Goal: Task Accomplishment & Management: Manage account settings

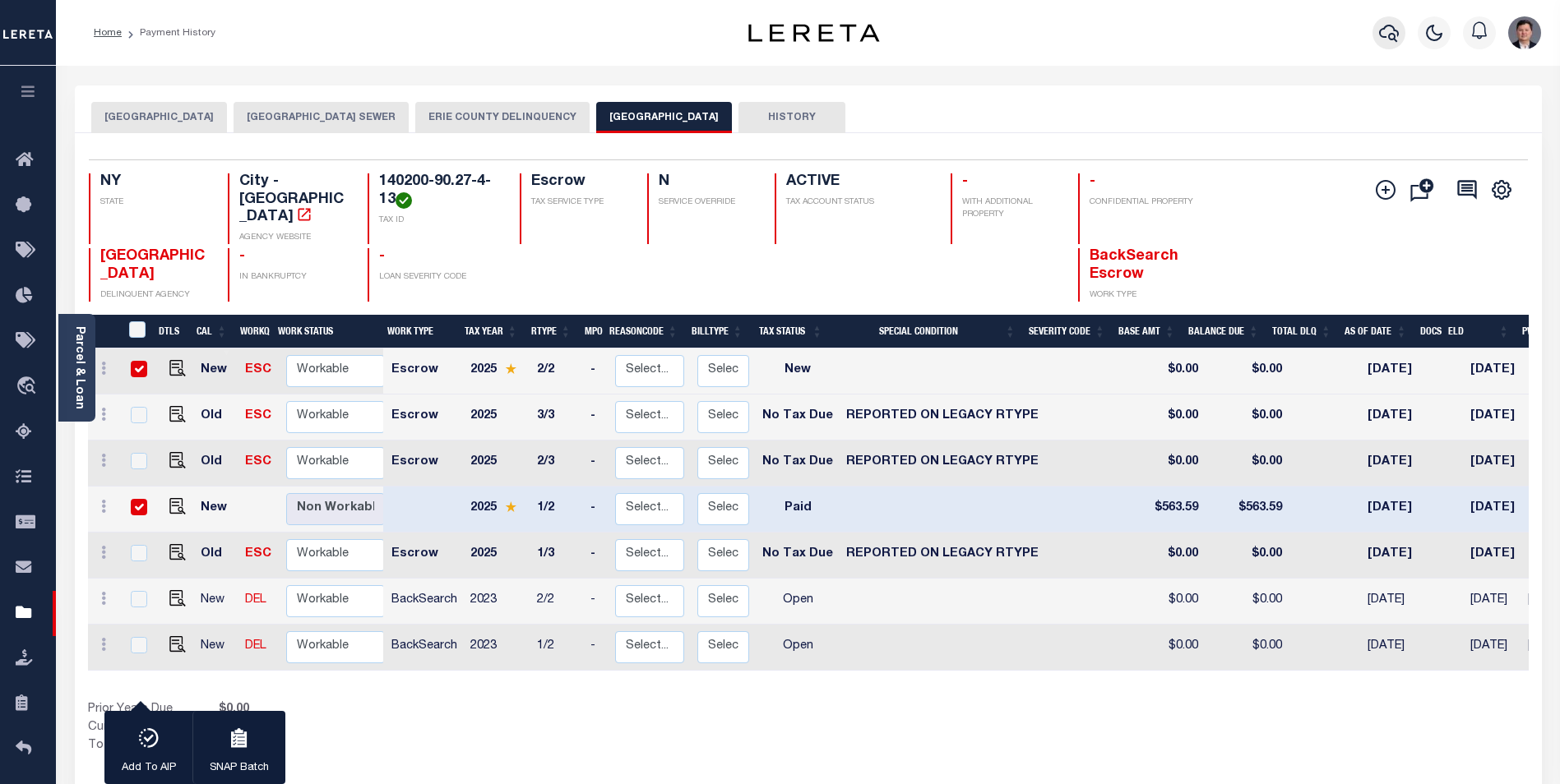
click at [1376, 31] on button "button" at bounding box center [1388, 32] width 33 height 33
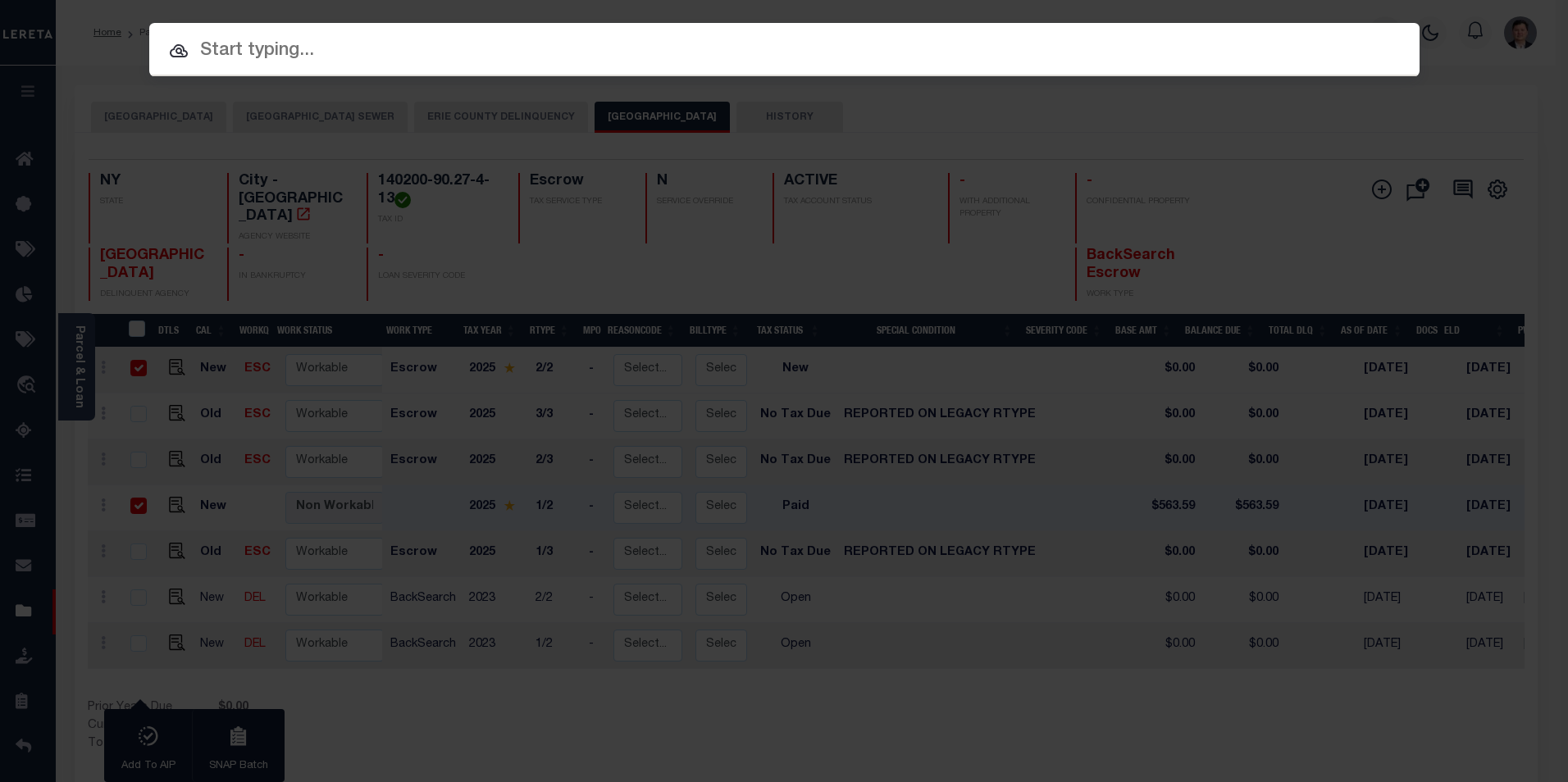
click at [245, 52] on input "text" at bounding box center [784, 51] width 1271 height 28
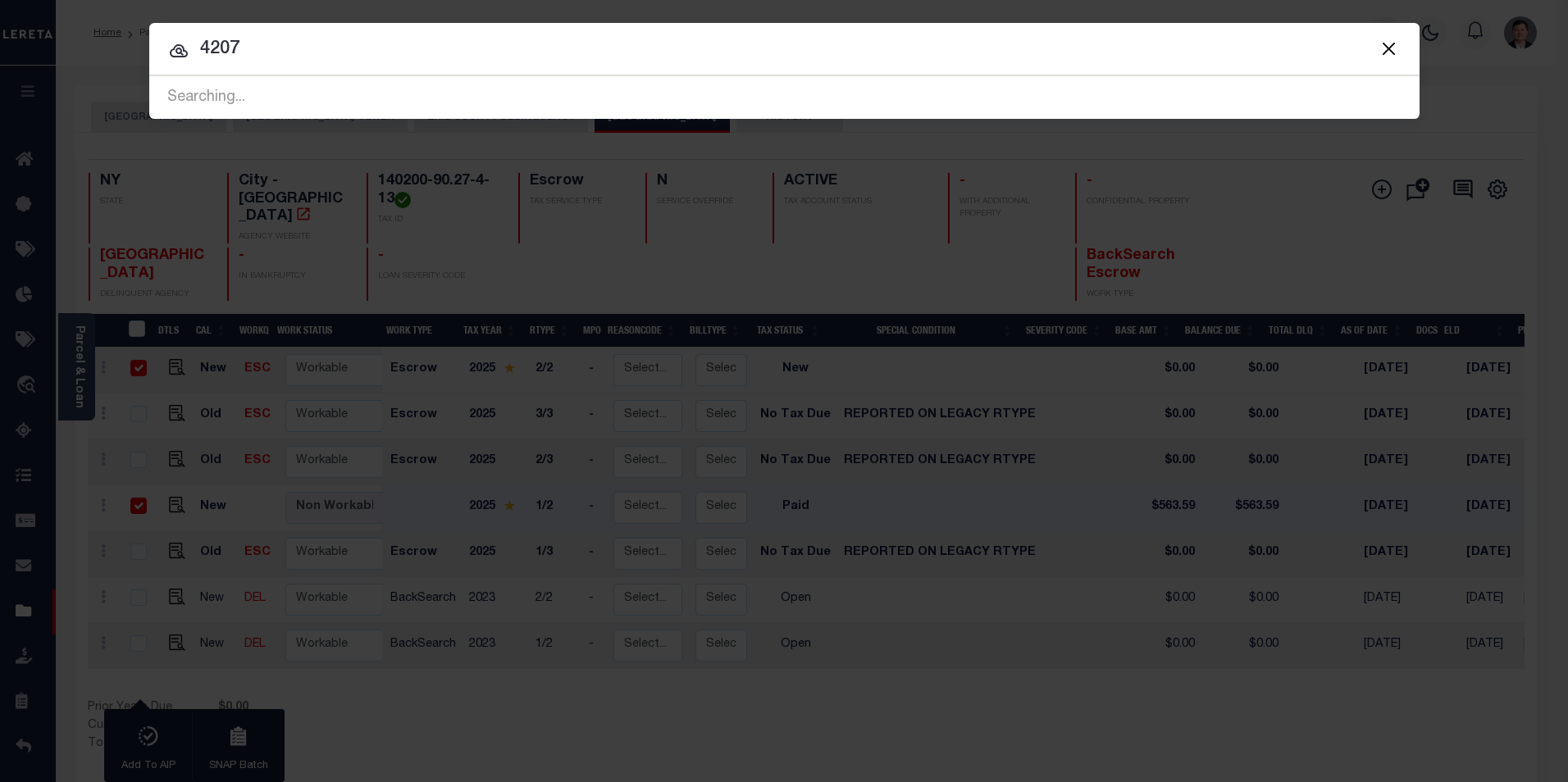
type input "4207"
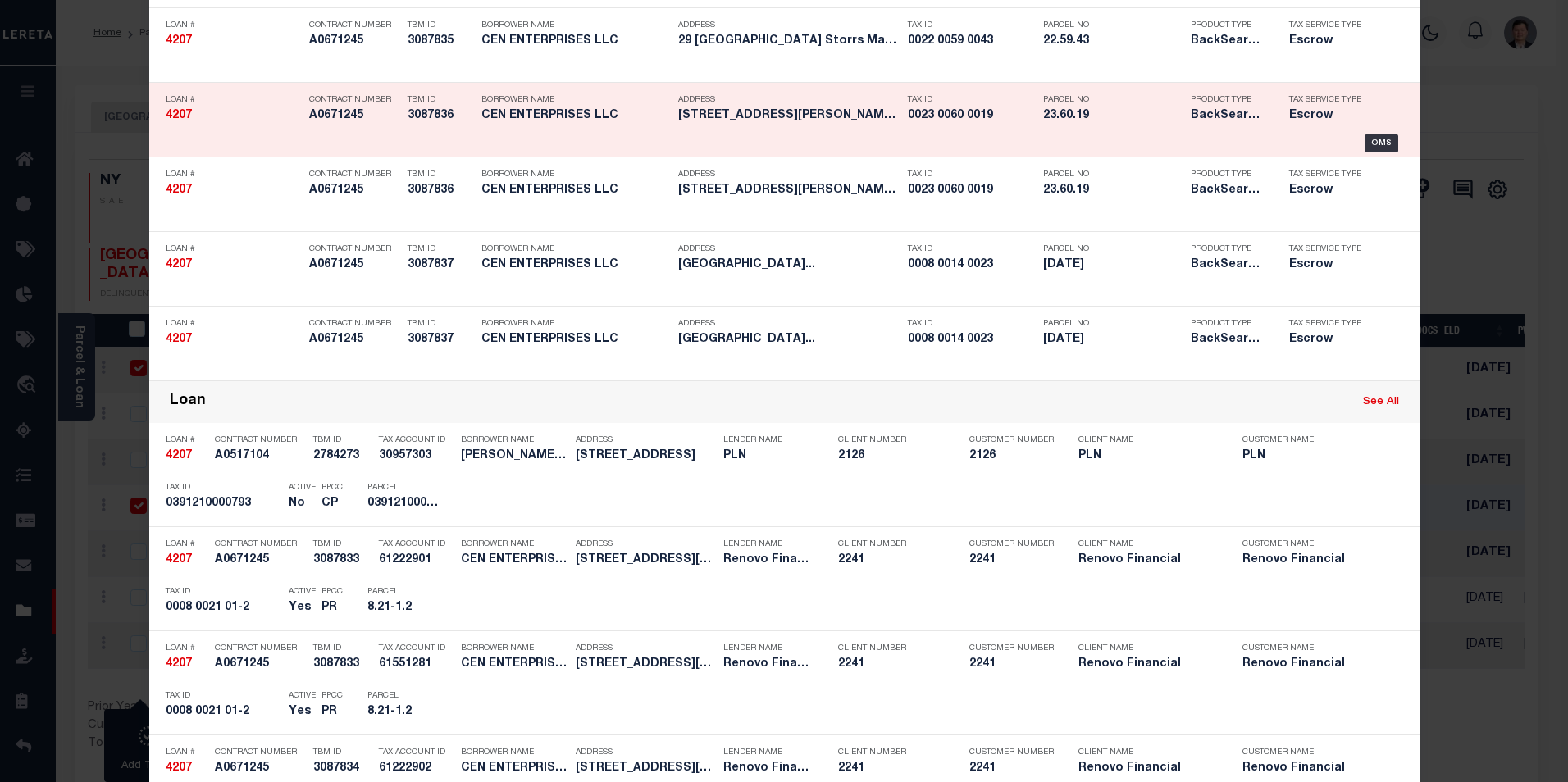
scroll to position [656, 0]
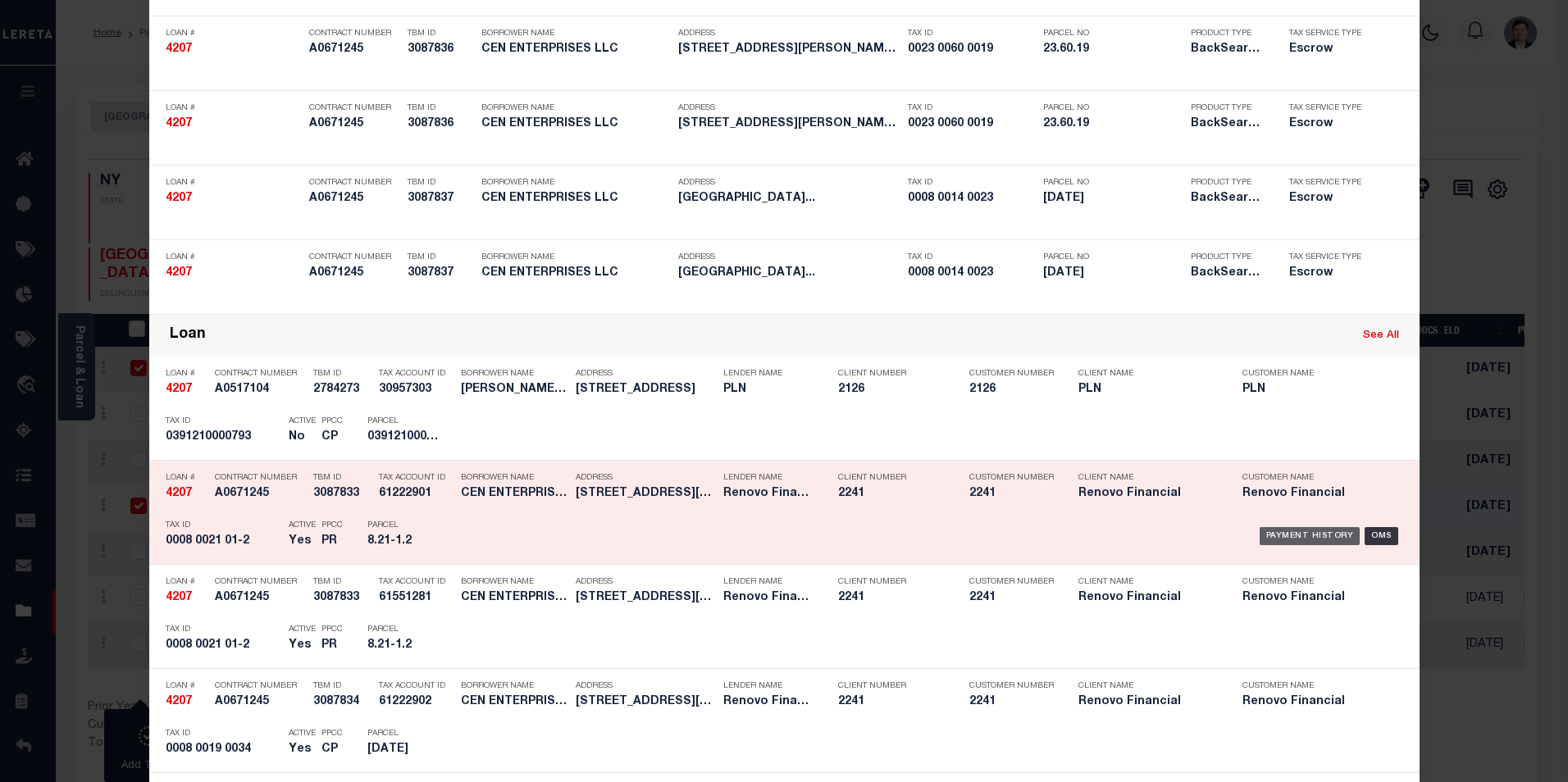
click at [1298, 541] on div "Payment History" at bounding box center [1311, 536] width 101 height 18
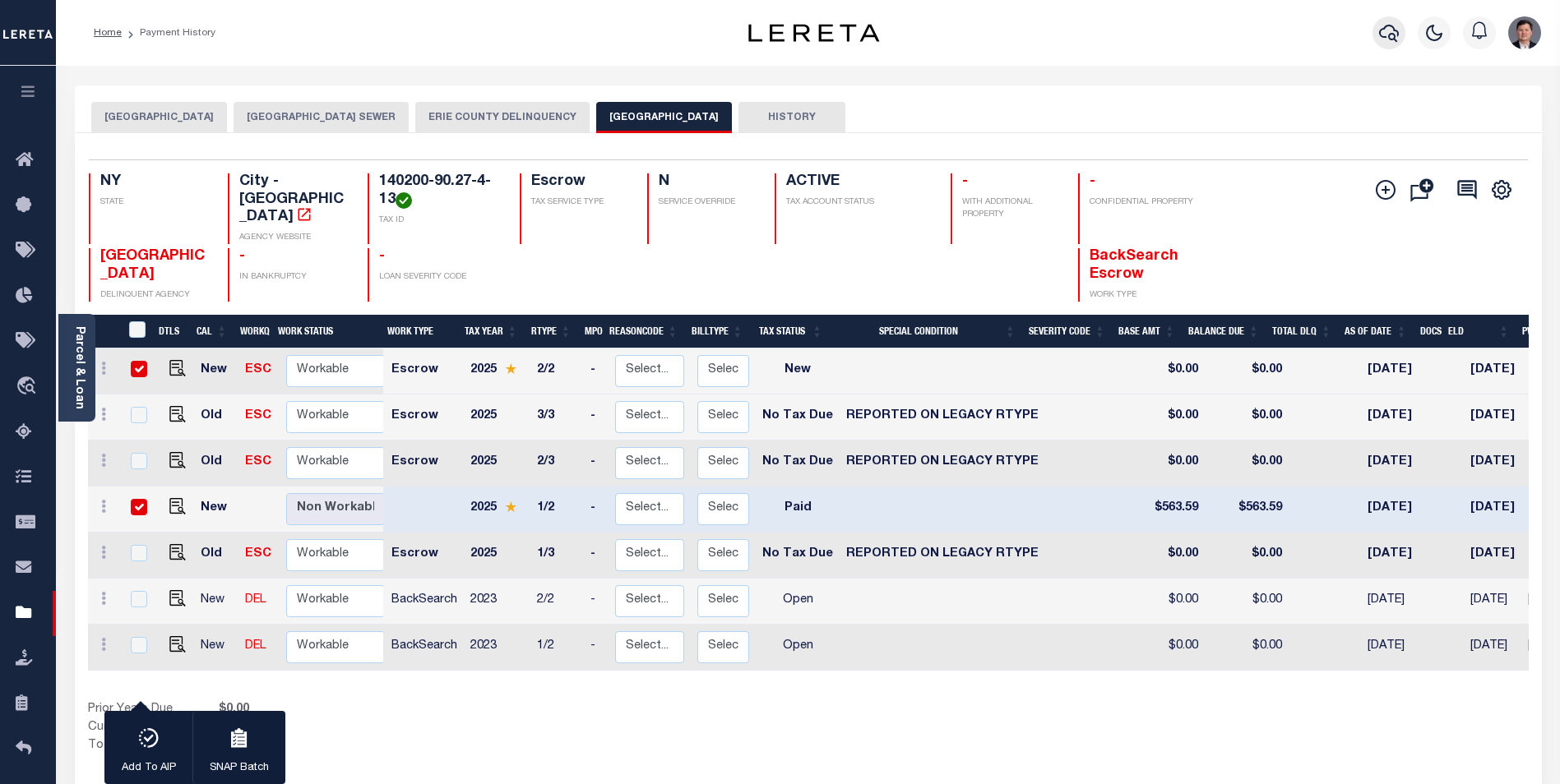
click at [1389, 34] on icon "button" at bounding box center [1388, 33] width 20 height 20
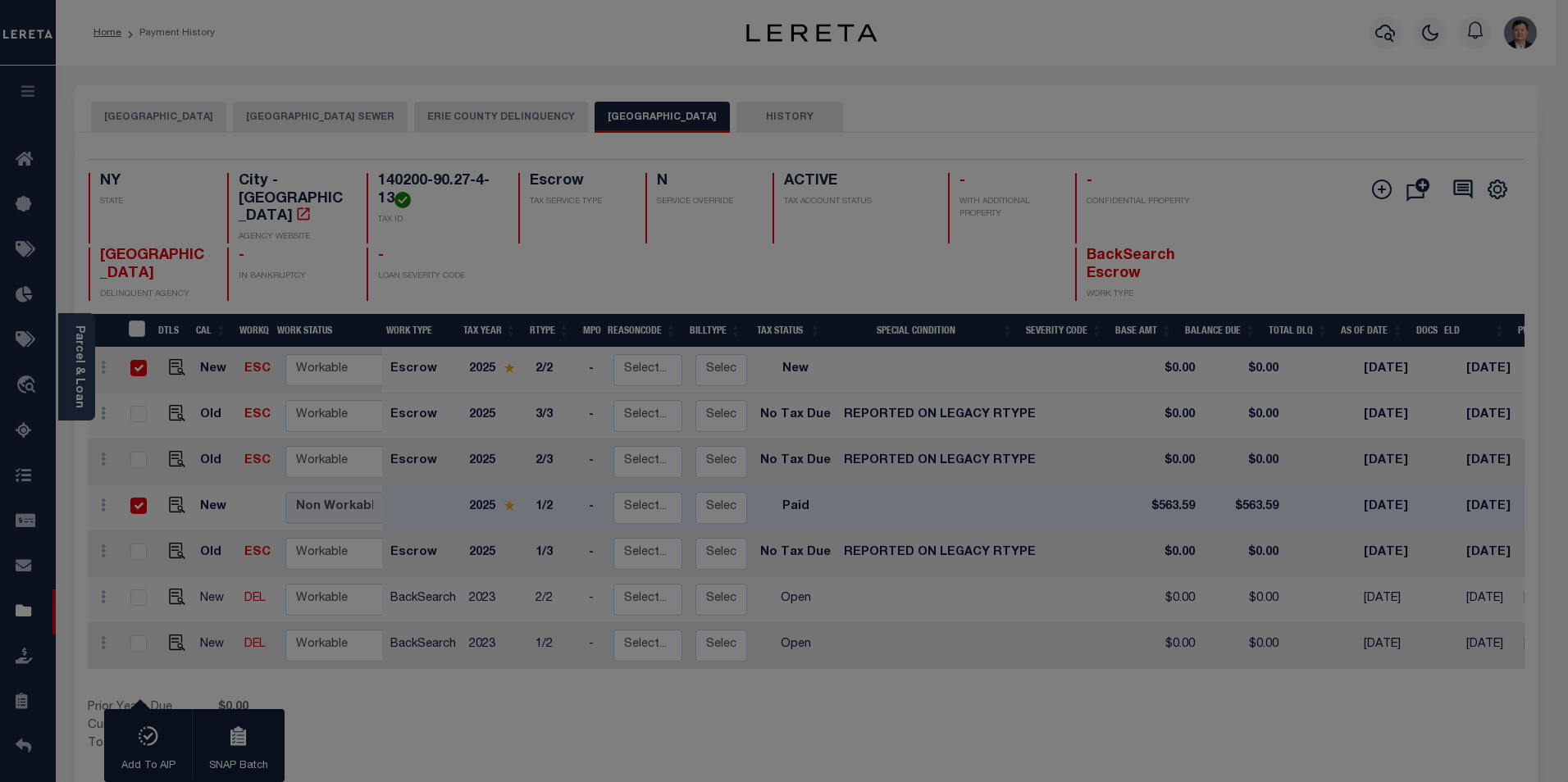
scroll to position [0, 0]
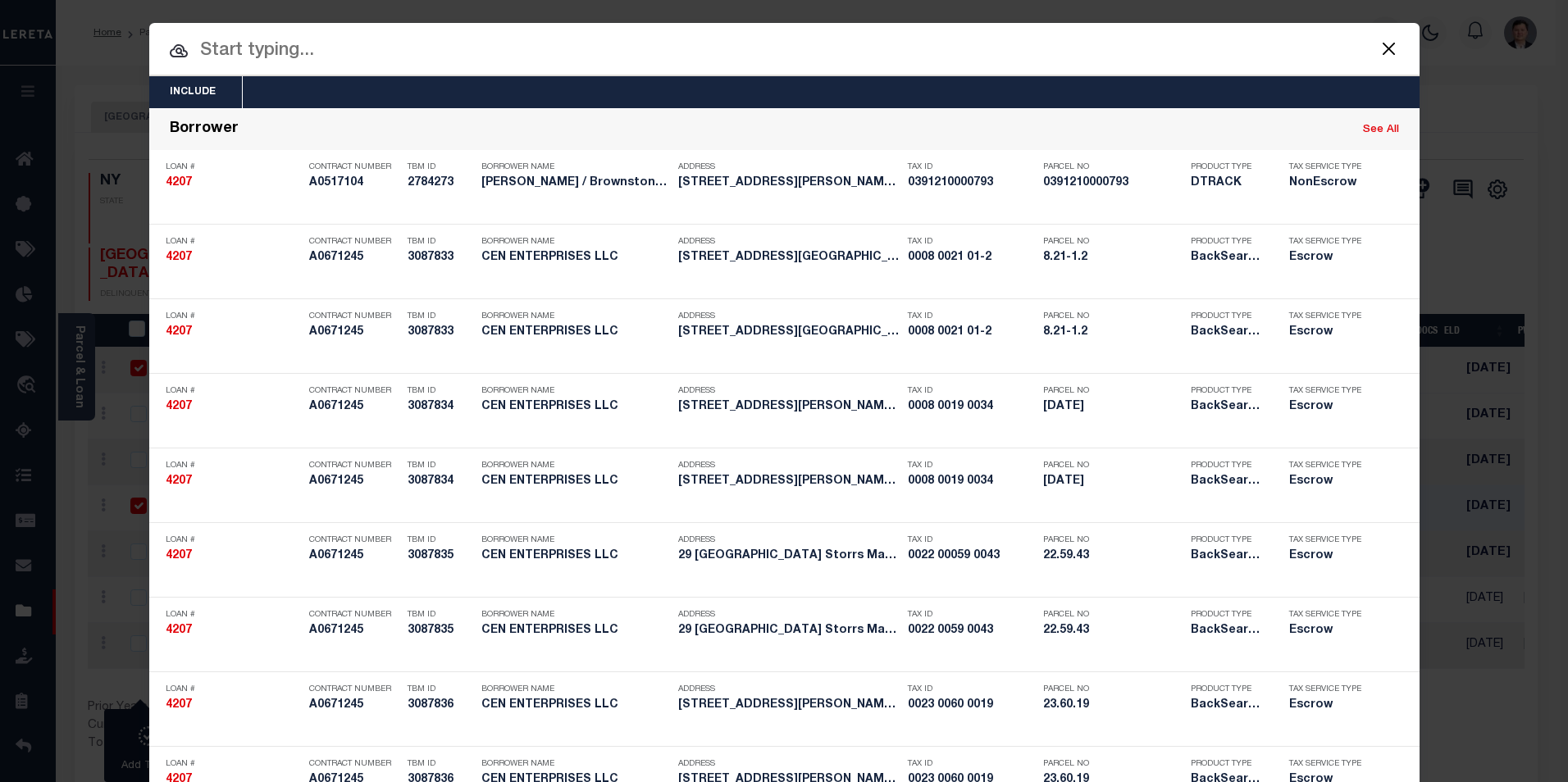
click at [259, 52] on input "text" at bounding box center [784, 51] width 1271 height 28
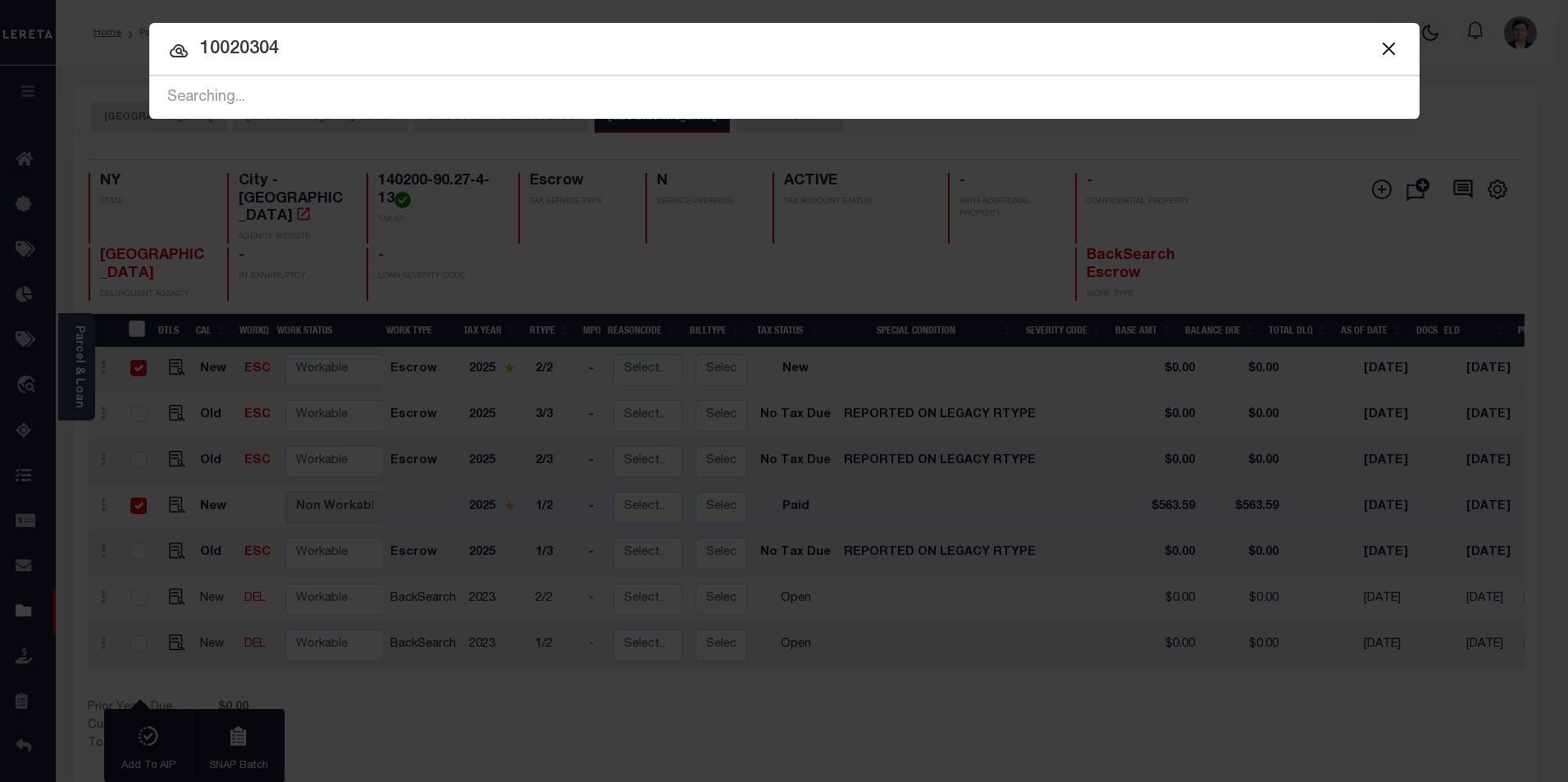
type input "10020304"
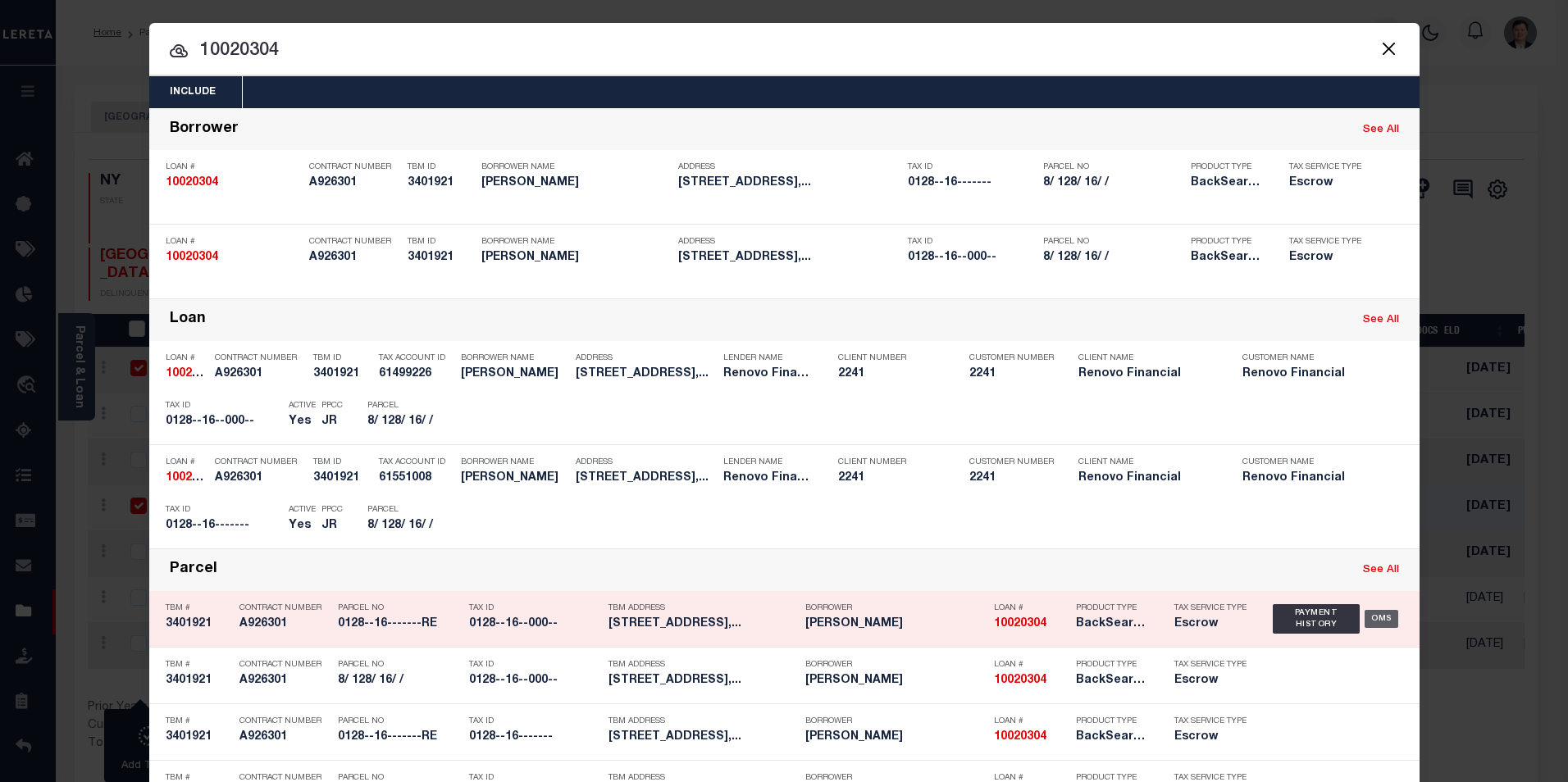
click at [1377, 622] on div "OMS" at bounding box center [1382, 619] width 34 height 18
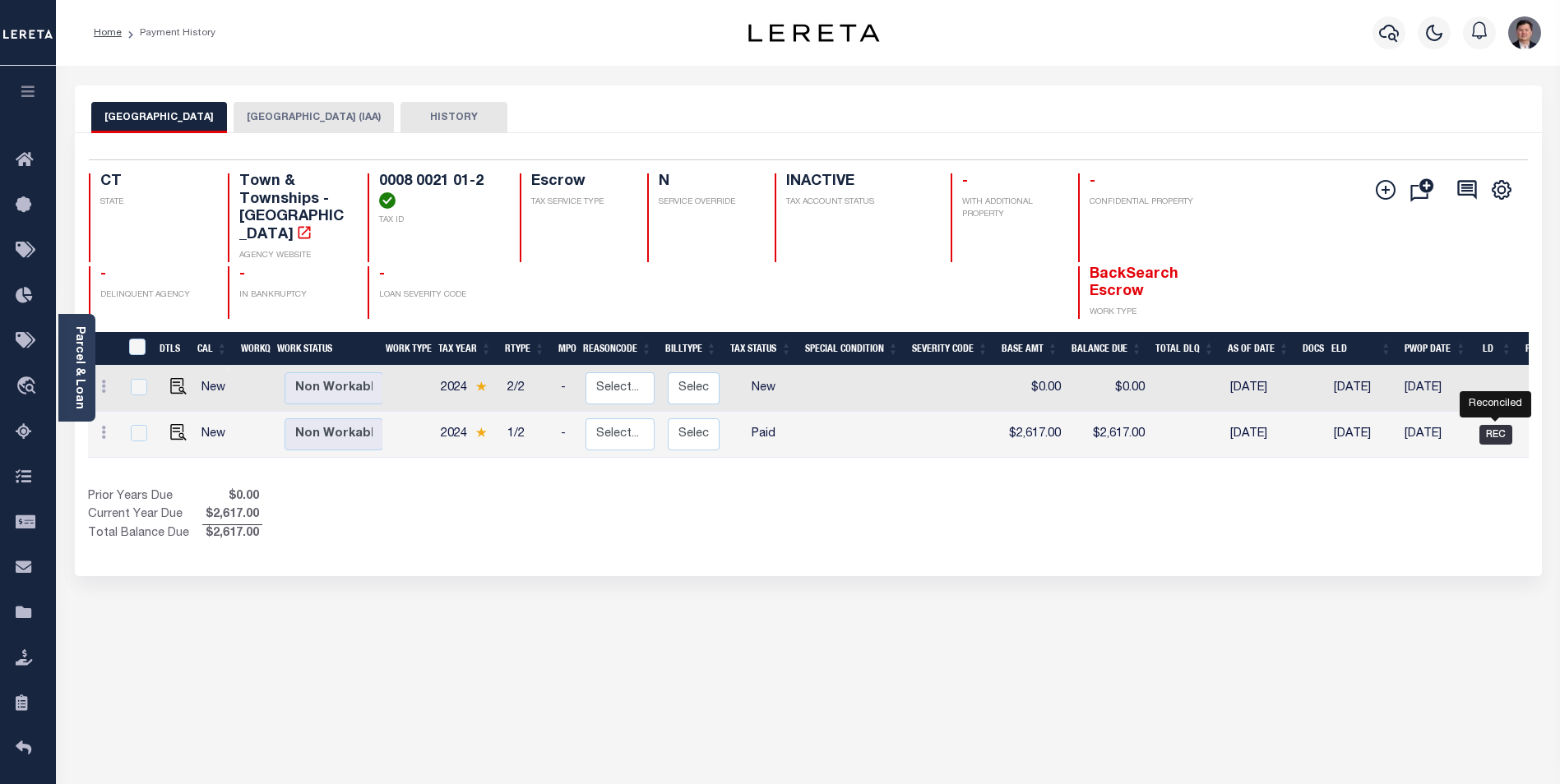
click at [1494, 425] on span "REC" at bounding box center [1495, 435] width 33 height 20
checkbox input "true"
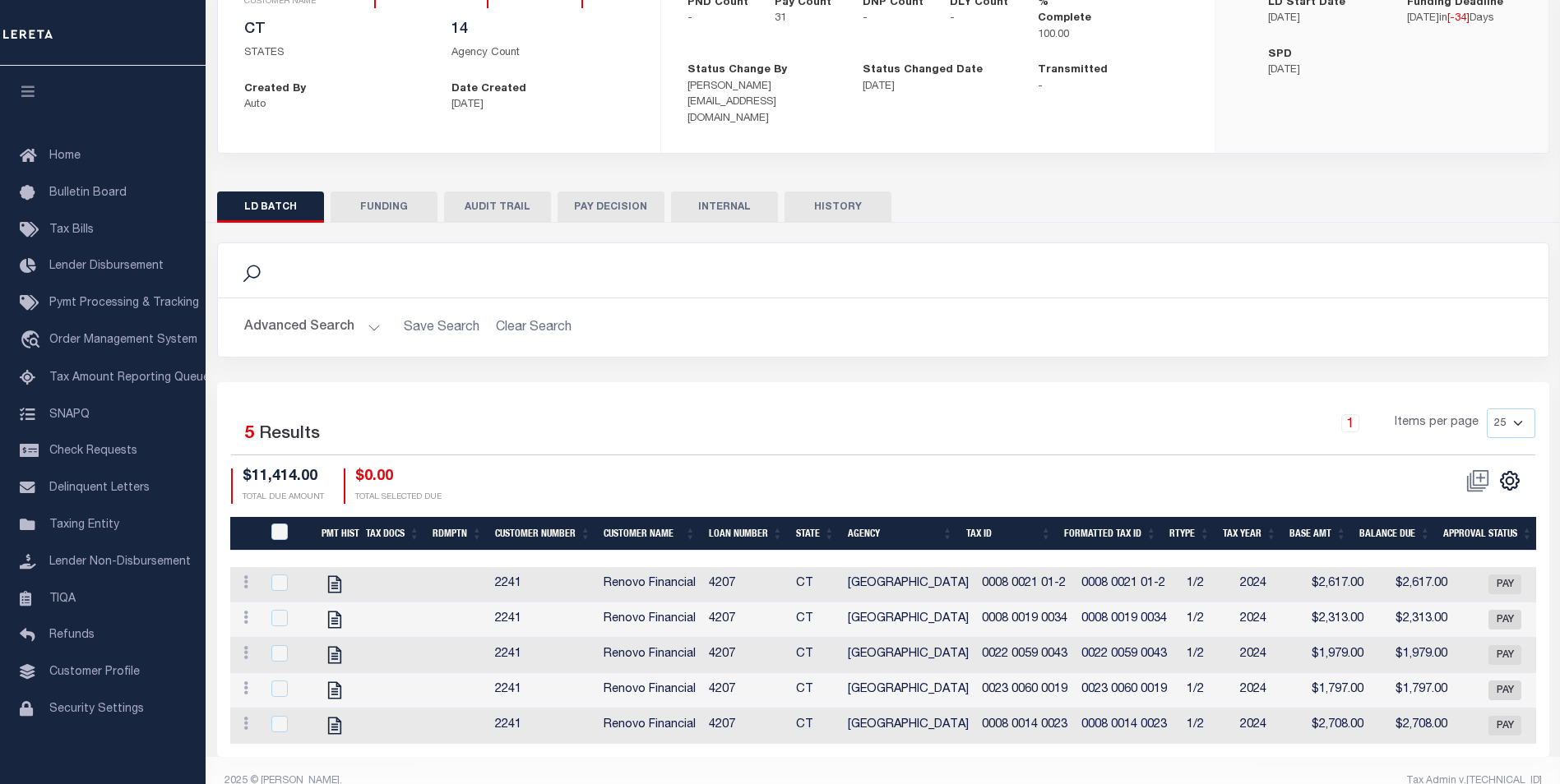
scroll to position [216, 0]
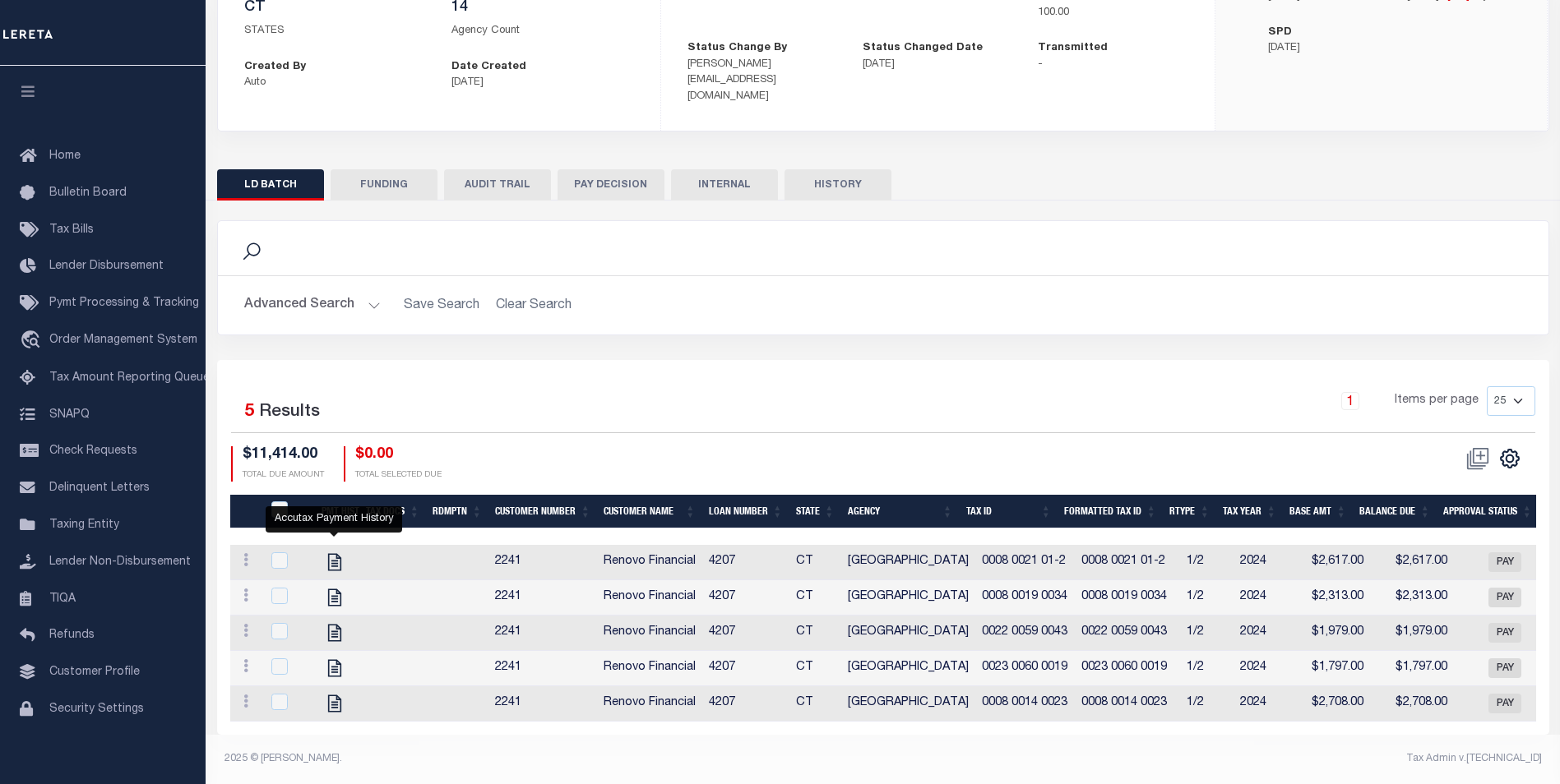
click at [334, 552] on icon "" at bounding box center [334, 563] width 21 height 21
checkbox input "true"
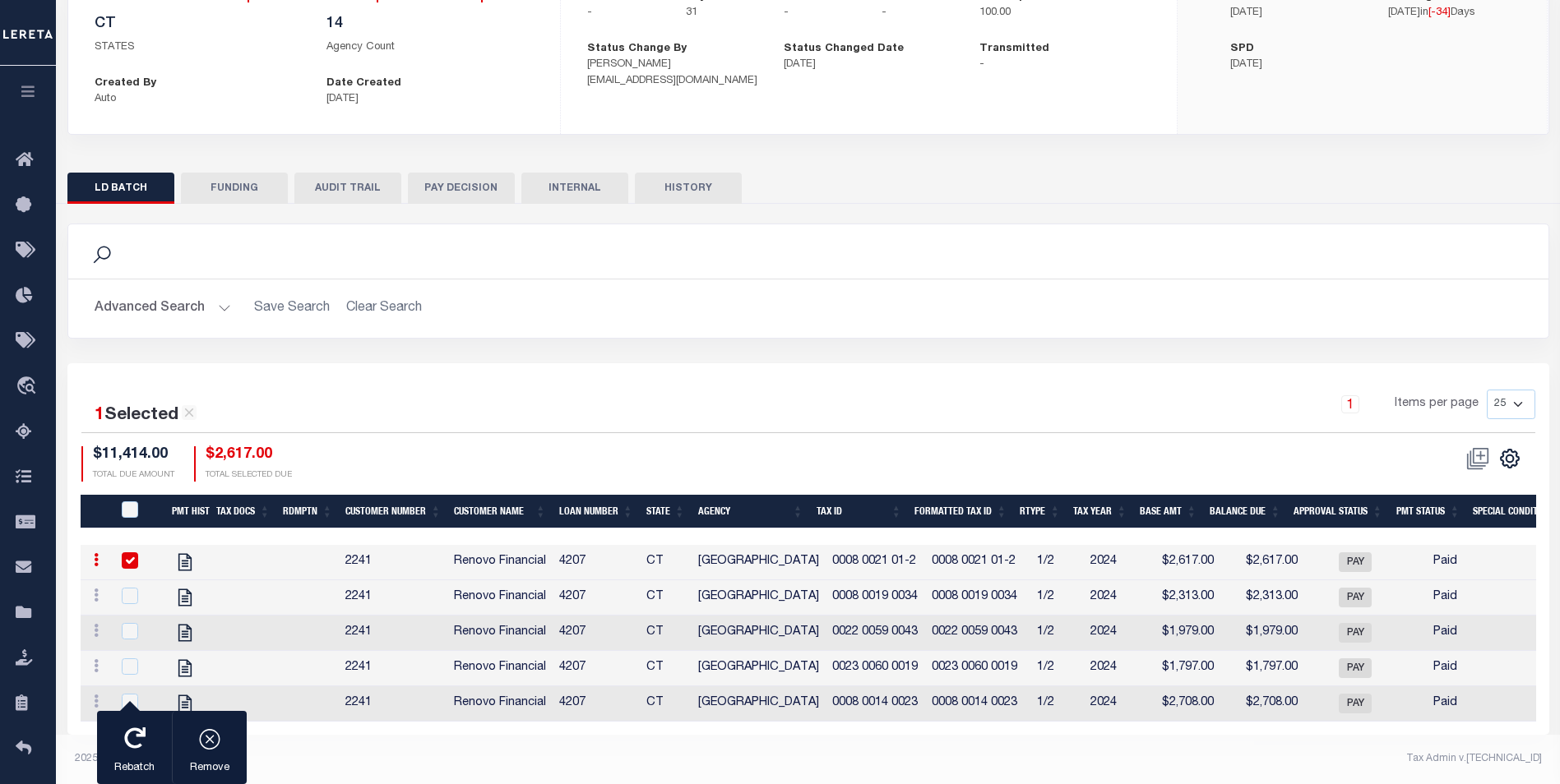
scroll to position [213, 0]
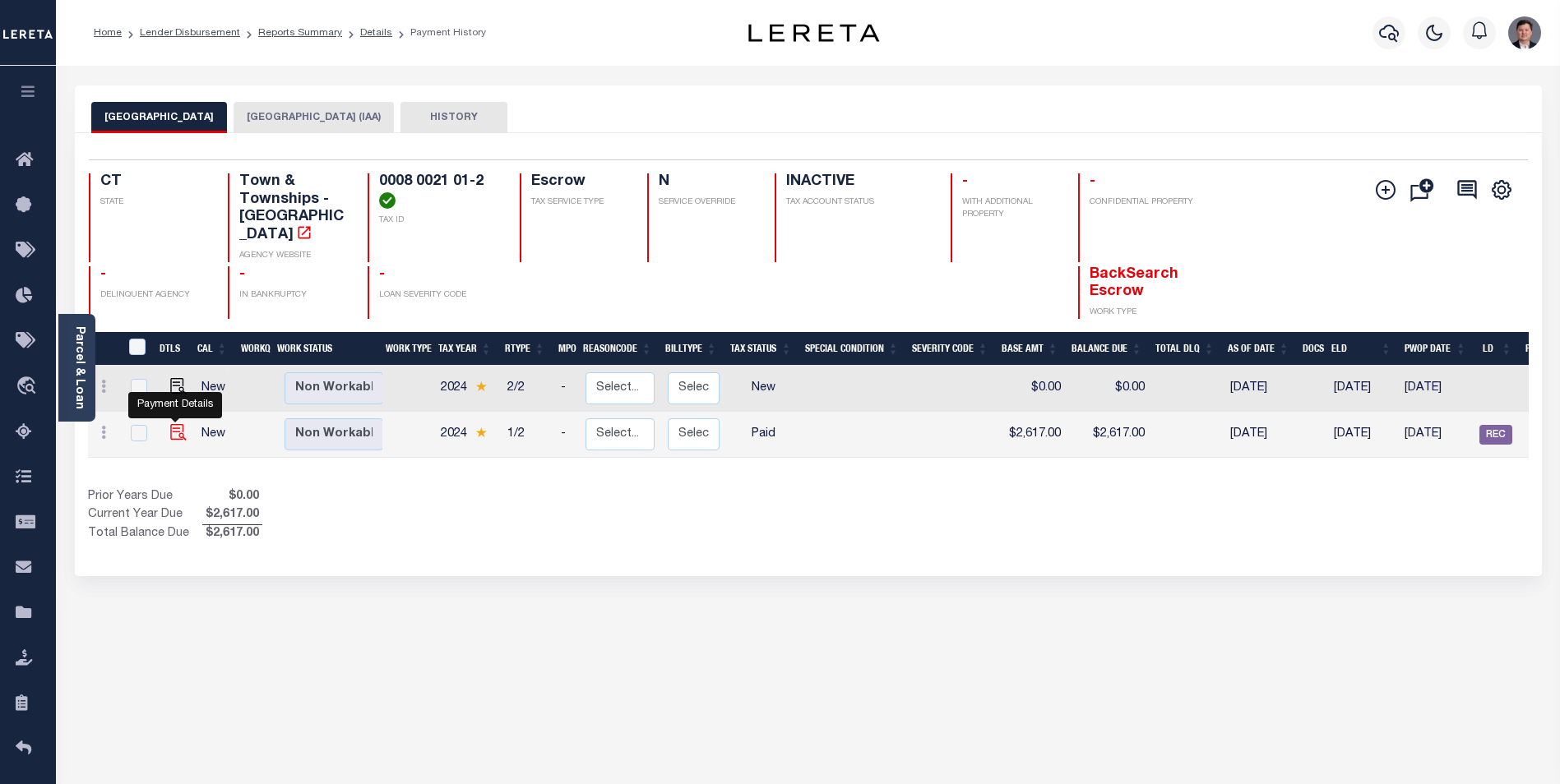
click at [171, 424] on img "" at bounding box center [178, 432] width 16 height 16
checkbox input "true"
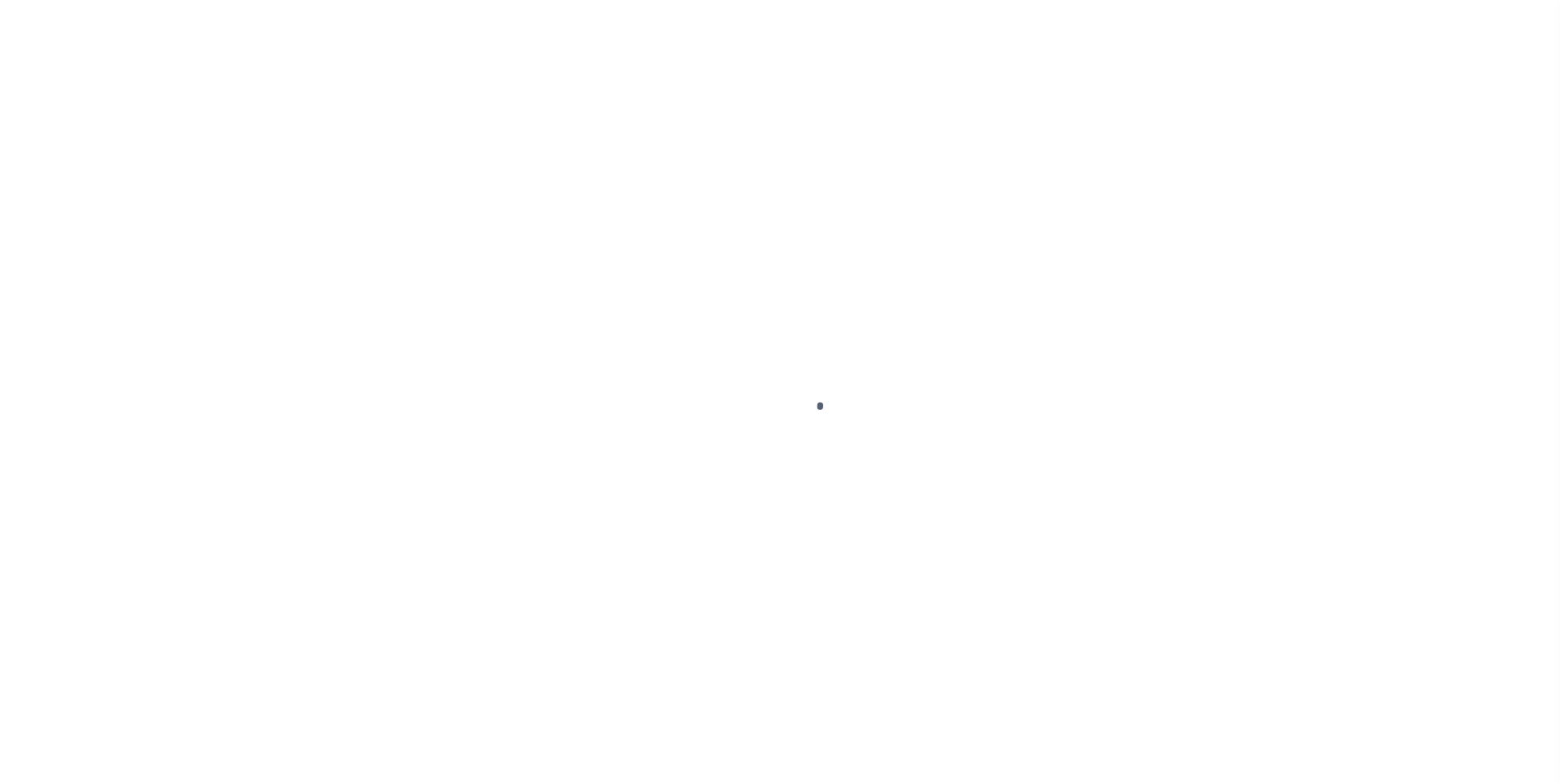
checkbox input "false"
type input "0000731"
type input "07/02/2025"
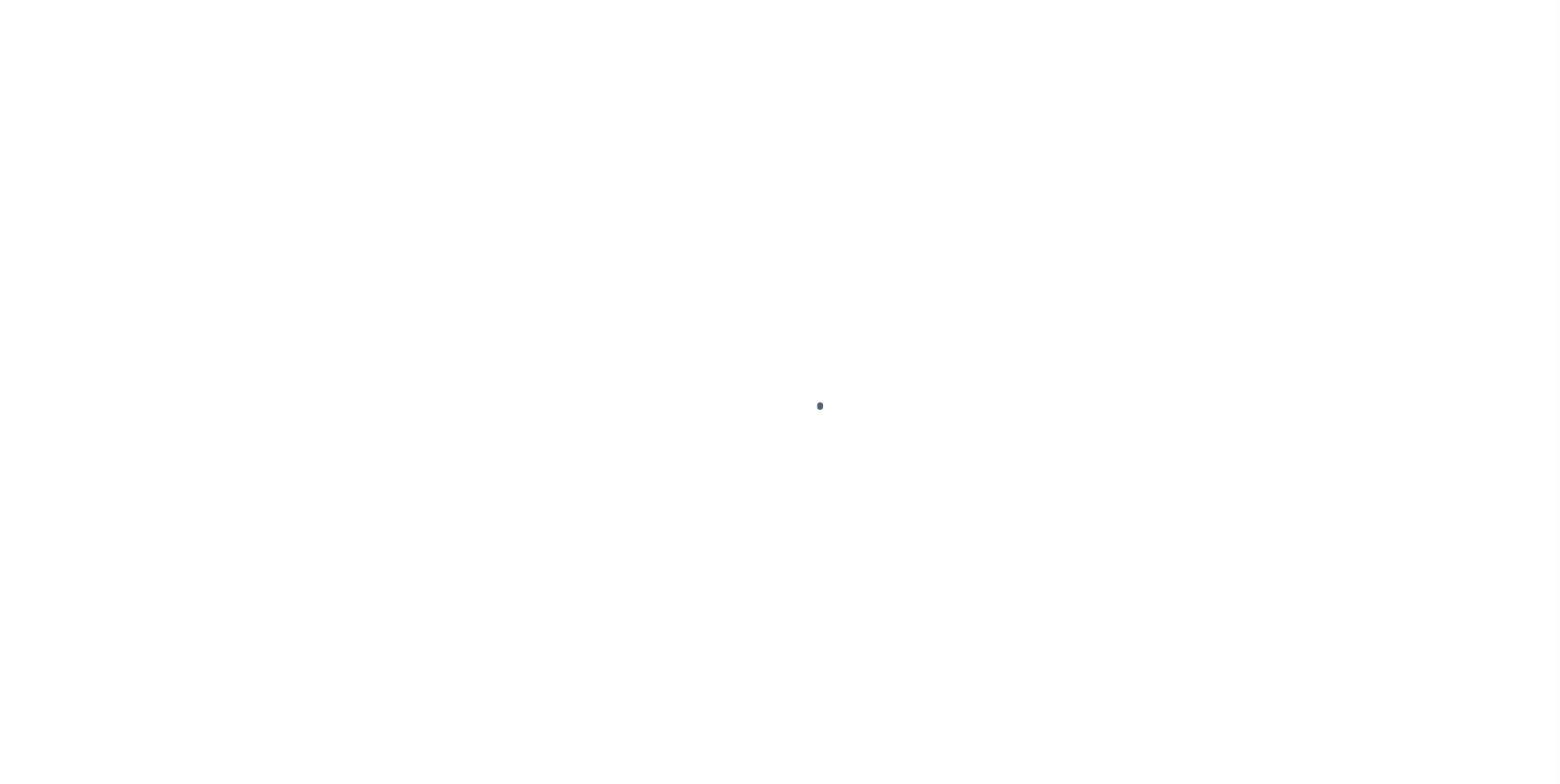
select select "PYD"
type input "$2,617"
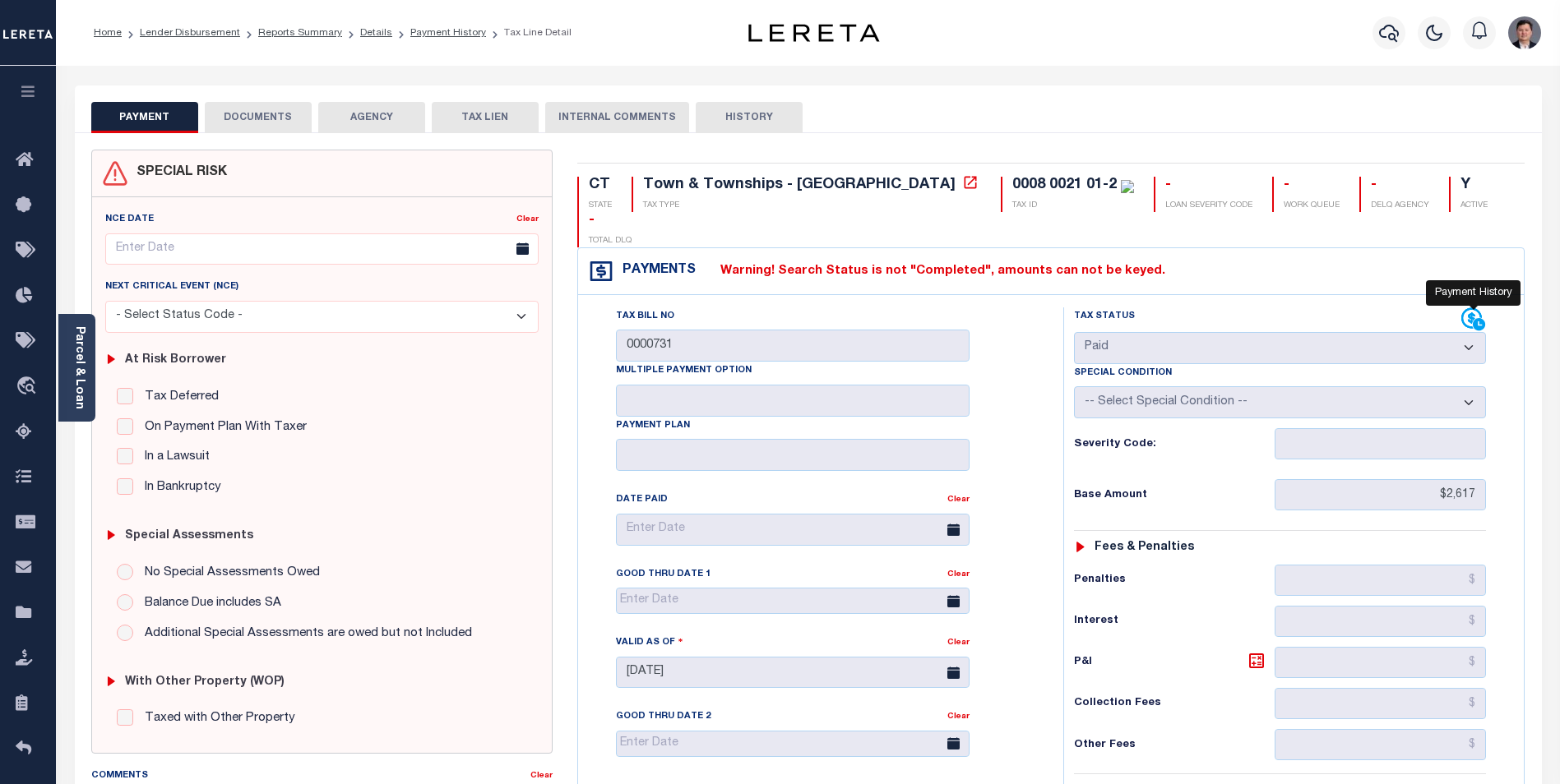
click at [1467, 308] on icon at bounding box center [1474, 320] width 25 height 25
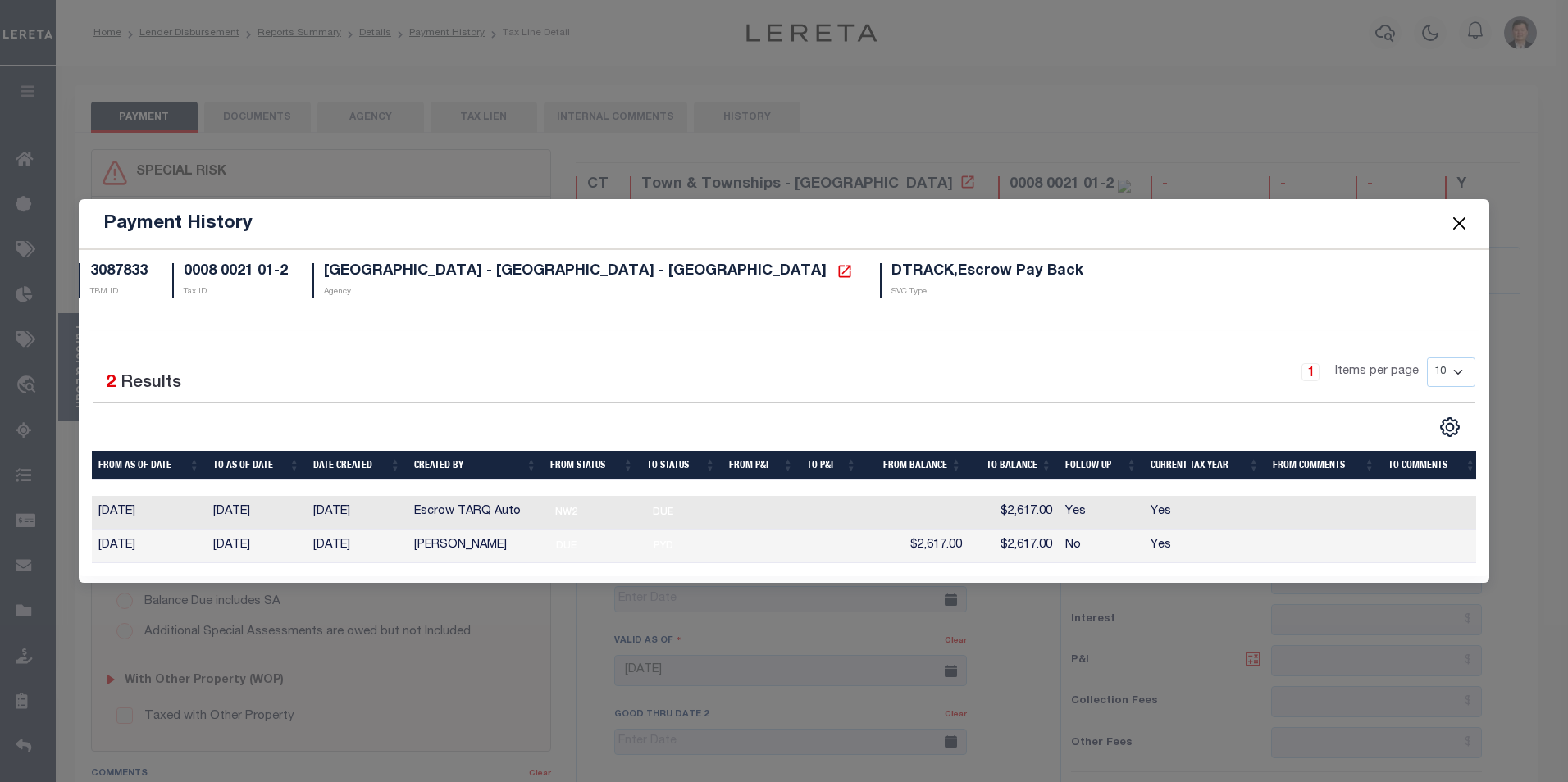
click at [1462, 216] on button "Close" at bounding box center [1459, 223] width 21 height 21
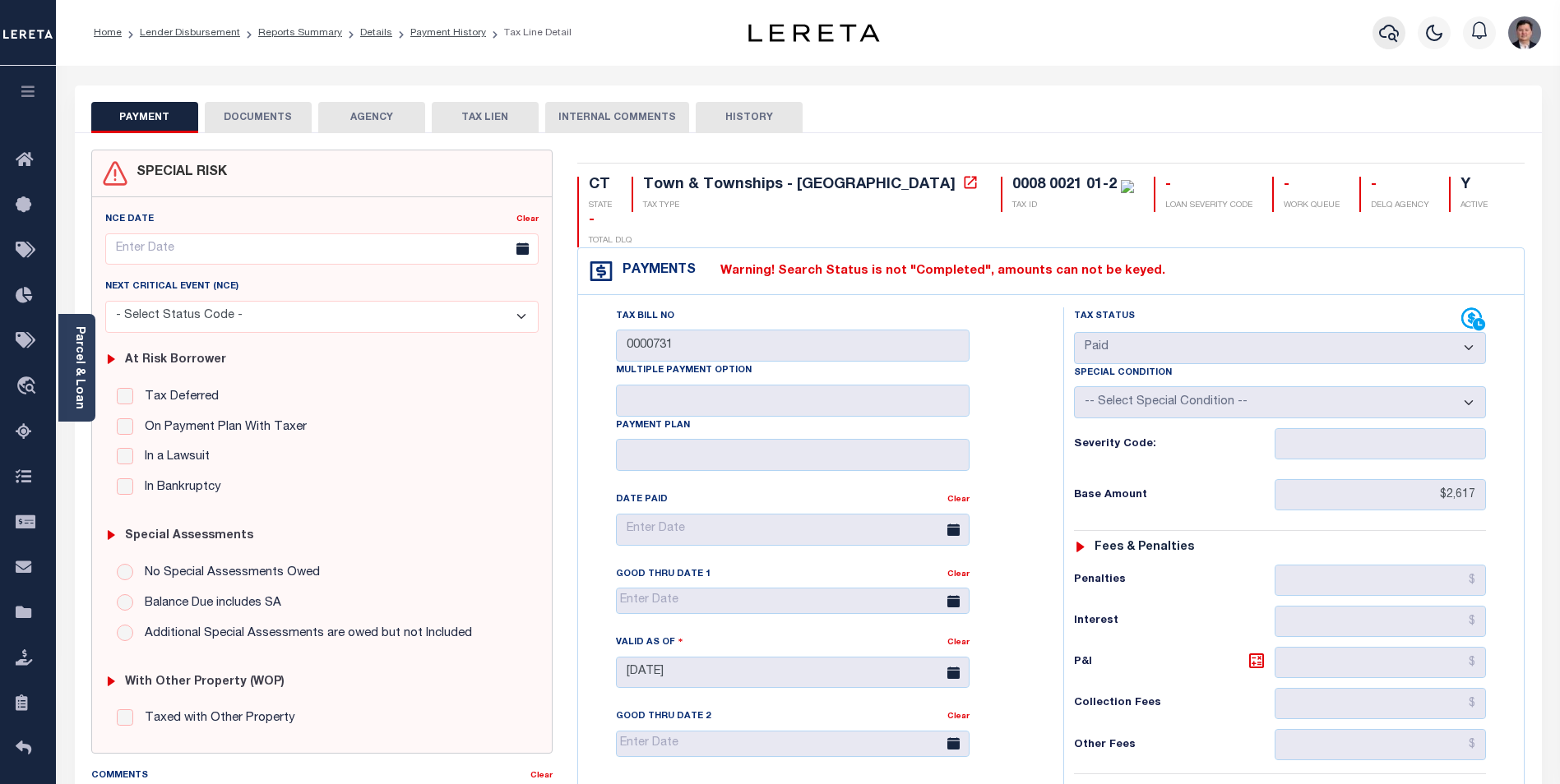
click at [1394, 27] on icon "button" at bounding box center [1388, 33] width 20 height 20
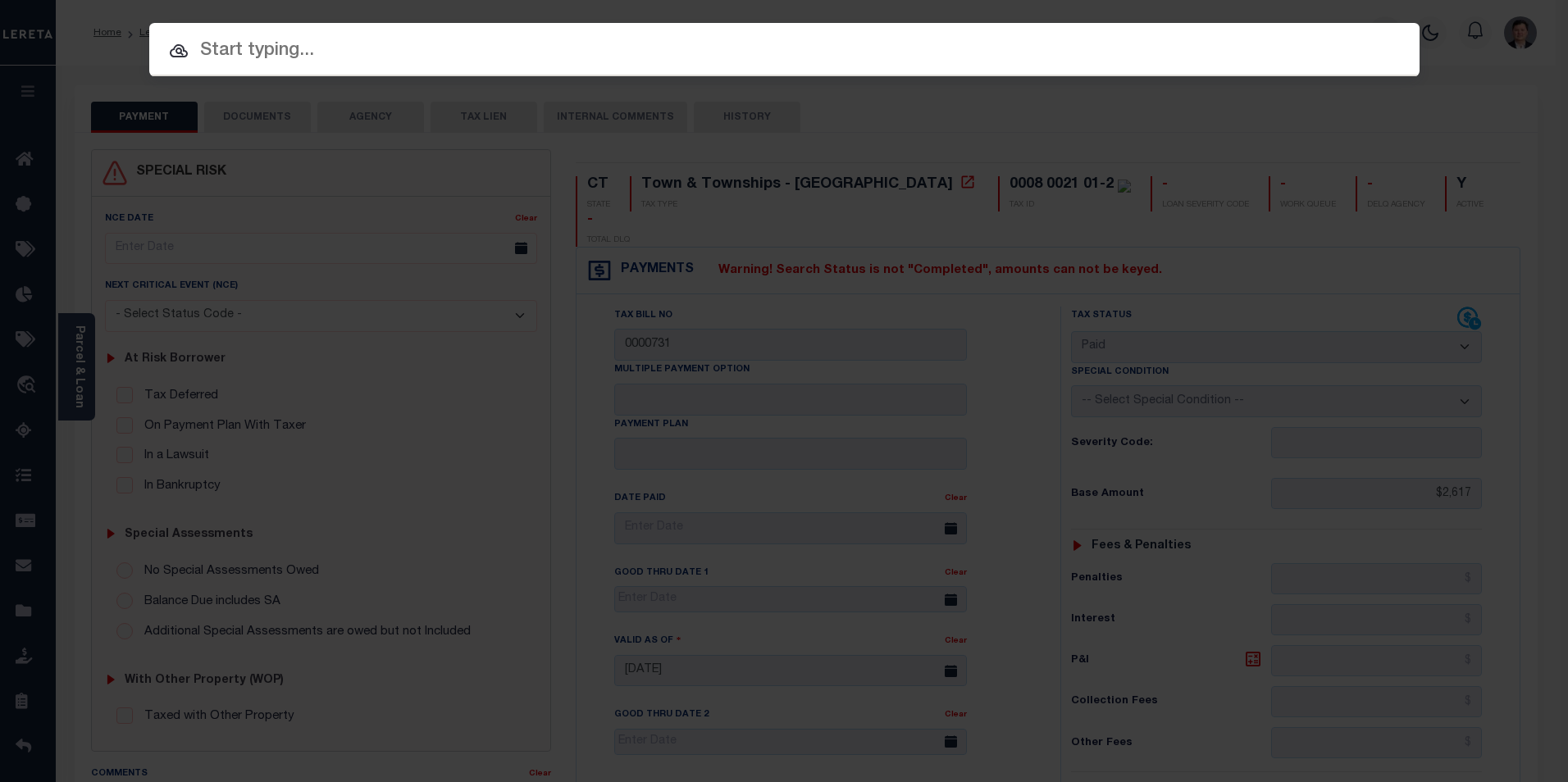
click at [225, 49] on input "text" at bounding box center [784, 51] width 1271 height 28
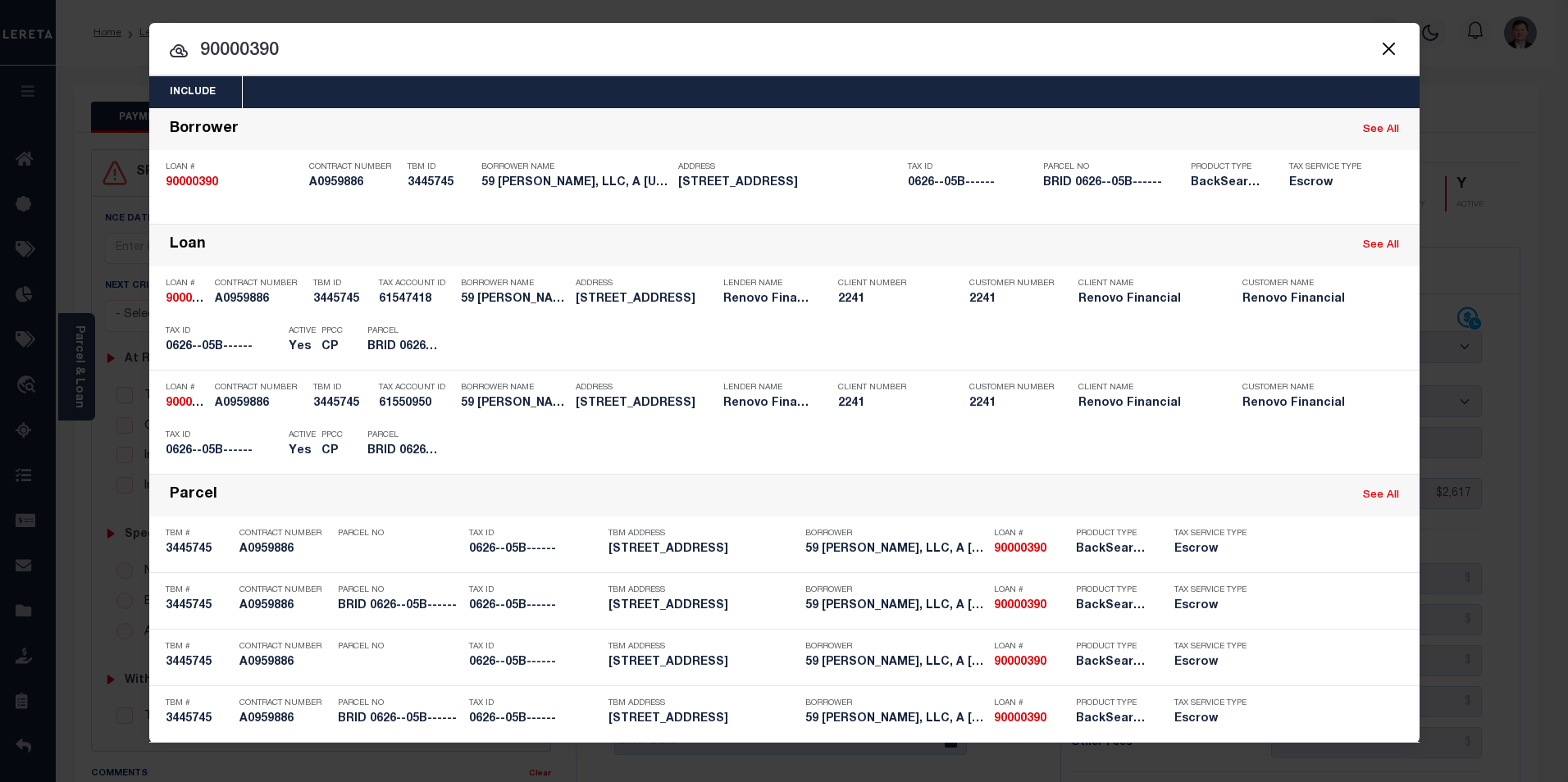
click at [312, 57] on input "90000390" at bounding box center [784, 51] width 1271 height 28
drag, startPoint x: 317, startPoint y: 50, endPoint x: 169, endPoint y: 51, distance: 148.0
click at [170, 108] on div "90000390 90000390 Borrower See All Loan # 90000390 Contract Number A0959886 TBM…" at bounding box center [784, 426] width 1271 height 635
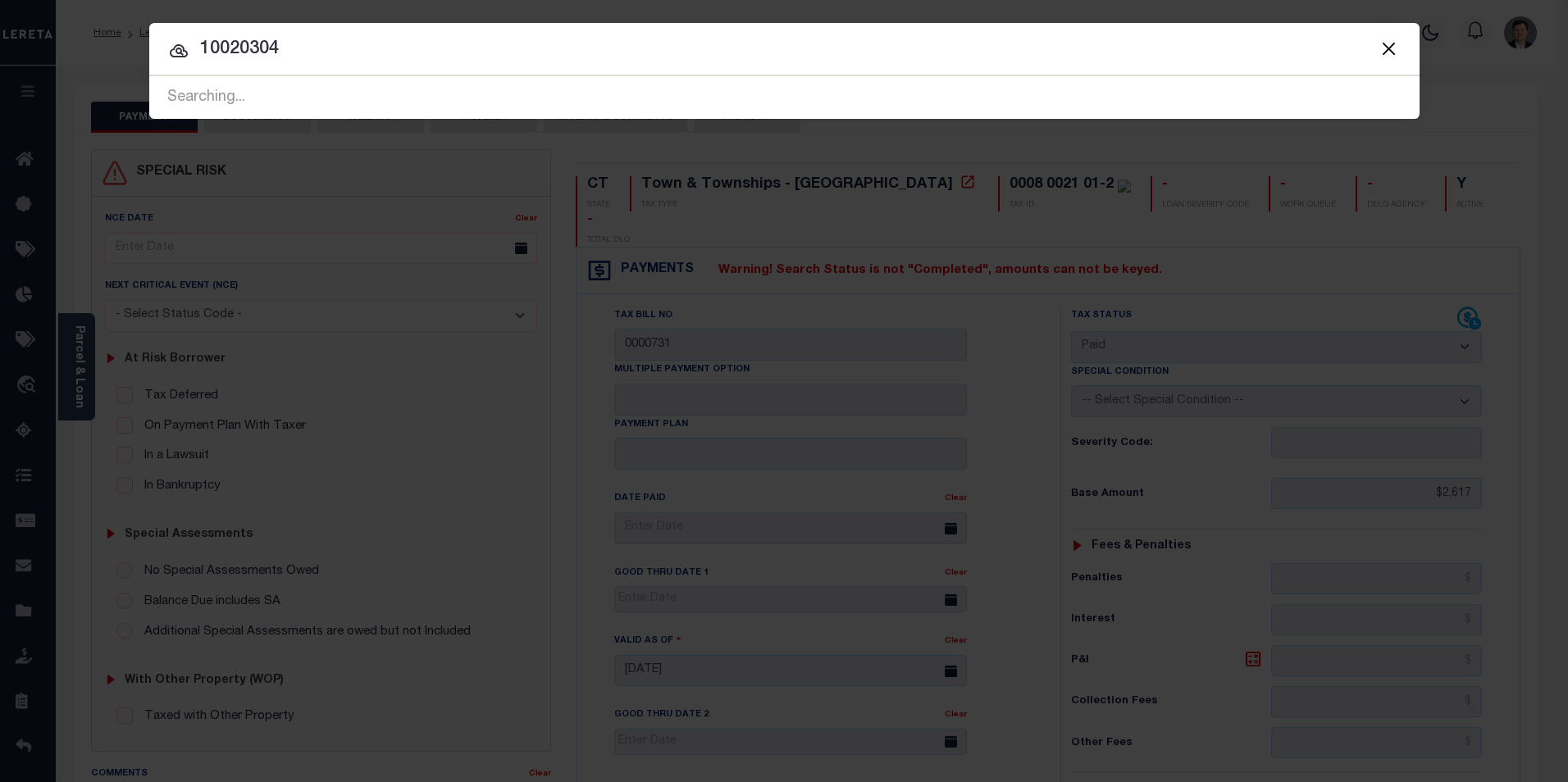
type input "10020304"
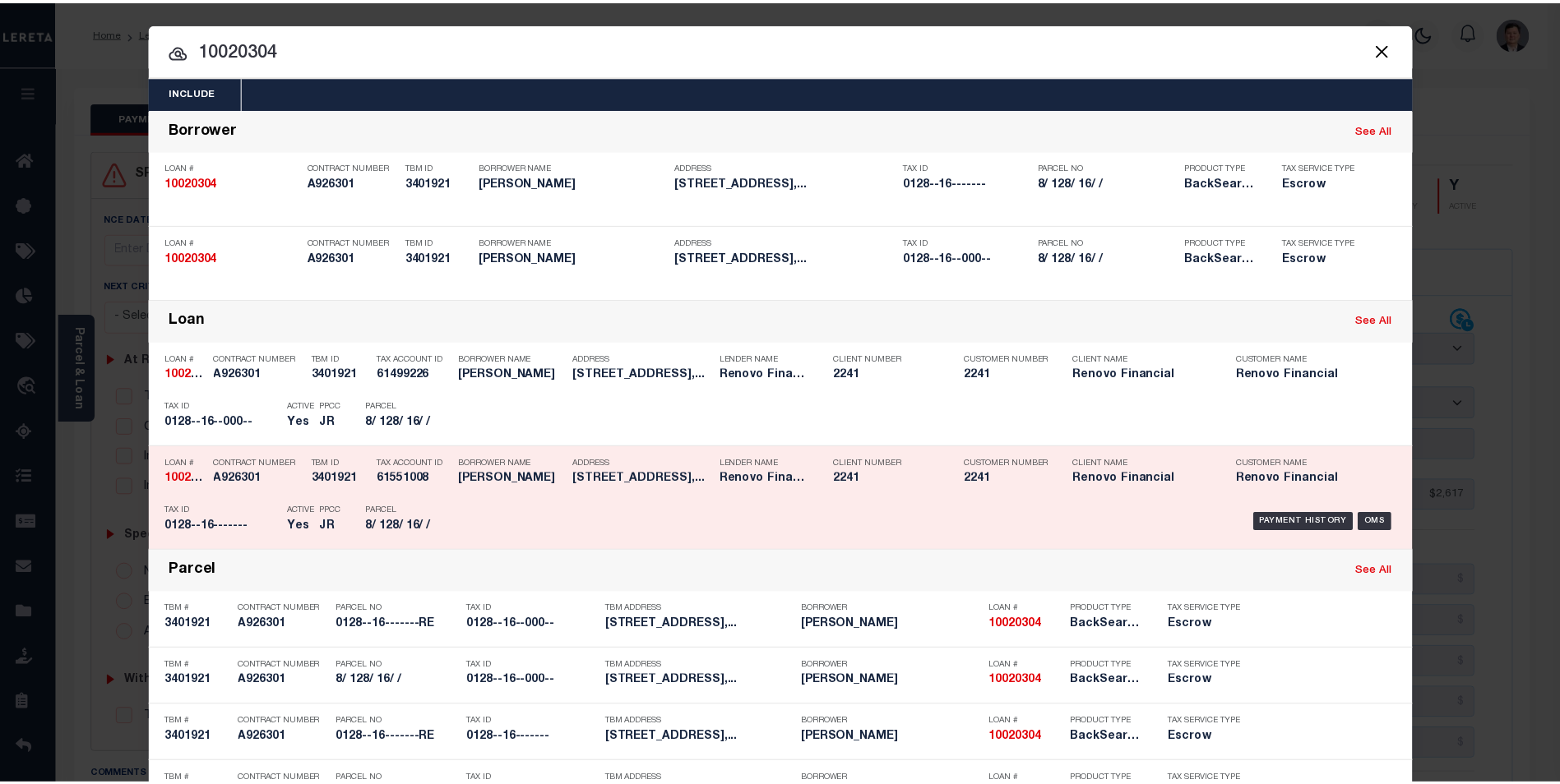
scroll to position [60, 0]
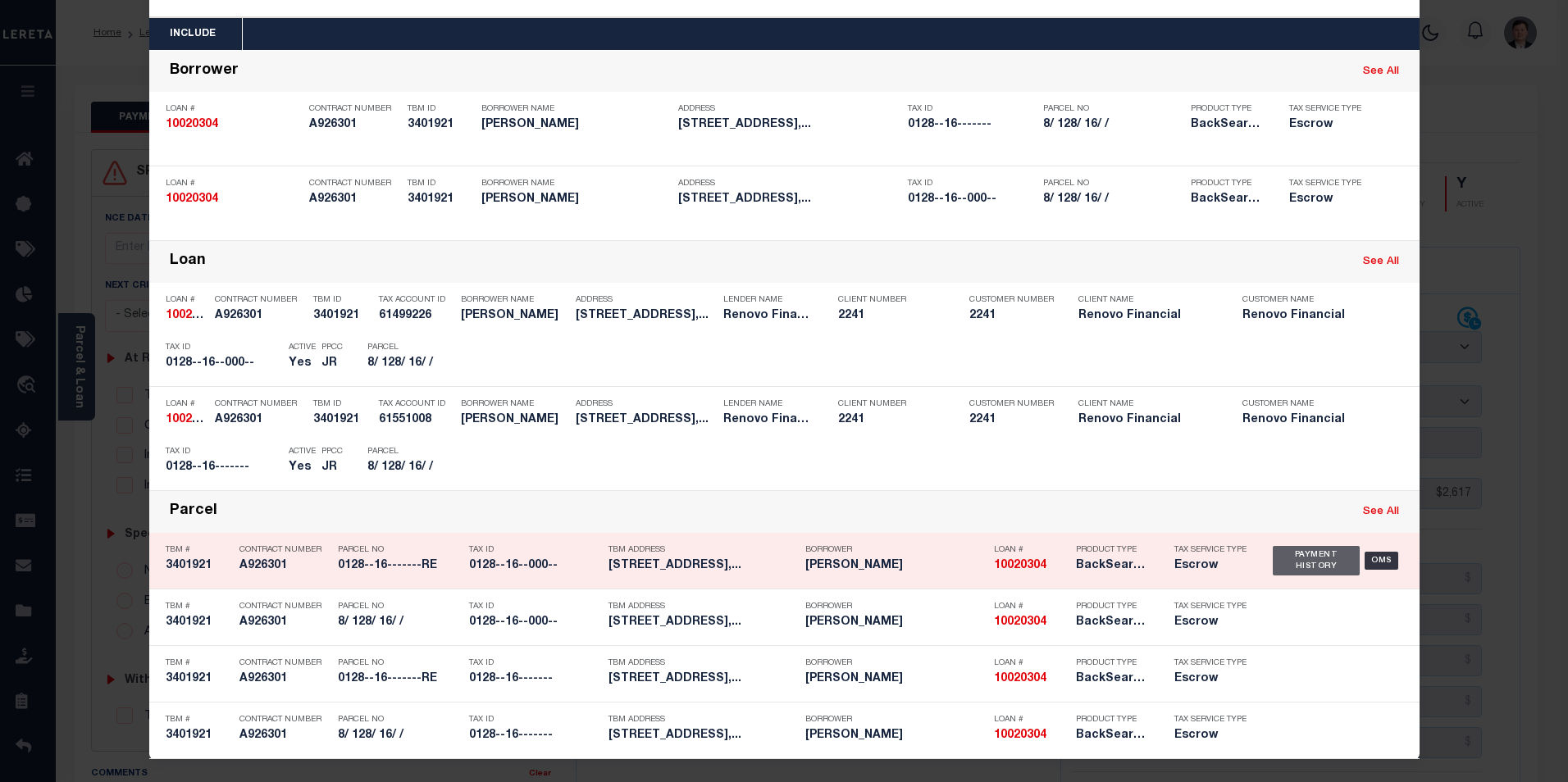
click at [1302, 557] on div "Payment History" at bounding box center [1316, 560] width 88 height 29
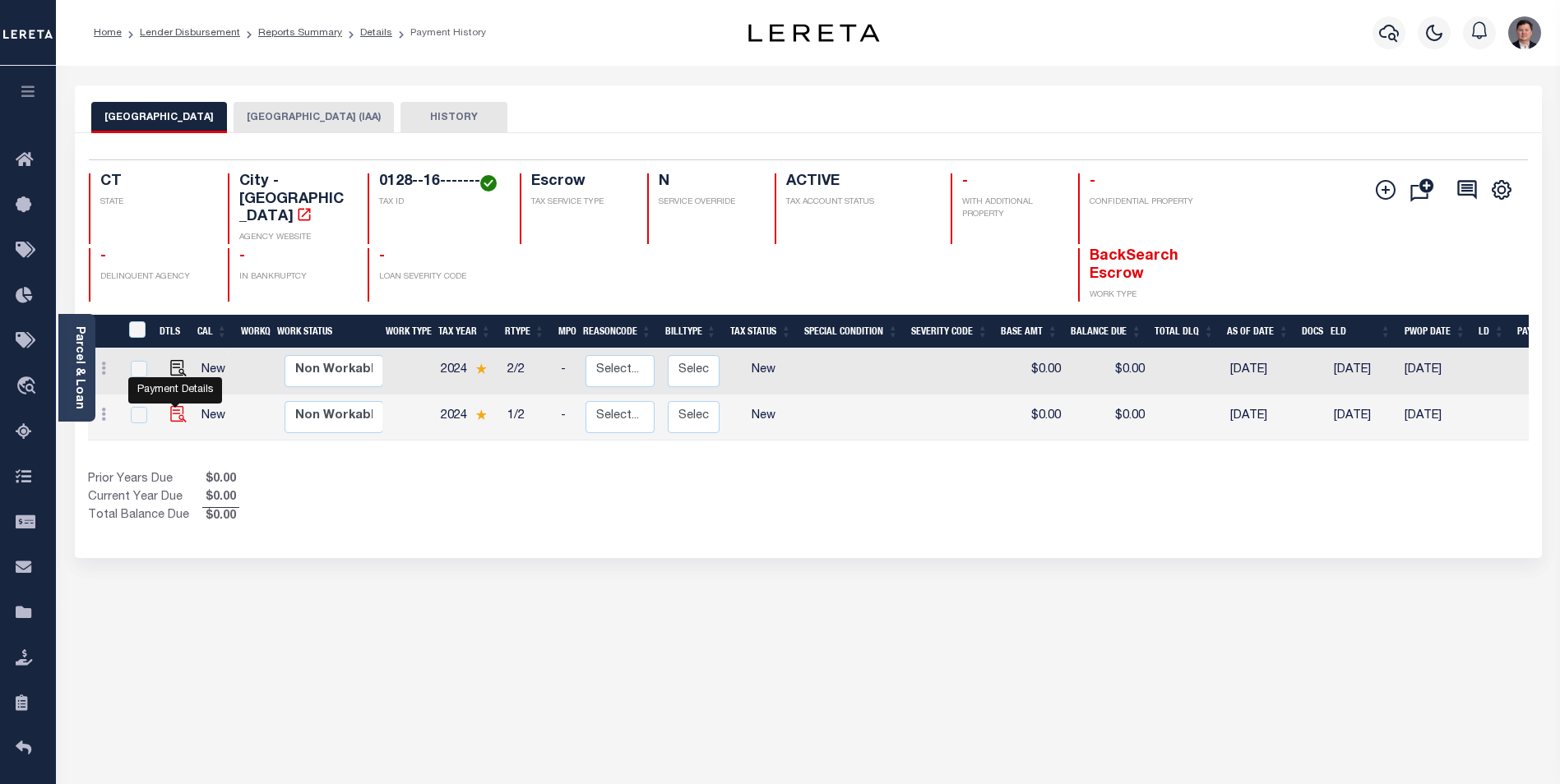
click at [175, 406] on img "" at bounding box center [178, 414] width 16 height 16
checkbox input "true"
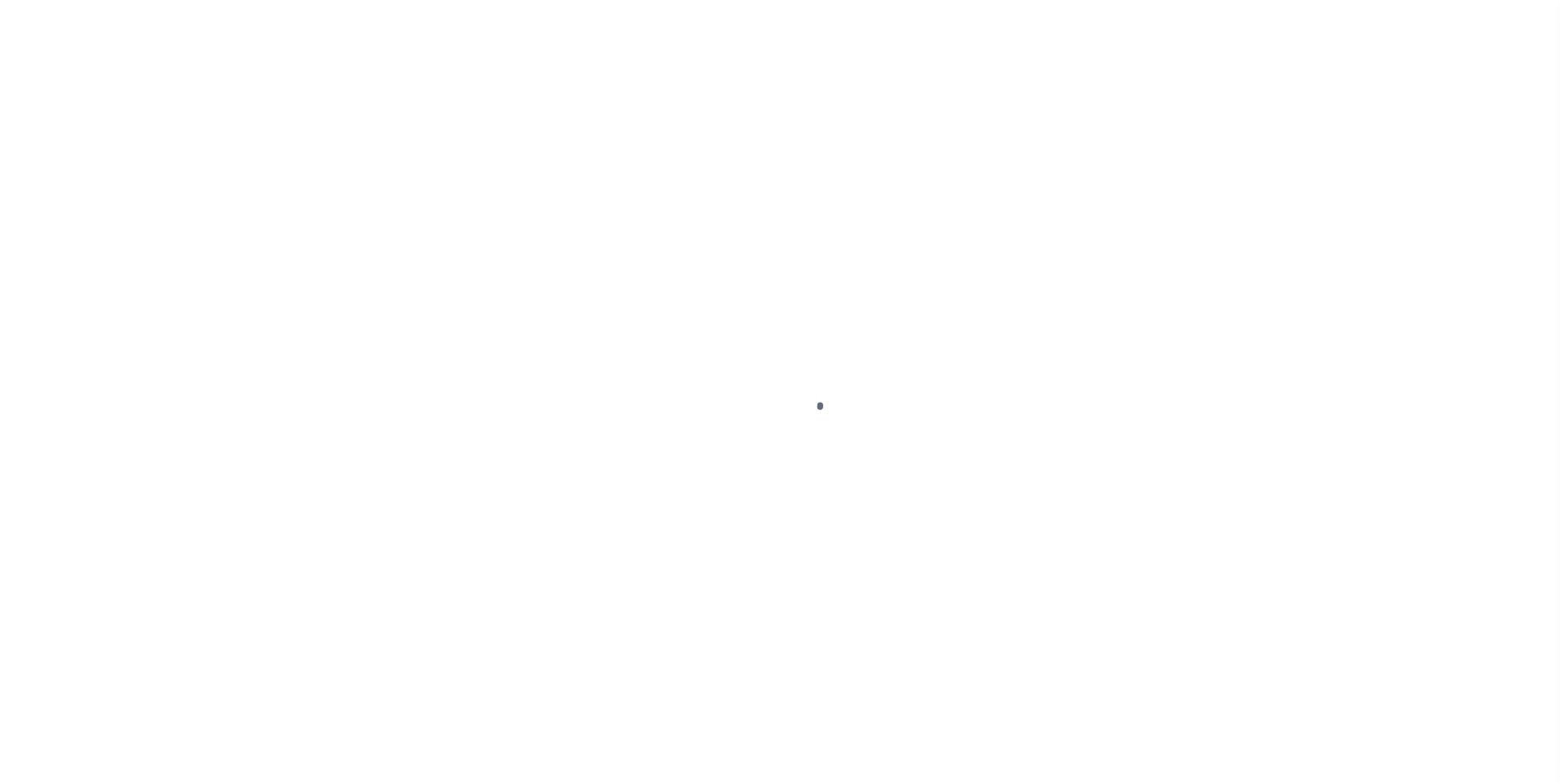
checkbox input "false"
type input "[DATE]"
select select "NW2"
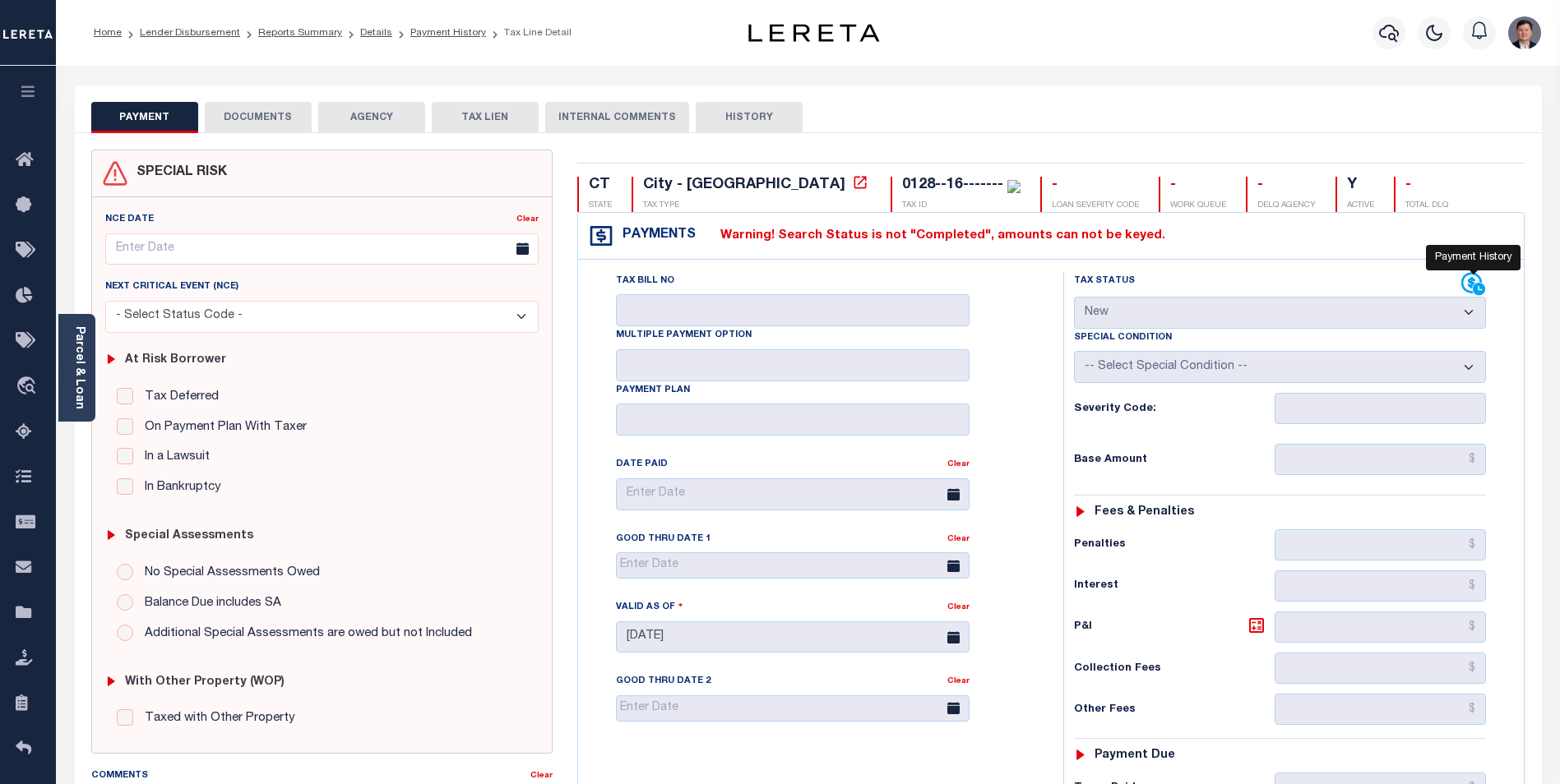
click at [1473, 284] on icon at bounding box center [1471, 283] width 20 height 20
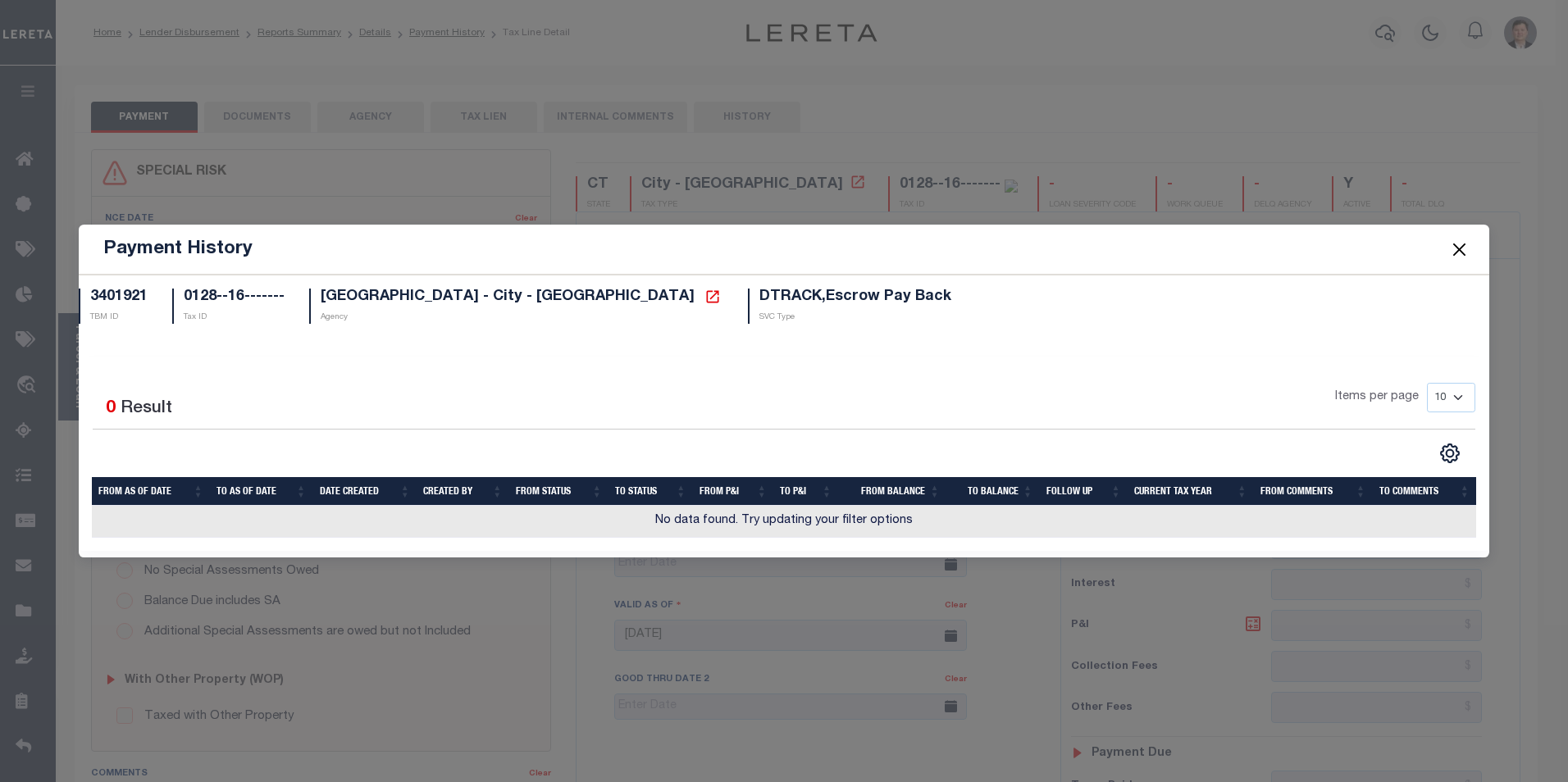
click at [1458, 252] on button "Close" at bounding box center [1459, 249] width 21 height 21
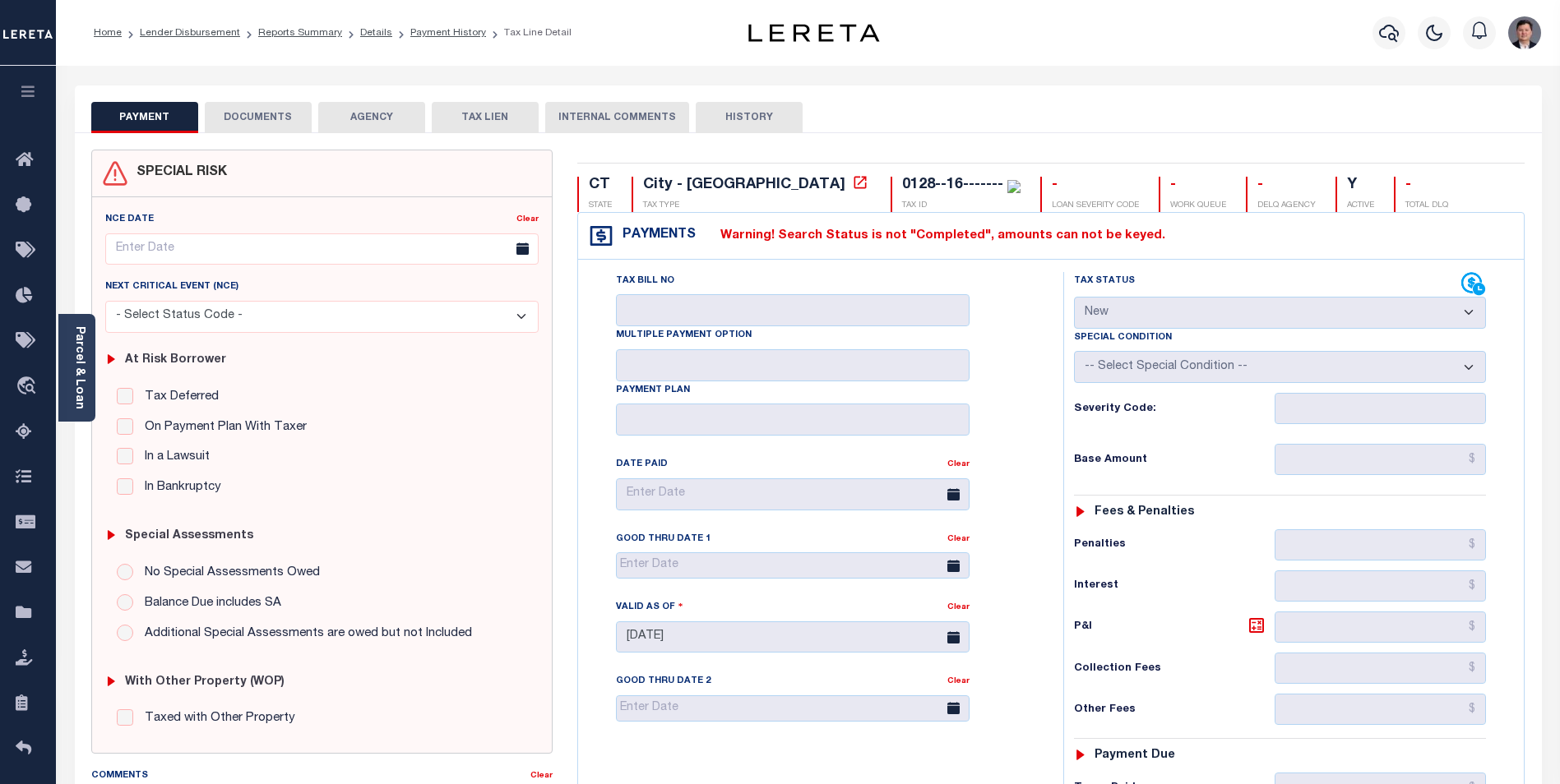
click at [740, 118] on button "HISTORY" at bounding box center [748, 117] width 107 height 31
select select "50"
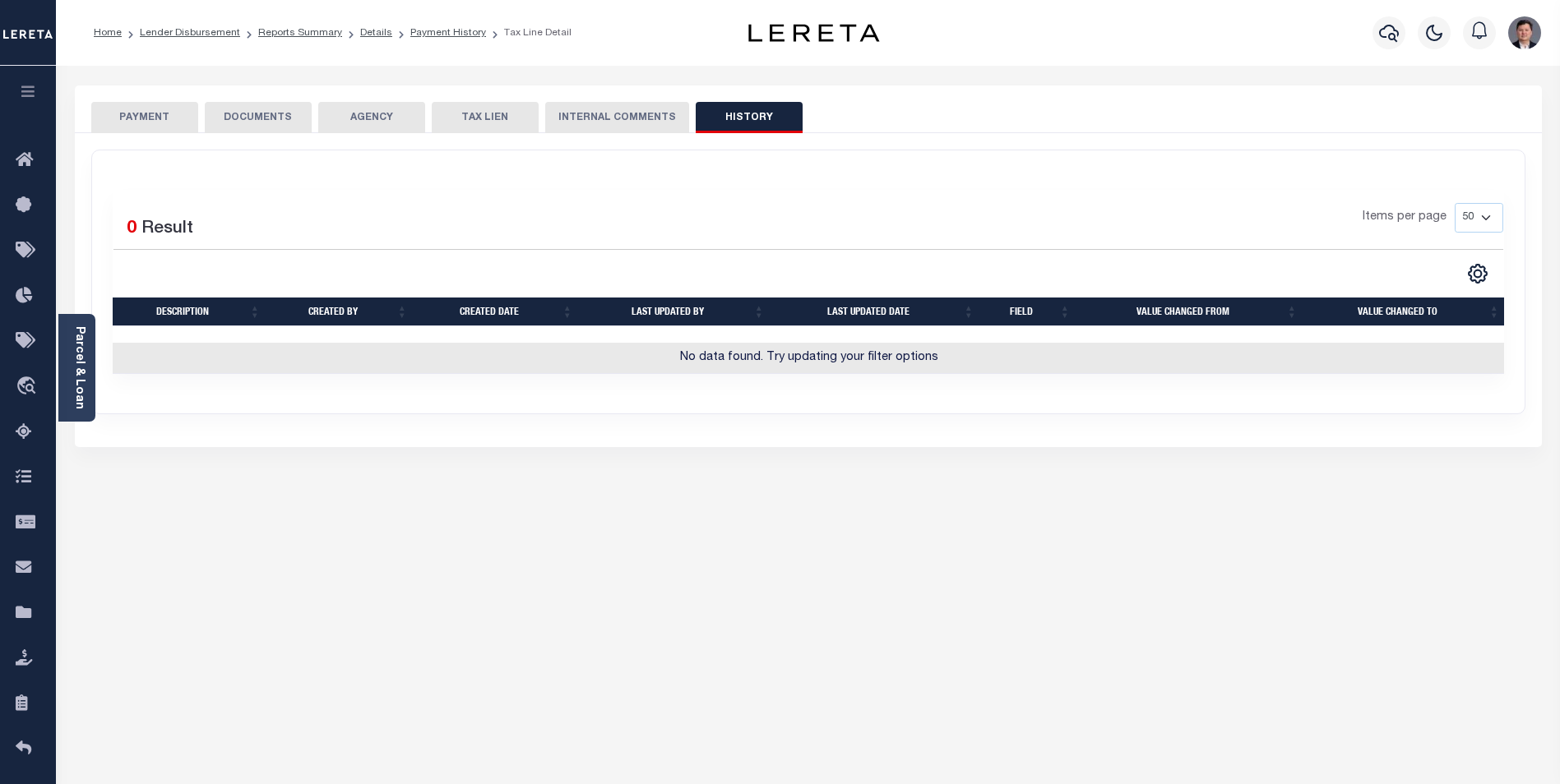
click at [170, 122] on button "PAYMENT" at bounding box center [145, 117] width 107 height 31
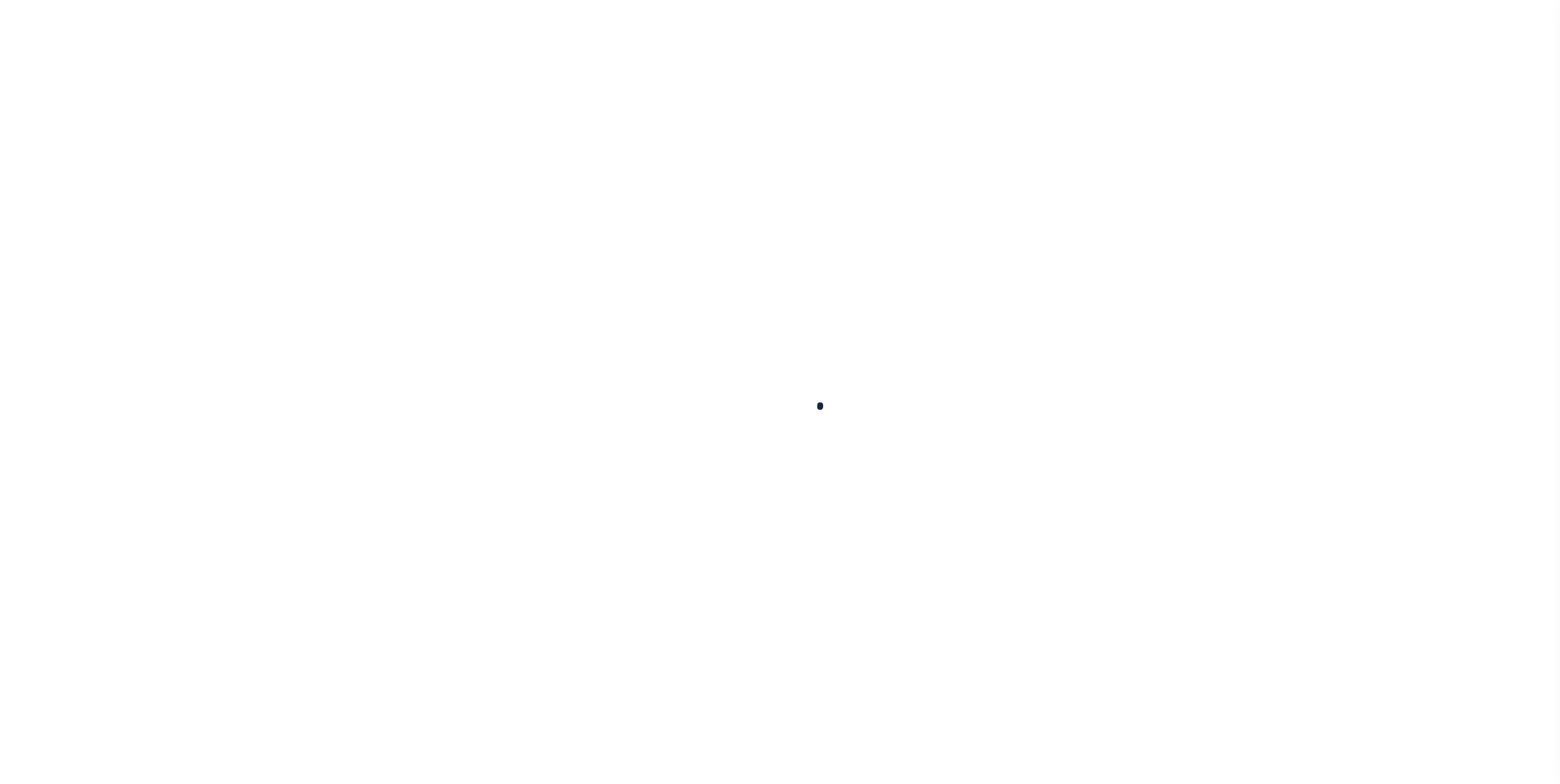
type input "10020304"
type input "[PERSON_NAME]"
select select
type input "[STREET_ADDRESS][PERSON_NAME]"
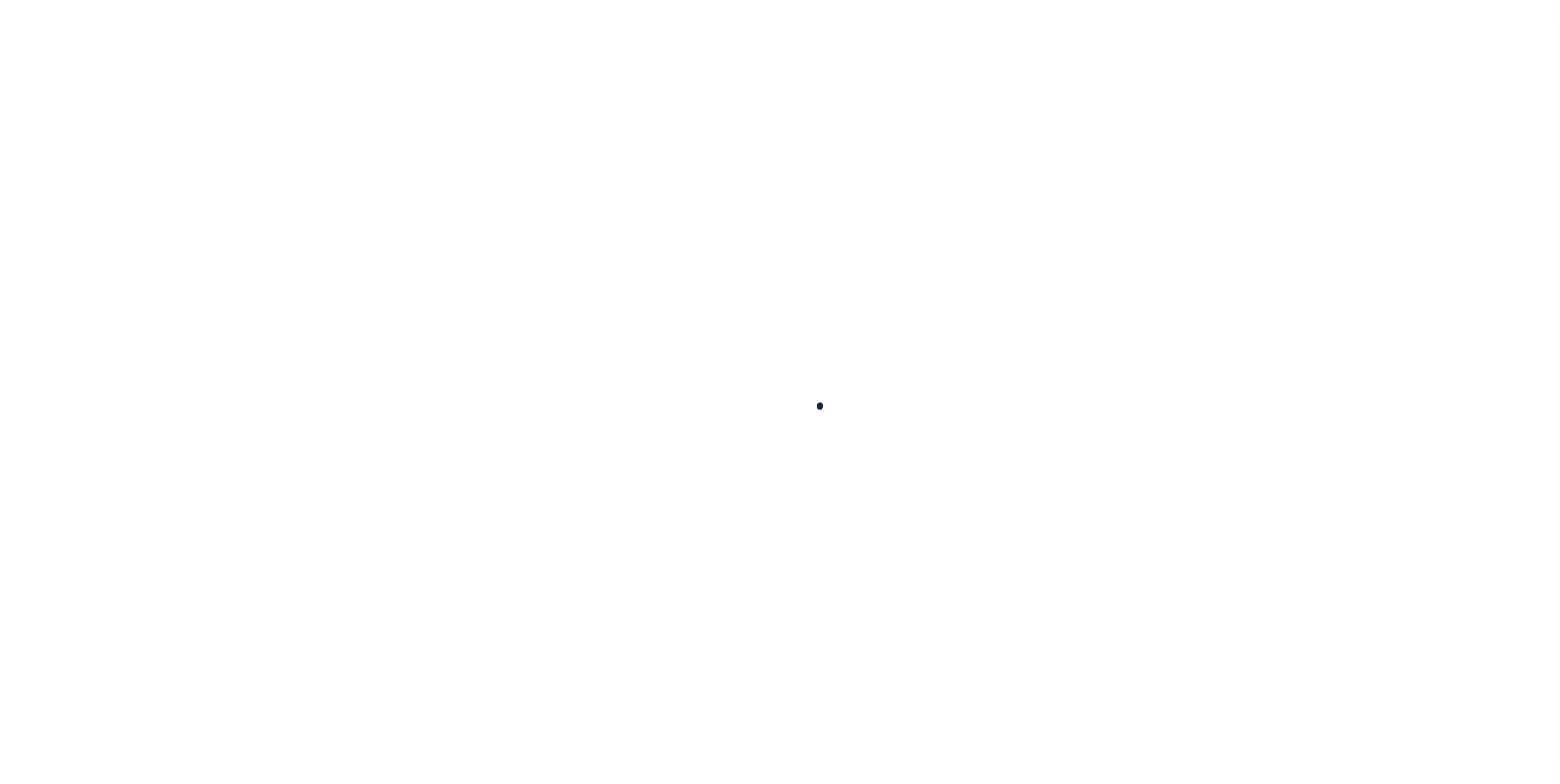
type input "NORWALK CT 06854"
select select "10"
select select "Escrow"
type input "[STREET_ADDRESS]"
type input "0128--16-------RE"
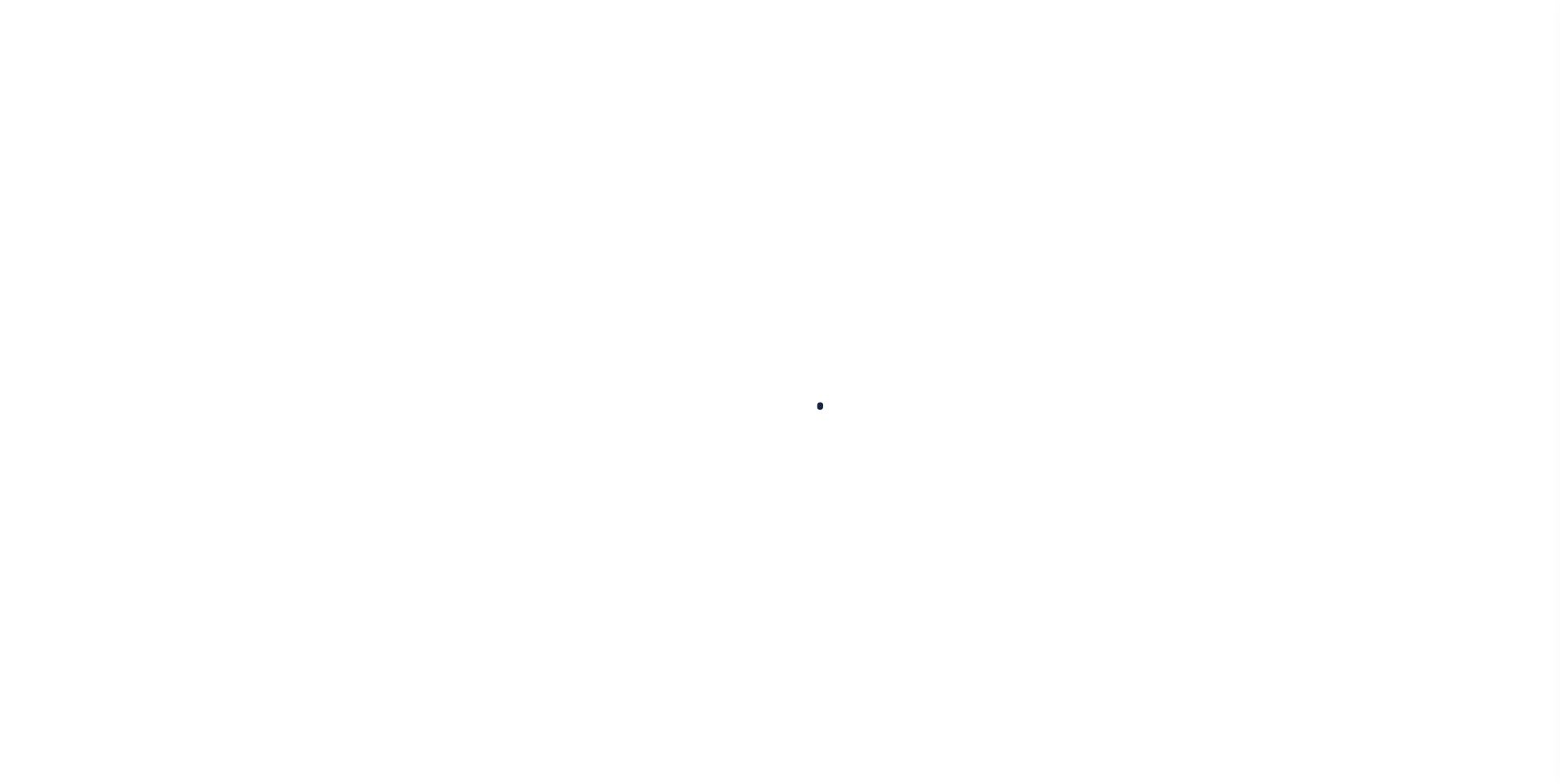
type input "[GEOGRAPHIC_DATA]"
type input "a0kUS000007e9qA"
type input "CT"
select select
type textarea "Liability Limited to Customer Provided Parcel"
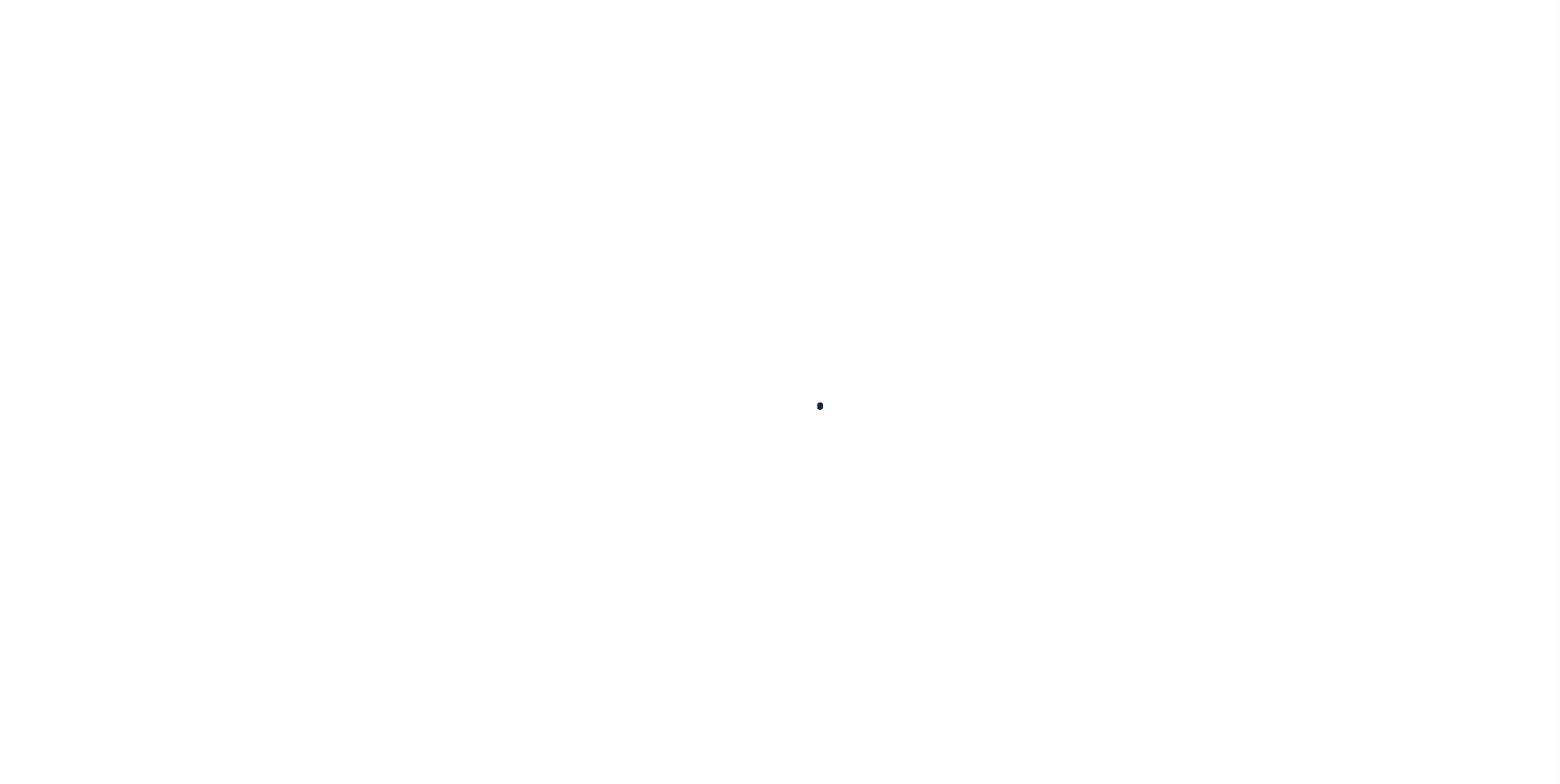
select select "25067"
select select
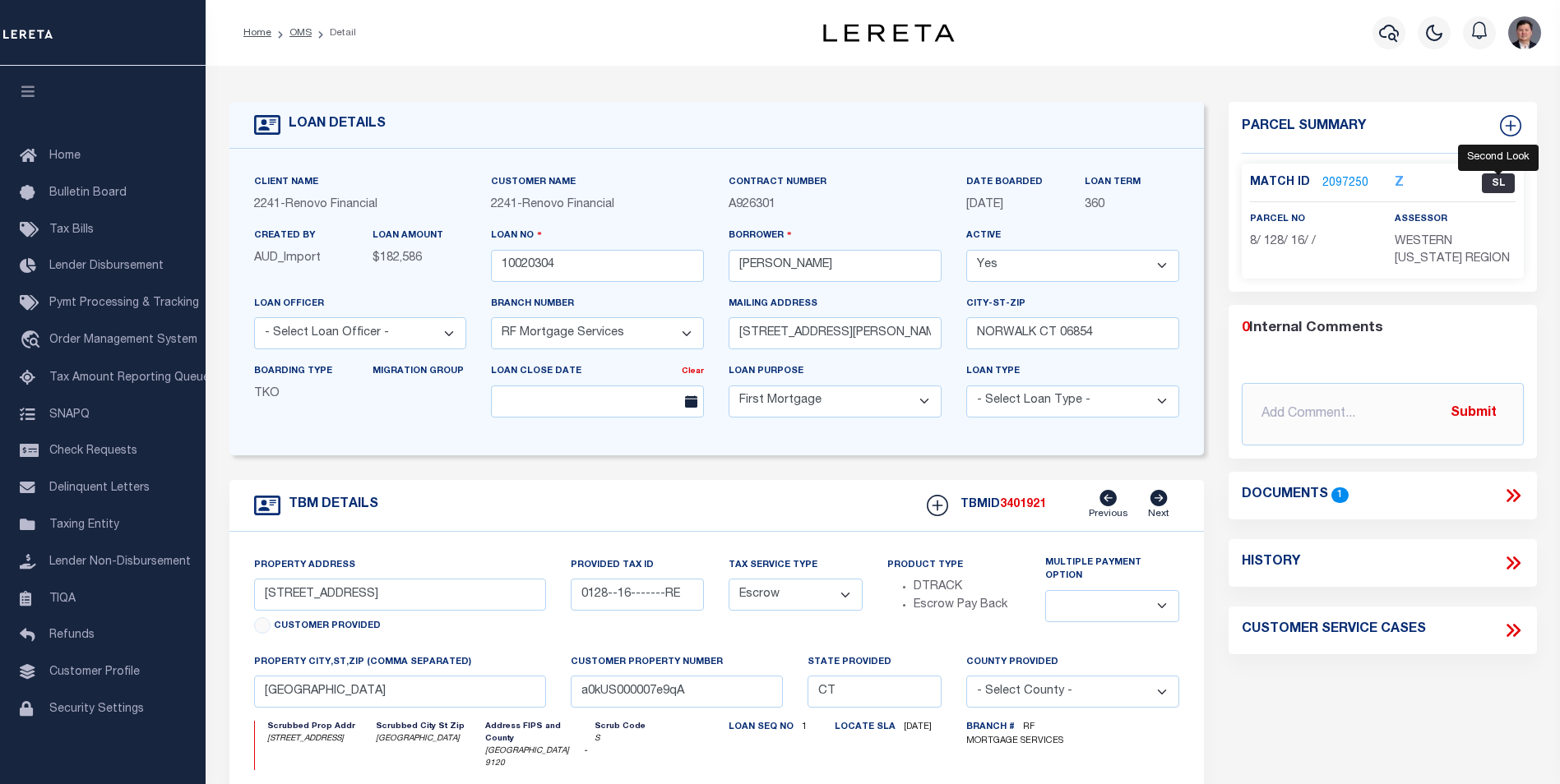
click at [1502, 179] on span "SL" at bounding box center [1498, 183] width 33 height 20
click at [1345, 180] on link "2097250" at bounding box center [1345, 183] width 46 height 17
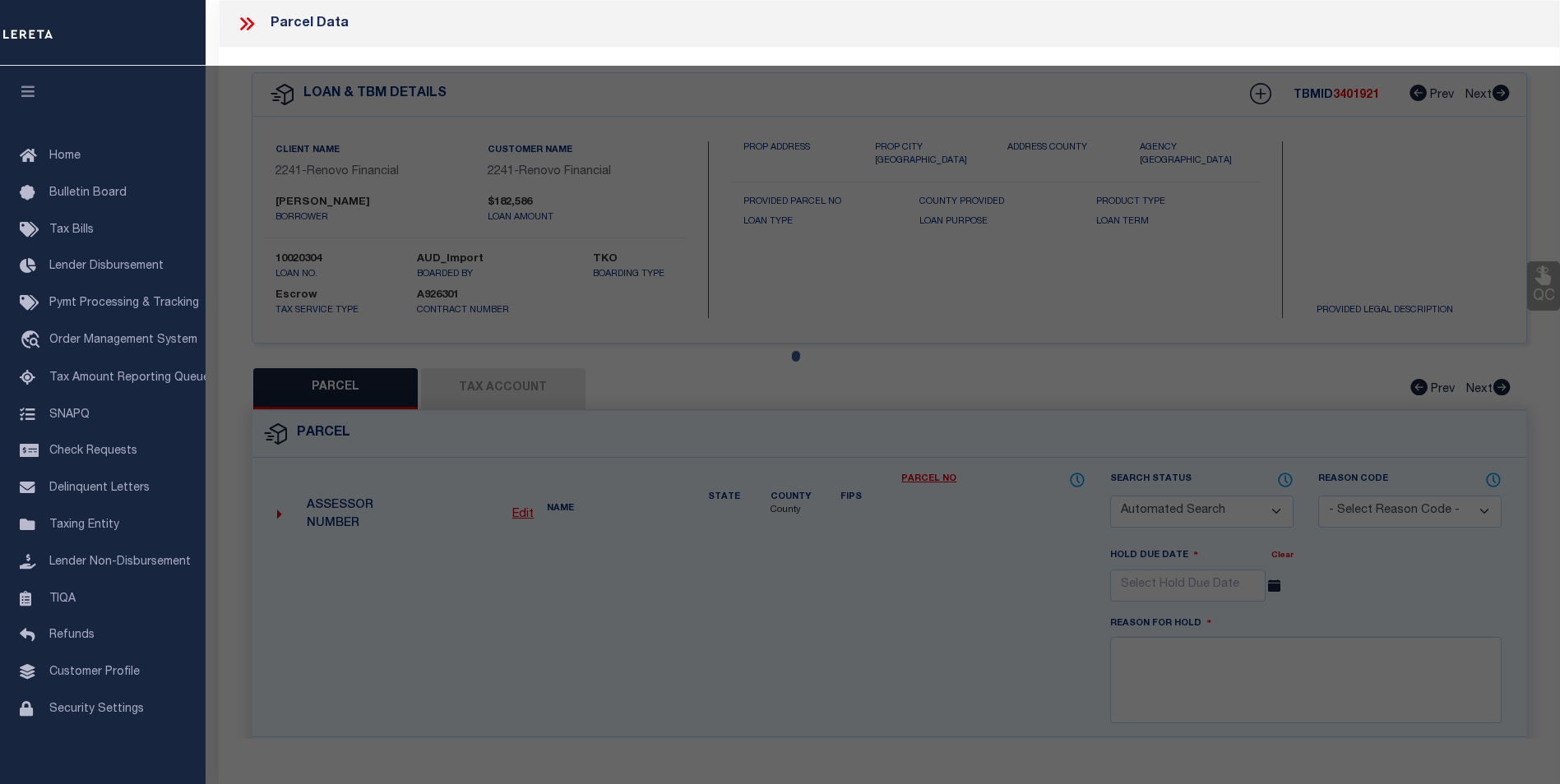
checkbox input "false"
select select "SL"
type input "AUGUSTYNIAK,GRZEGORZ"
select select "AGF"
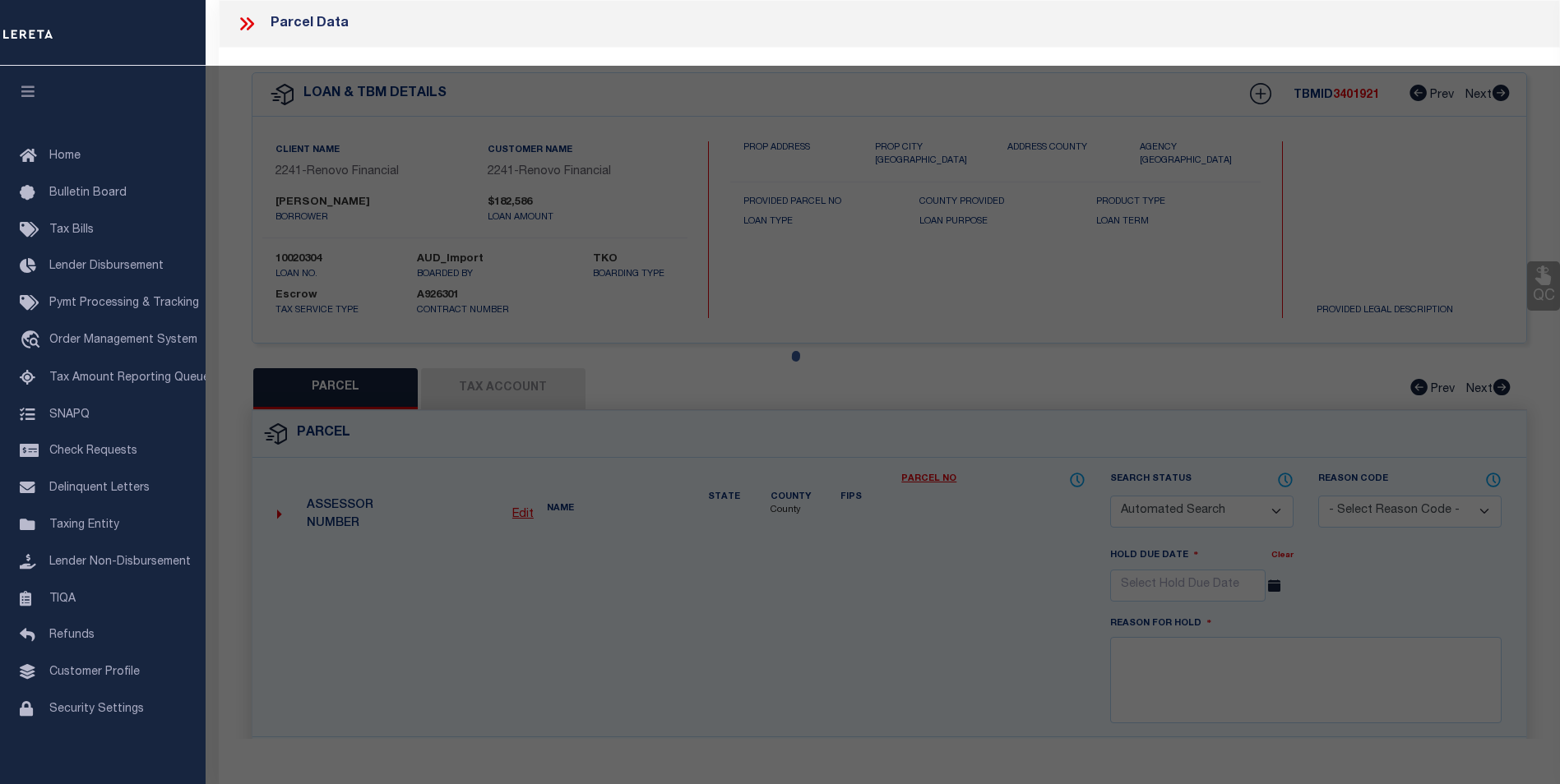
select select "ADD"
type input "411-413 DAVIDSON ST"
type input "BRIDGEPORT CT 06605"
type textarea "LOT:16 BLK:128 CITY/MUNI/TWP:BRIDGEPORT"
type textarea "@Lisa: Agency below is inactive (far right flag on Tax Account tab), so we're o…"
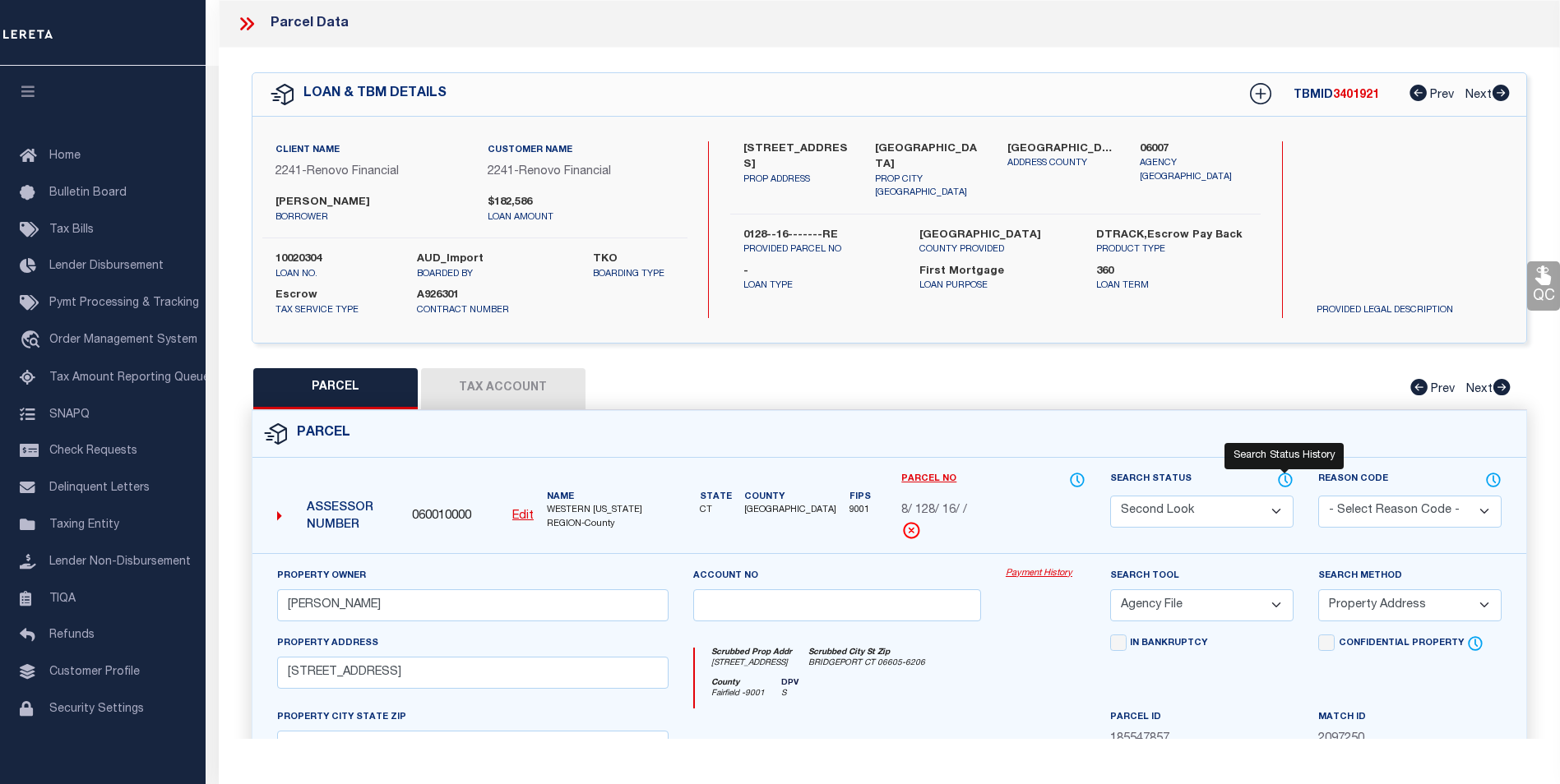
click at [1281, 476] on icon at bounding box center [1284, 480] width 16 height 18
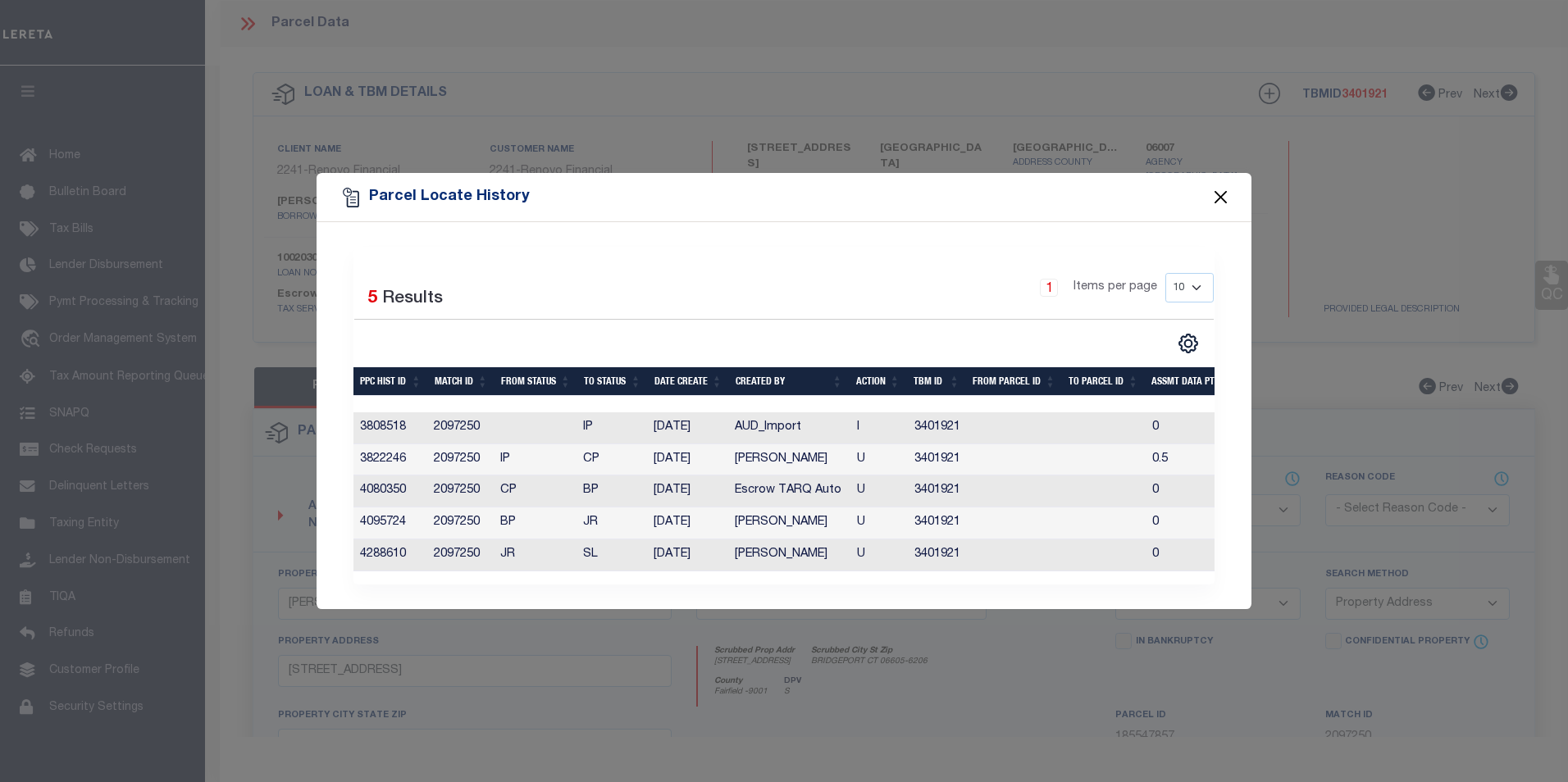
click at [1225, 192] on button "Close" at bounding box center [1221, 198] width 21 height 21
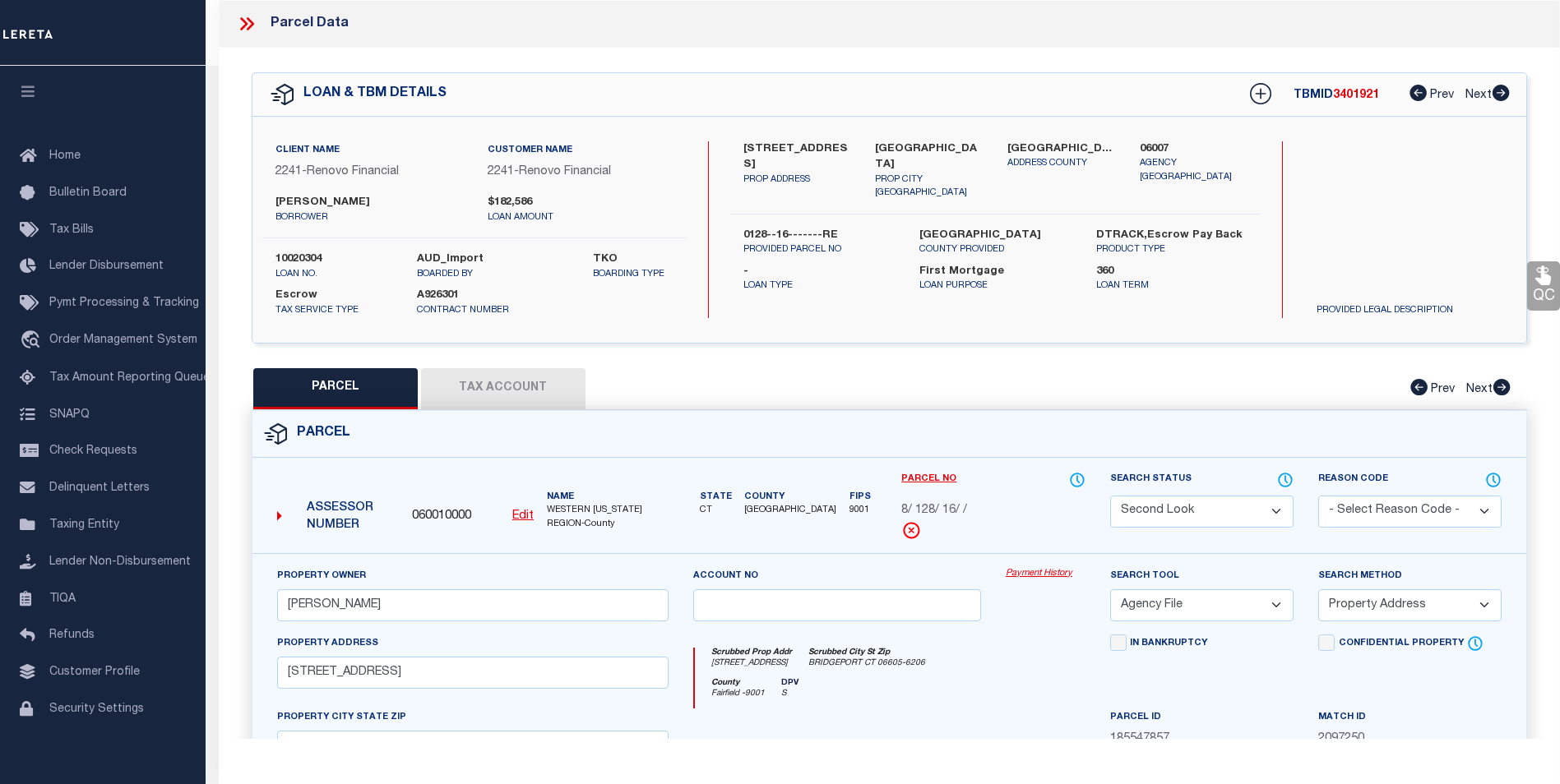
click at [242, 22] on icon at bounding box center [246, 24] width 21 height 21
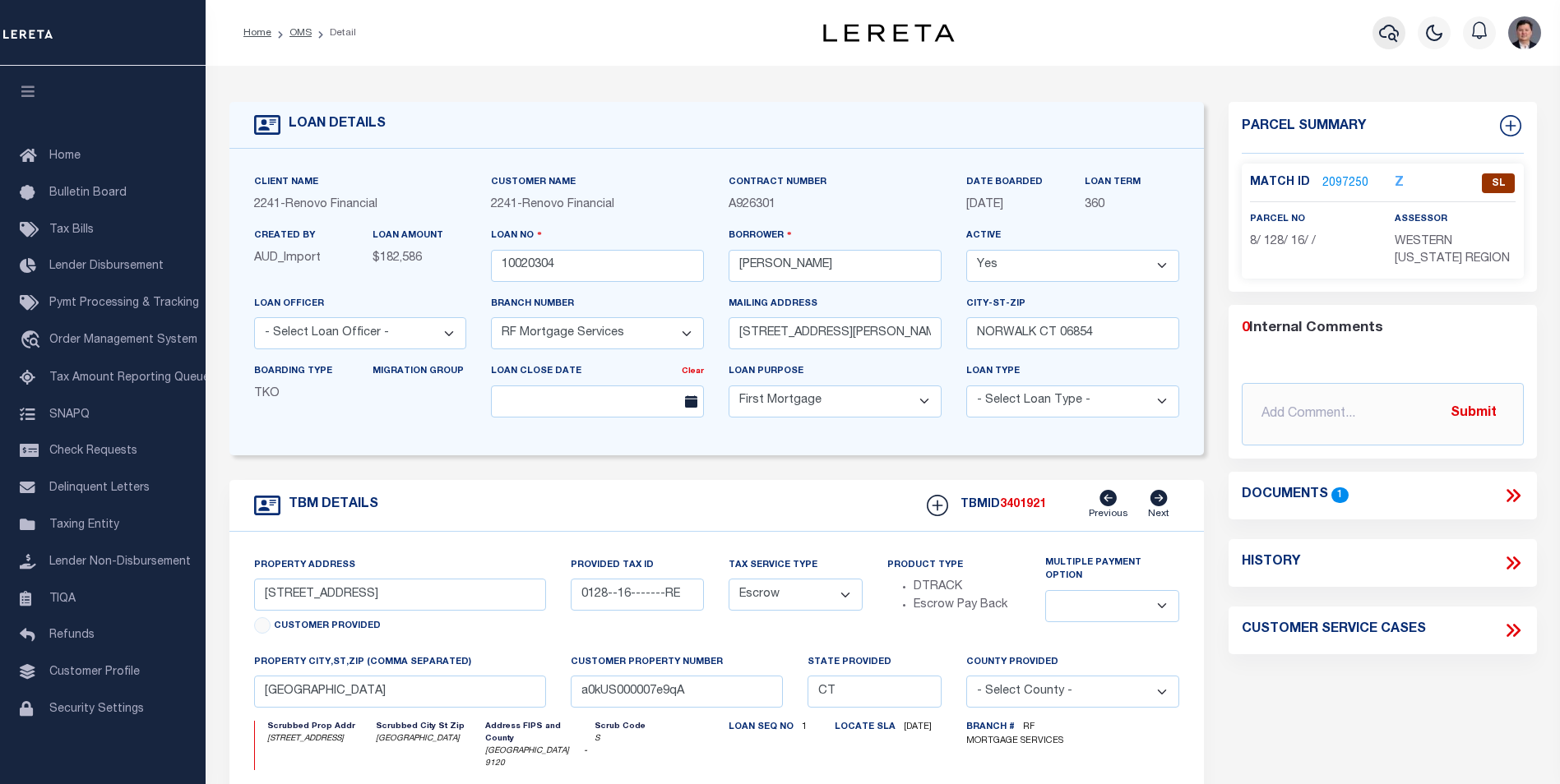
click at [1393, 39] on icon "button" at bounding box center [1388, 33] width 20 height 17
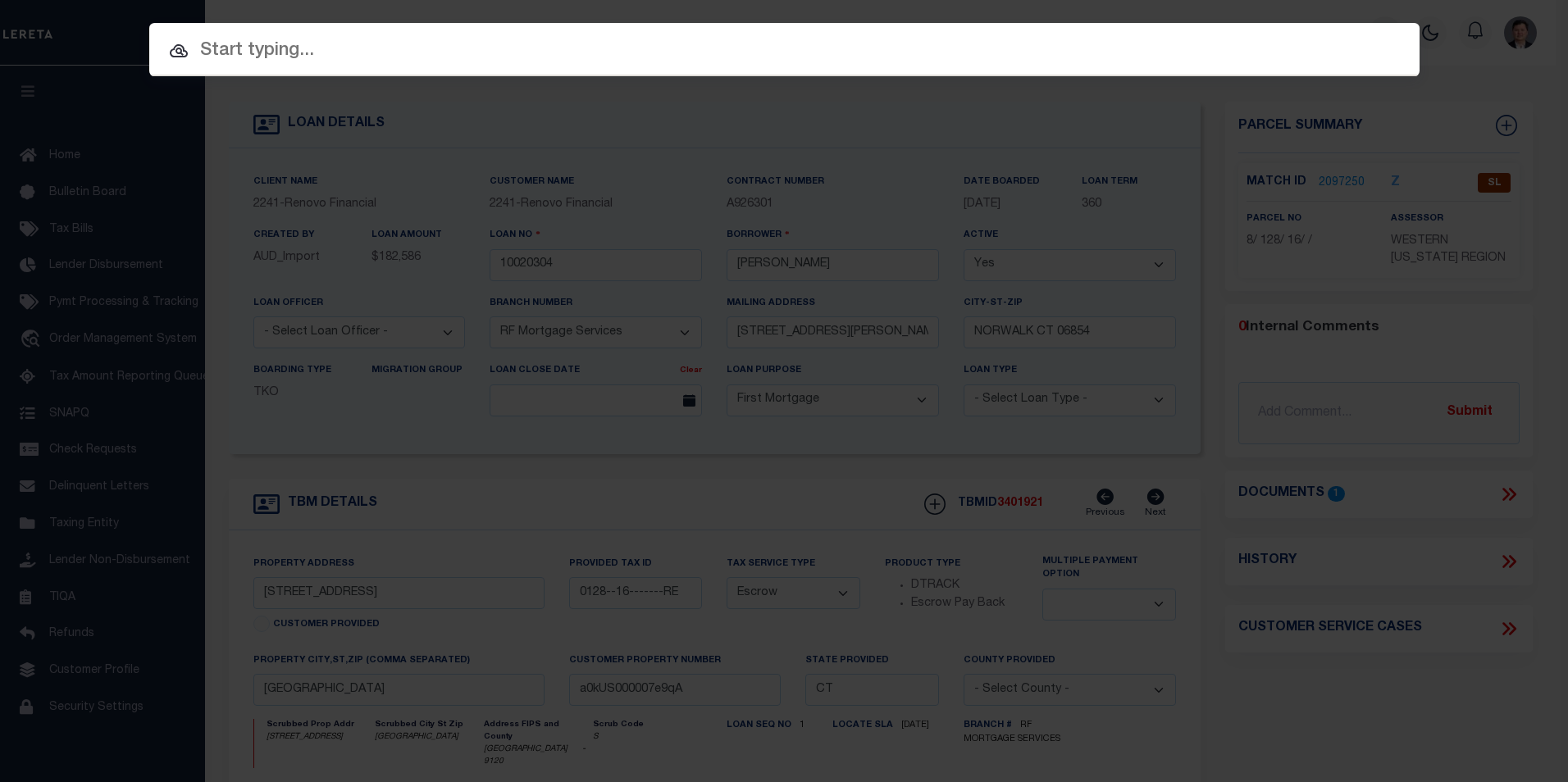
click at [350, 53] on input "text" at bounding box center [784, 51] width 1271 height 28
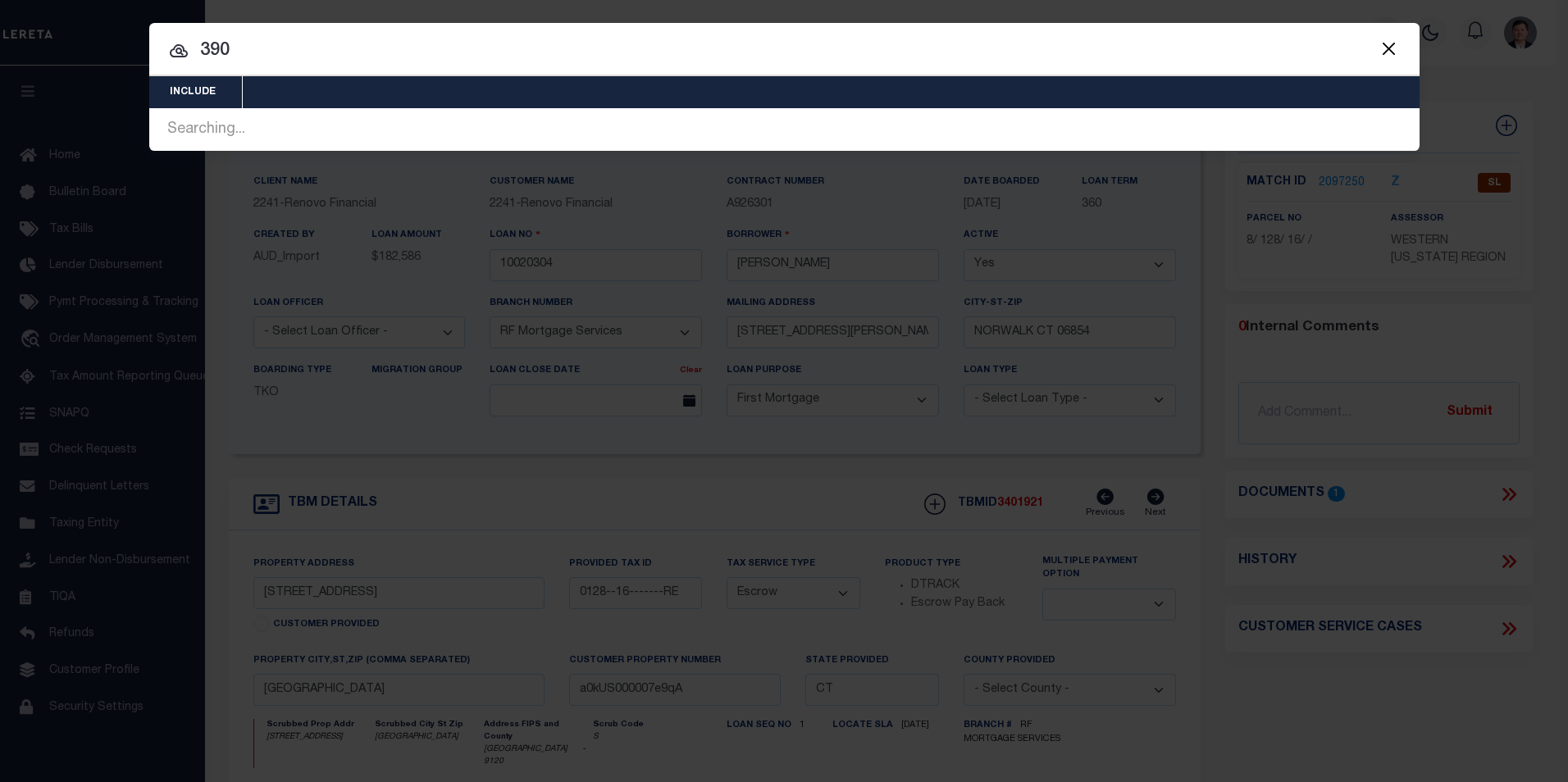
type input "3900"
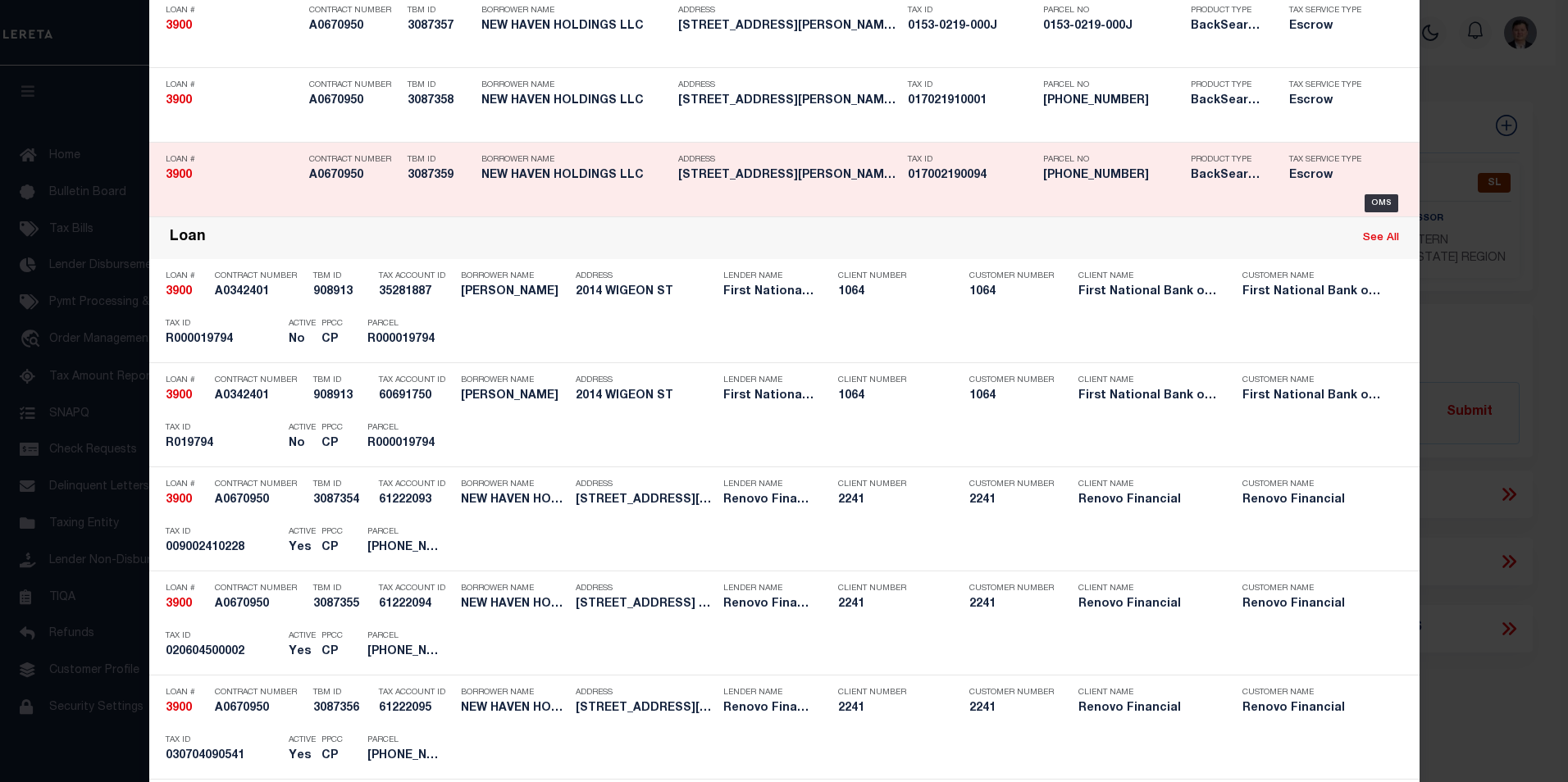
scroll to position [574, 0]
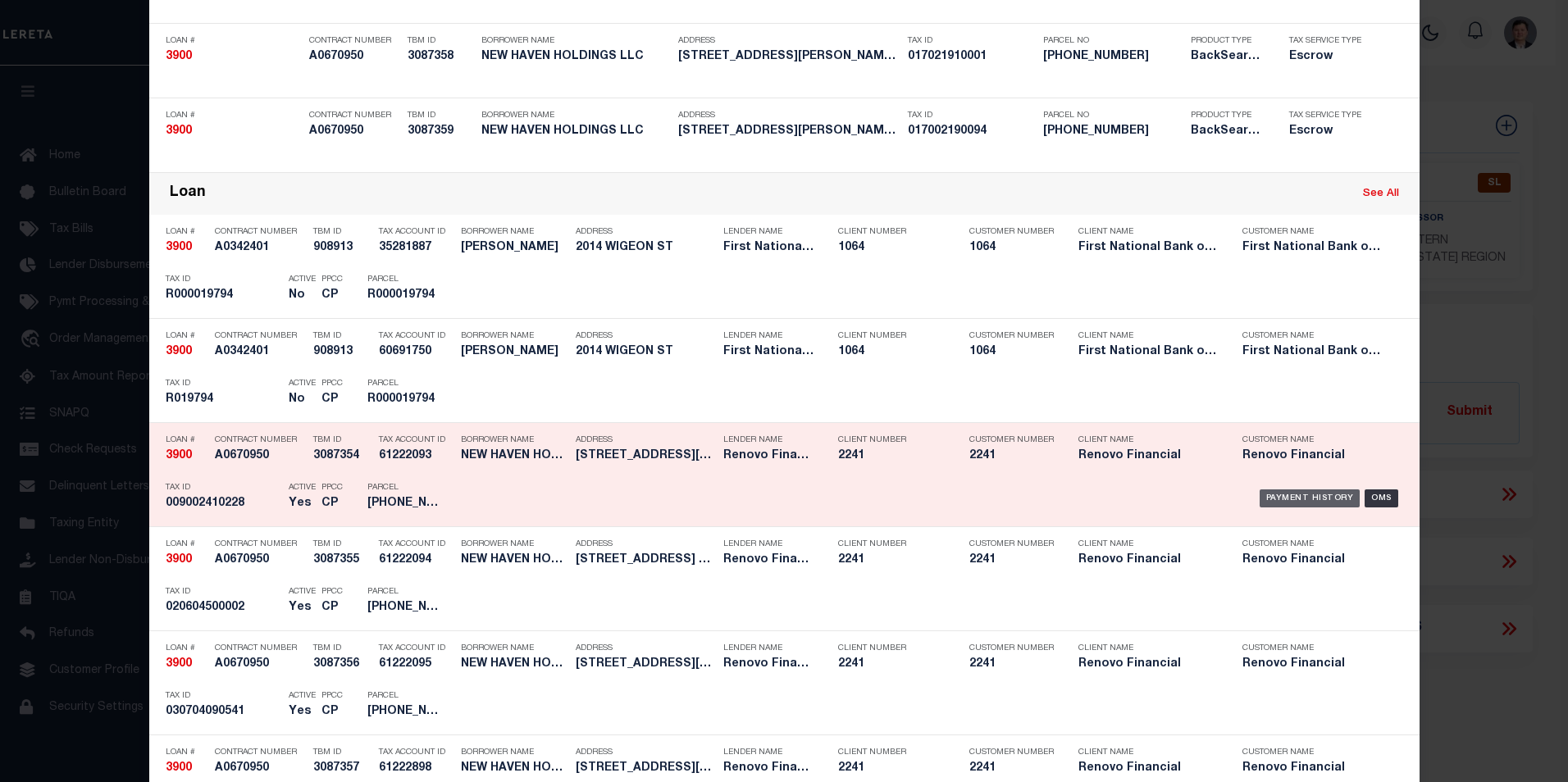
click at [1290, 497] on div "Payment History" at bounding box center [1311, 498] width 101 height 18
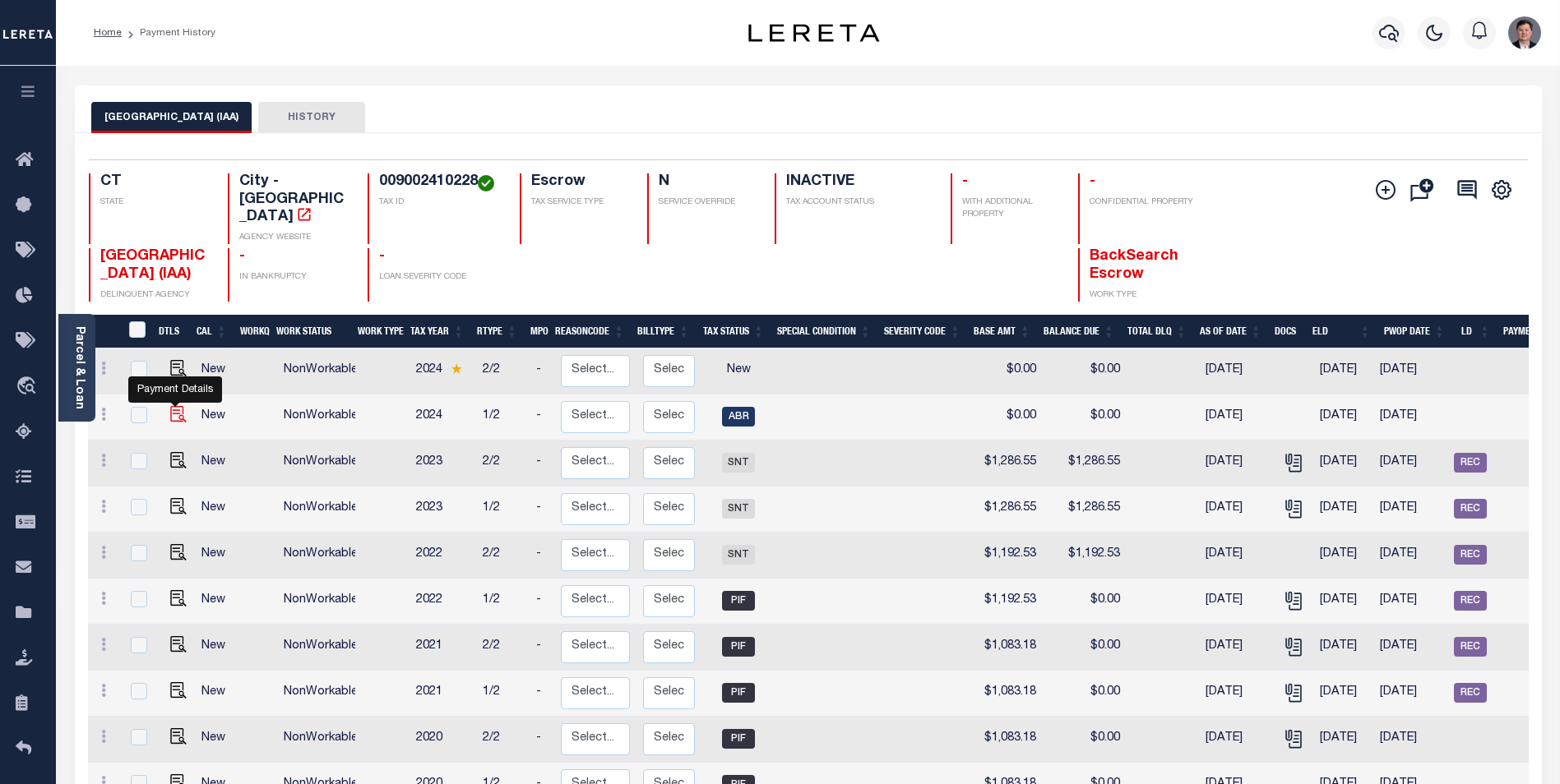
click at [172, 406] on img "" at bounding box center [178, 414] width 16 height 16
checkbox input "true"
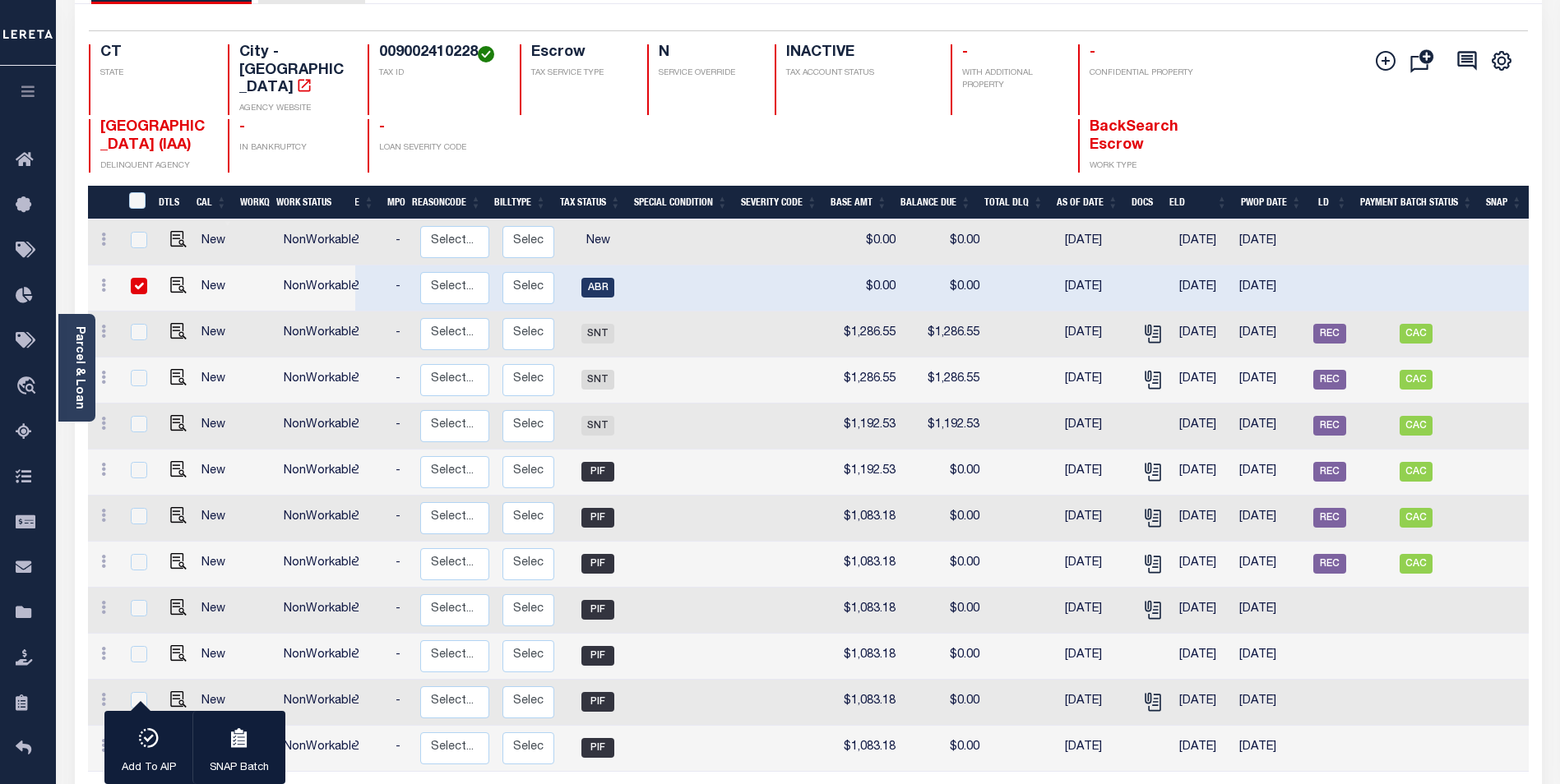
scroll to position [71, 0]
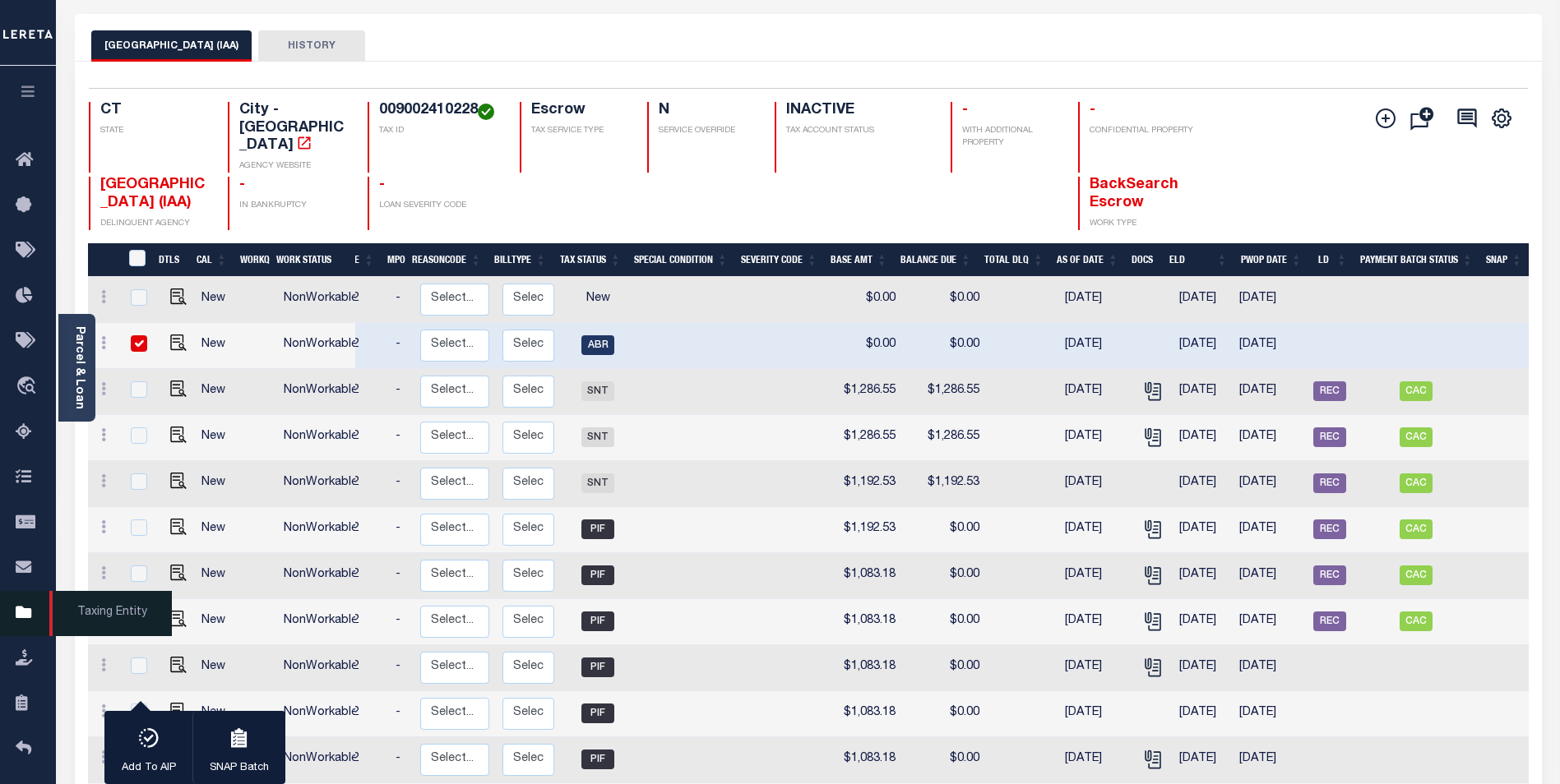
click at [21, 620] on icon at bounding box center [29, 613] width 27 height 20
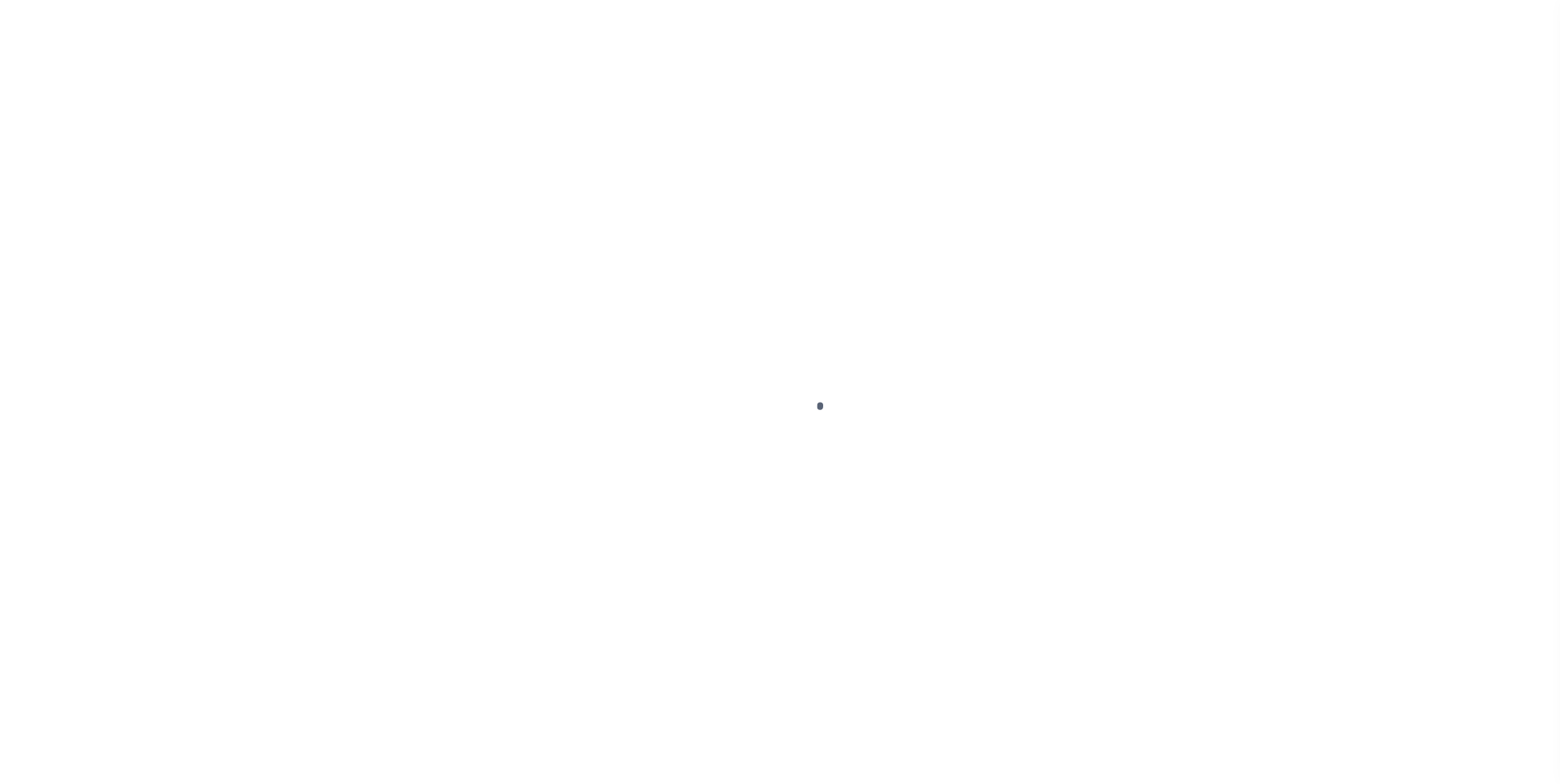
checkbox input "false"
type input "Semi Annual"
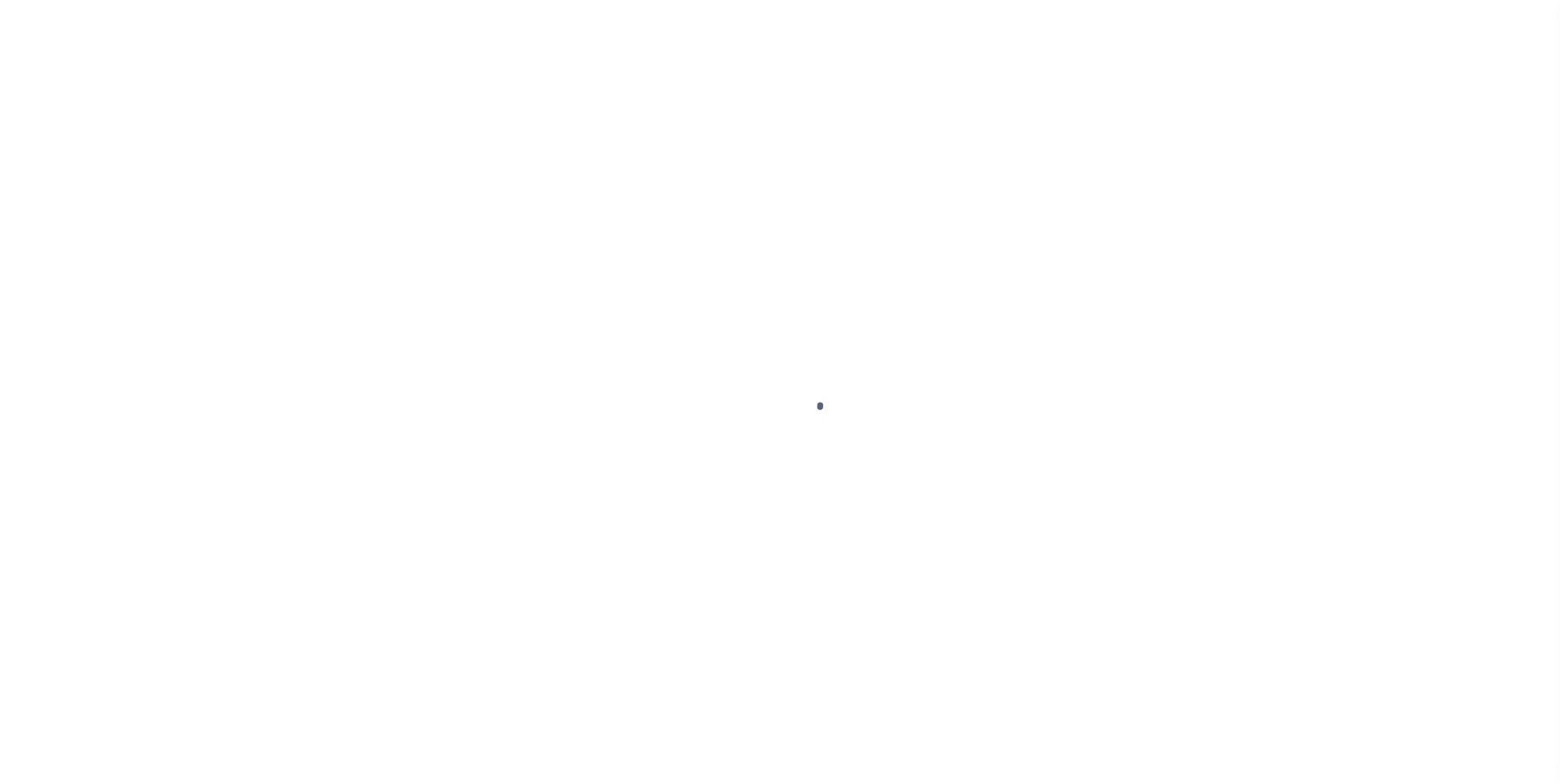
type input "[DATE]"
select select "ABR"
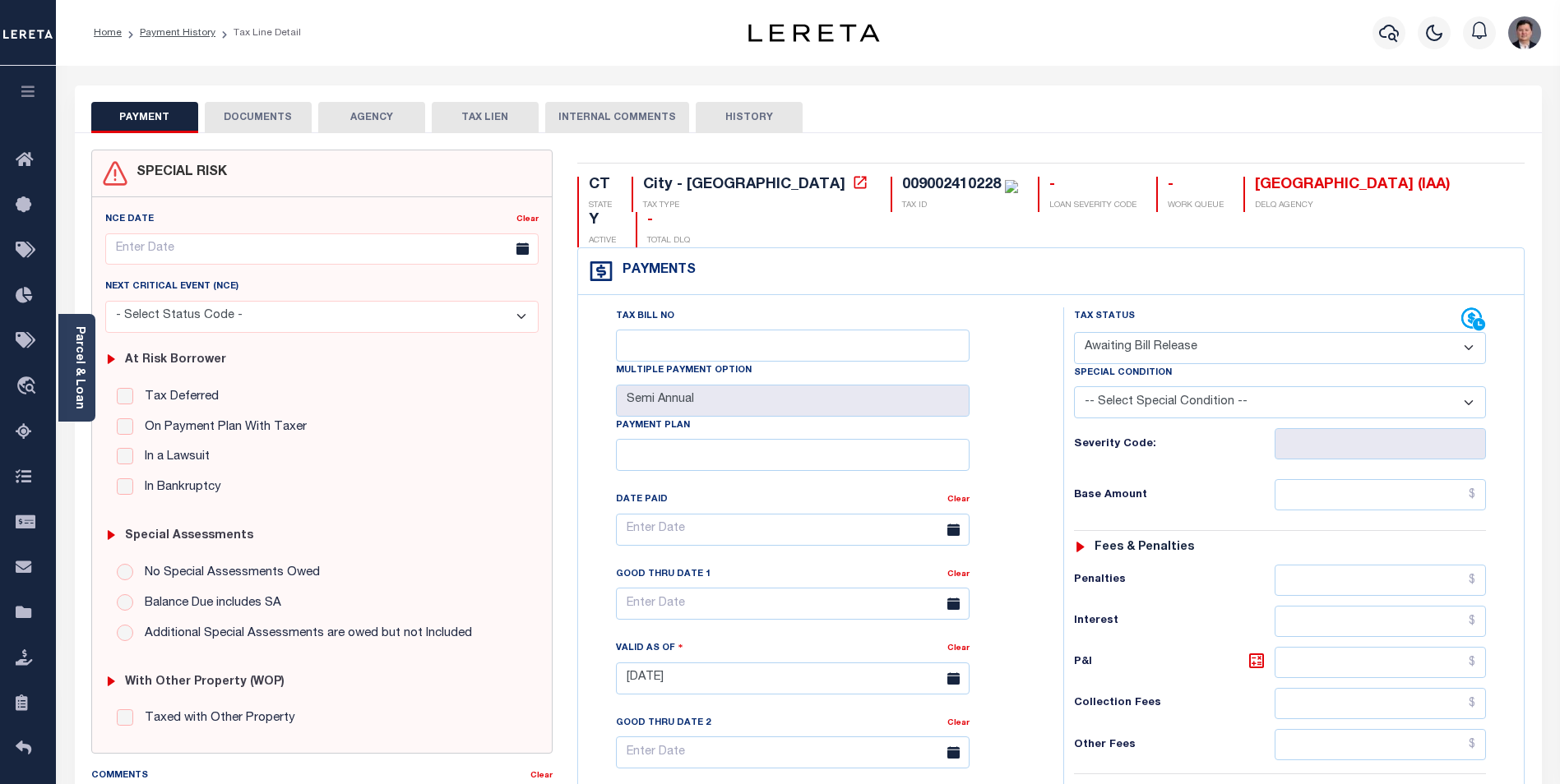
click at [753, 115] on button "HISTORY" at bounding box center [748, 117] width 107 height 31
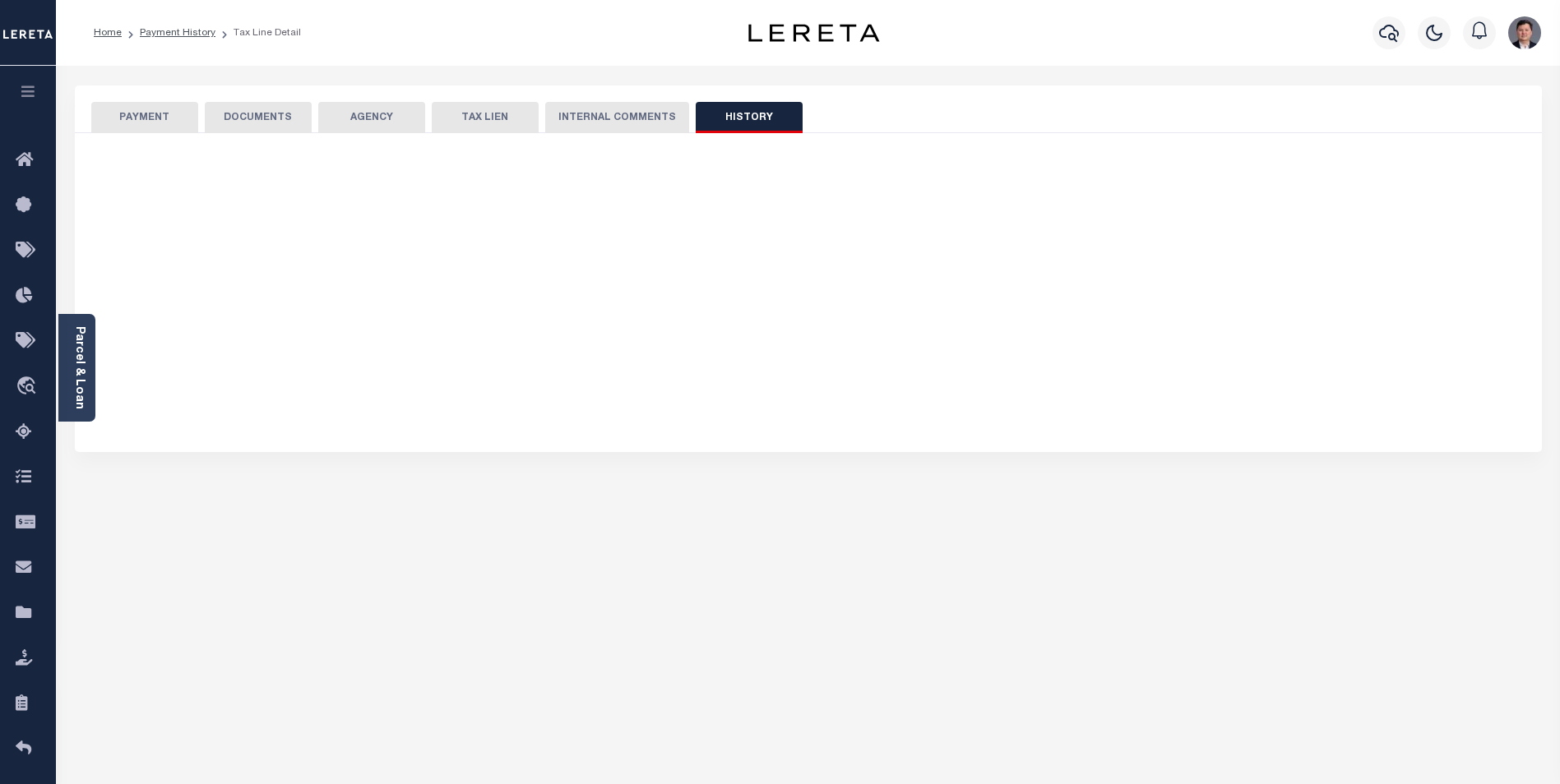
select select "50"
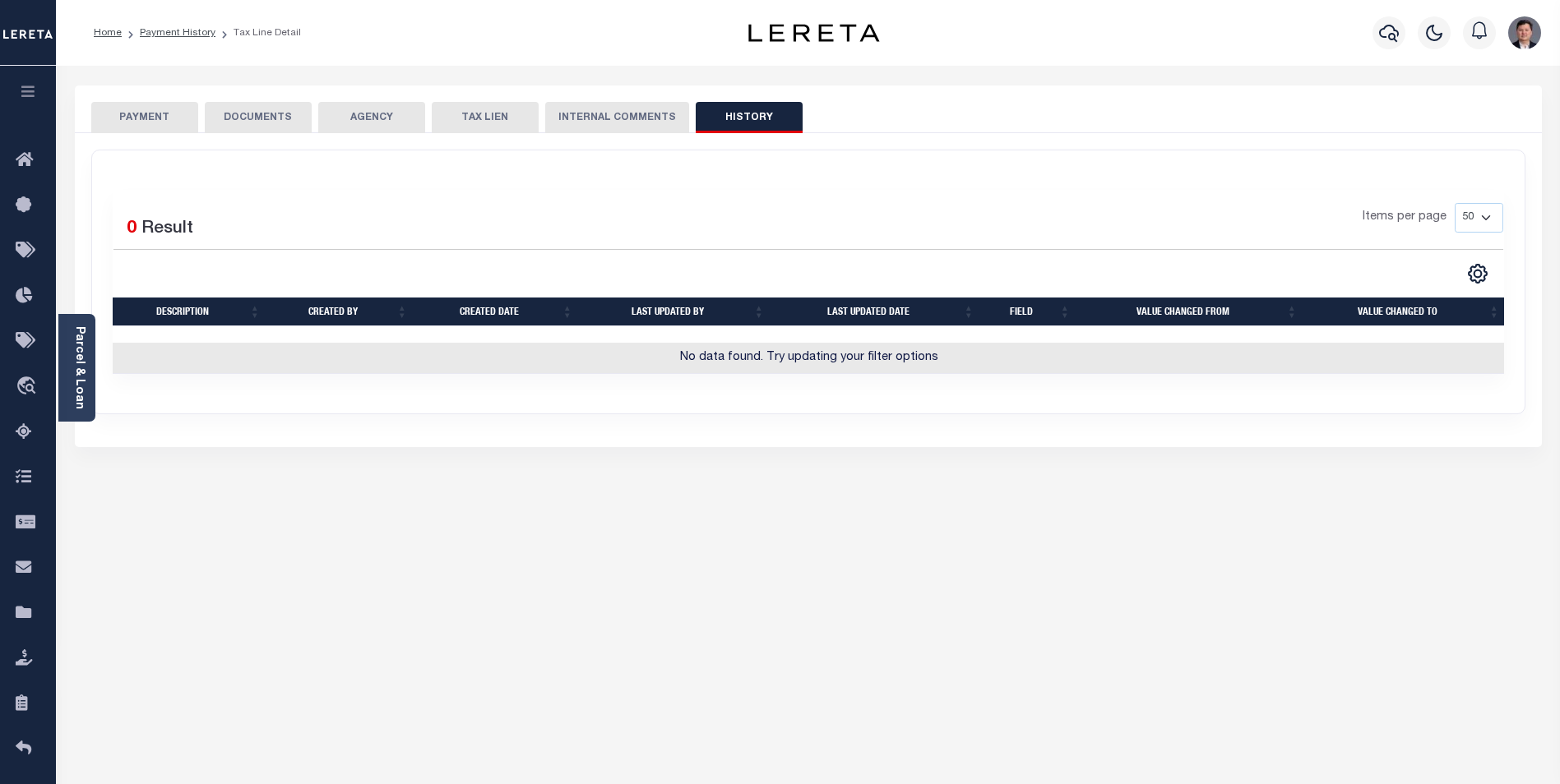
click at [489, 116] on button "TAX LIEN" at bounding box center [485, 117] width 107 height 31
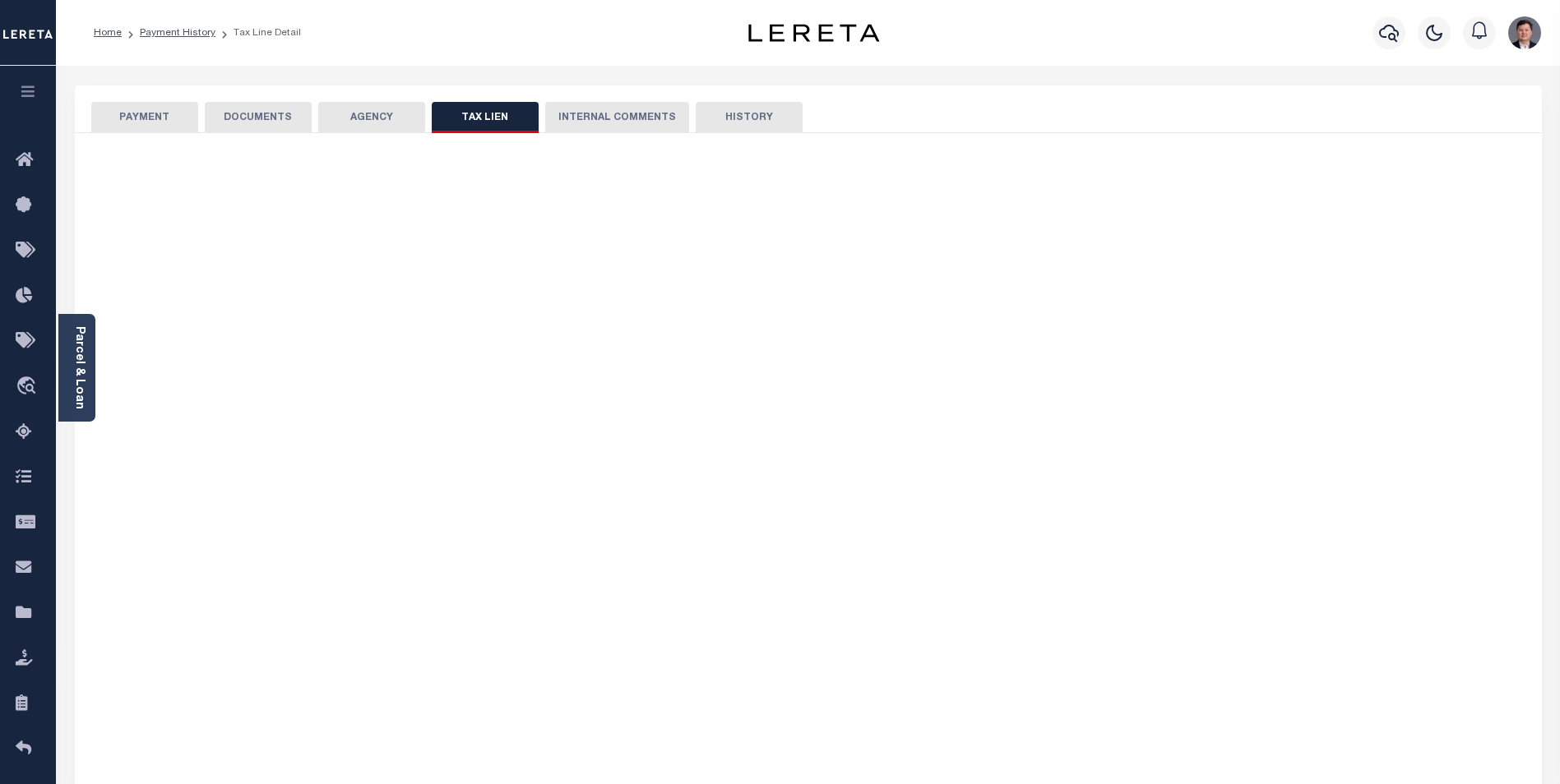
checkbox input "false"
radio input "true"
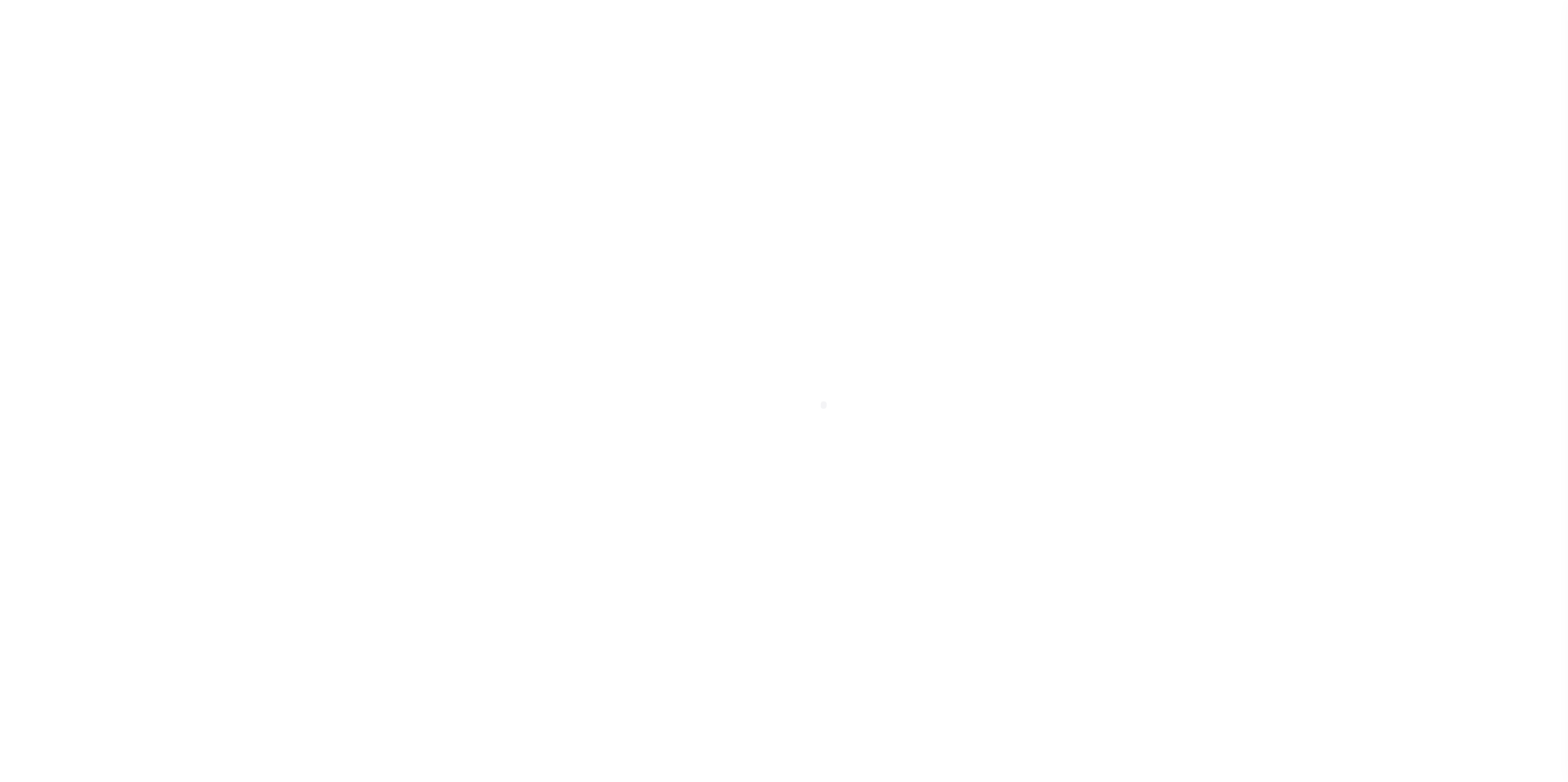
scroll to position [16, 0]
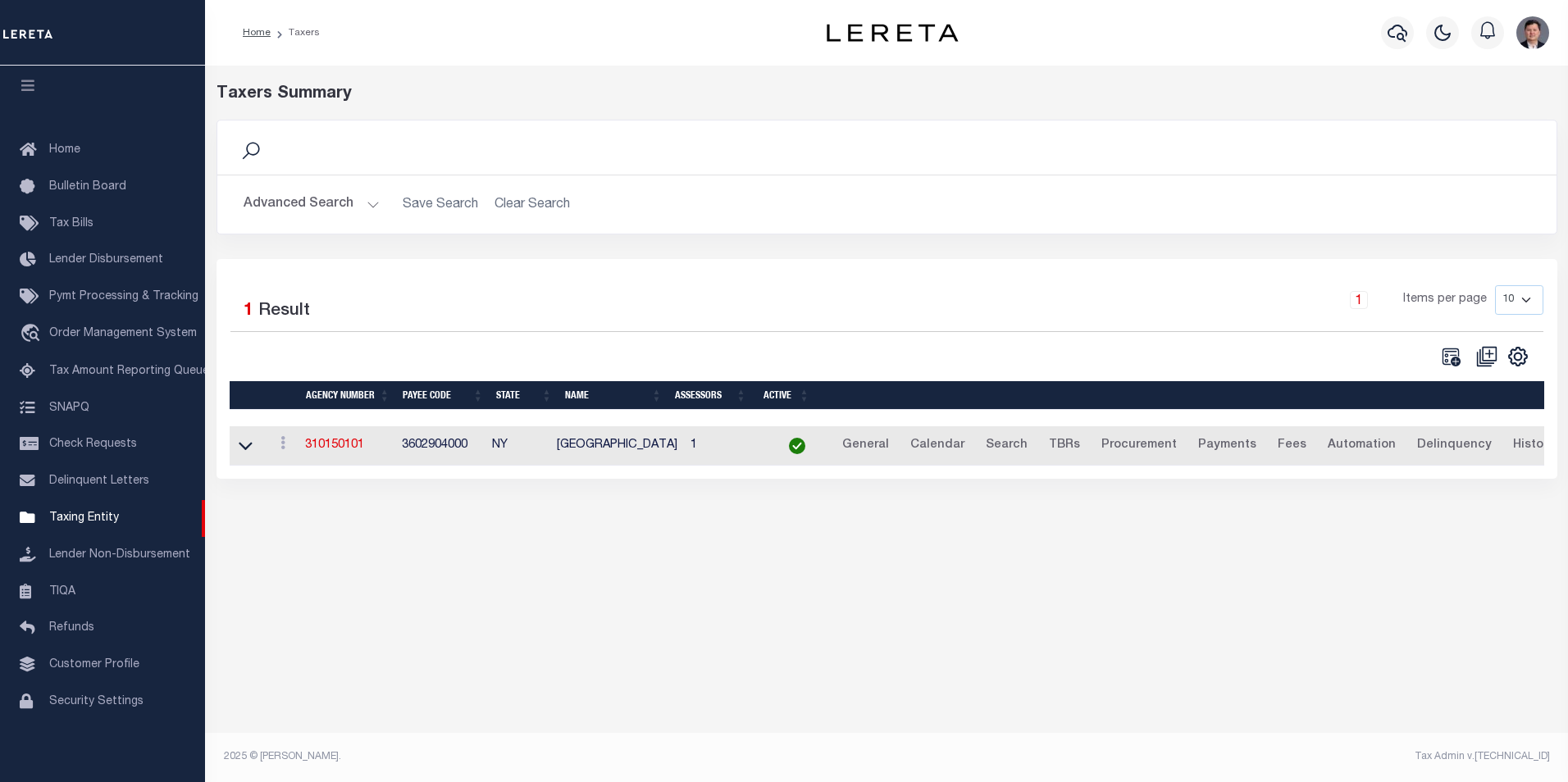
click at [366, 204] on button "Advanced Search" at bounding box center [312, 205] width 137 height 32
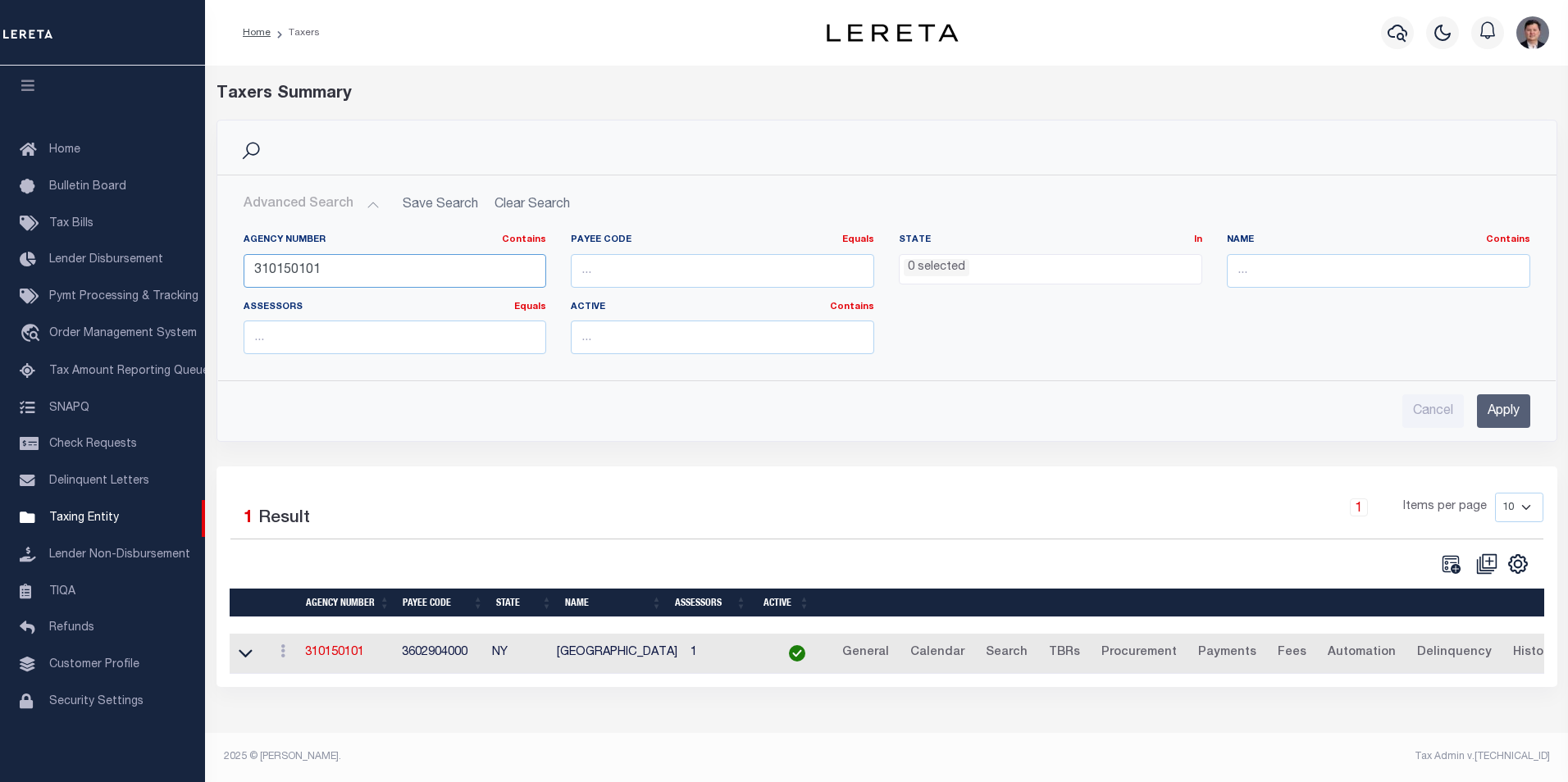
drag, startPoint x: 355, startPoint y: 265, endPoint x: 208, endPoint y: 270, distance: 147.1
click at [208, 270] on div "Search Advanced Search Save Search Clear Search tblPayees_dynamictable_____Defa…" at bounding box center [887, 293] width 1366 height 347
type input "060020233"
click at [1494, 416] on input "Apply" at bounding box center [1504, 411] width 53 height 34
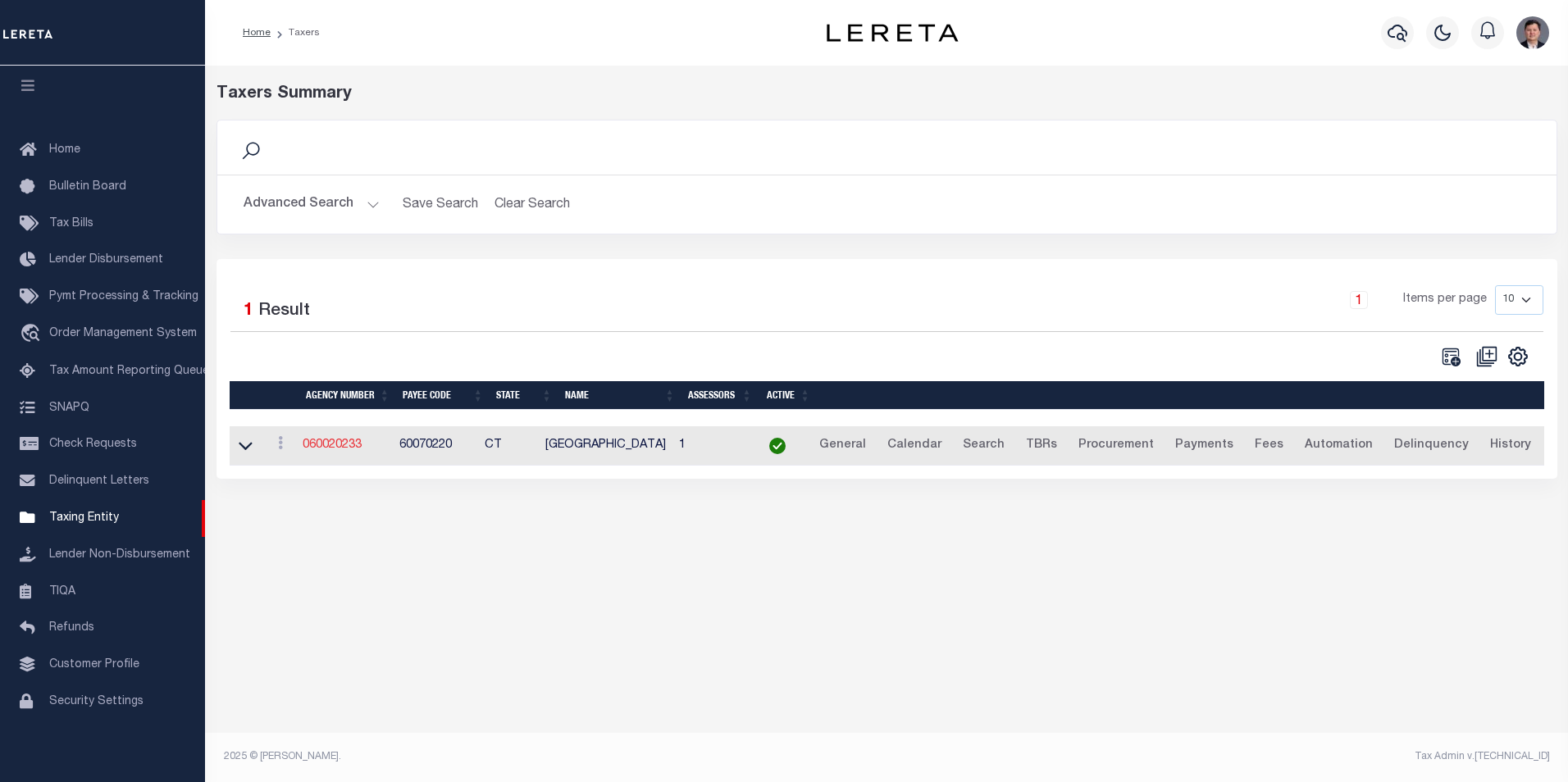
click at [333, 445] on link "060020233" at bounding box center [332, 445] width 59 height 12
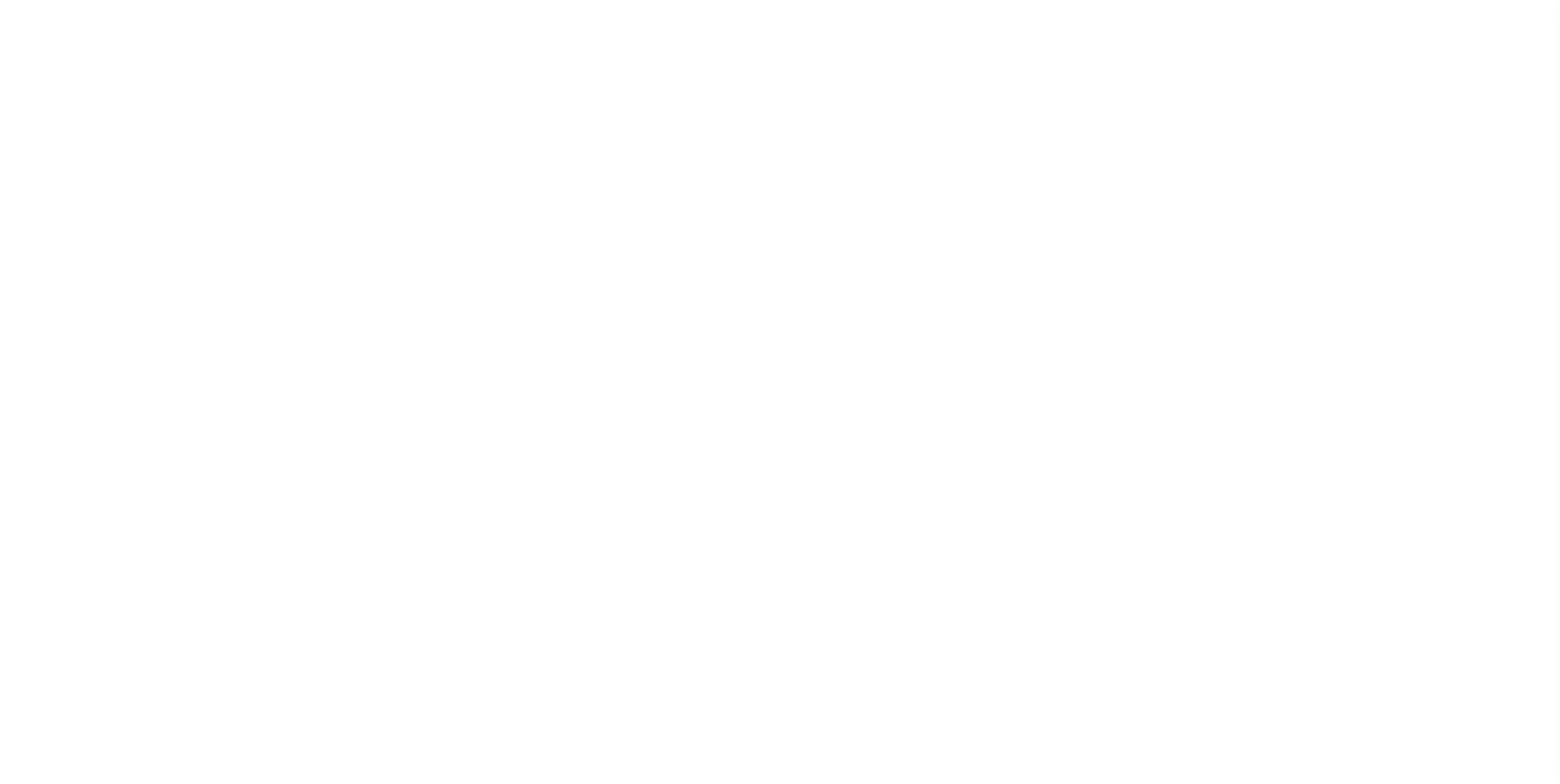
select select
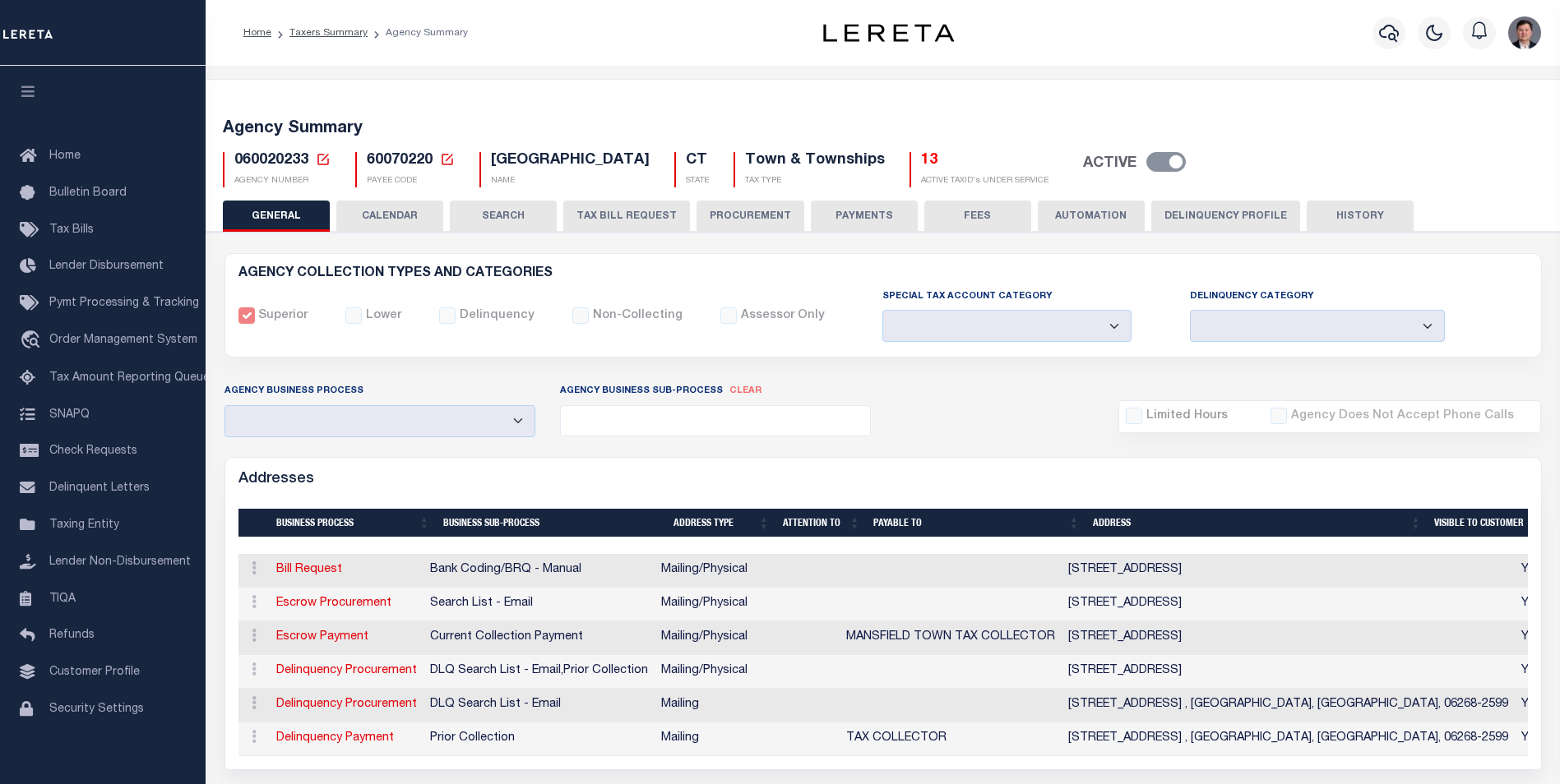
click at [1342, 220] on button "HISTORY" at bounding box center [1360, 216] width 107 height 31
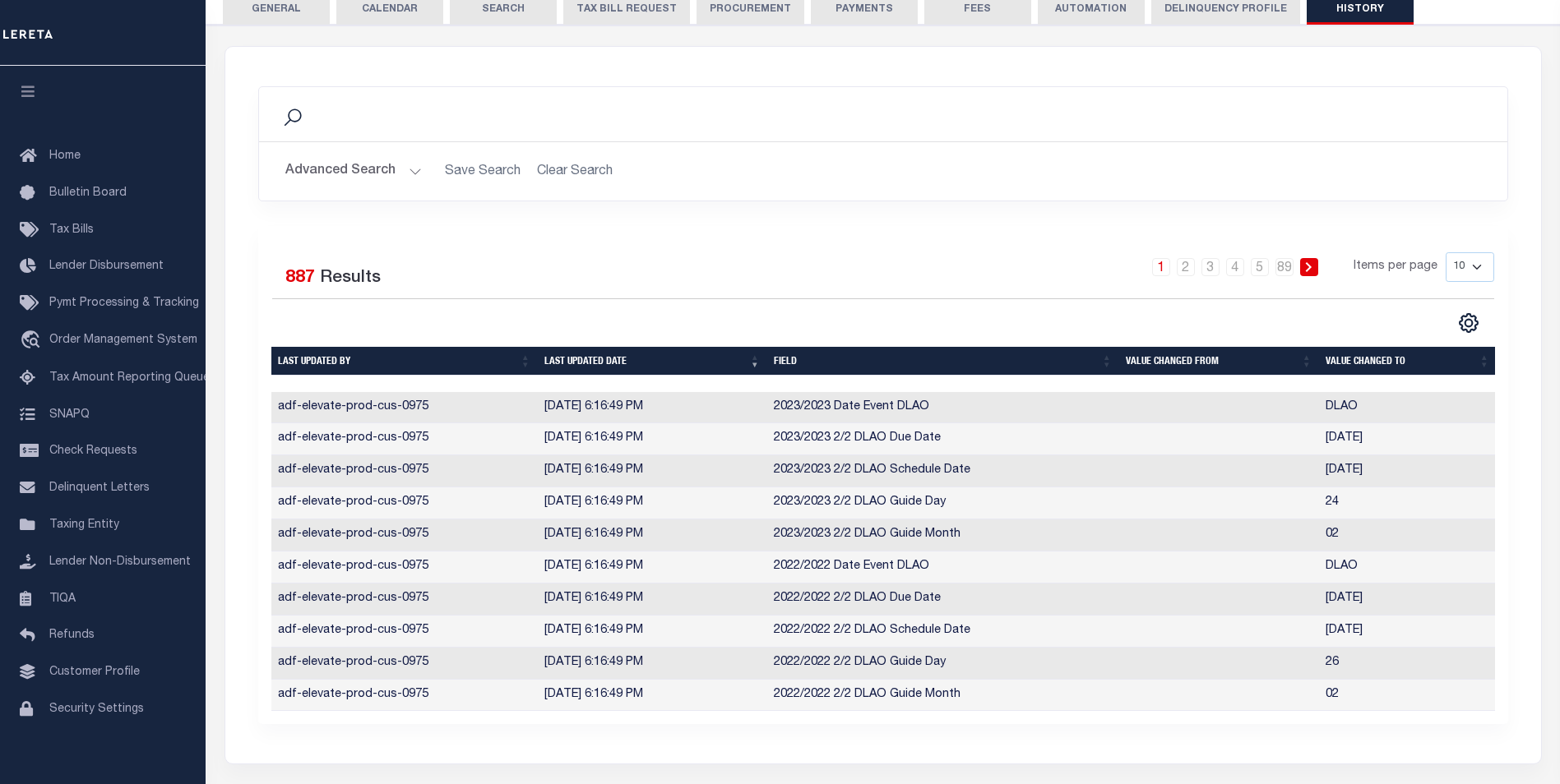
scroll to position [329, 0]
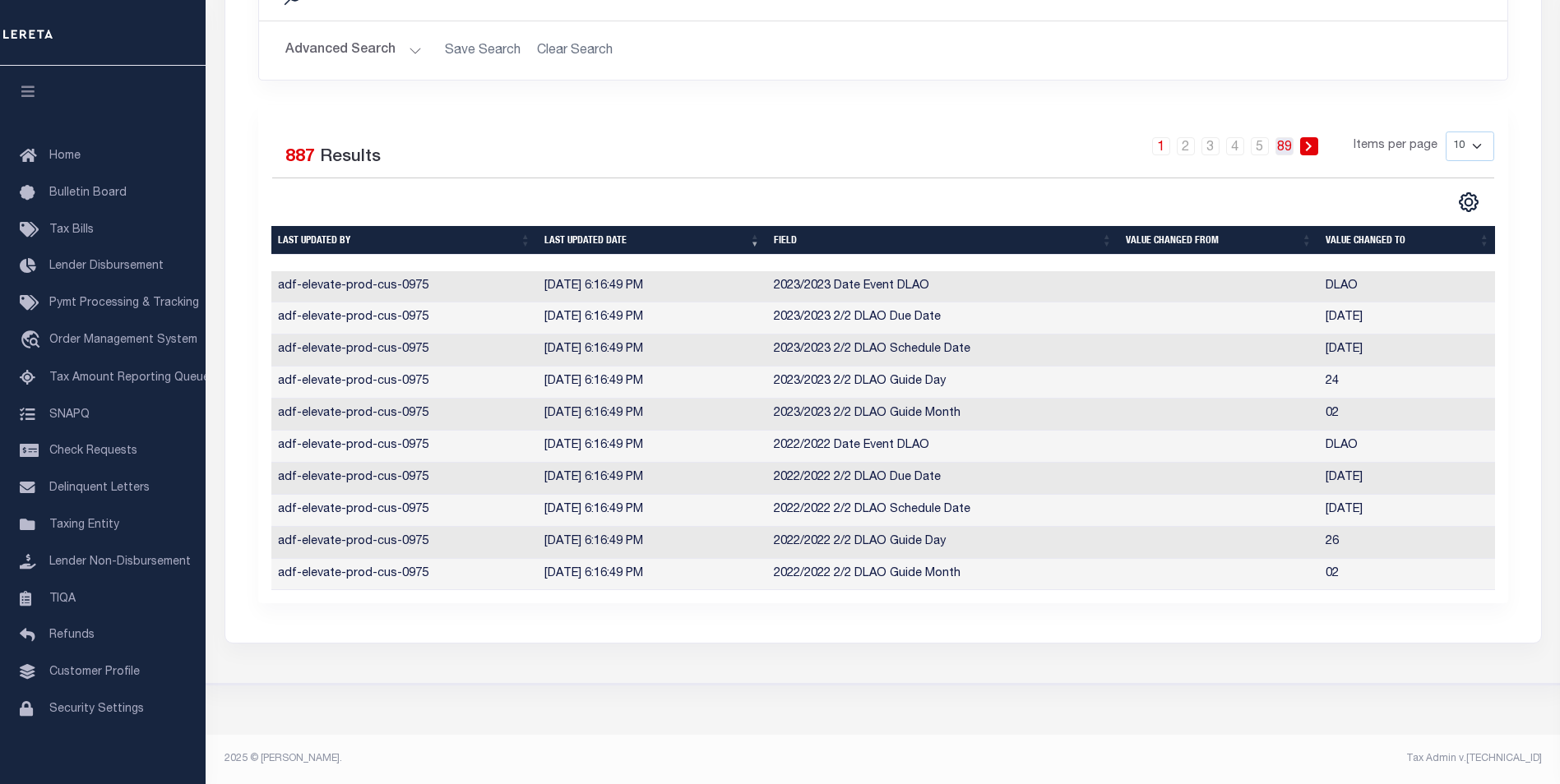
click at [1289, 147] on link "89" at bounding box center [1284, 146] width 18 height 18
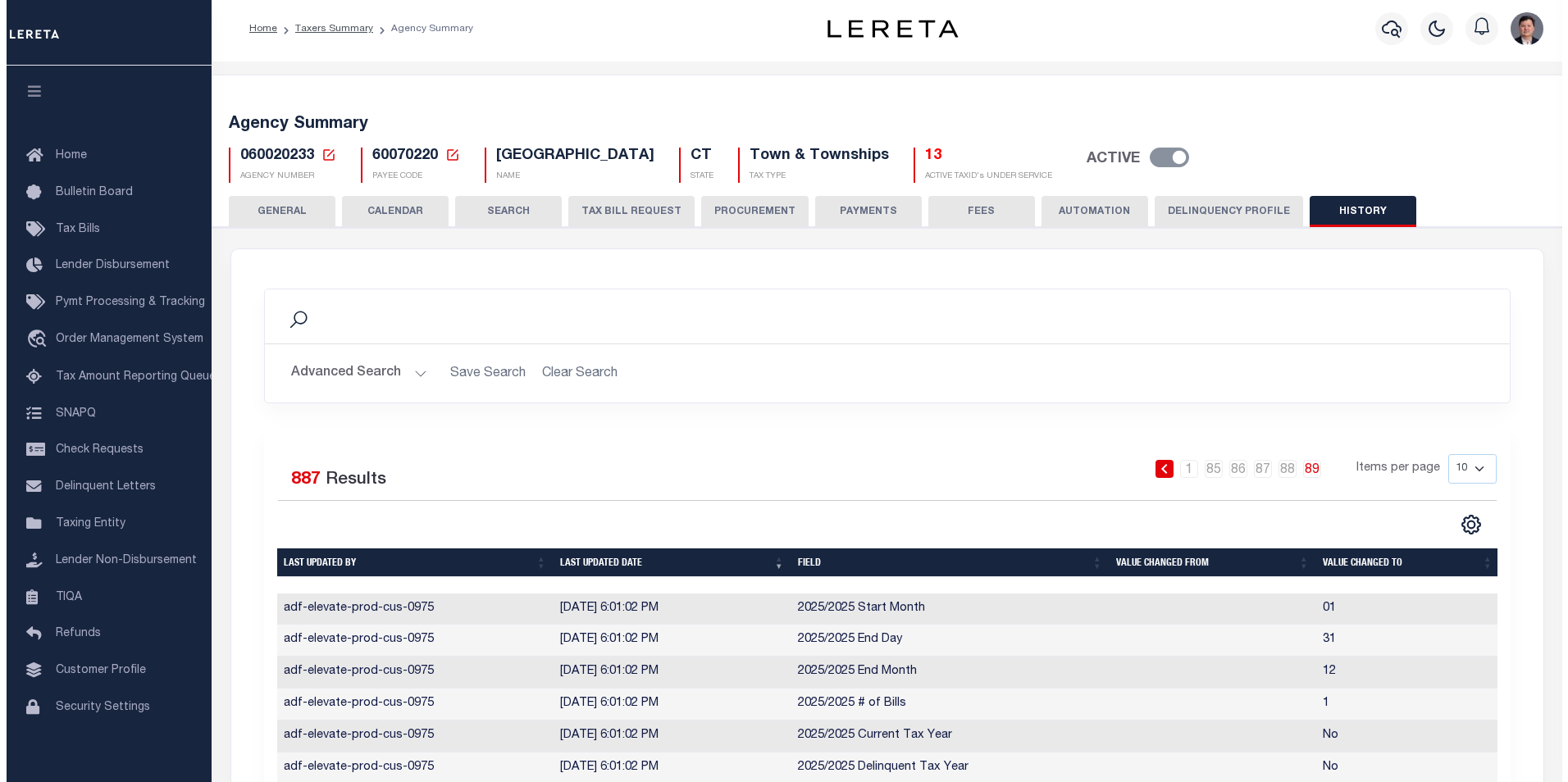
scroll to position [0, 0]
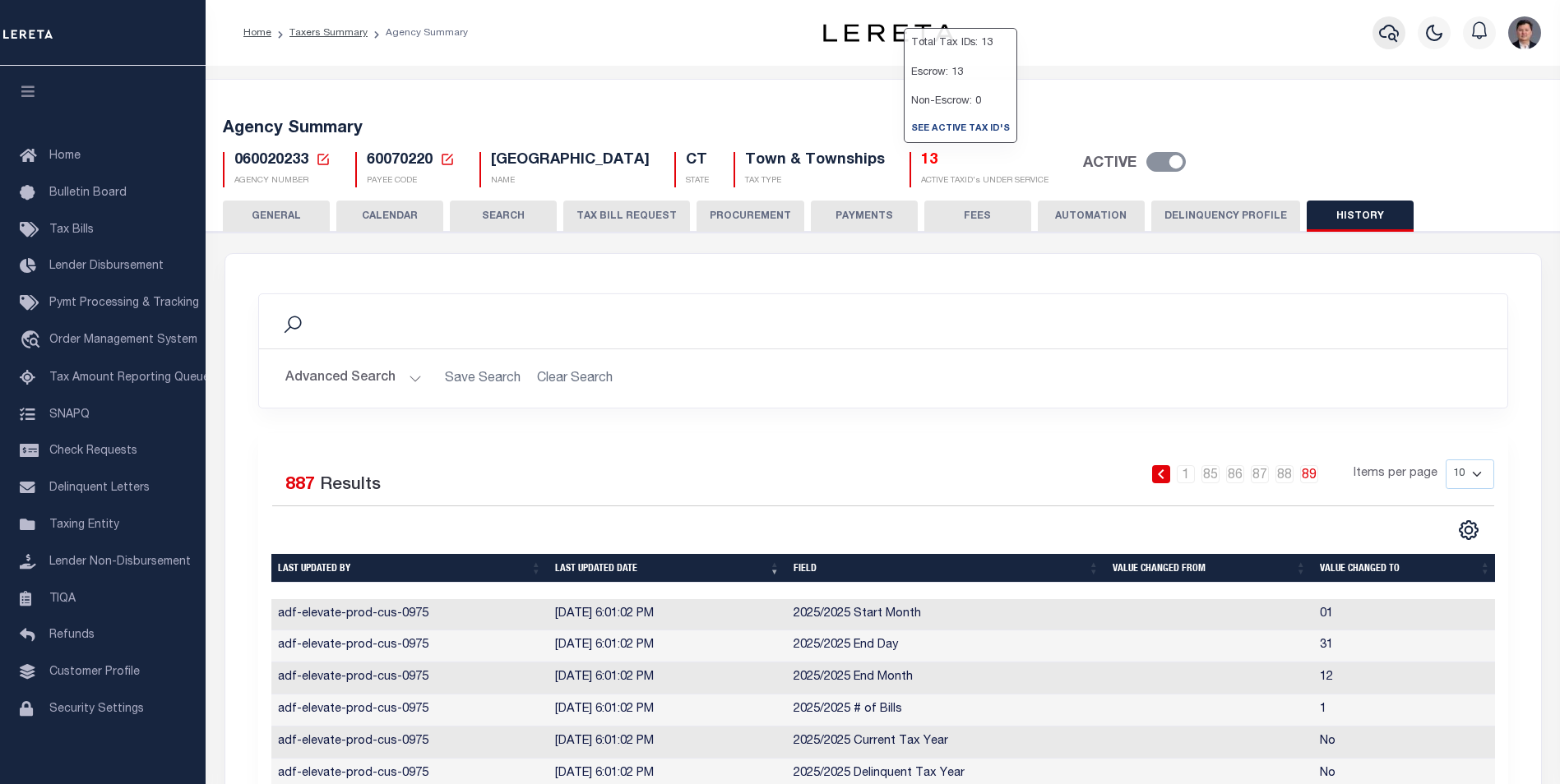
click at [1383, 30] on icon "button" at bounding box center [1388, 33] width 20 height 17
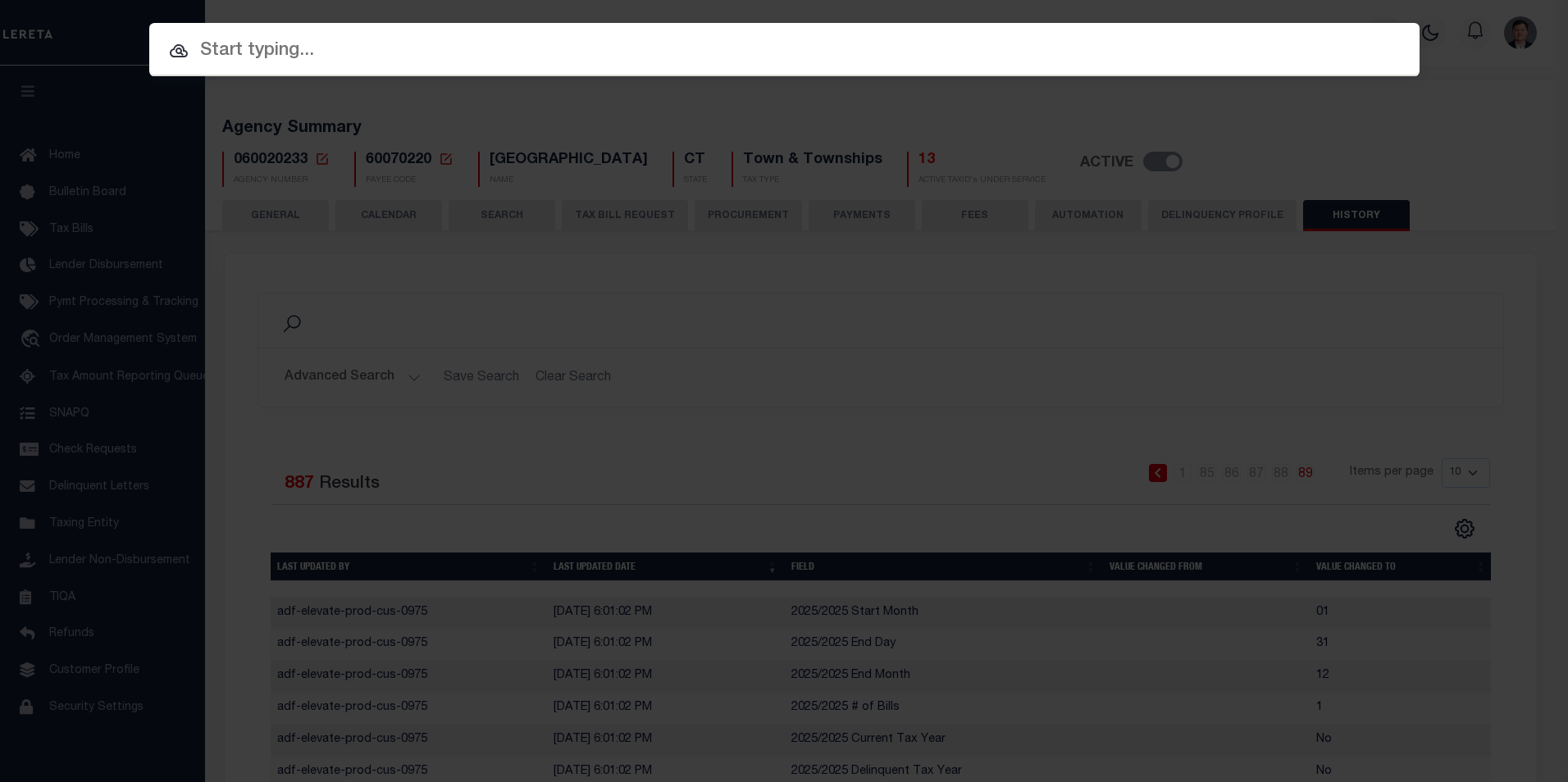
click at [500, 58] on input "text" at bounding box center [784, 51] width 1271 height 28
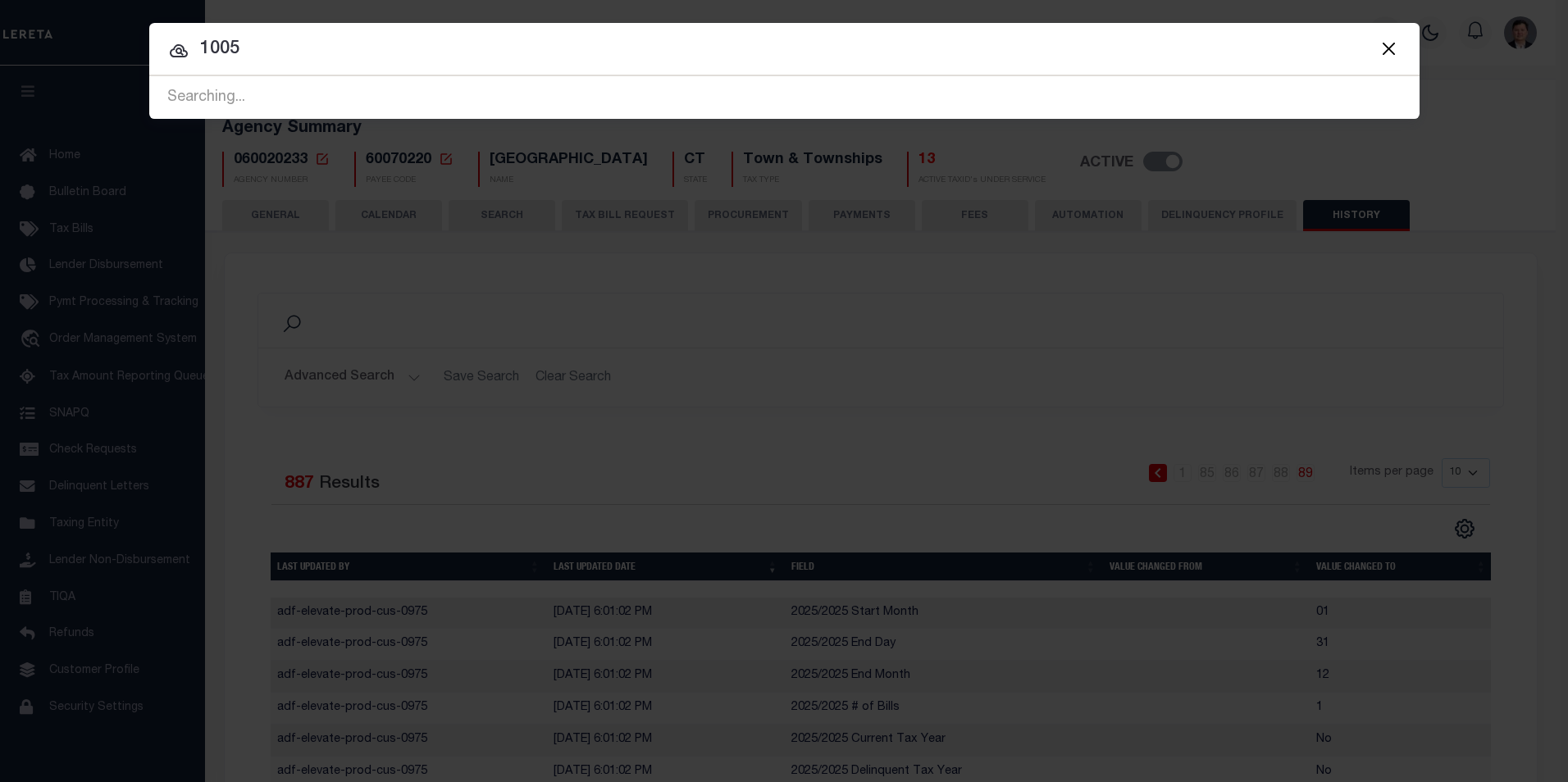
type input "10054"
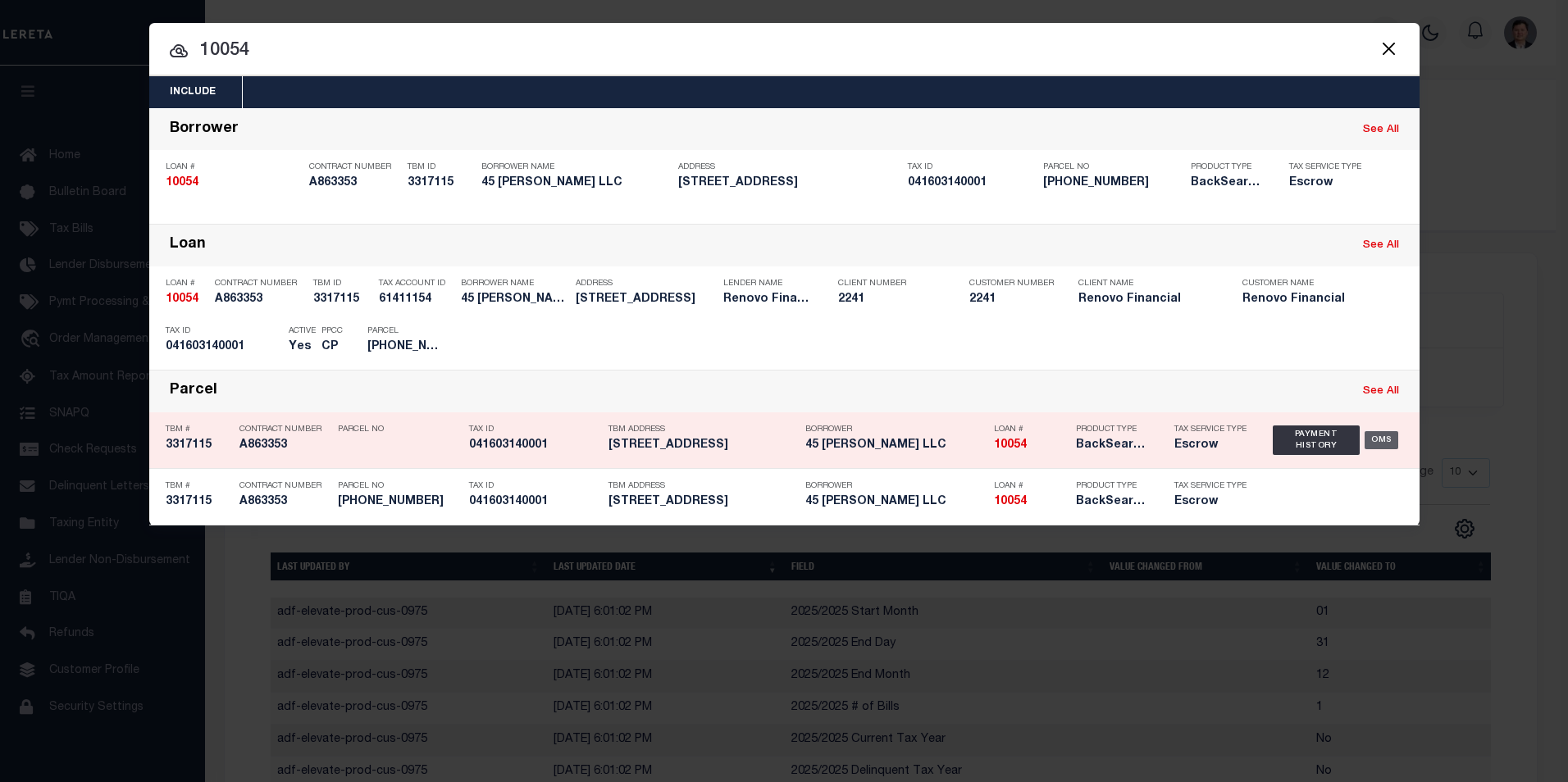
click at [1384, 443] on div "OMS" at bounding box center [1382, 441] width 34 height 18
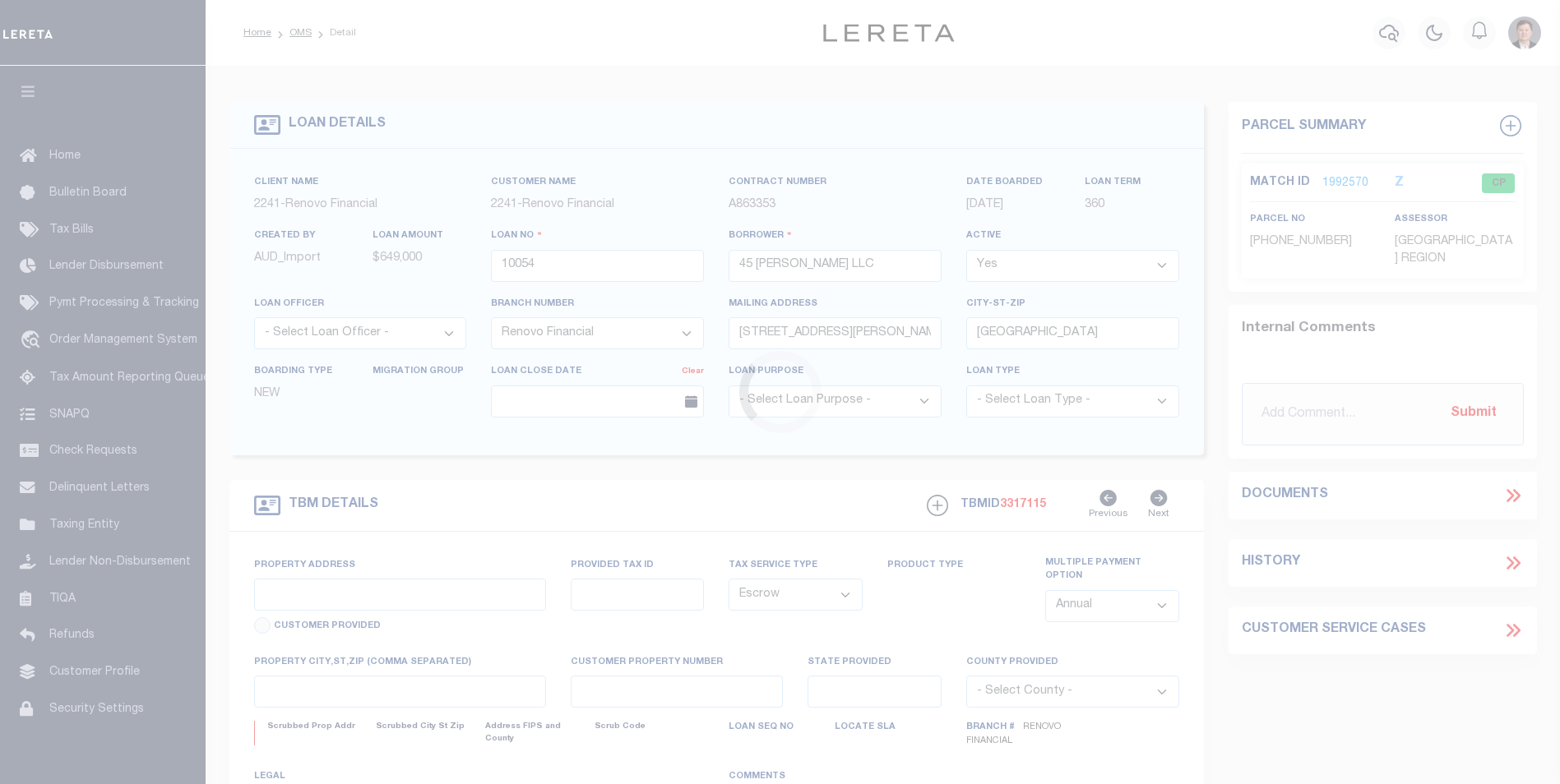
select select "25066"
select select "Escrow"
type input "[STREET_ADDRESS]"
type input "[GEOGRAPHIC_DATA], CT 06702"
type input "a0k8Y00000jIJmD"
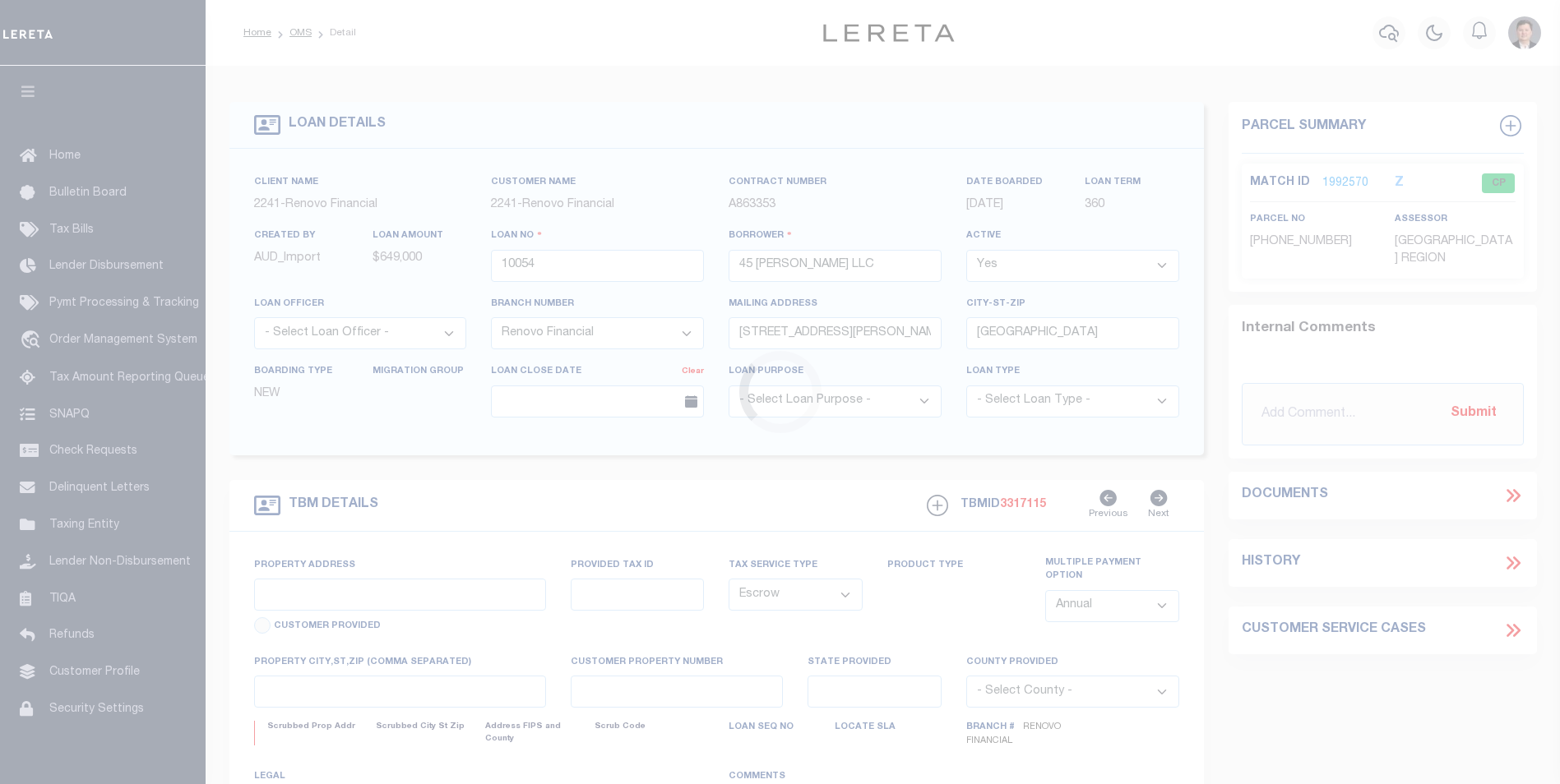
type input "CT"
select select
type textarea "LEGAL REQUIRED"
select select
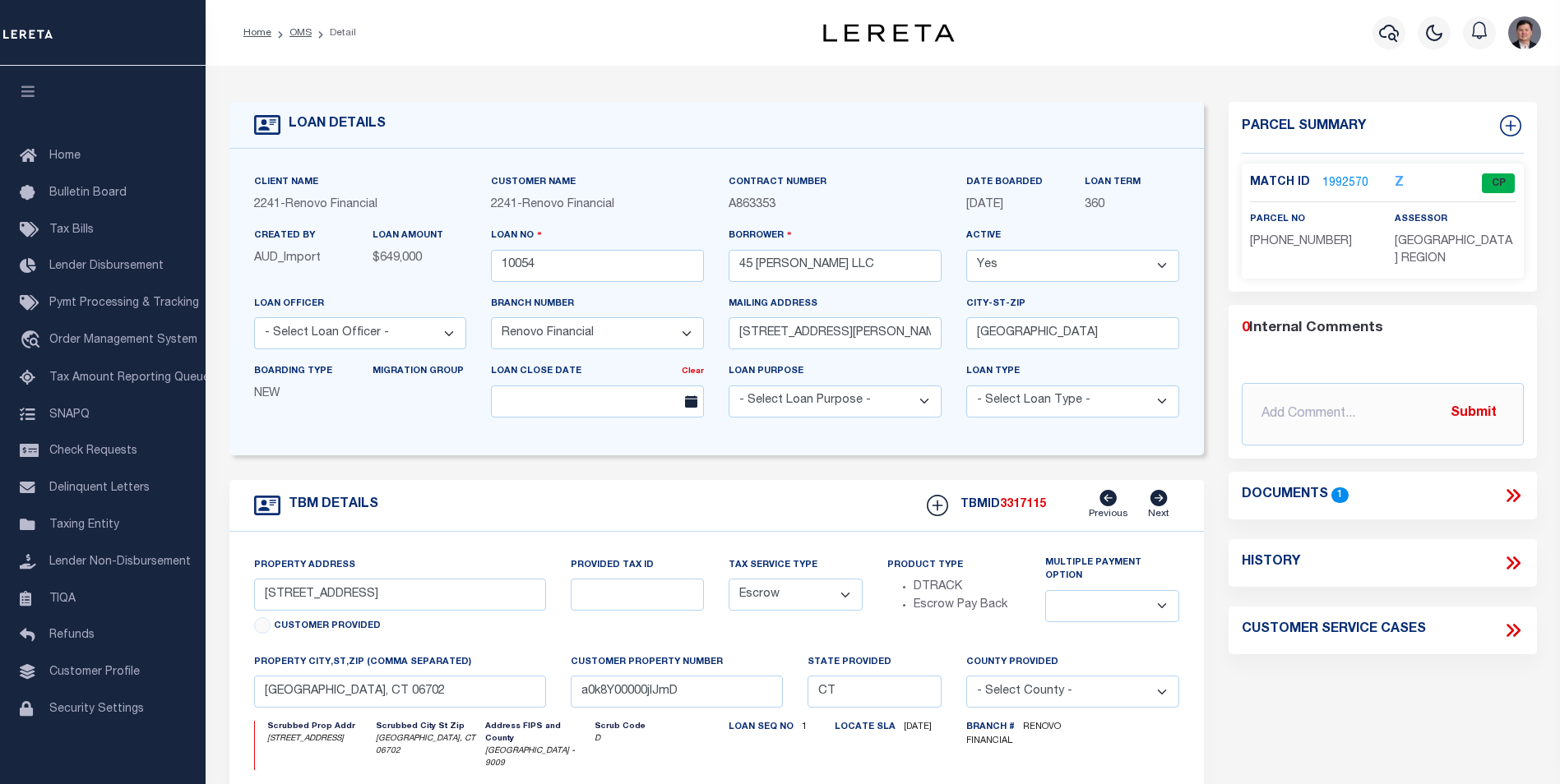
click at [1348, 182] on link "1992570" at bounding box center [1345, 183] width 46 height 17
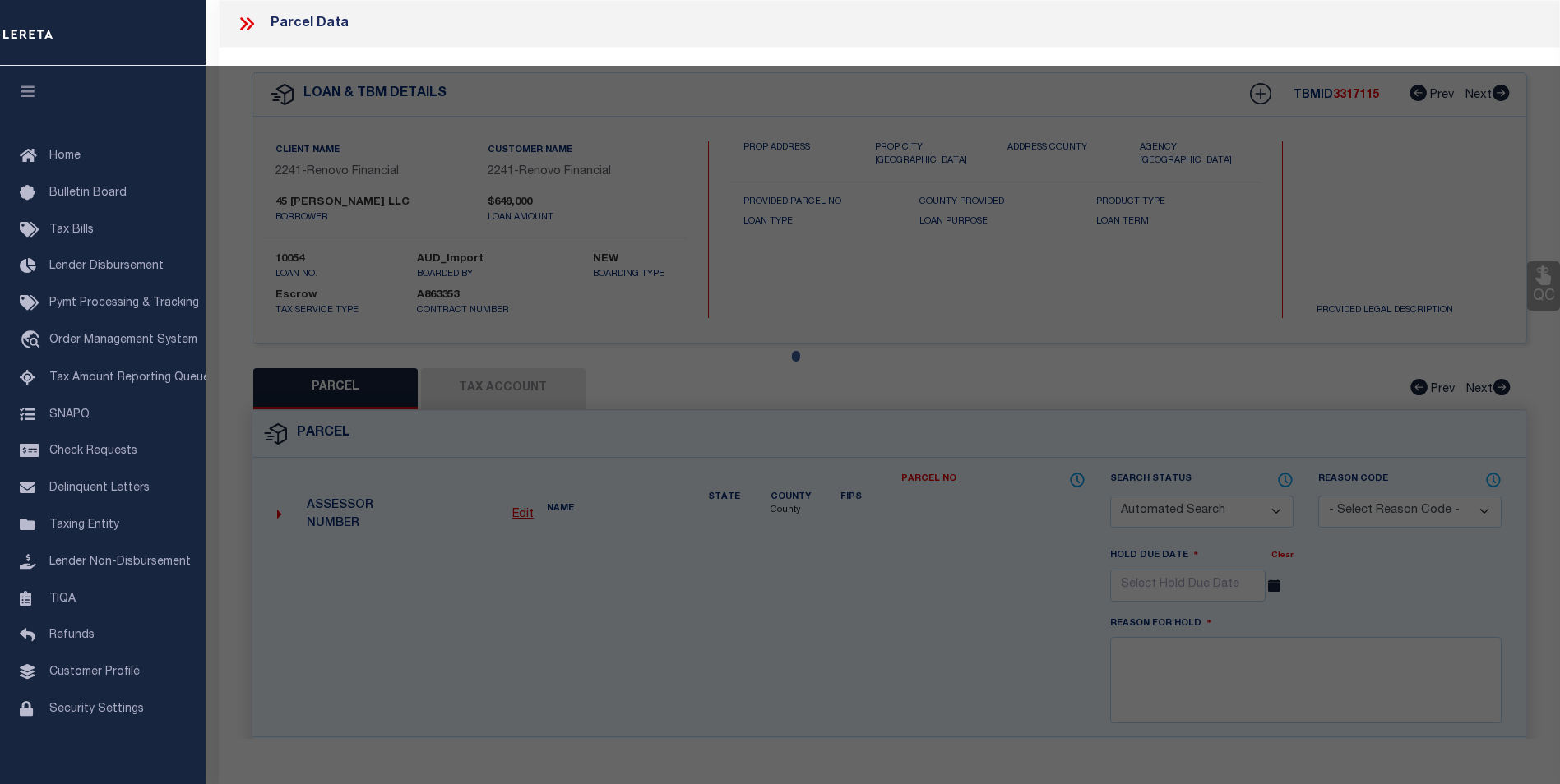
checkbox input "false"
select select "CP"
type input "45 RYE WB LLC"
select select
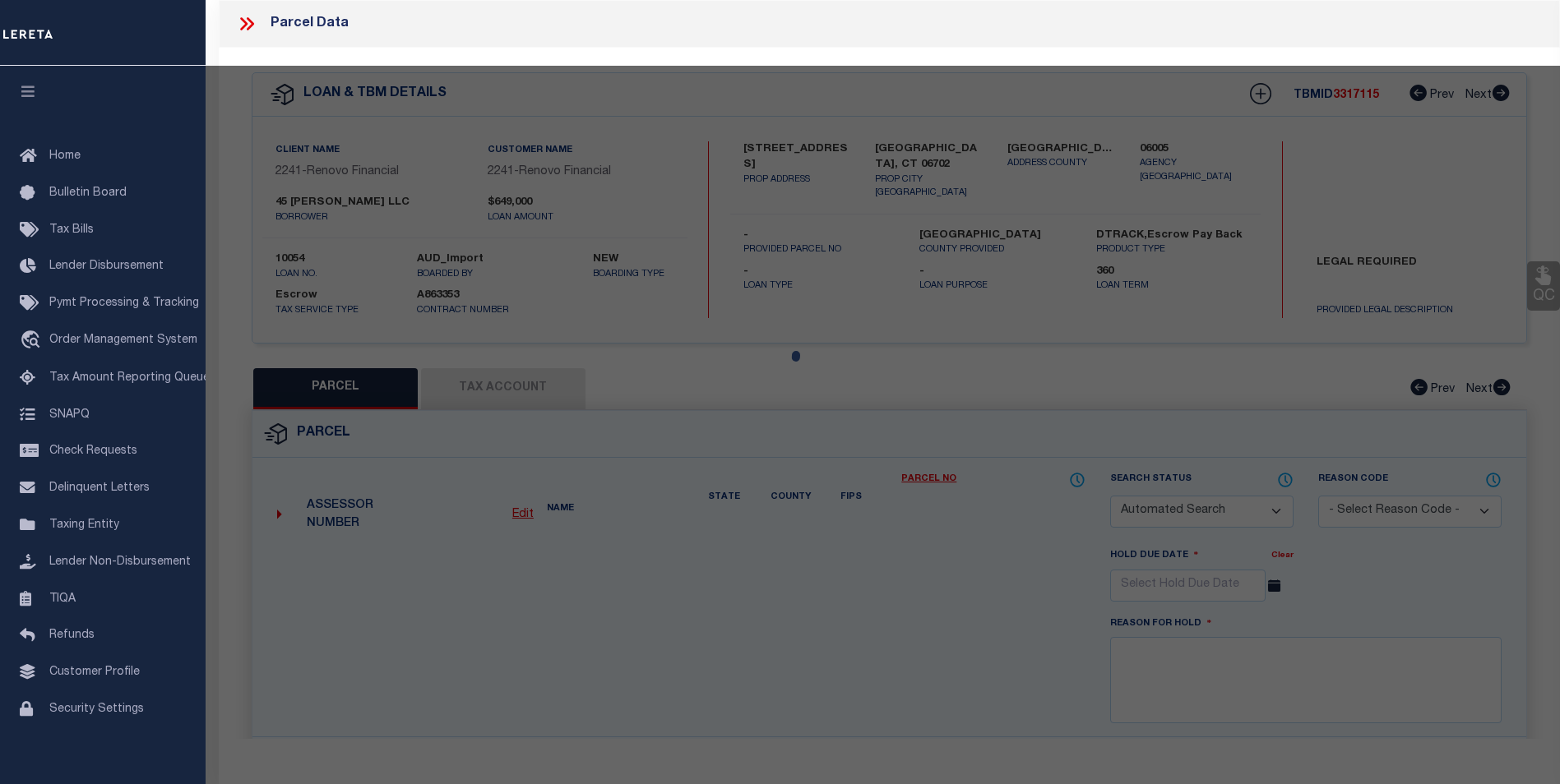
type input "45 RYE ST"
checkbox input "false"
type input "Waterbury, CT 06702"
type textarea "0.3200"
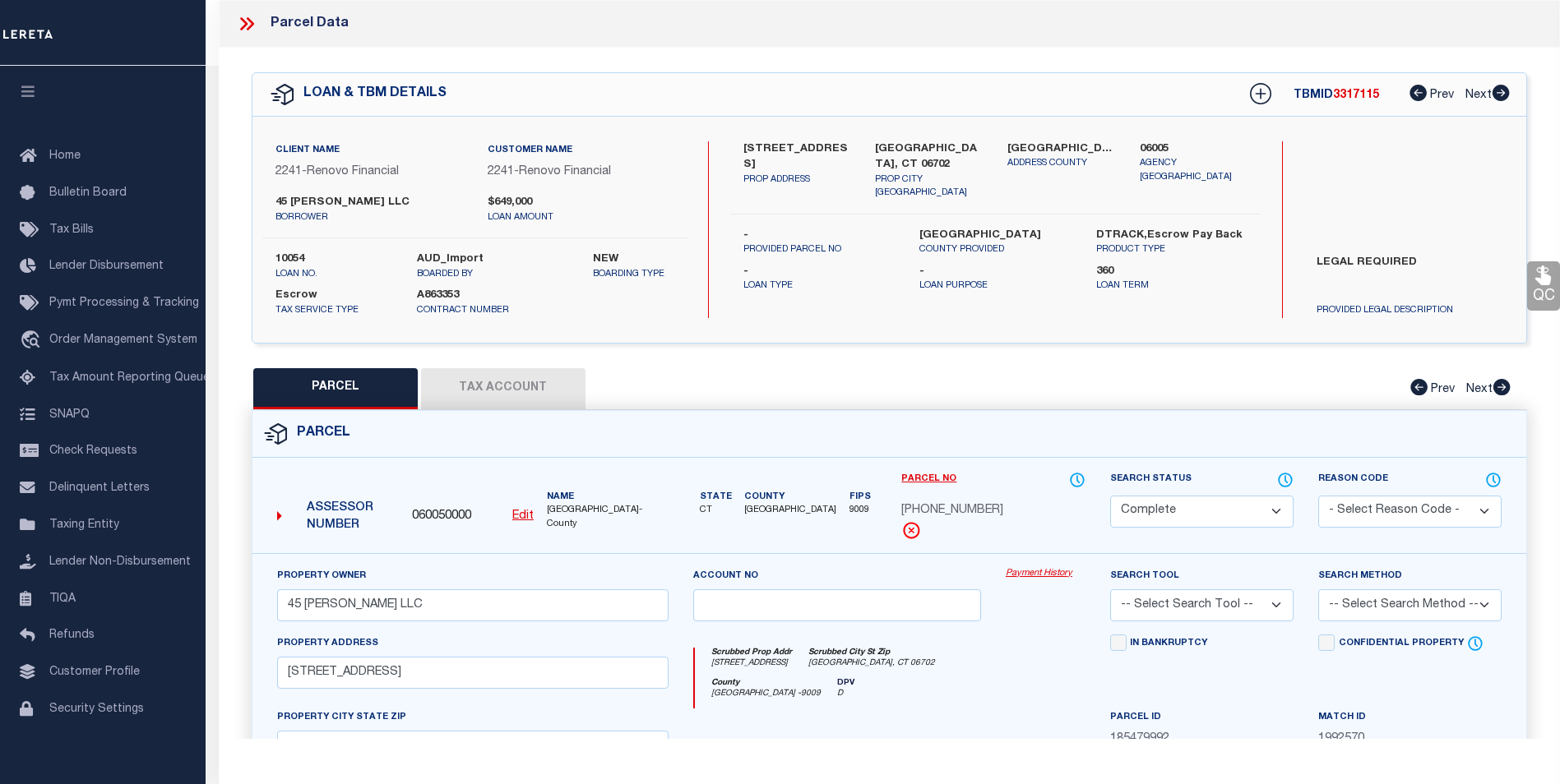
click at [509, 382] on button "Tax Account" at bounding box center [503, 388] width 164 height 41
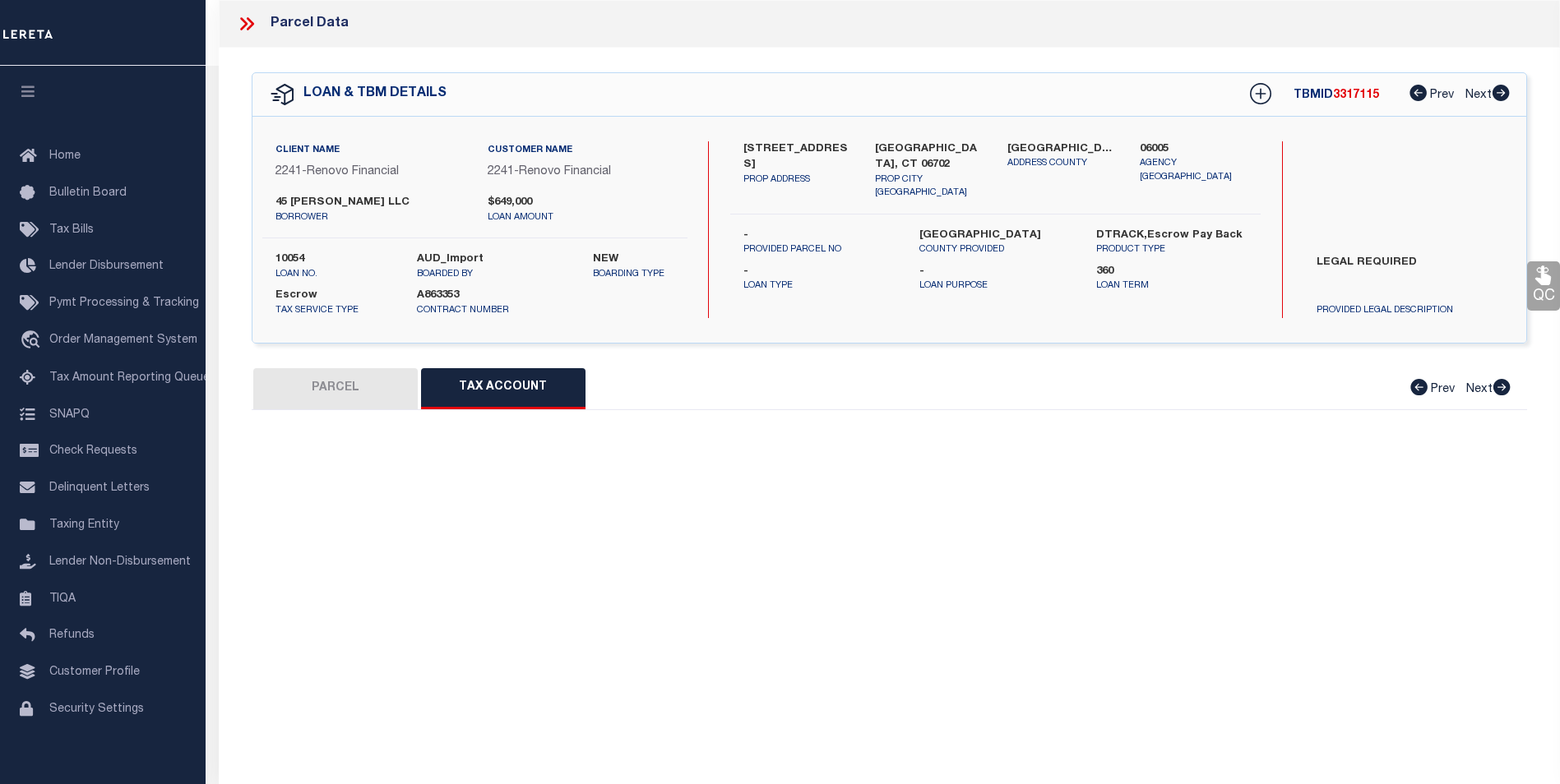
select select "100"
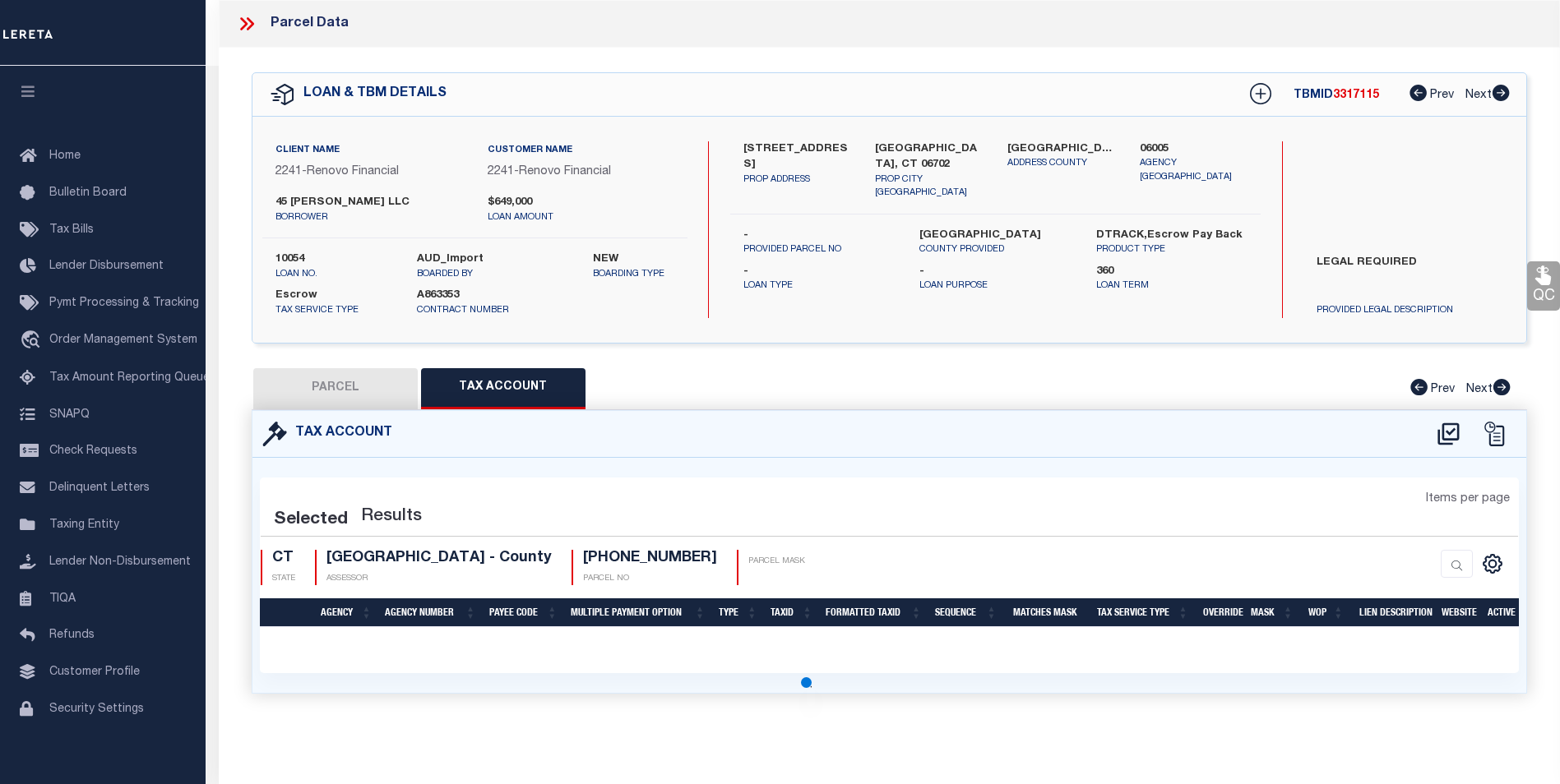
select select "100"
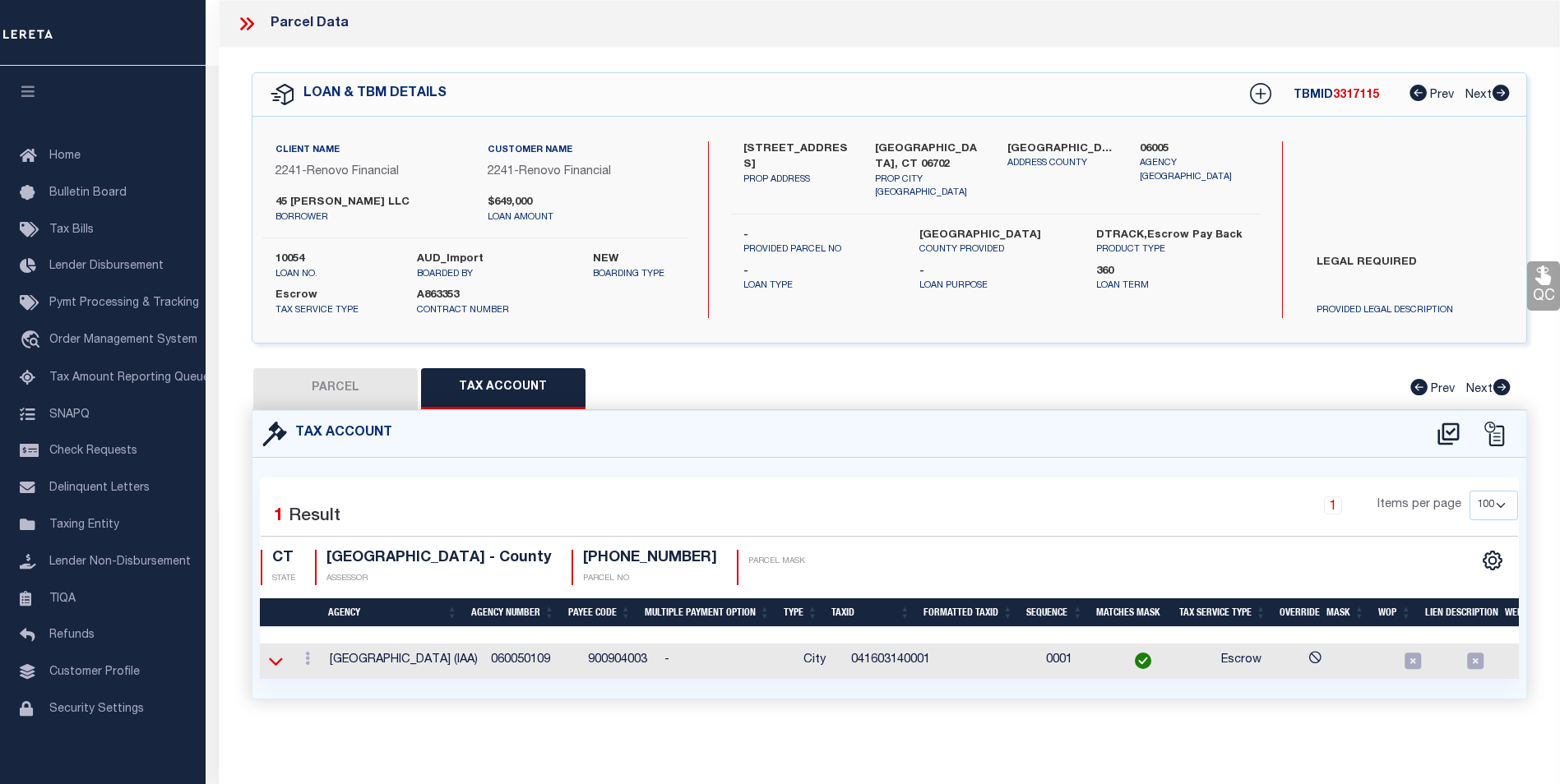
click at [275, 659] on icon at bounding box center [276, 660] width 14 height 17
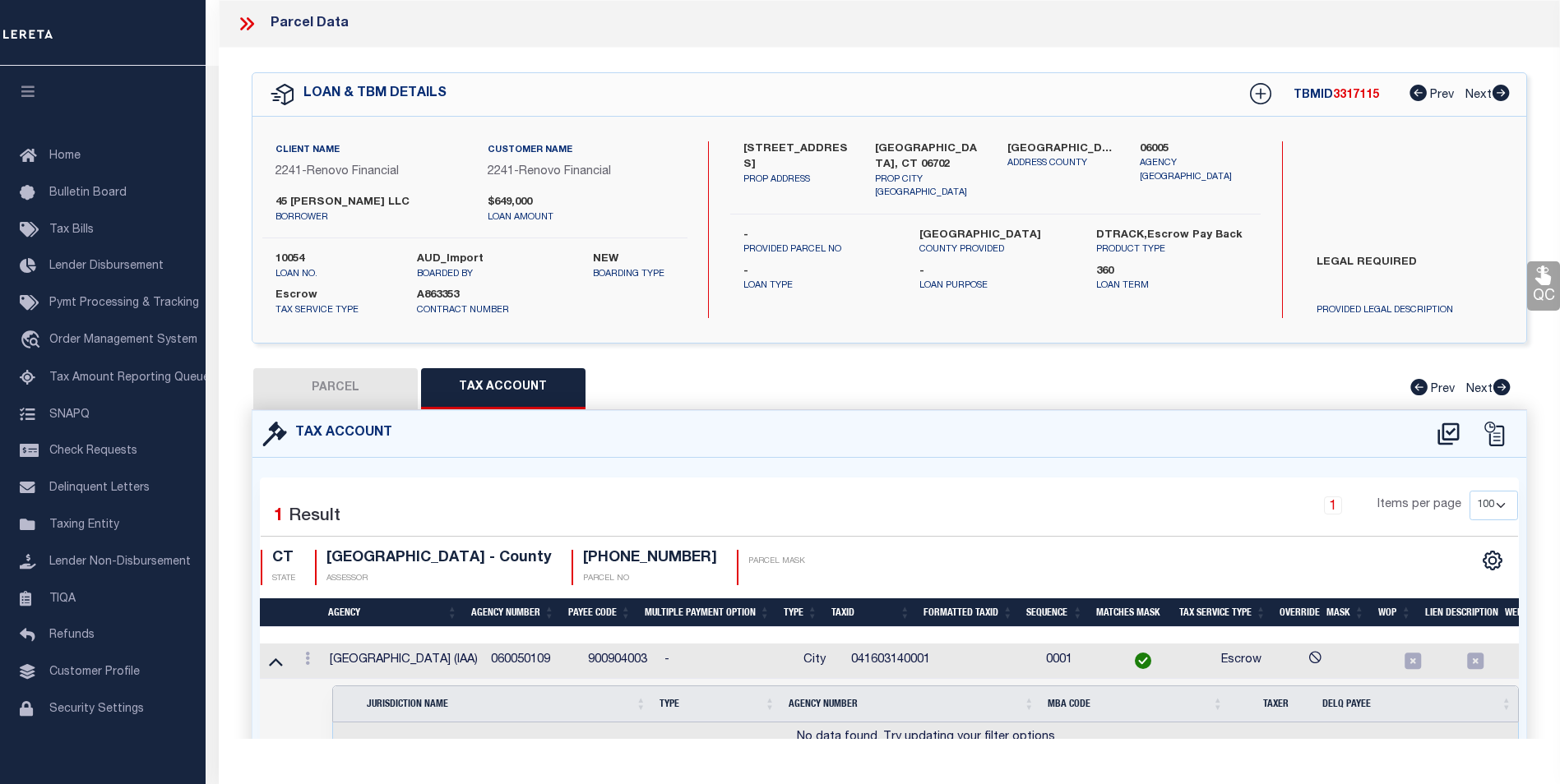
click at [345, 386] on button "PARCEL" at bounding box center [335, 388] width 164 height 41
select select "AS"
checkbox input "false"
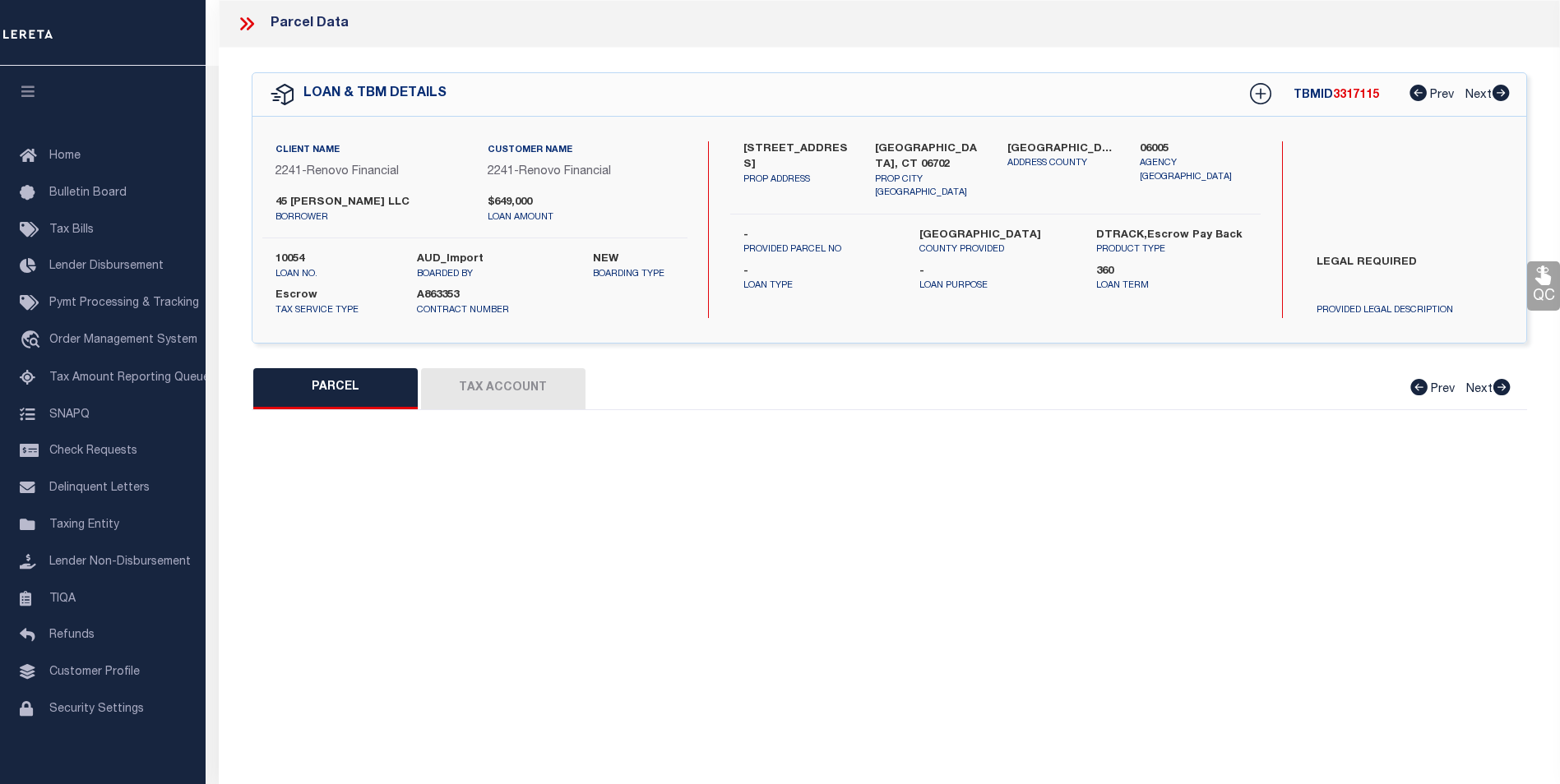
select select "CP"
type input "45 RYE WB LLC"
select select
type input "45 RYE ST"
checkbox input "false"
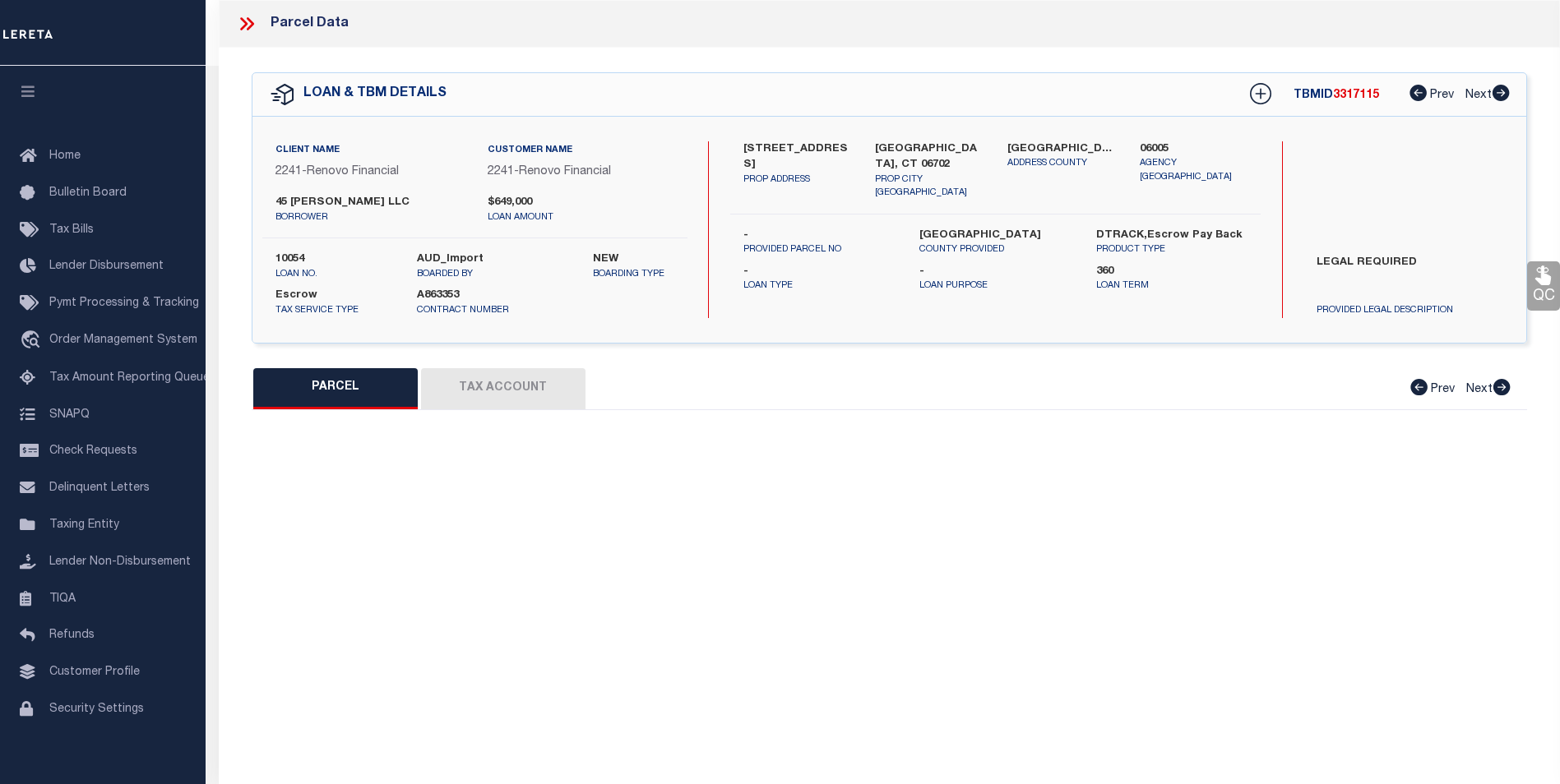
type input "Waterbury, CT 06702"
type textarea "0.3200"
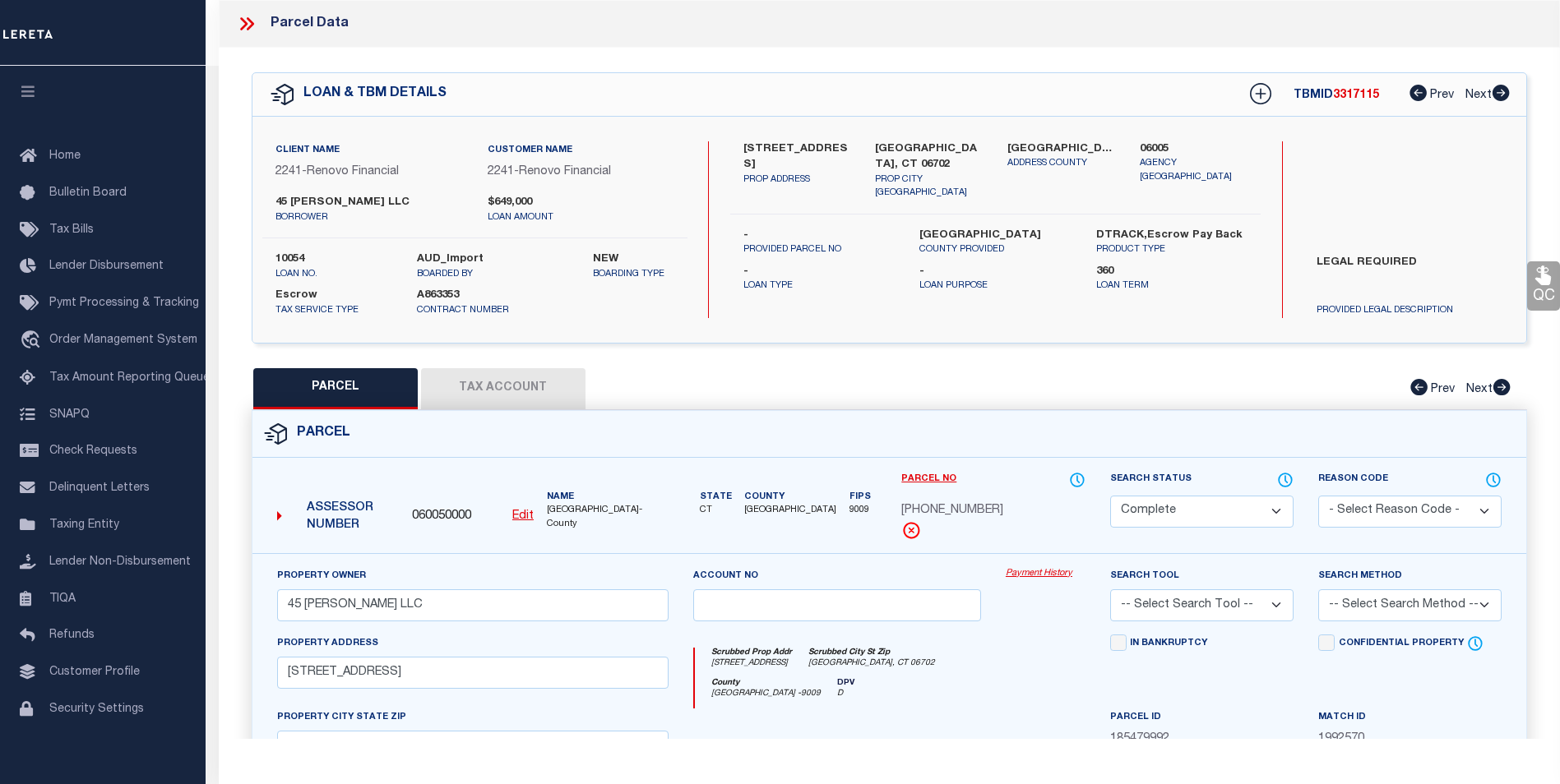
click at [498, 385] on button "Tax Account" at bounding box center [503, 388] width 164 height 41
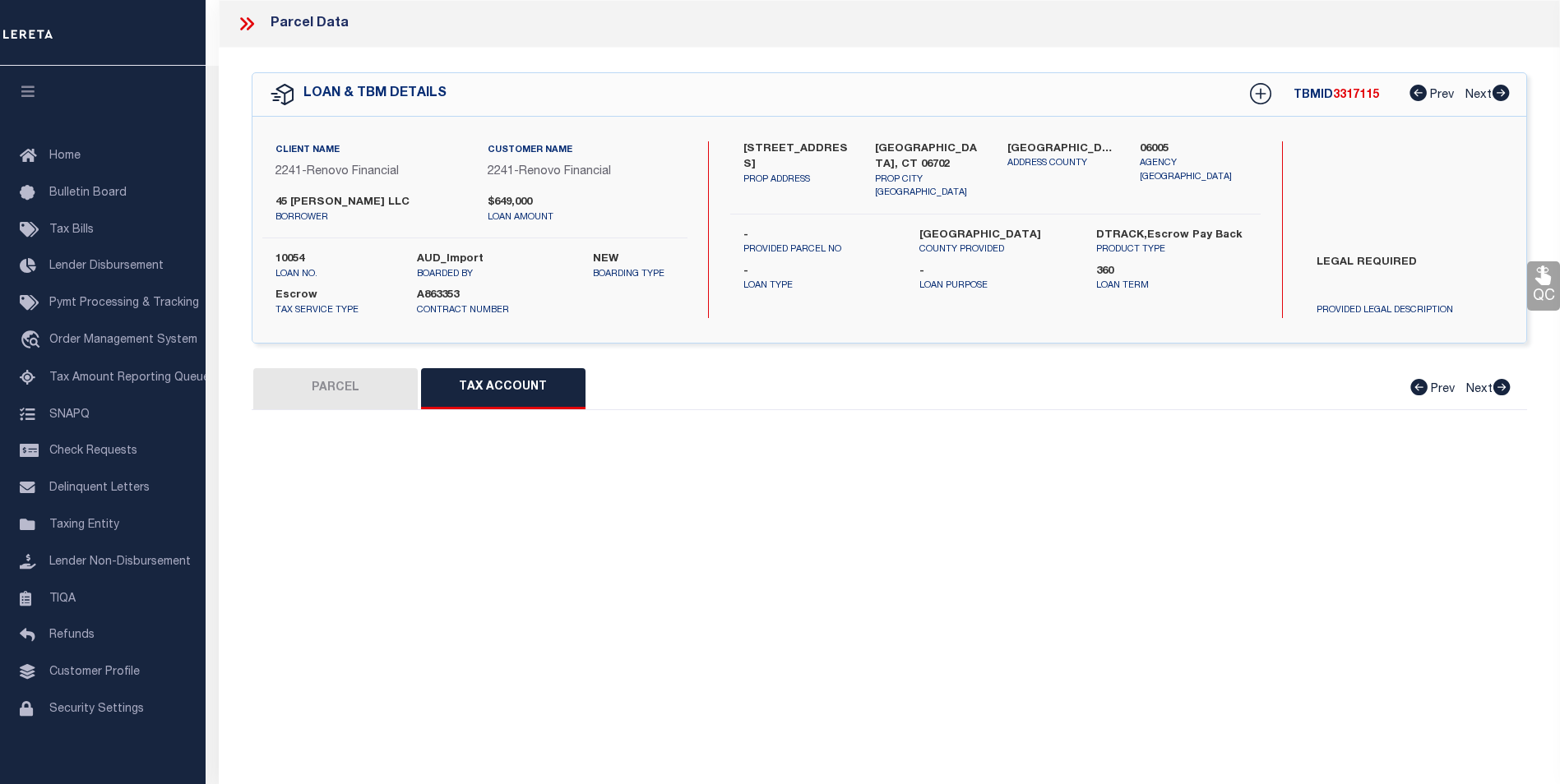
select select "100"
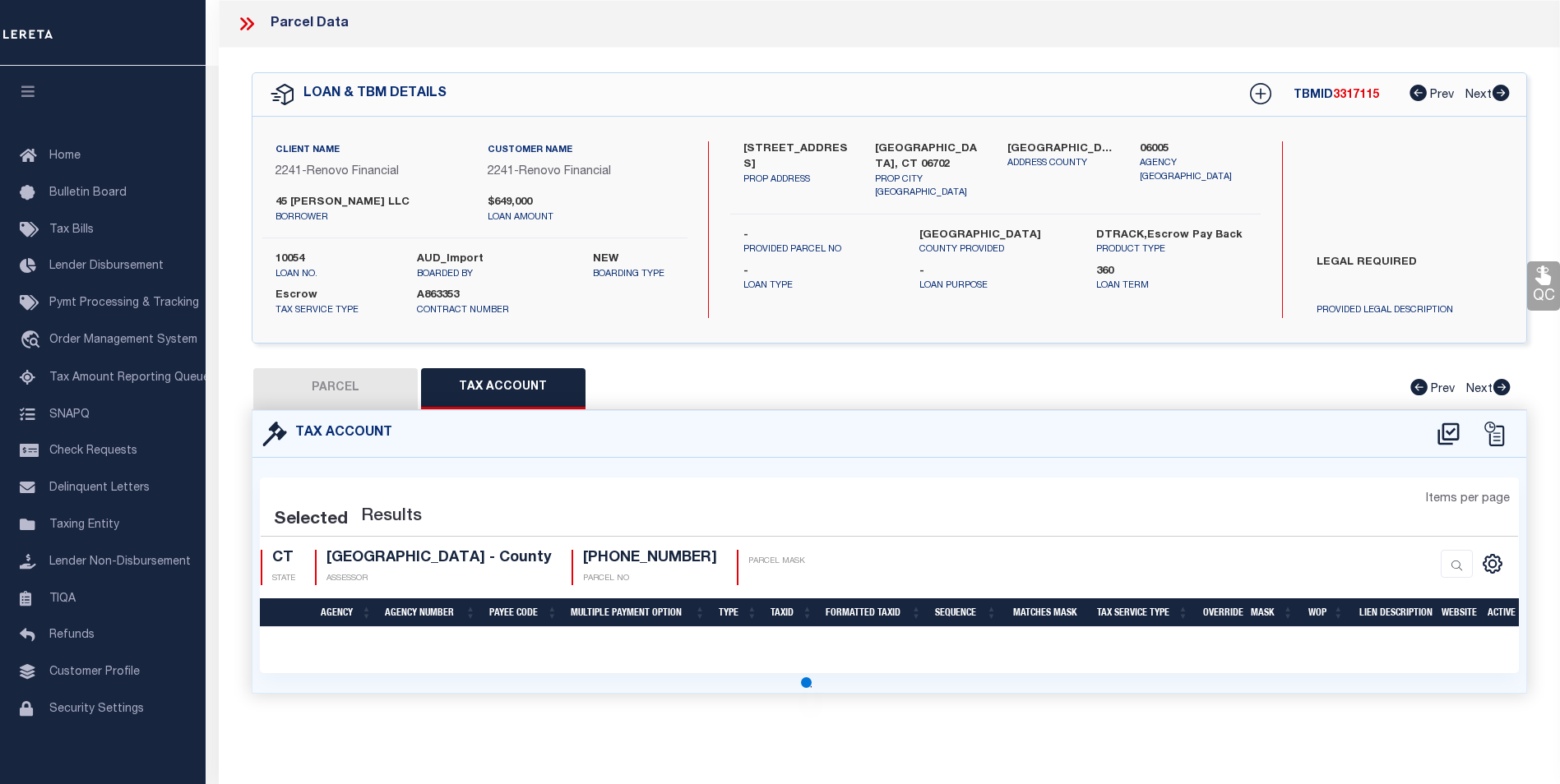
select select "100"
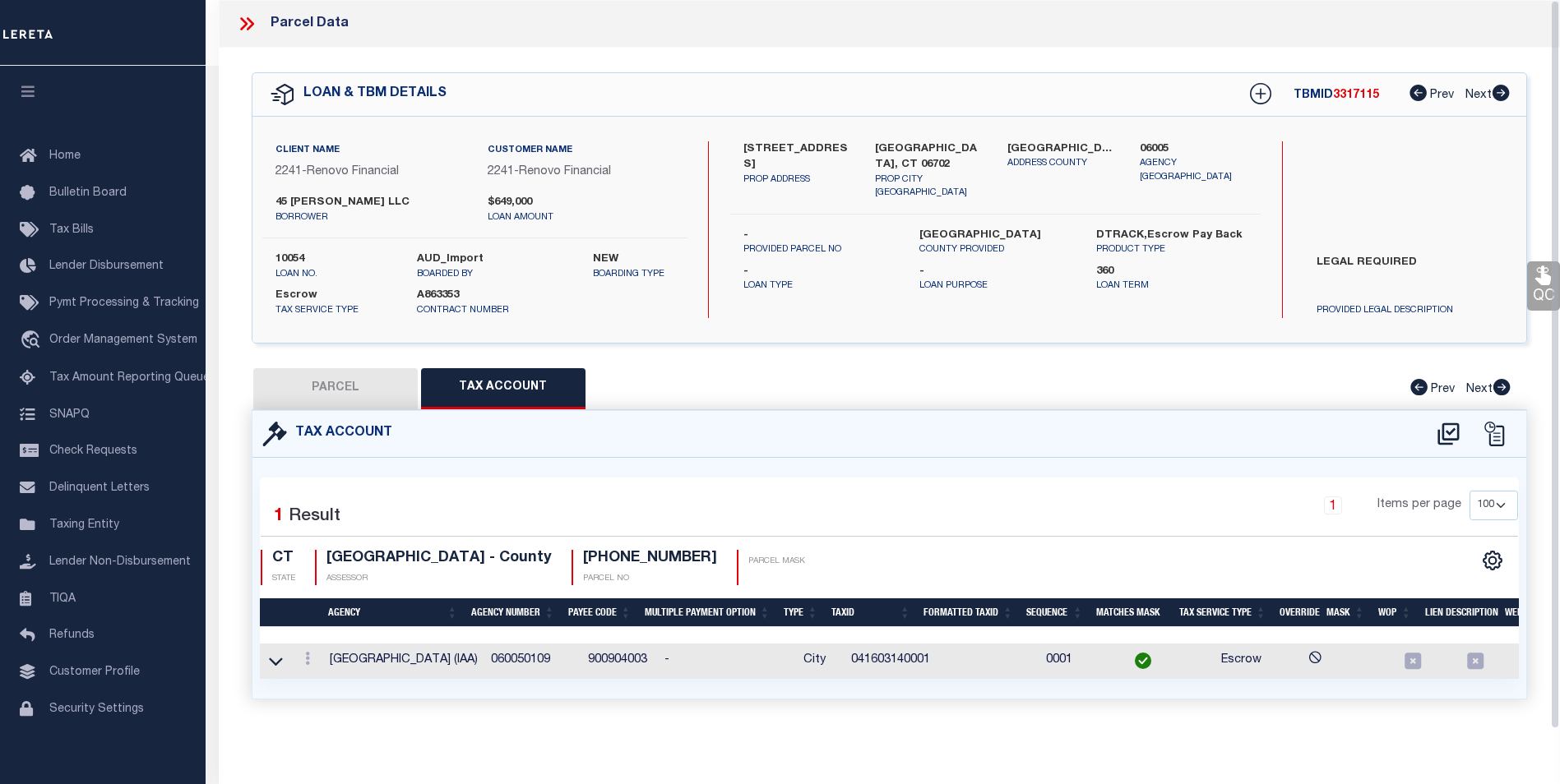
click at [759, 372] on div "PARCEL Tax Account Prev Next" at bounding box center [889, 388] width 1276 height 41
click at [345, 390] on button "PARCEL" at bounding box center [335, 388] width 164 height 41
select select "AS"
checkbox input "false"
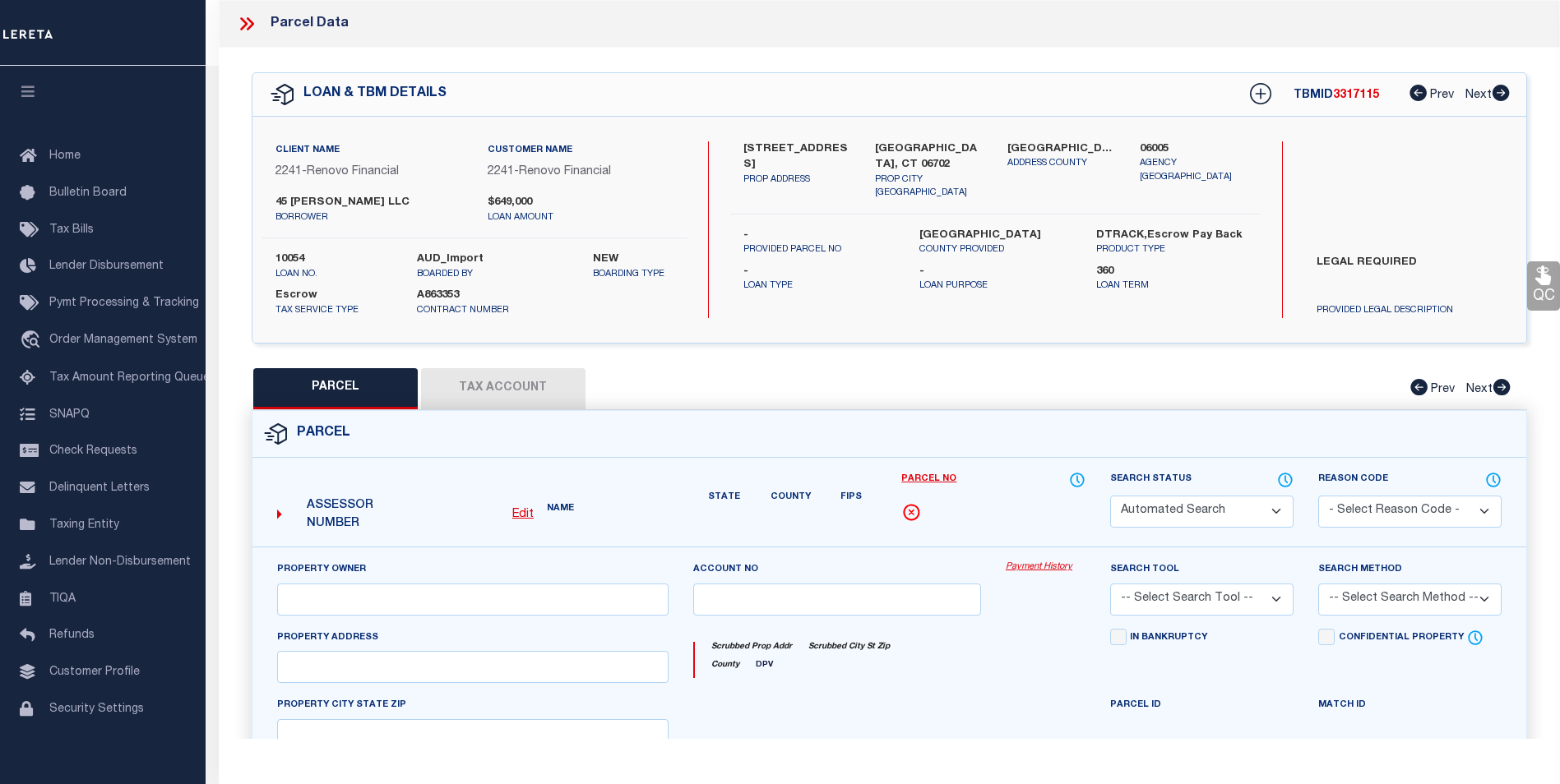
select select "CP"
type input "45 RYE WB LLC"
select select
type input "45 RYE ST"
checkbox input "false"
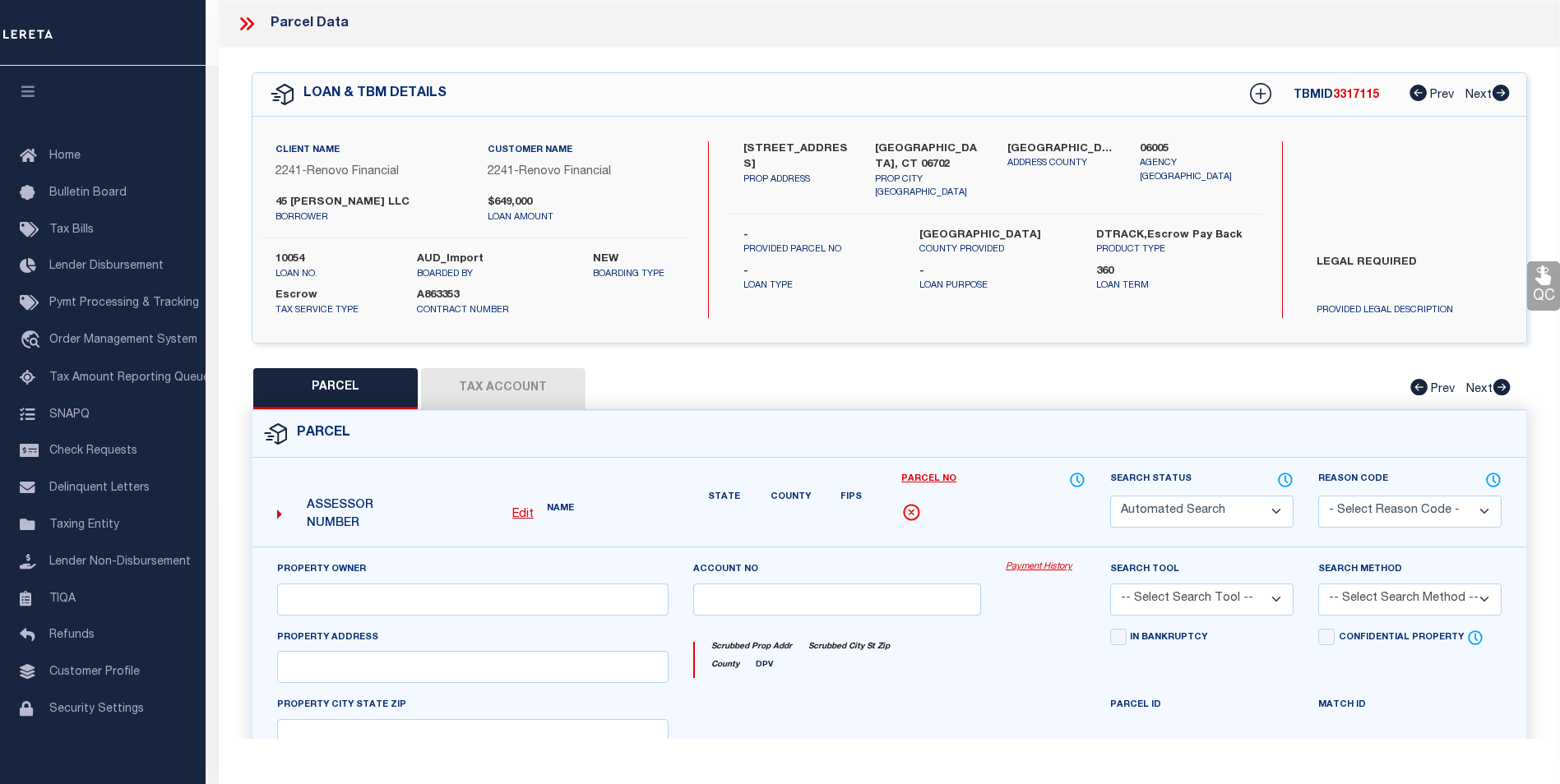
type input "Waterbury, CT 06702"
type textarea "0.3200"
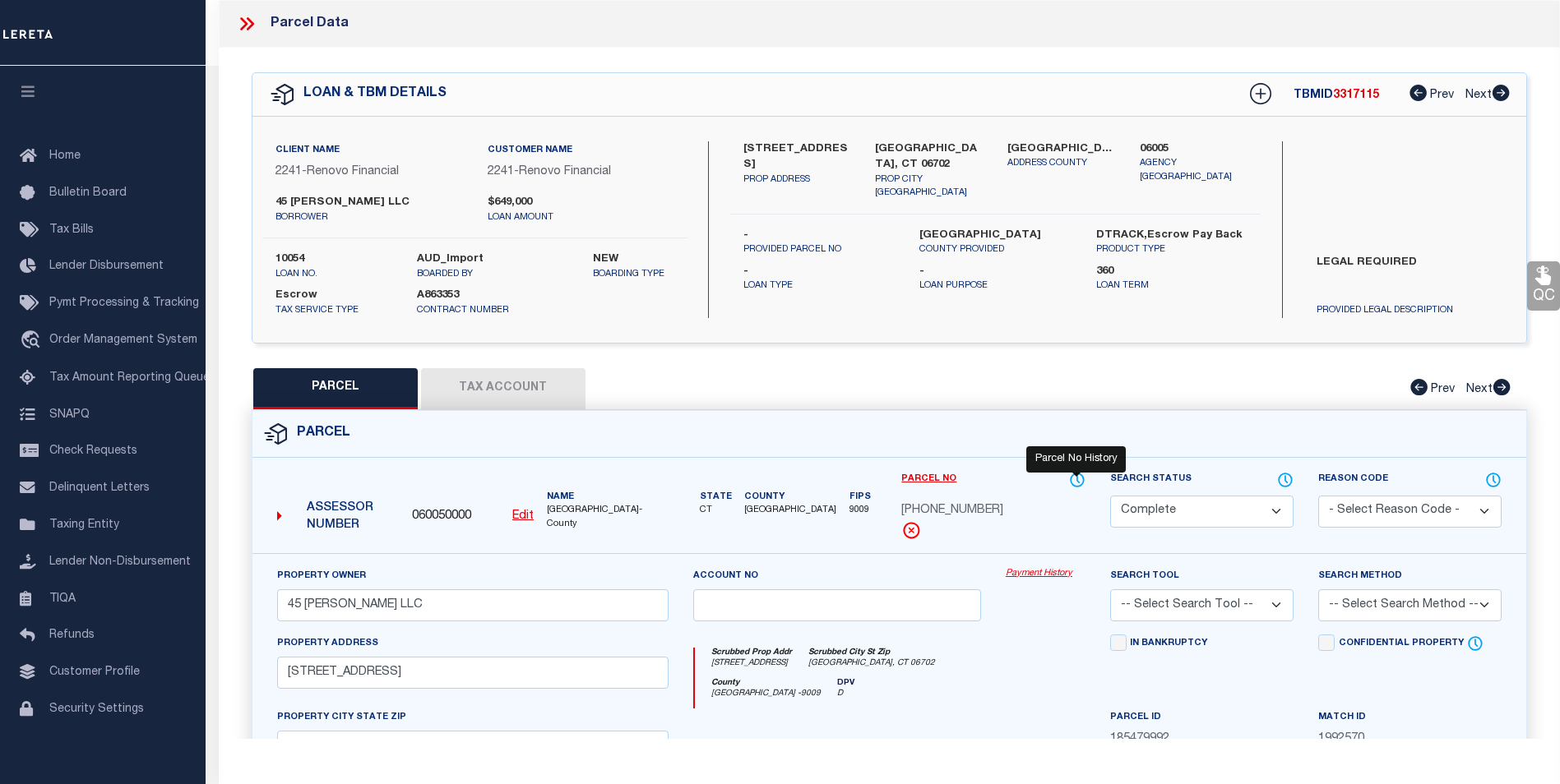
click at [1074, 480] on icon at bounding box center [1076, 480] width 16 height 18
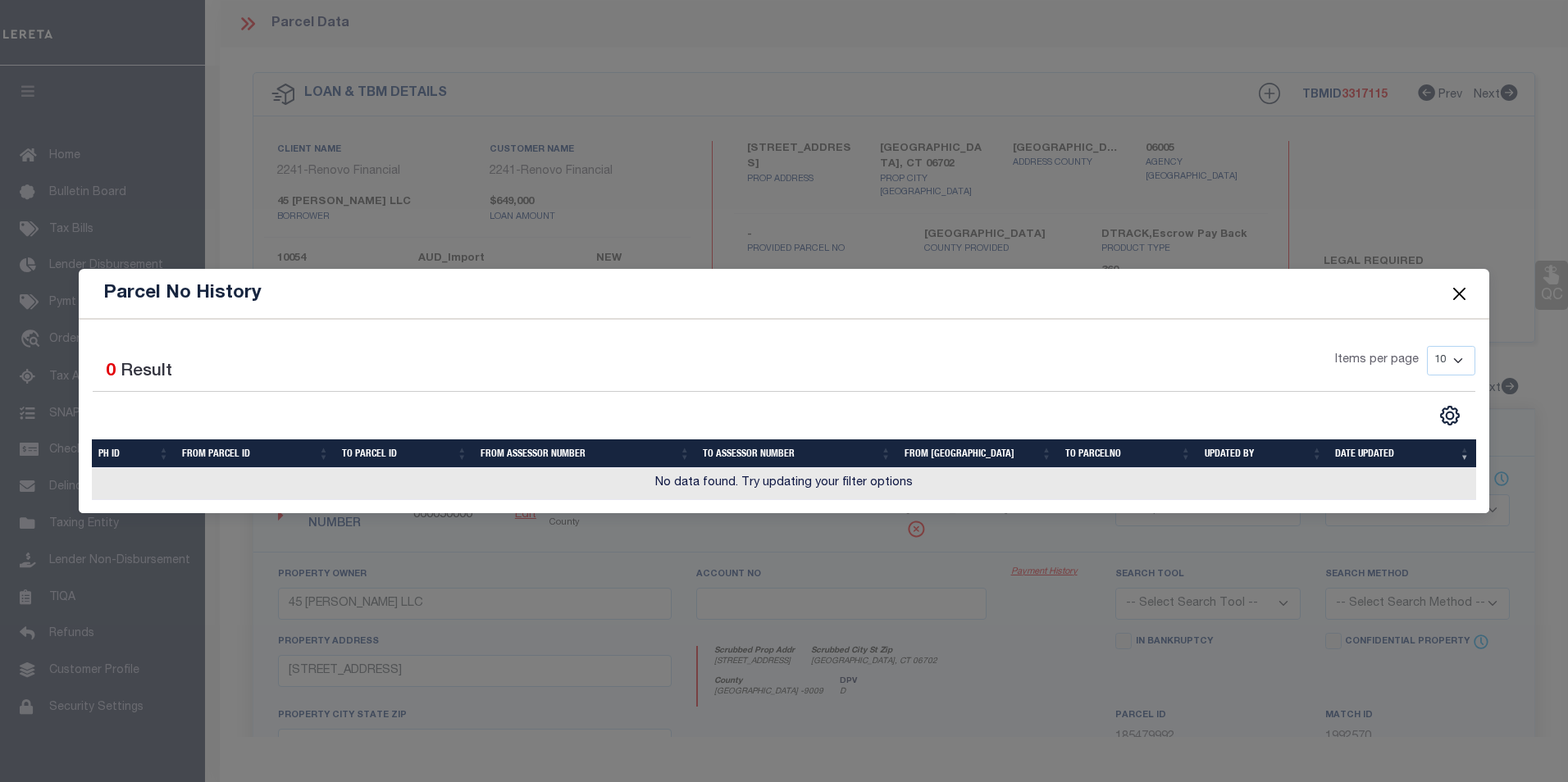
click at [1455, 295] on button "Close" at bounding box center [1459, 293] width 21 height 21
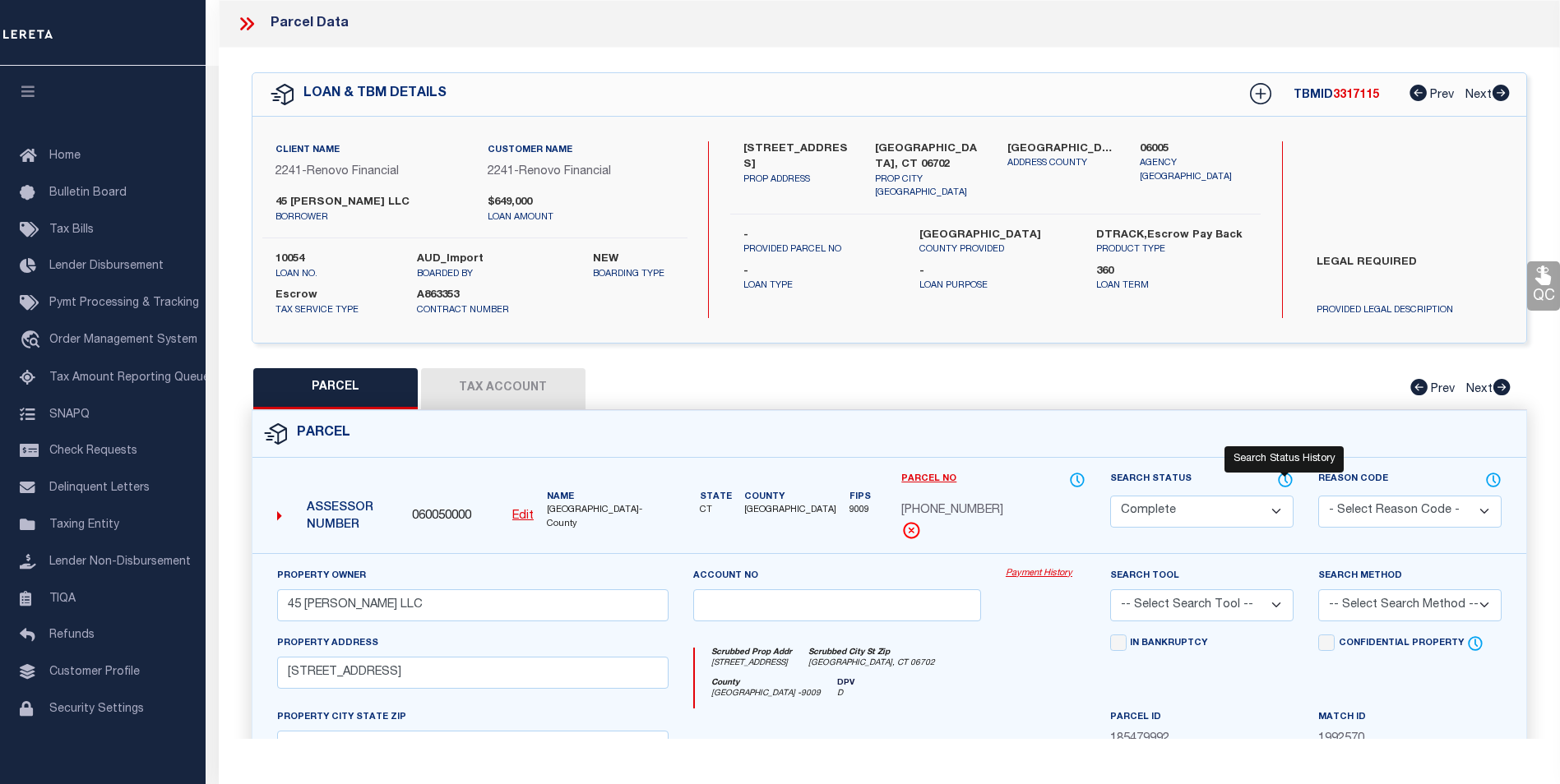
click at [1285, 481] on icon at bounding box center [1284, 480] width 16 height 18
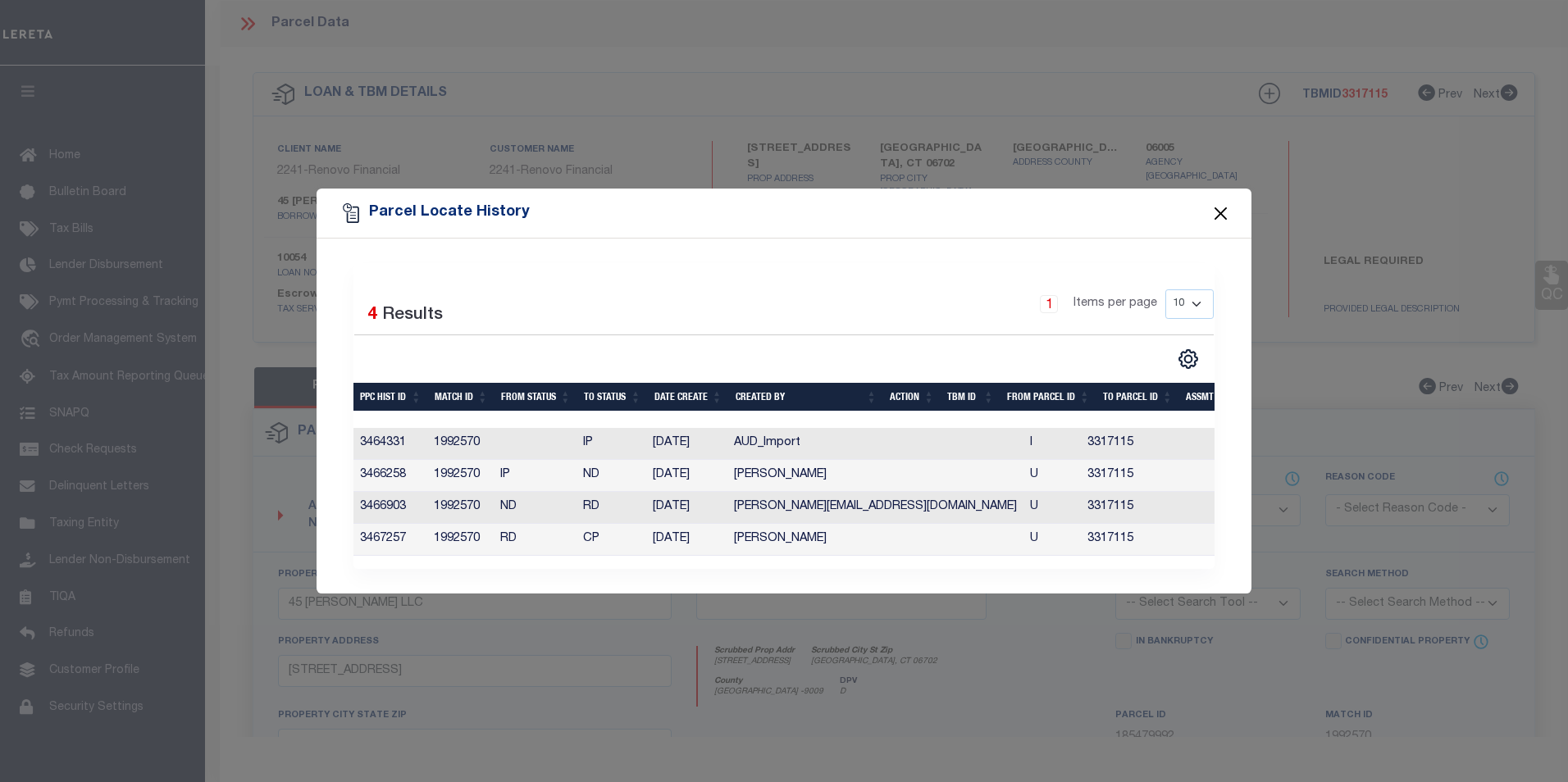
click at [1227, 208] on button "Close" at bounding box center [1221, 213] width 21 height 21
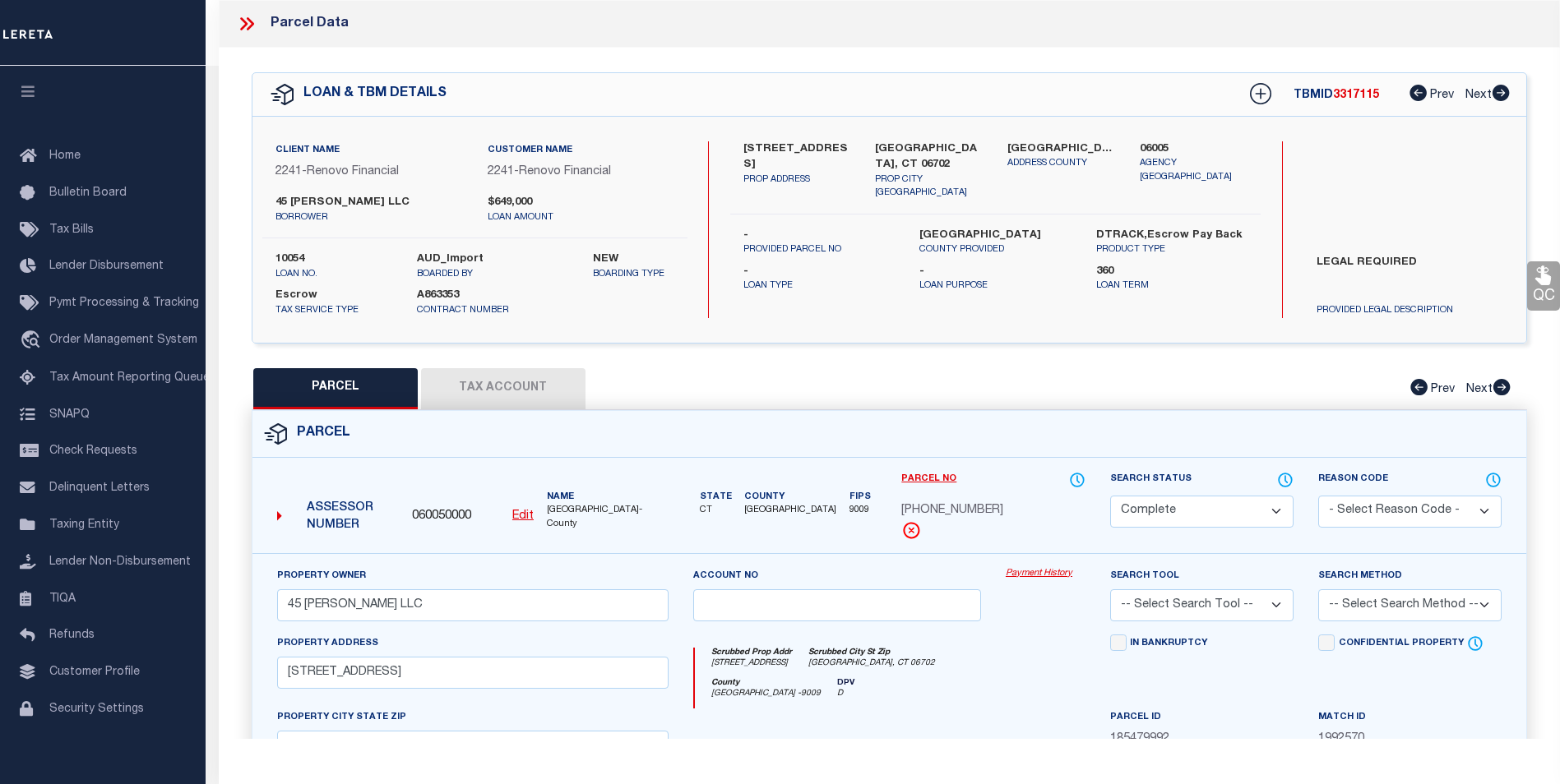
click at [252, 20] on icon at bounding box center [246, 24] width 21 height 21
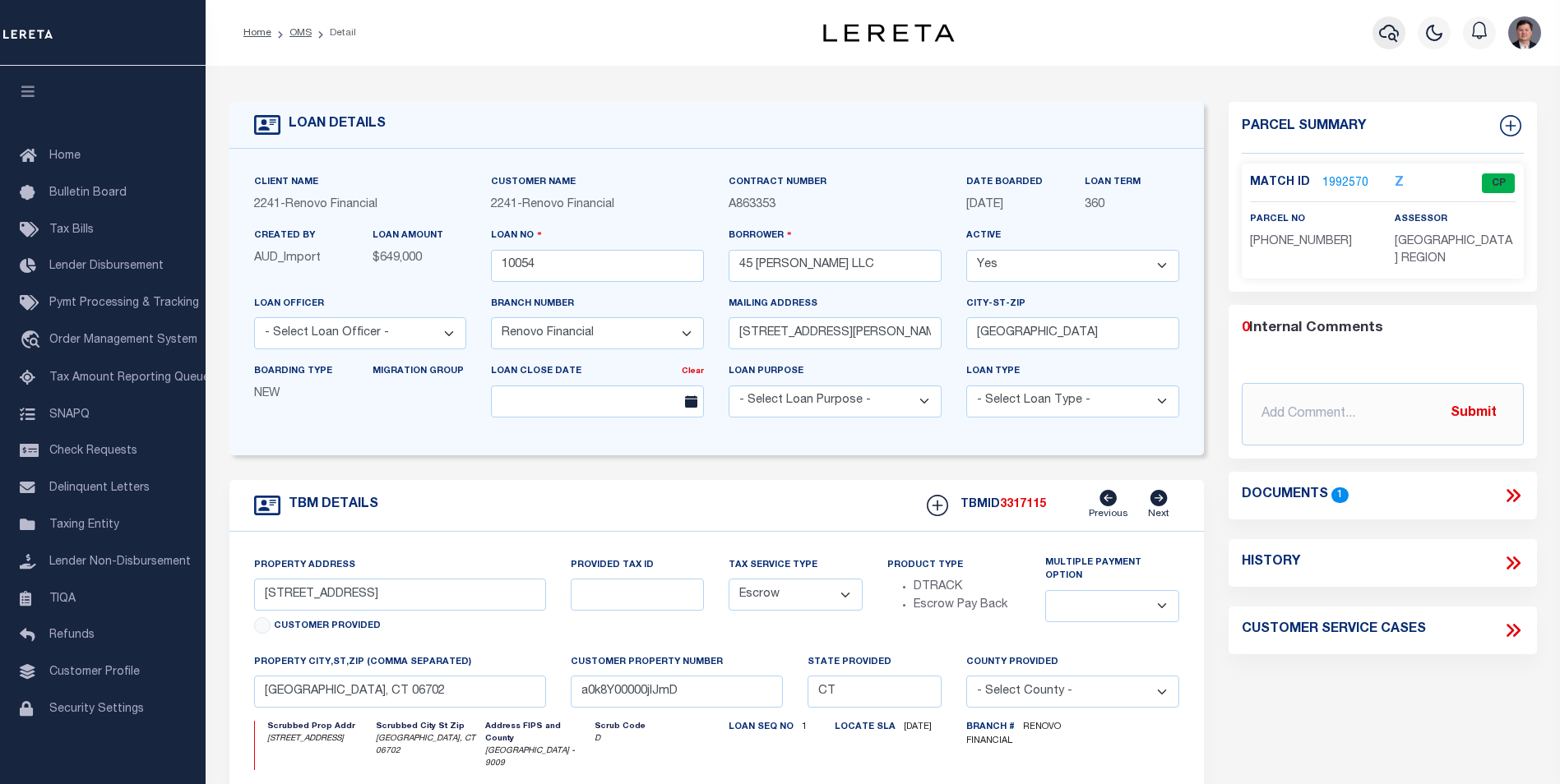
click at [1396, 28] on icon "button" at bounding box center [1388, 33] width 20 height 20
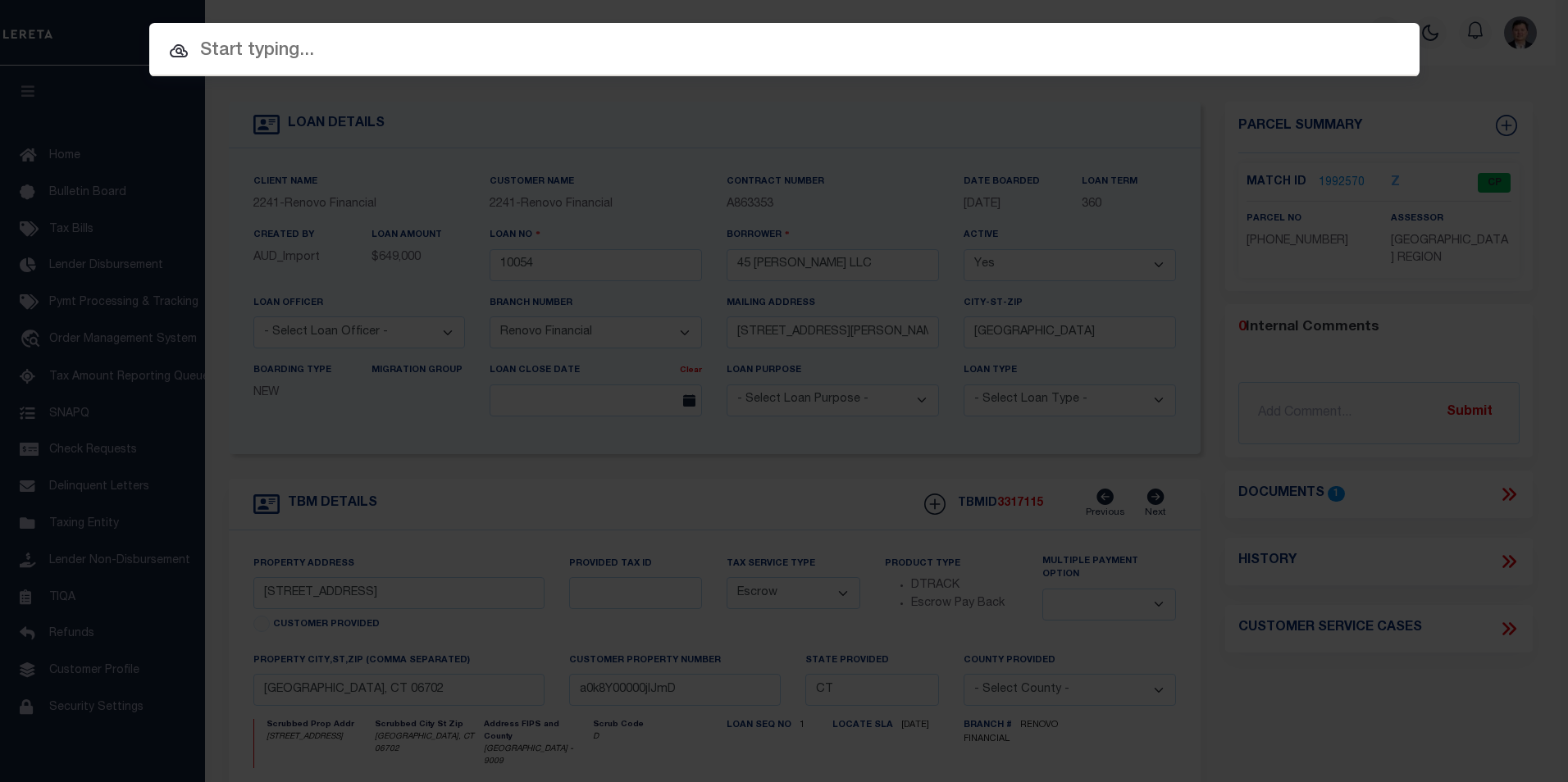
click at [689, 57] on input "text" at bounding box center [784, 51] width 1271 height 28
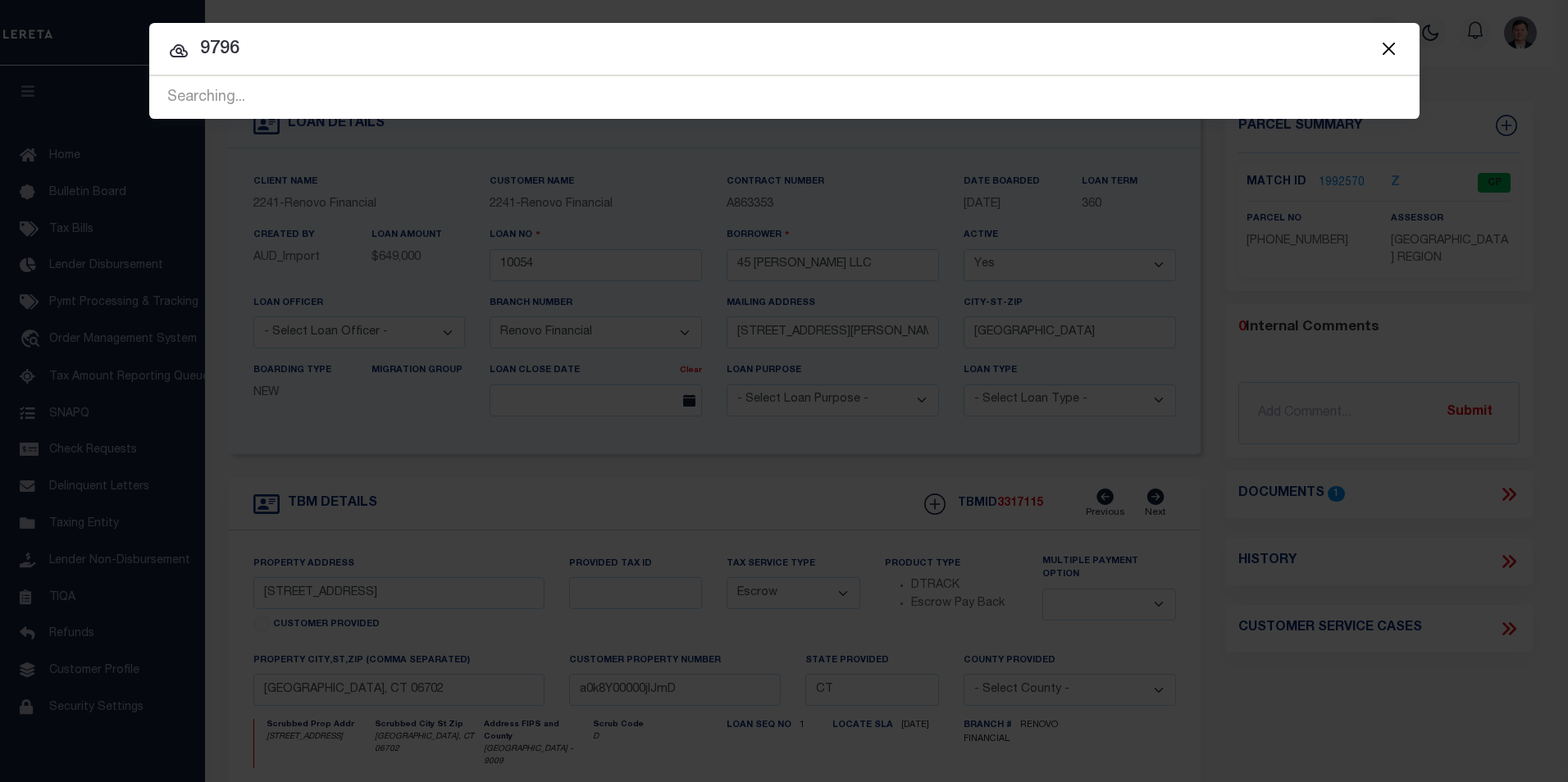
type input "9796"
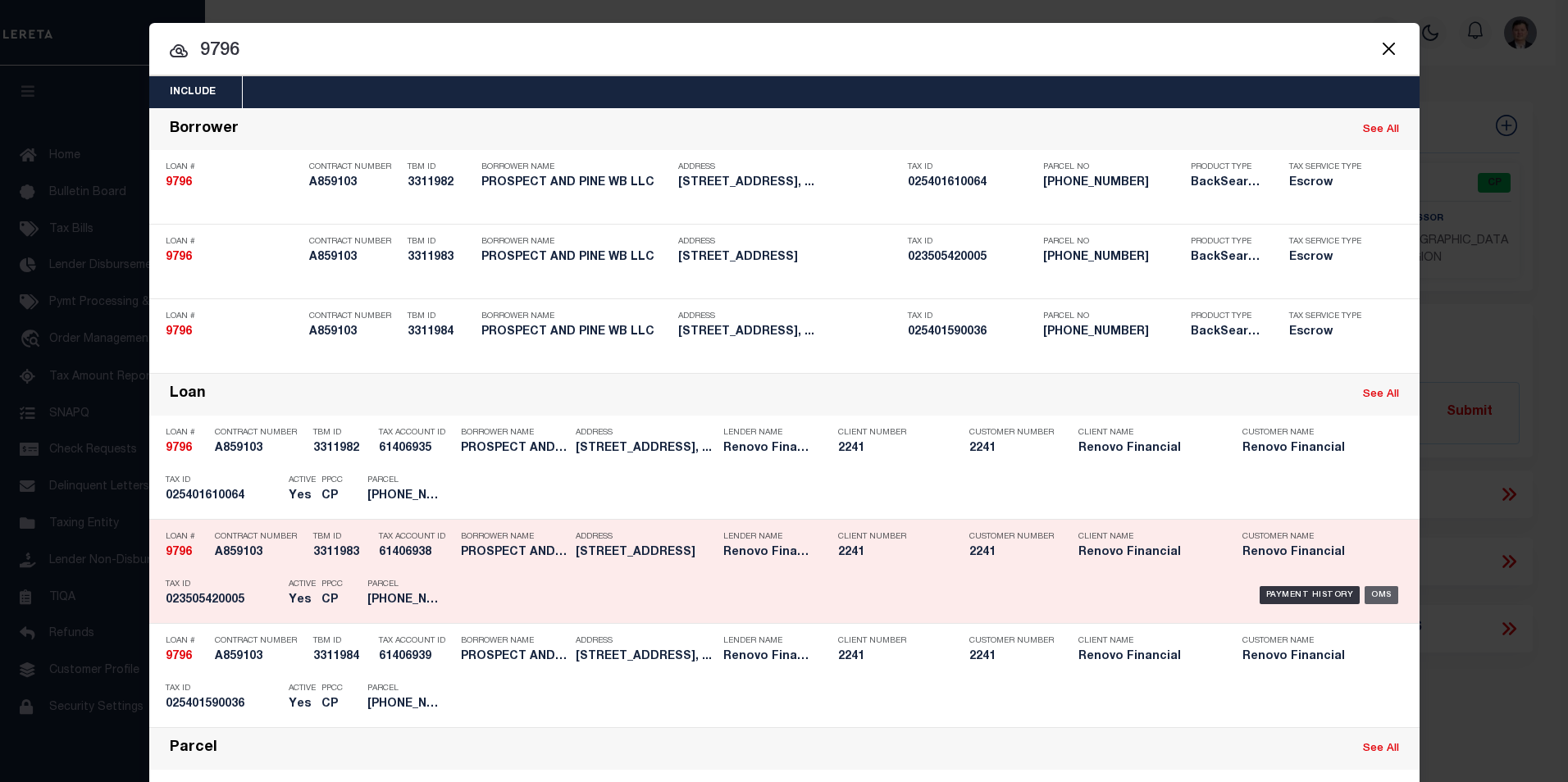
click at [1376, 595] on div "OMS" at bounding box center [1382, 595] width 34 height 18
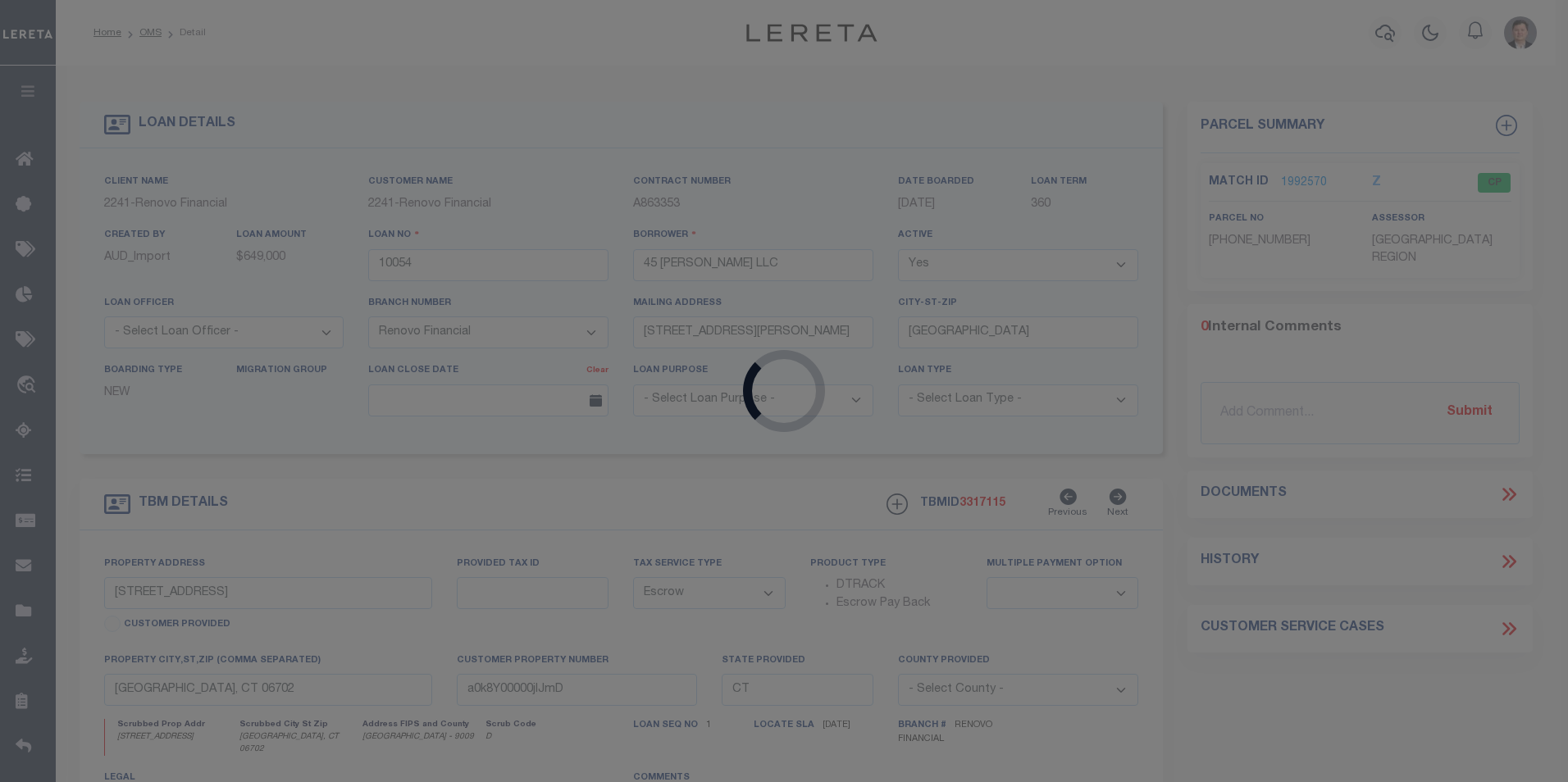
type input "9796"
type input "PROSPECT AND PINE WB LLC"
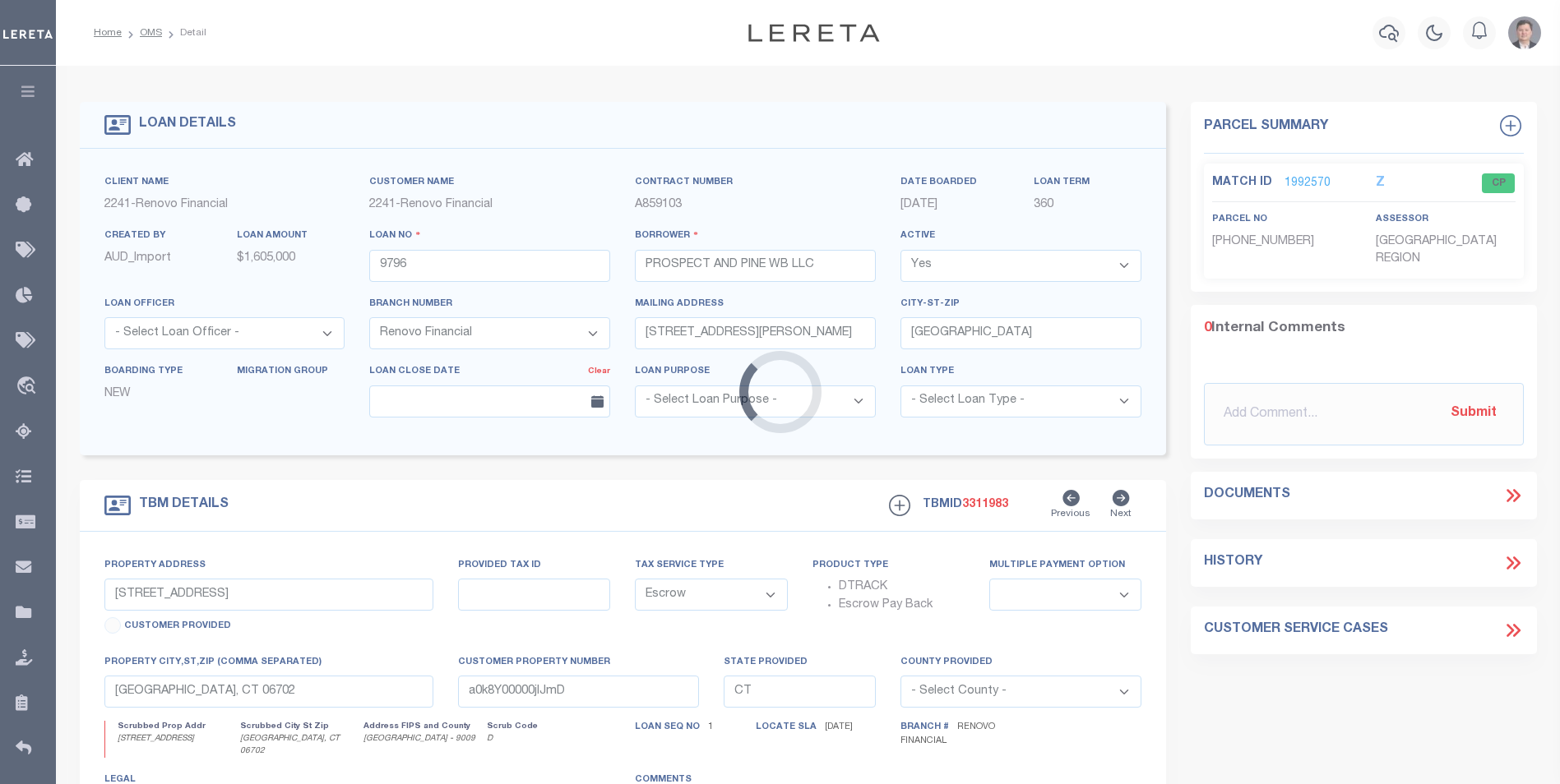
select select "25066"
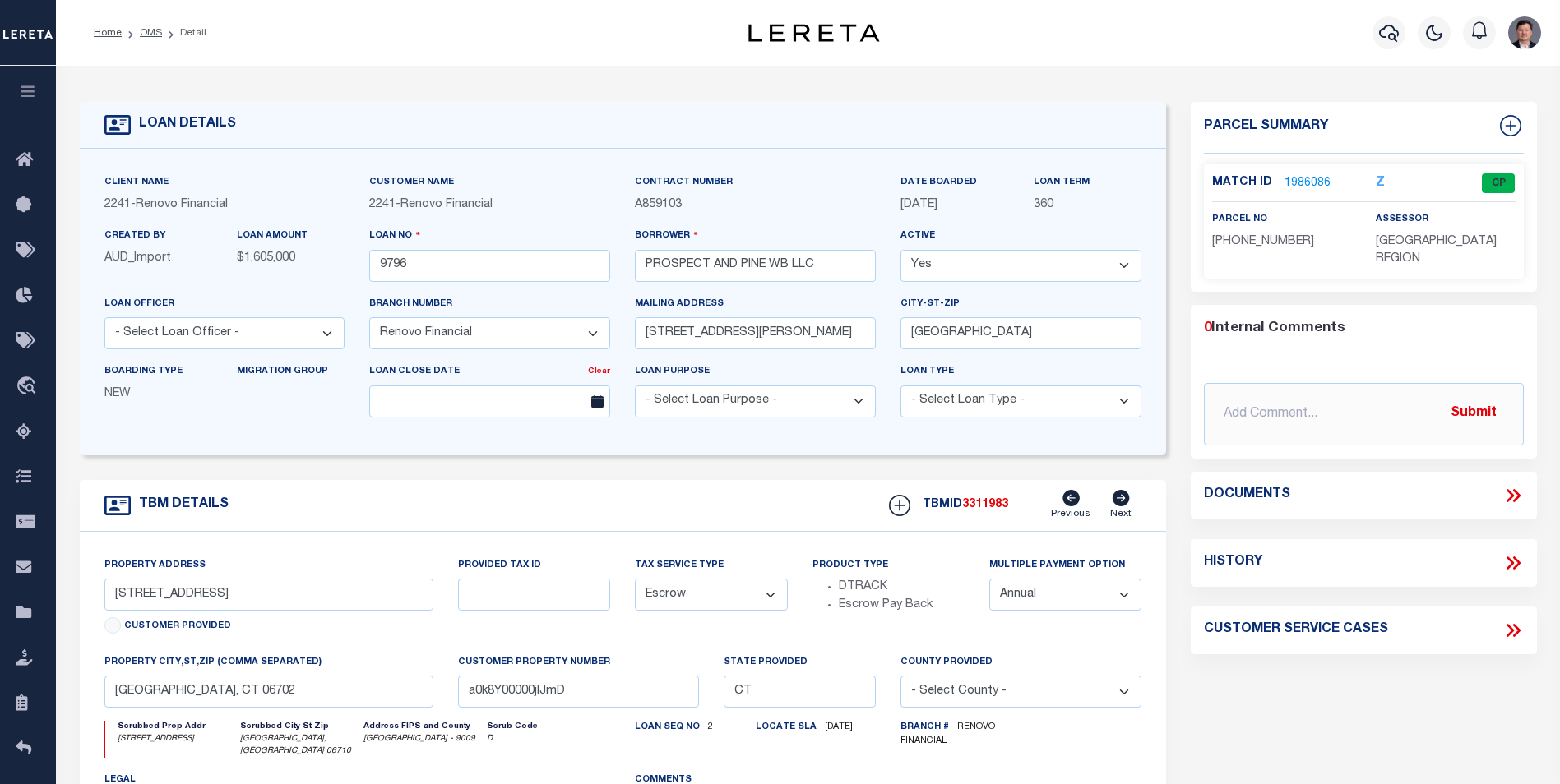
type input "133 Pine Street"
select select
type input "Waterbury, CT 06710"
type input "a0k8Y00000jIGIo"
select select
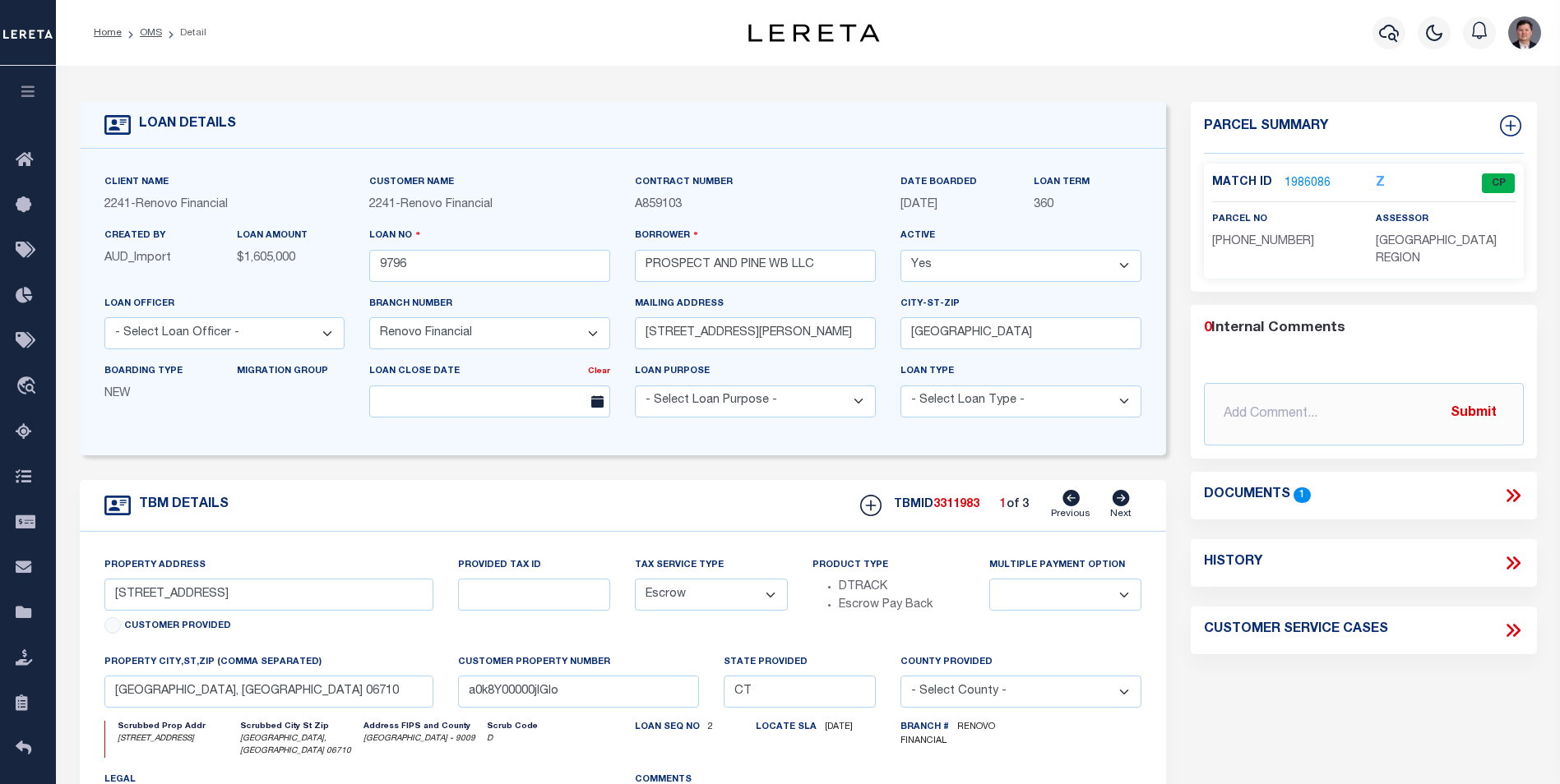
click at [1304, 180] on link "1986086" at bounding box center [1308, 183] width 46 height 17
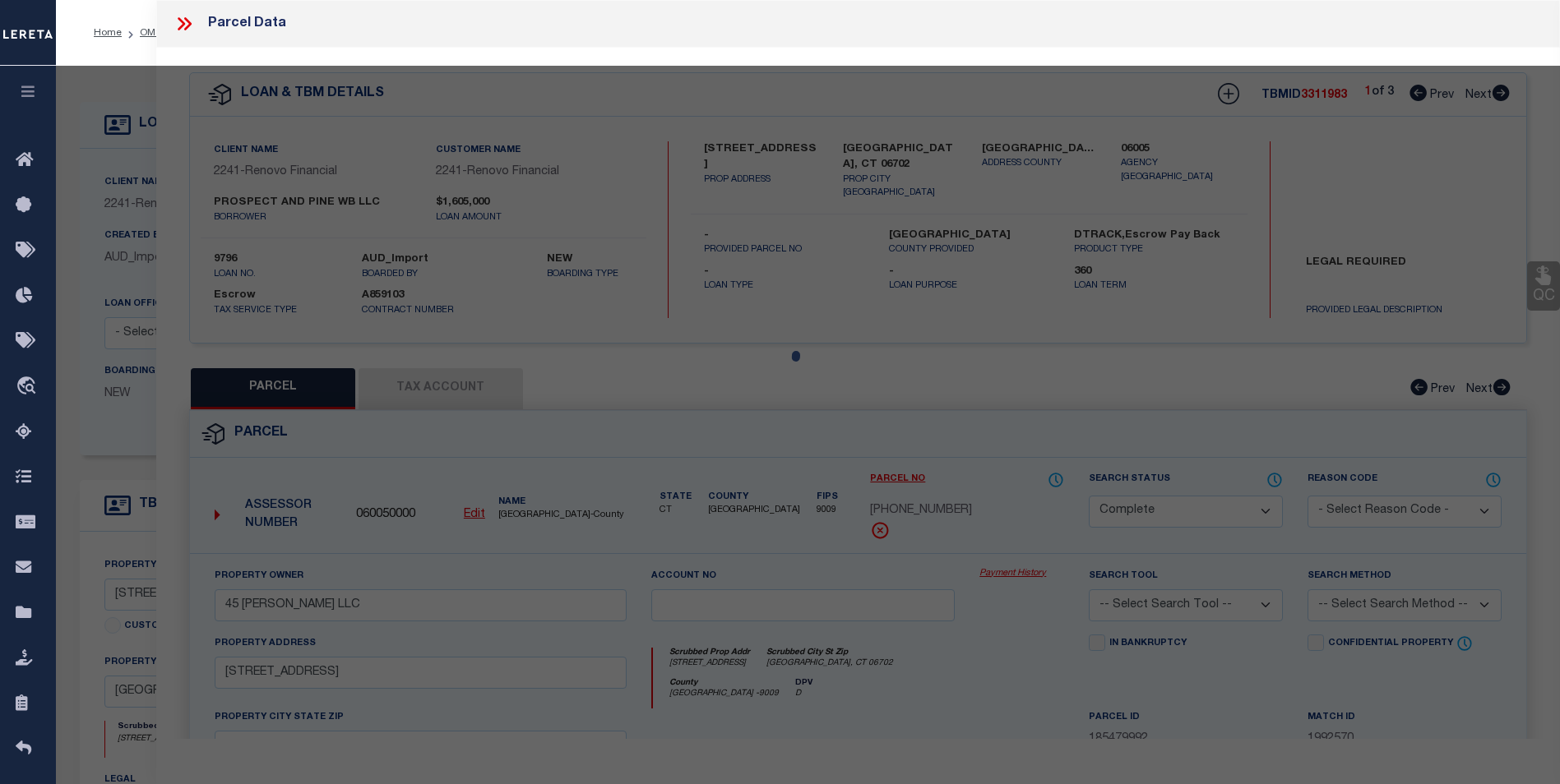
select select "AS"
checkbox input "false"
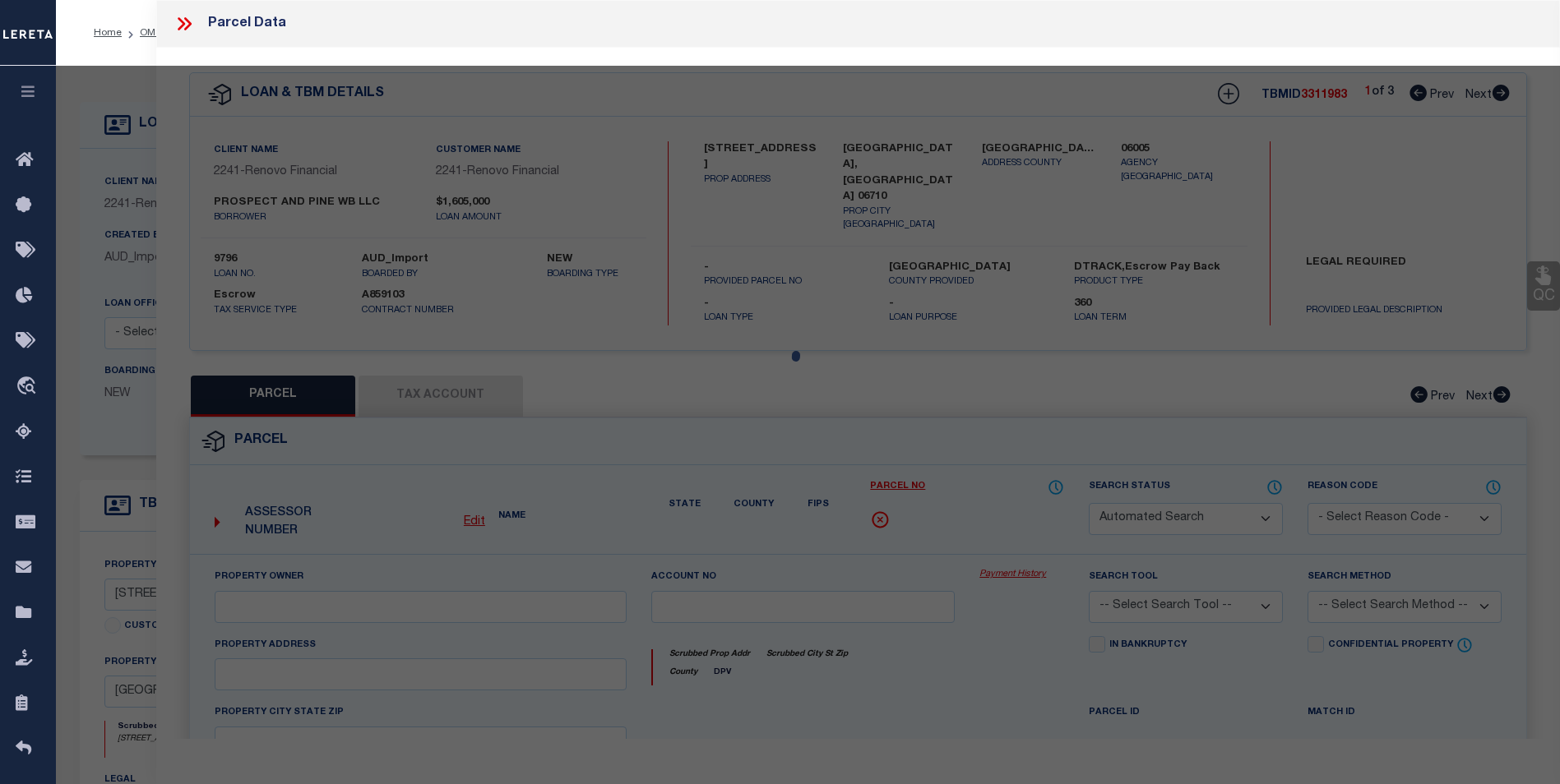
select select "CP"
type input "PROSPECT AND PINE WB LLC"
select select "AGW"
select select
type input "133 PINE ST"
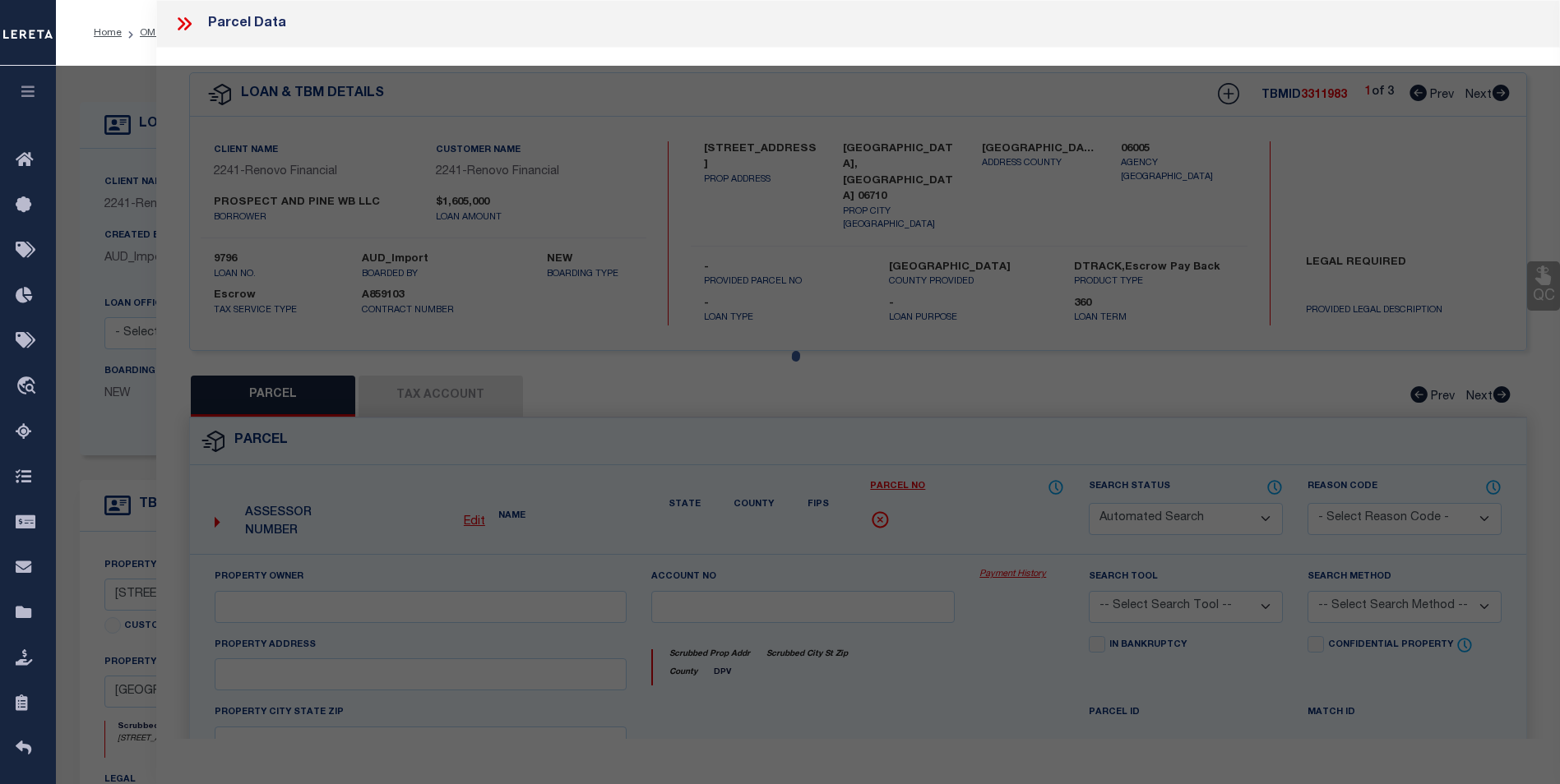
checkbox input "false"
type input "Waterbury, CT 06710"
type textarea "Acres: 0.2300"
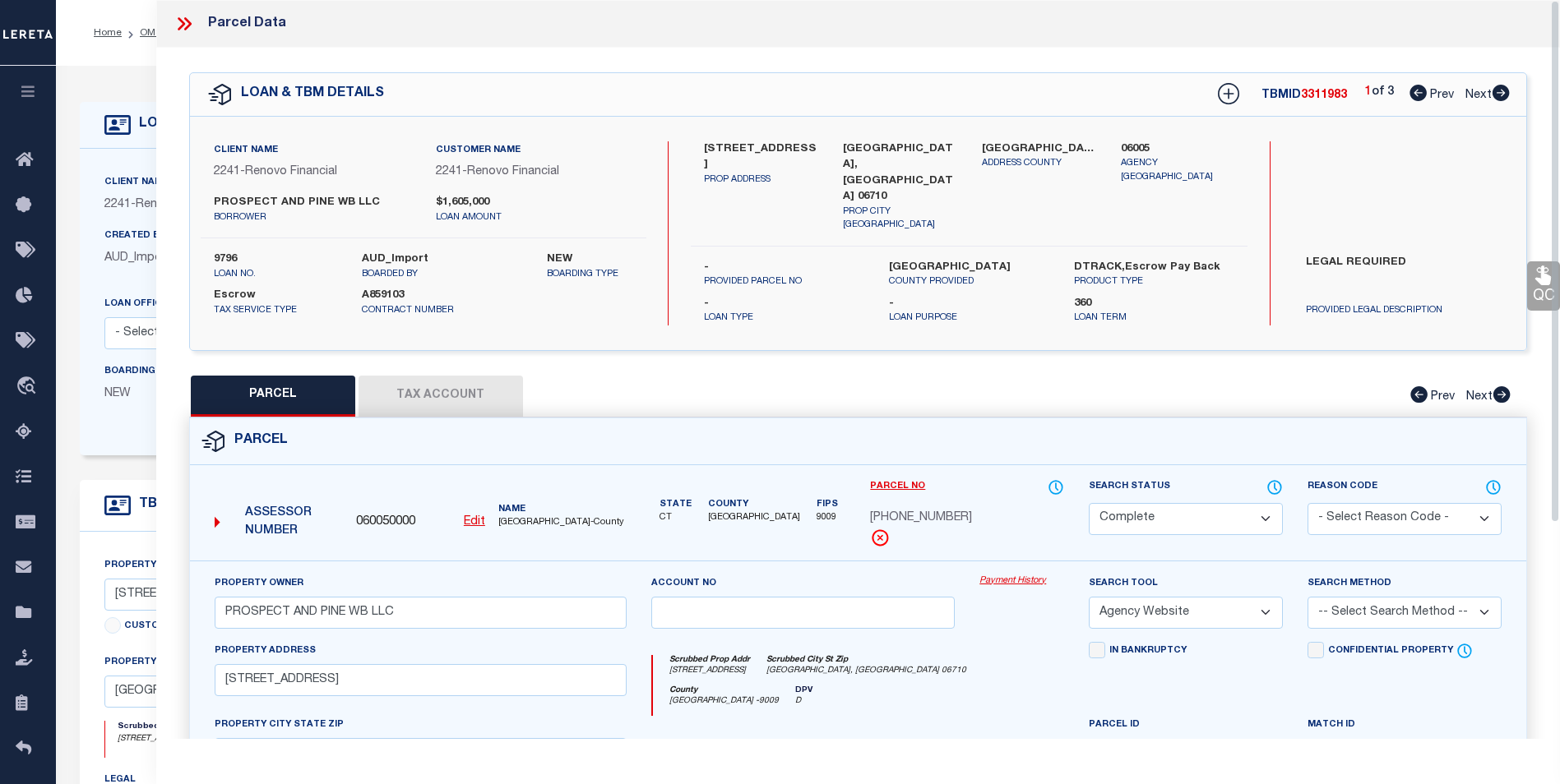
click at [448, 383] on button "Tax Account" at bounding box center [440, 396] width 164 height 41
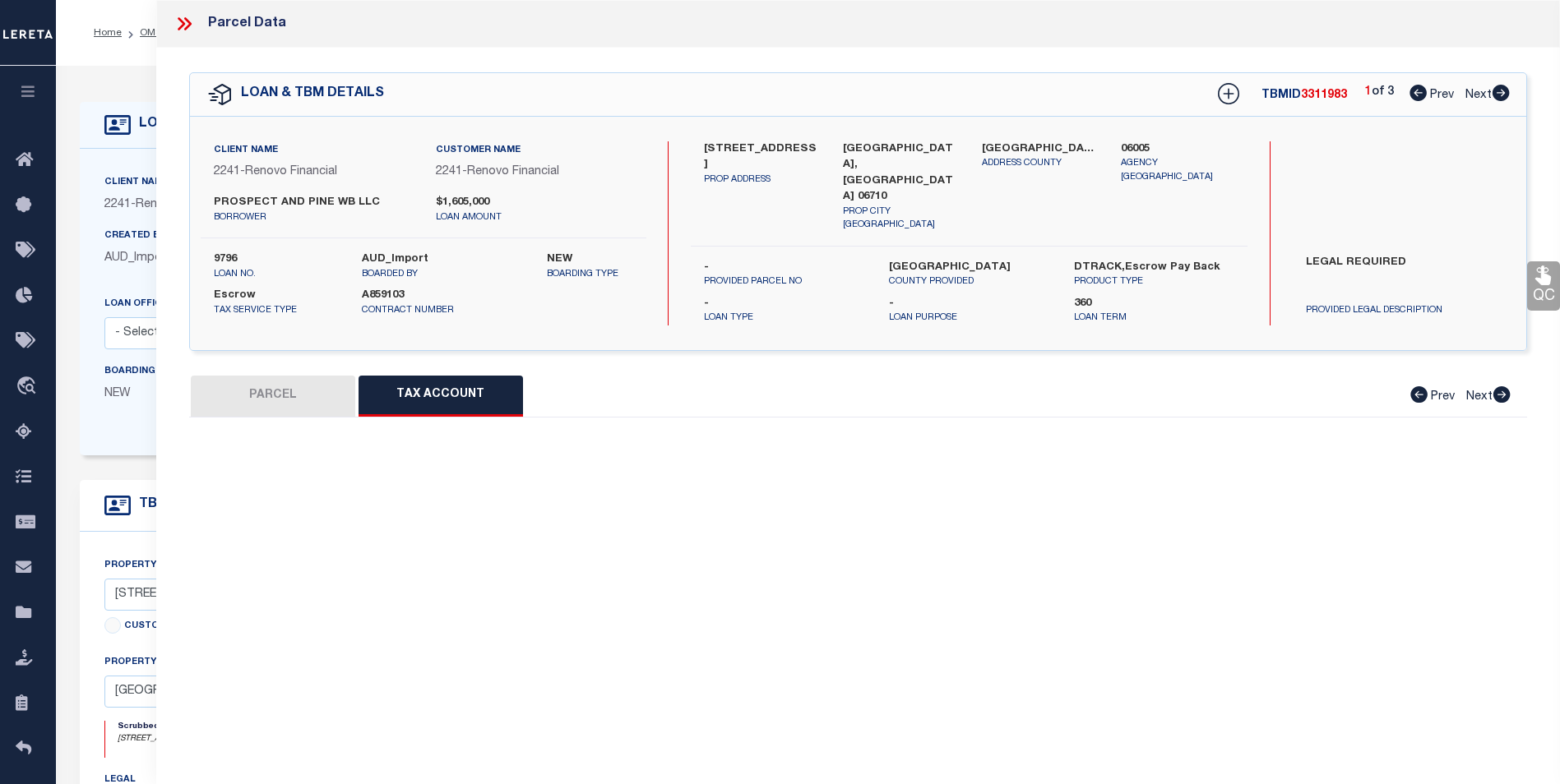
select select "100"
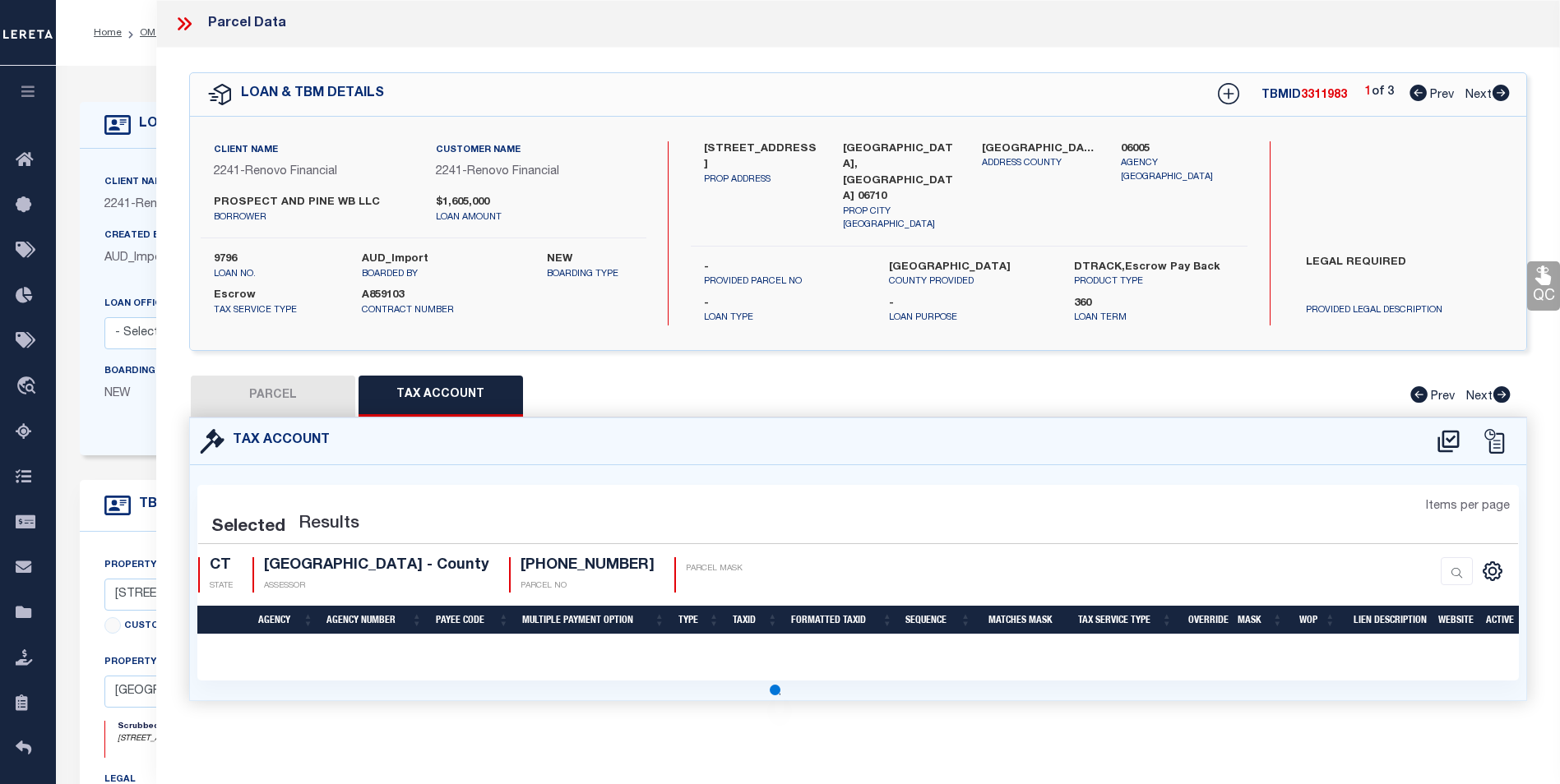
select select "100"
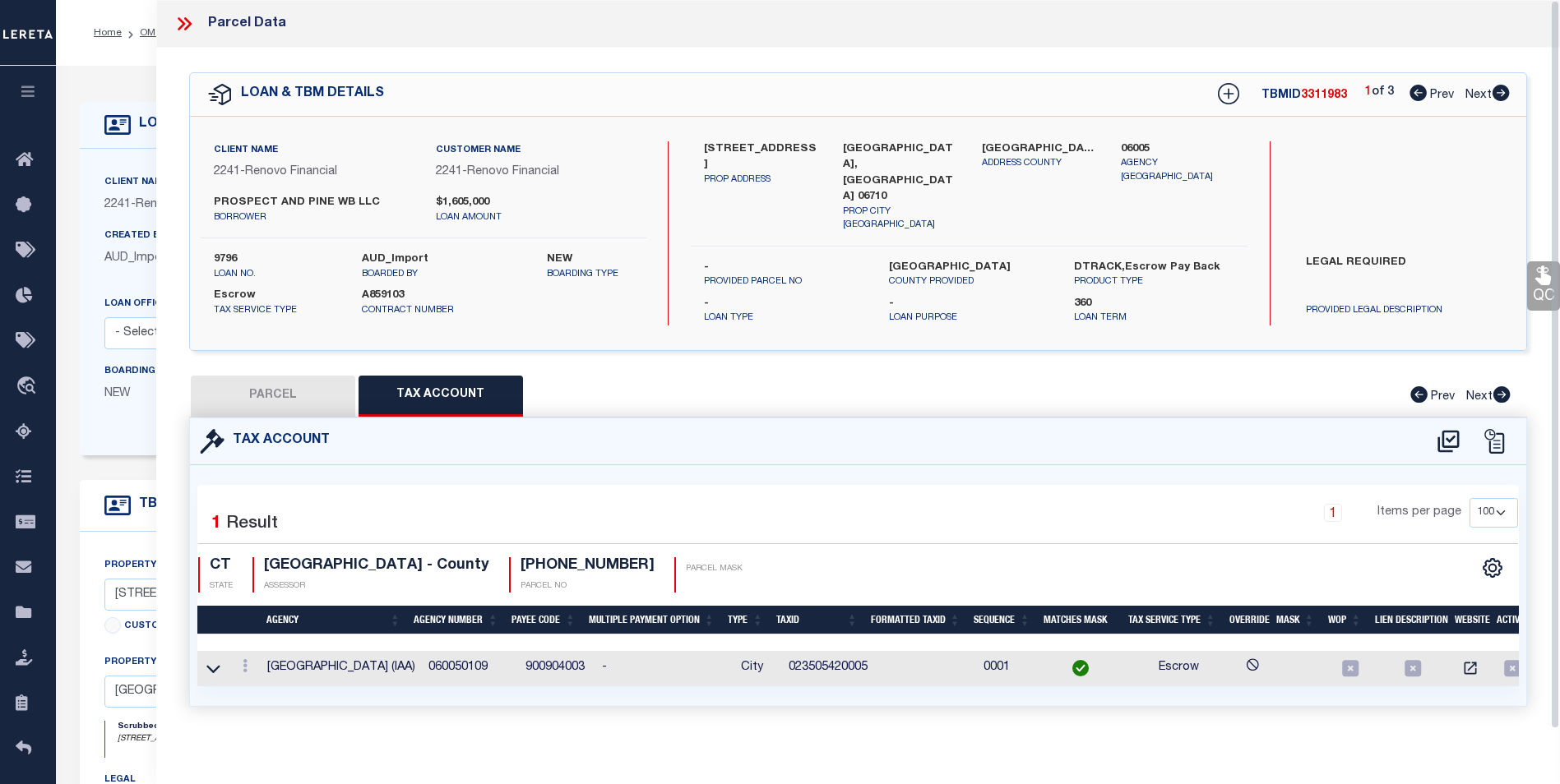
click at [178, 22] on icon at bounding box center [184, 24] width 21 height 21
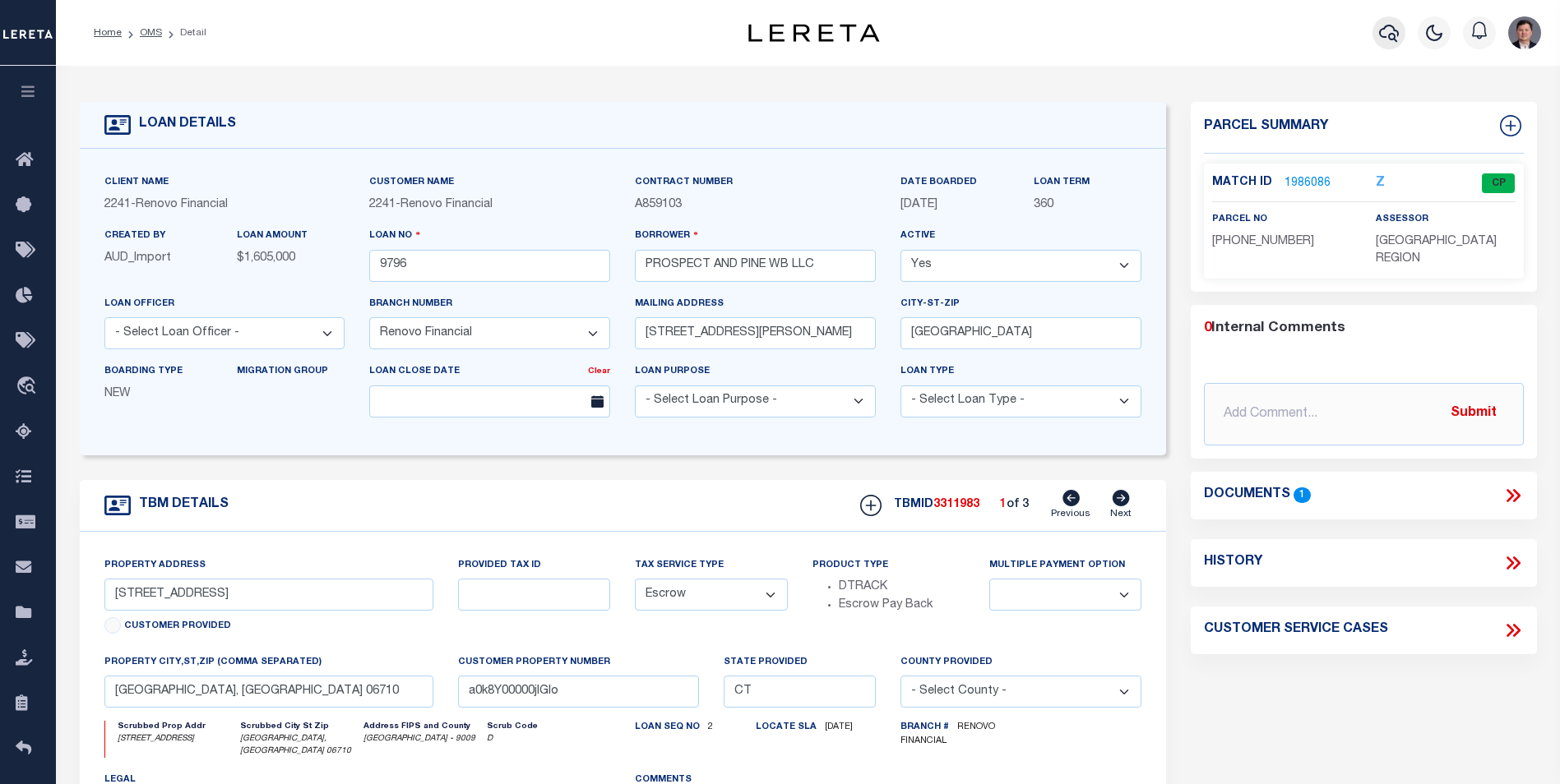
click at [1385, 30] on icon "button" at bounding box center [1388, 33] width 20 height 20
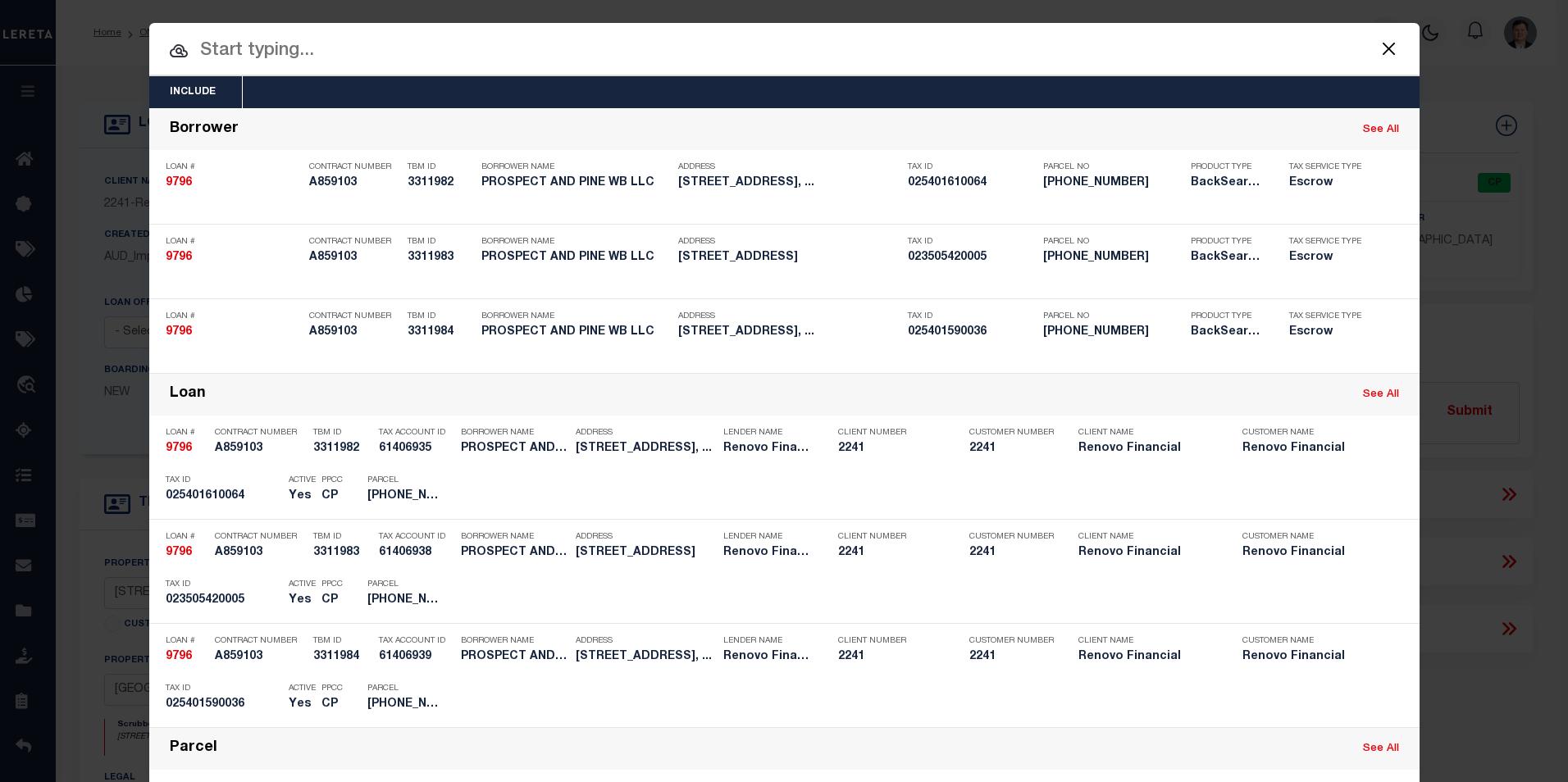
click at [282, 53] on input "text" at bounding box center [784, 51] width 1271 height 28
paste input "4680100880"
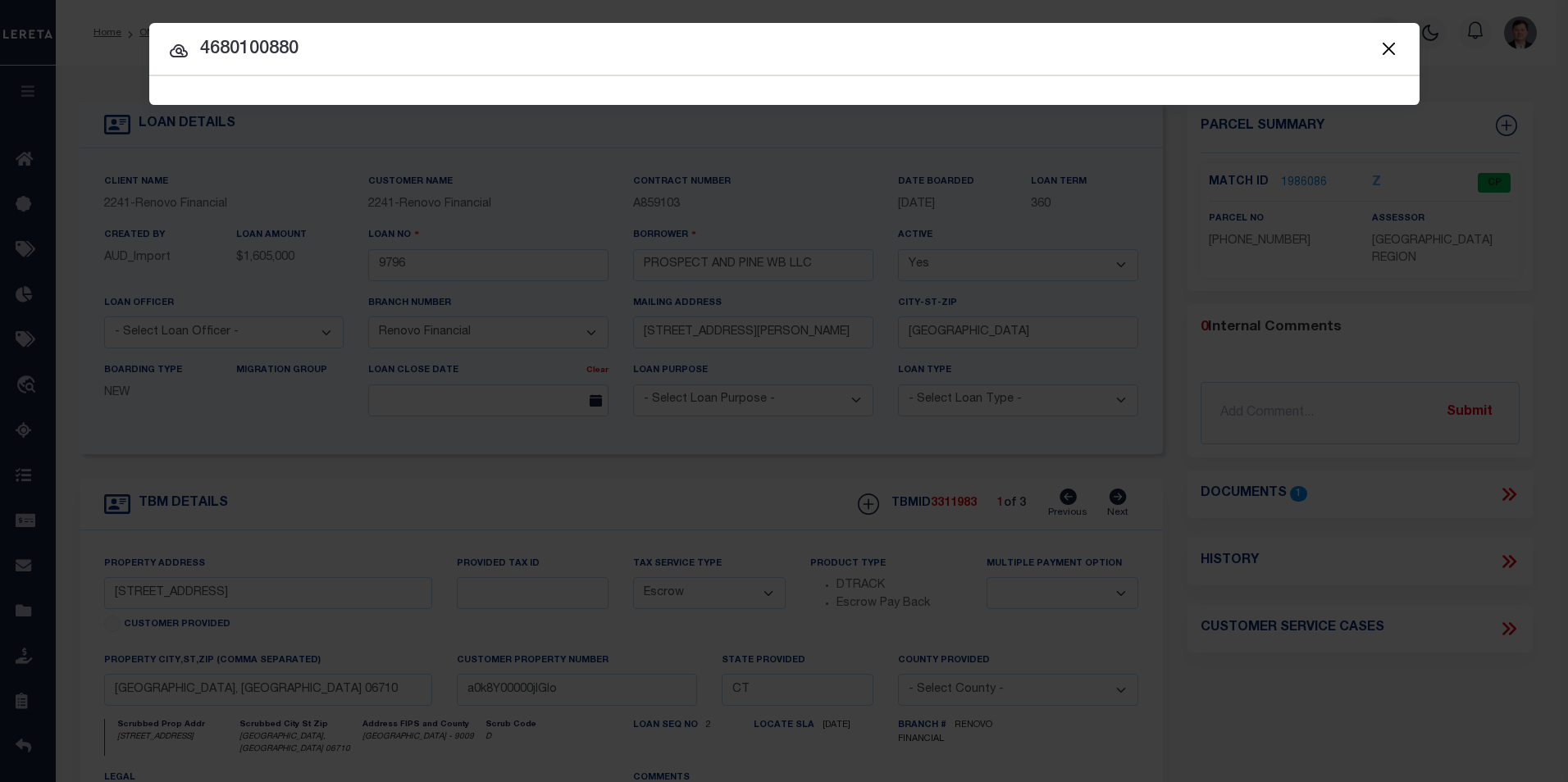
type input "4680100880"
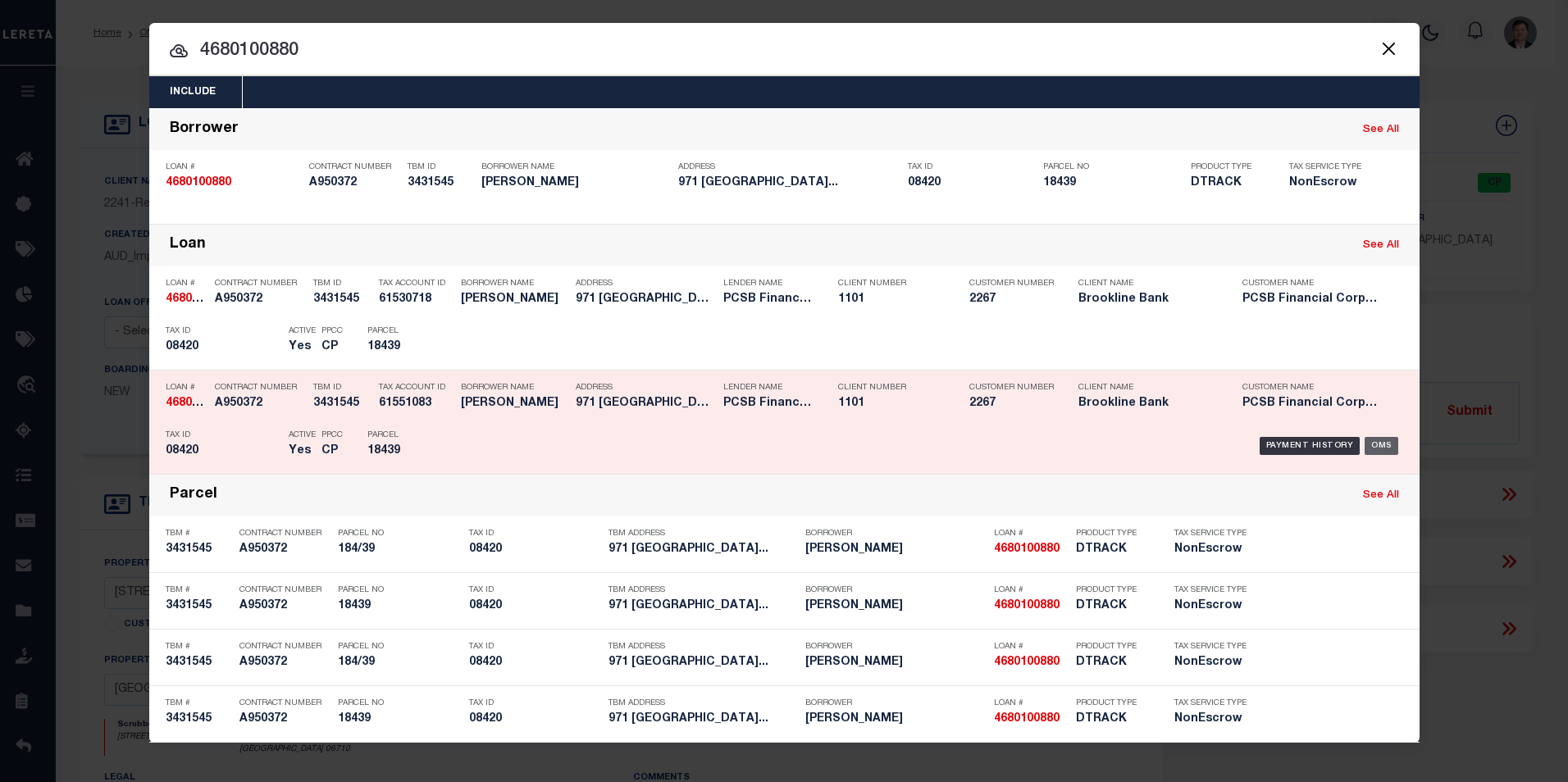
click at [1383, 444] on div "OMS" at bounding box center [1382, 446] width 34 height 18
type input "4680100880"
type input "SANTOMERO CHRISTOPHE"
select select
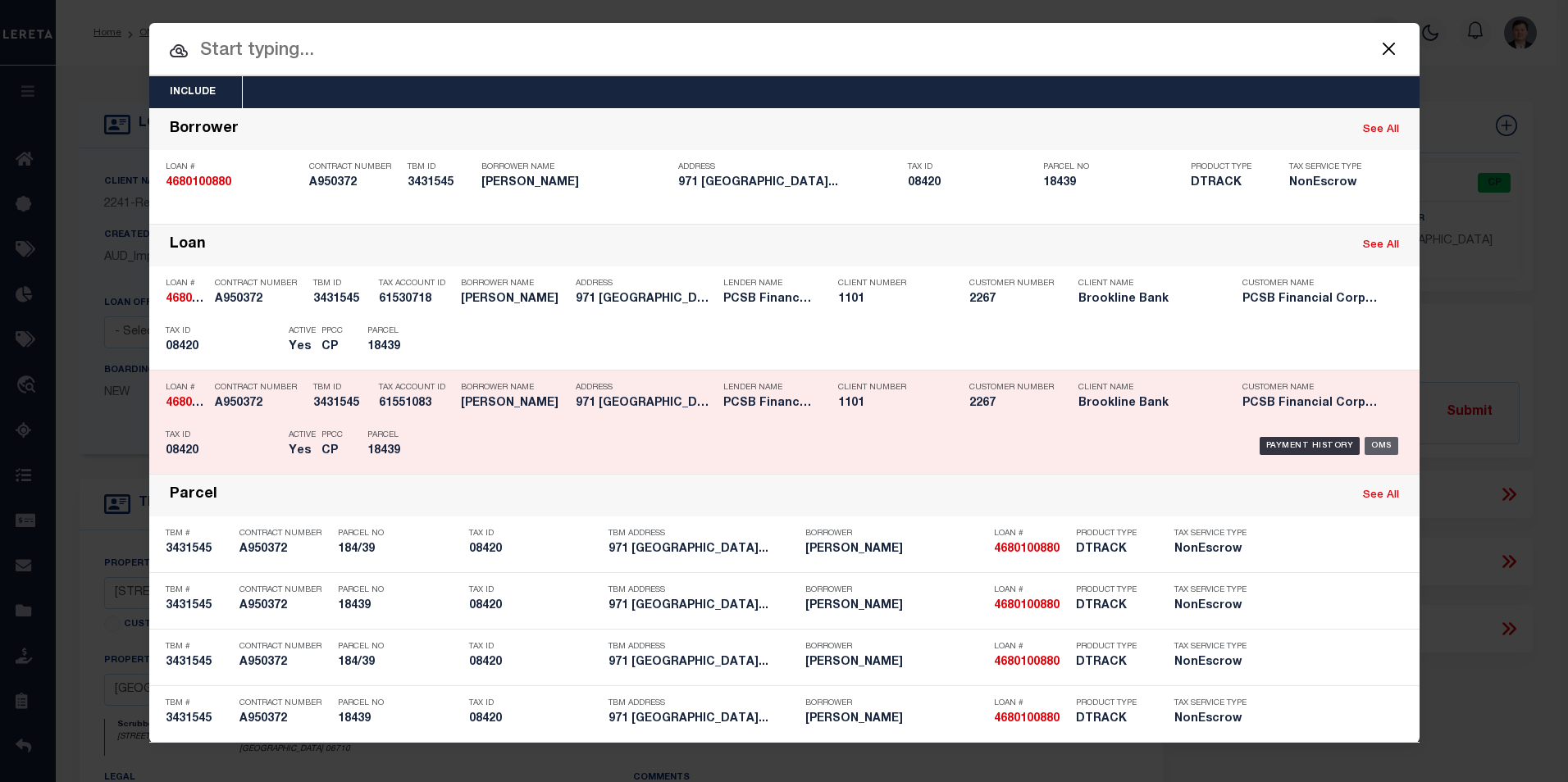
select select "10"
select select "NonEscrow"
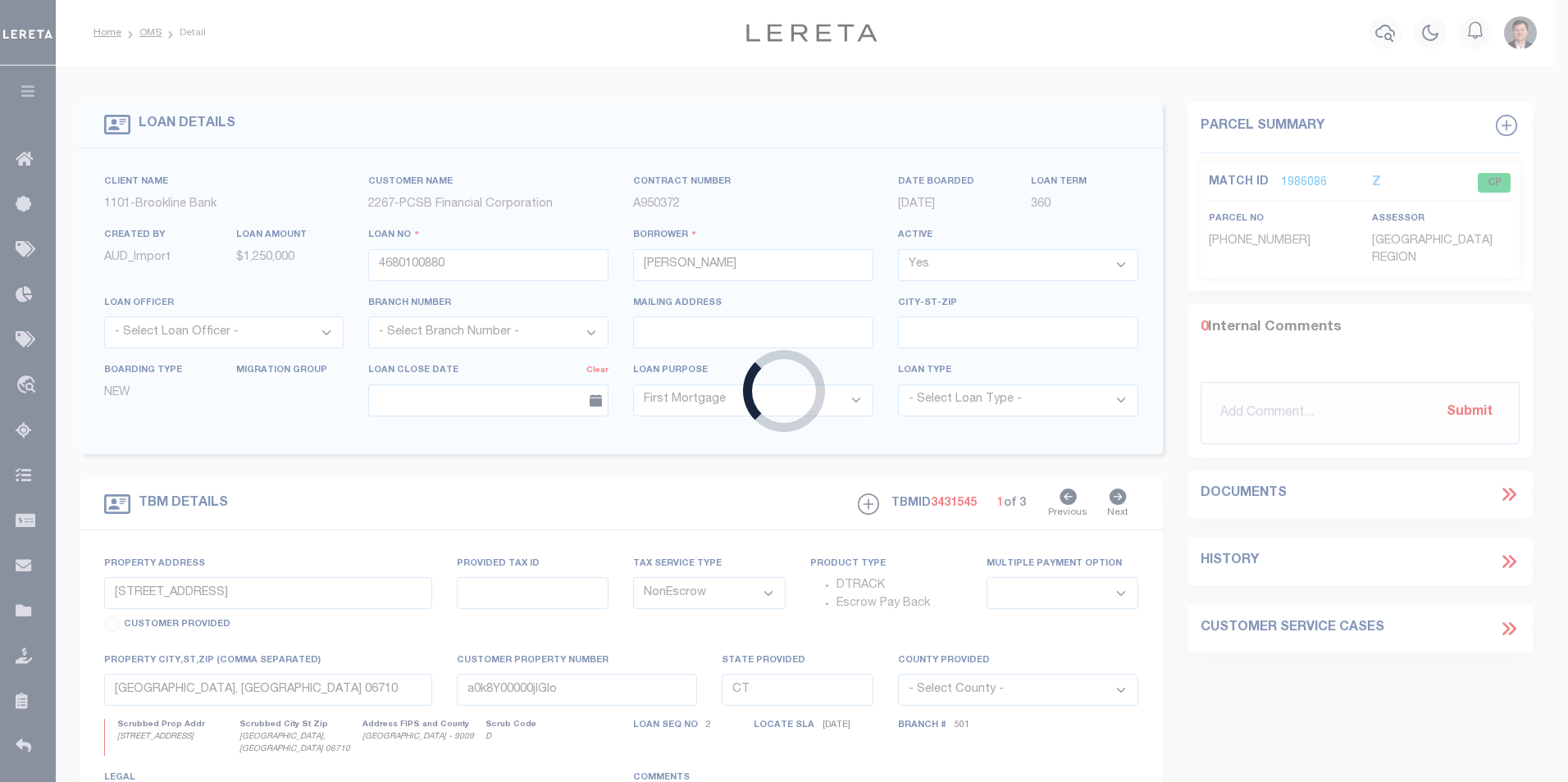
type input "971 FAIRFIELD BEACH ROAD"
type input "184/39"
type input "FAIRFIELD CT 06824"
type input "17277"
select select "43781"
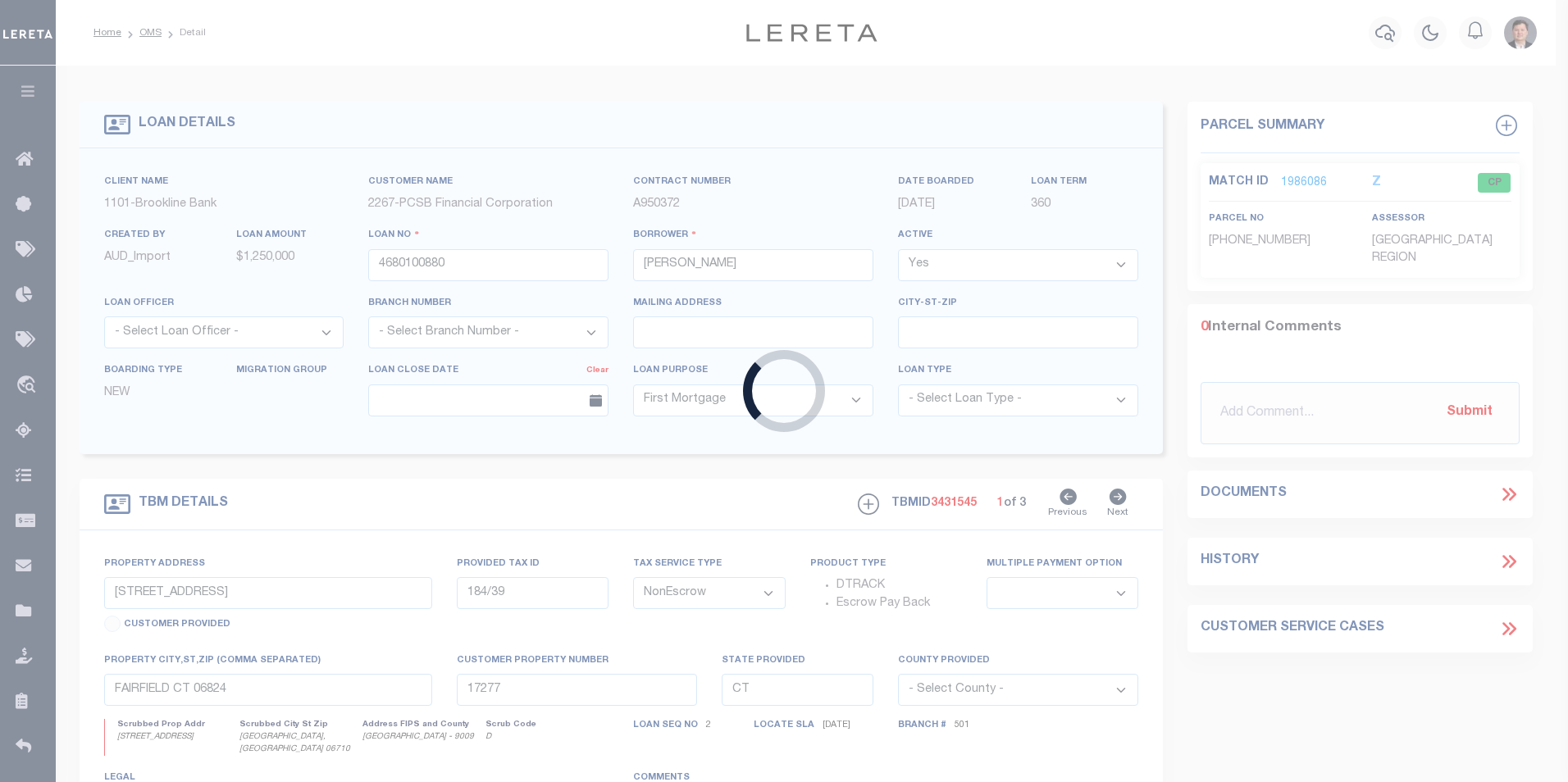
select select "14897"
select select
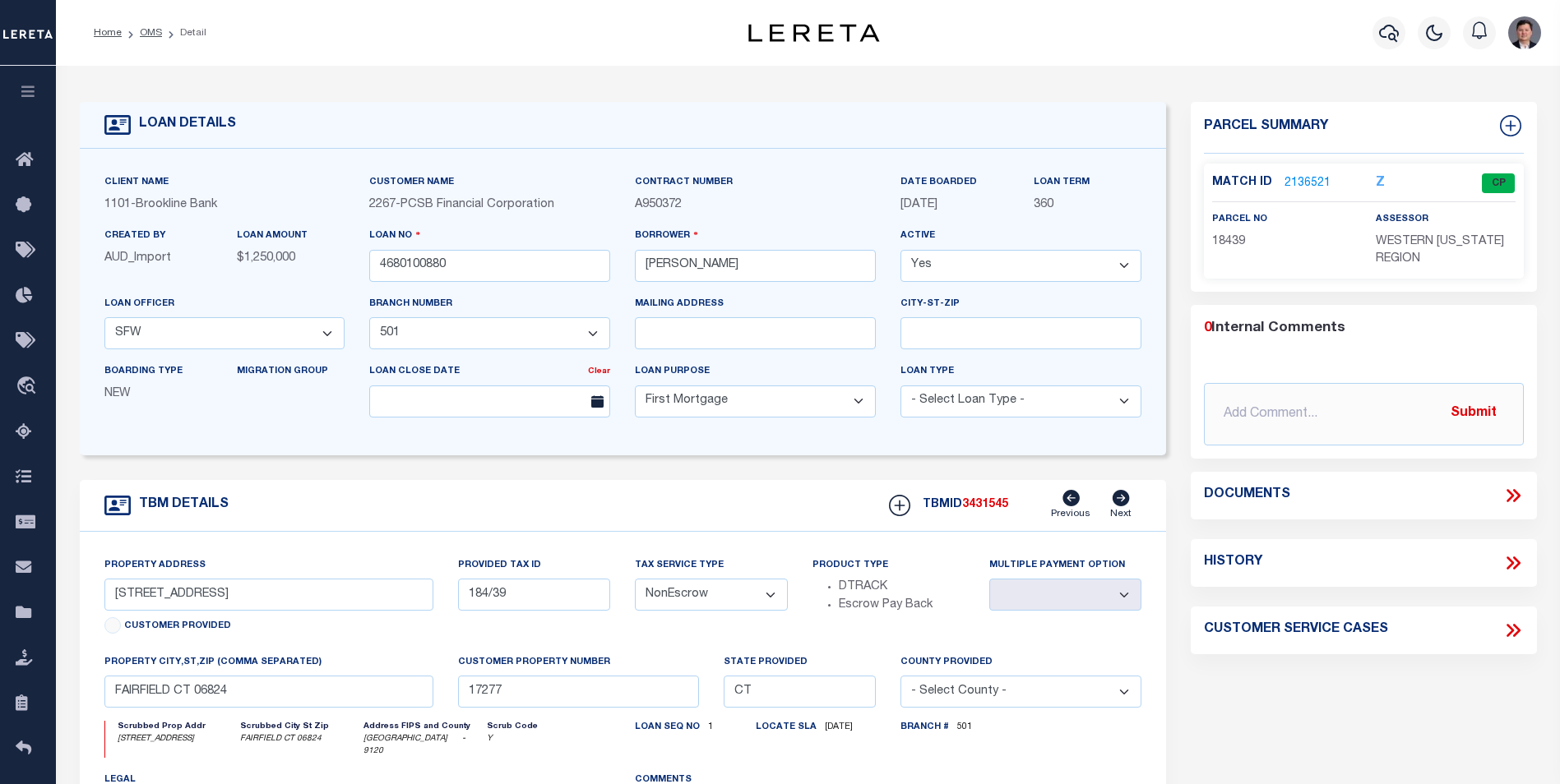
click at [1312, 177] on link "2136521" at bounding box center [1308, 183] width 46 height 17
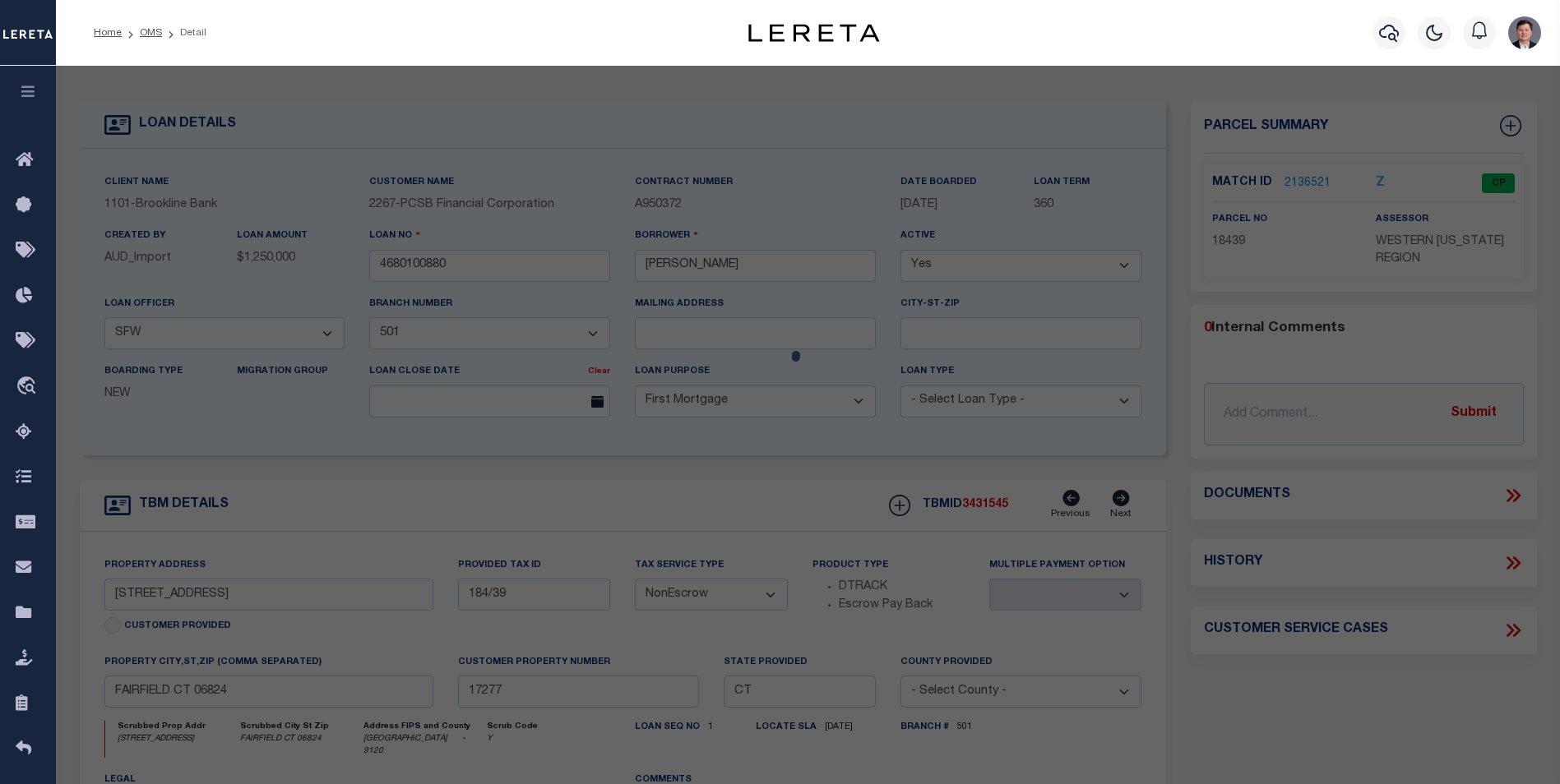
select select "AS"
select select
checkbox input "false"
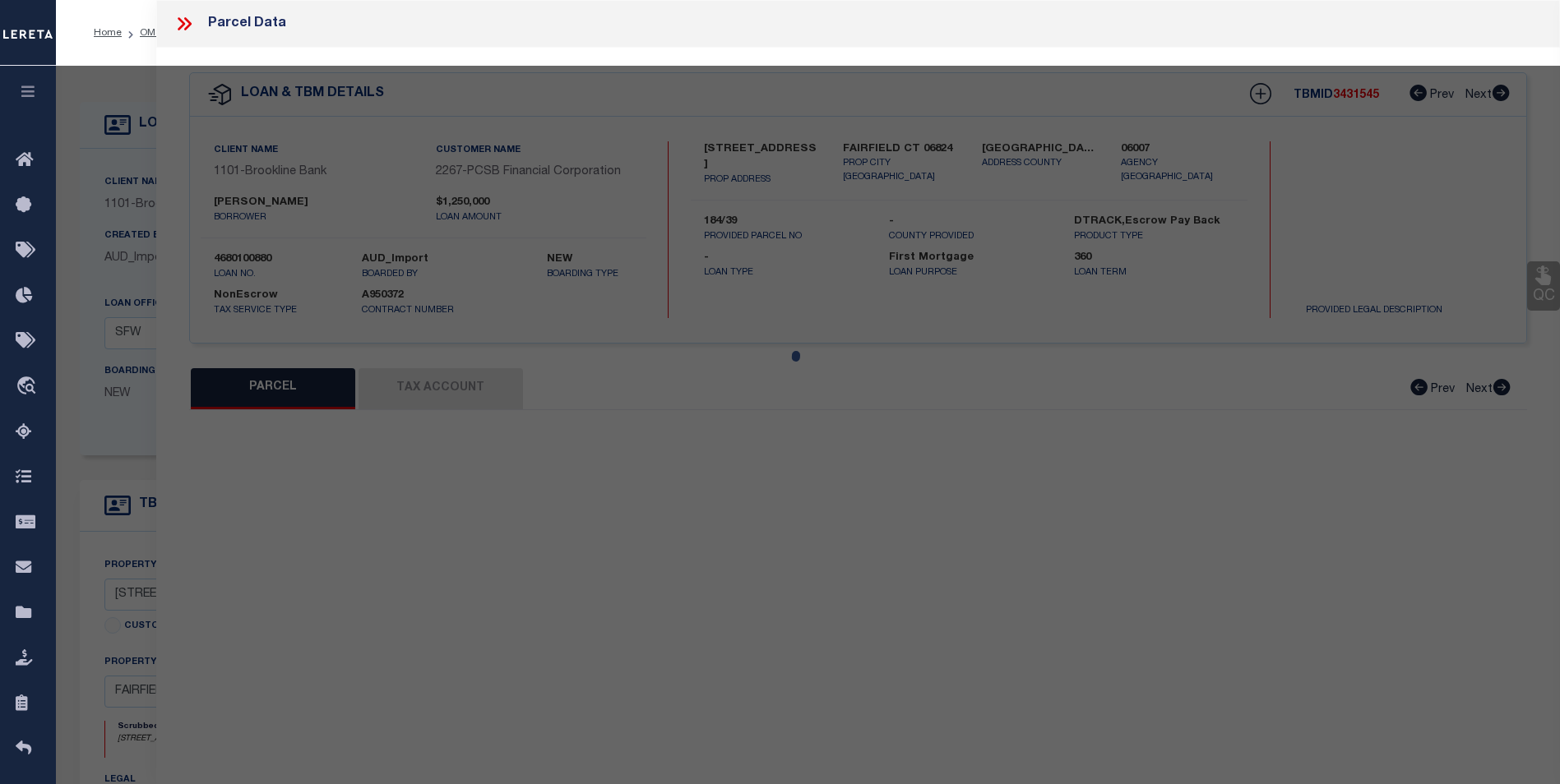
select select "CP"
type input "971 FAIRFIELD BEACH ROAD LLC"
select select "AGW"
select select
type input "971 FAIRFIELD BEACH ROAD"
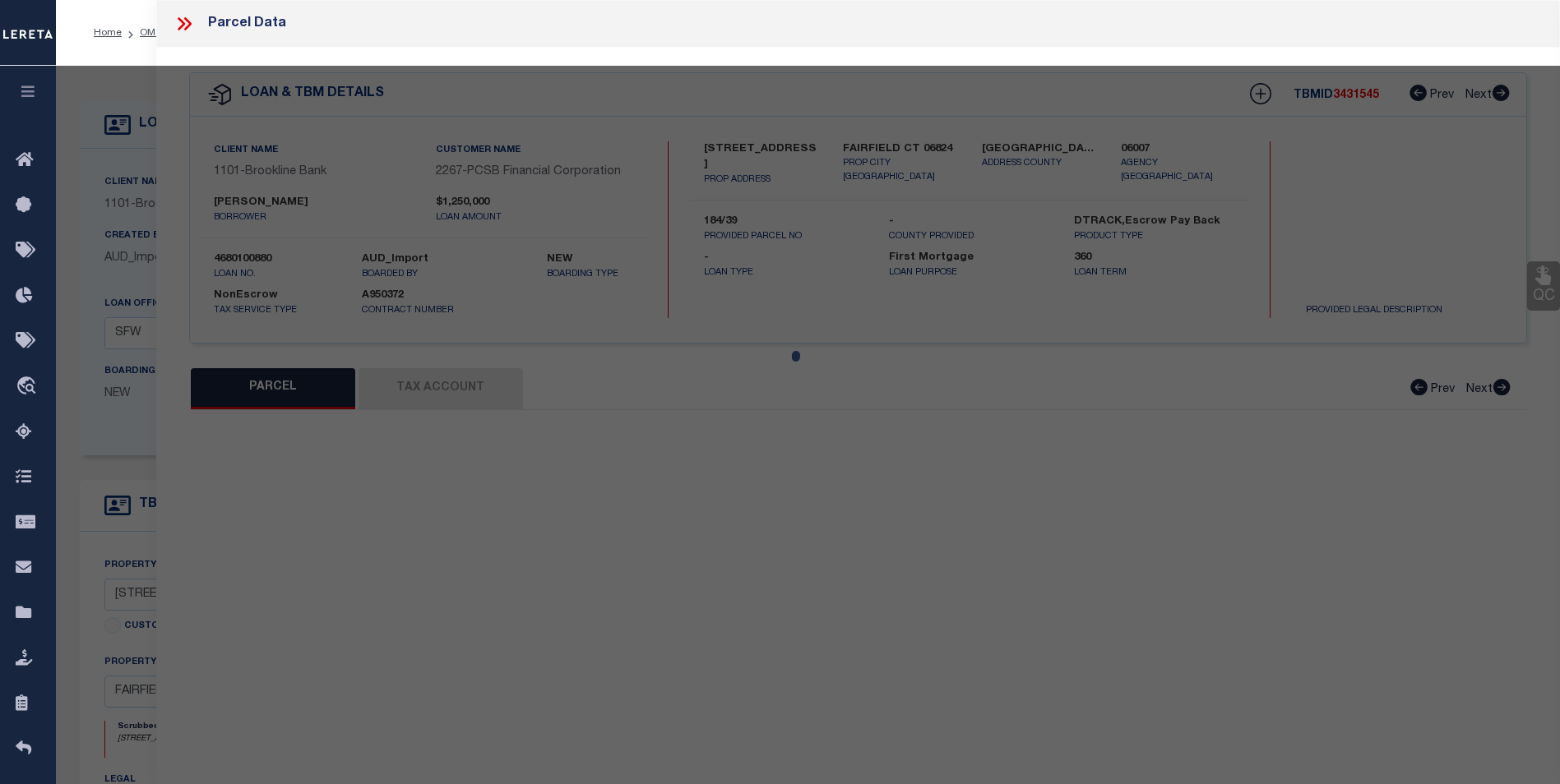
checkbox input "false"
type input "FAIRFIELD CT 06824"
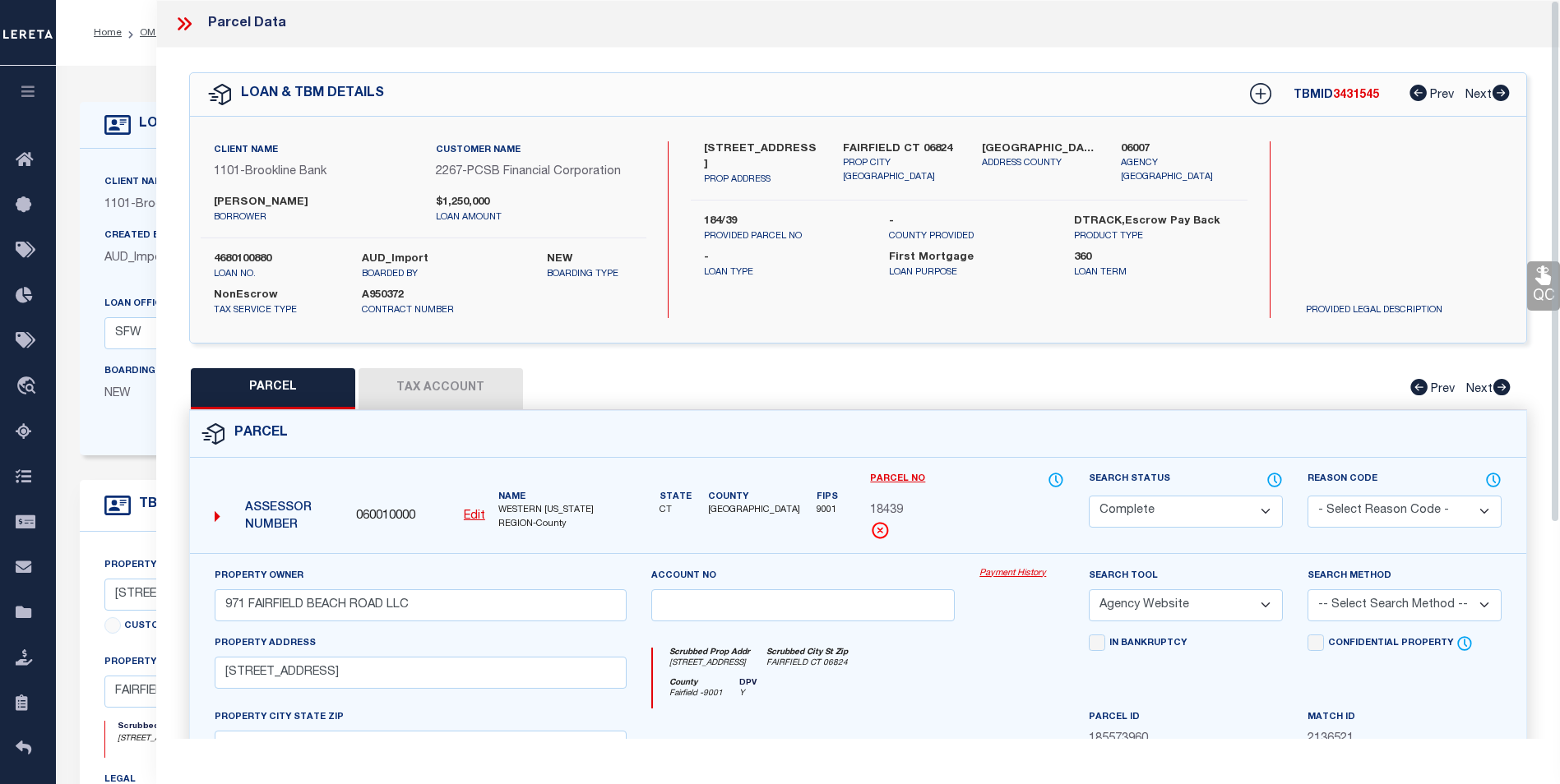
click at [407, 387] on button "Tax Account" at bounding box center [440, 388] width 164 height 41
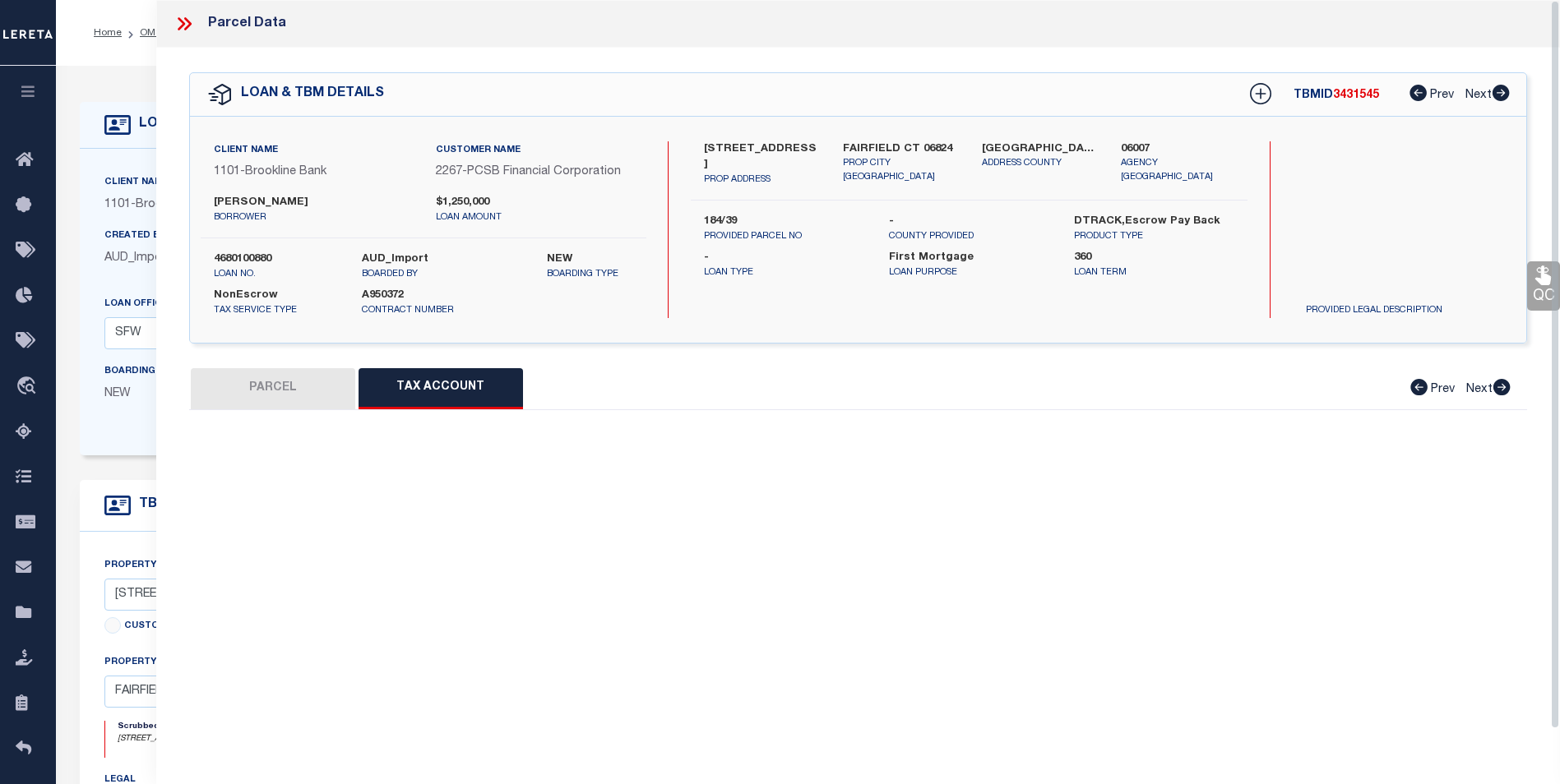
select select "100"
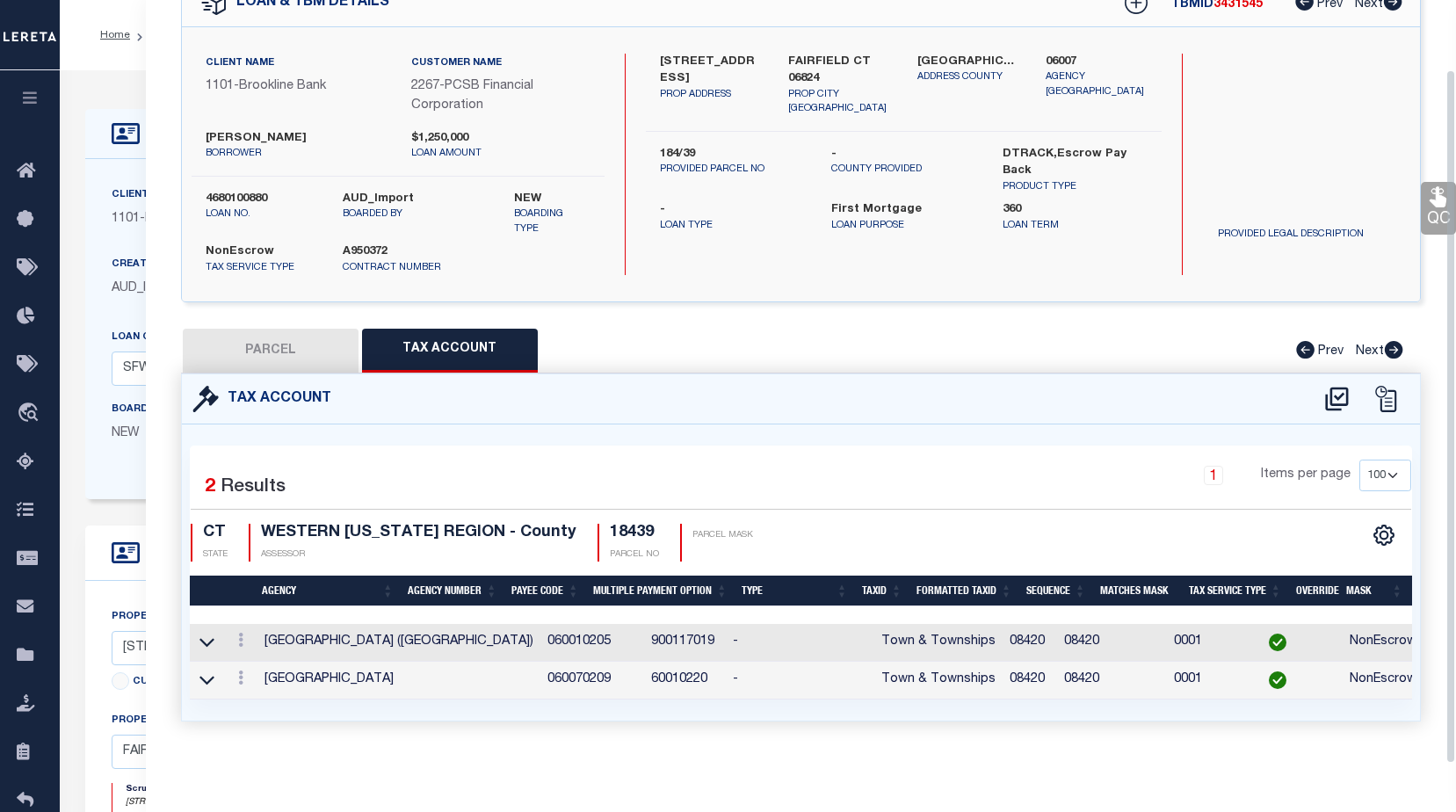
scroll to position [109, 0]
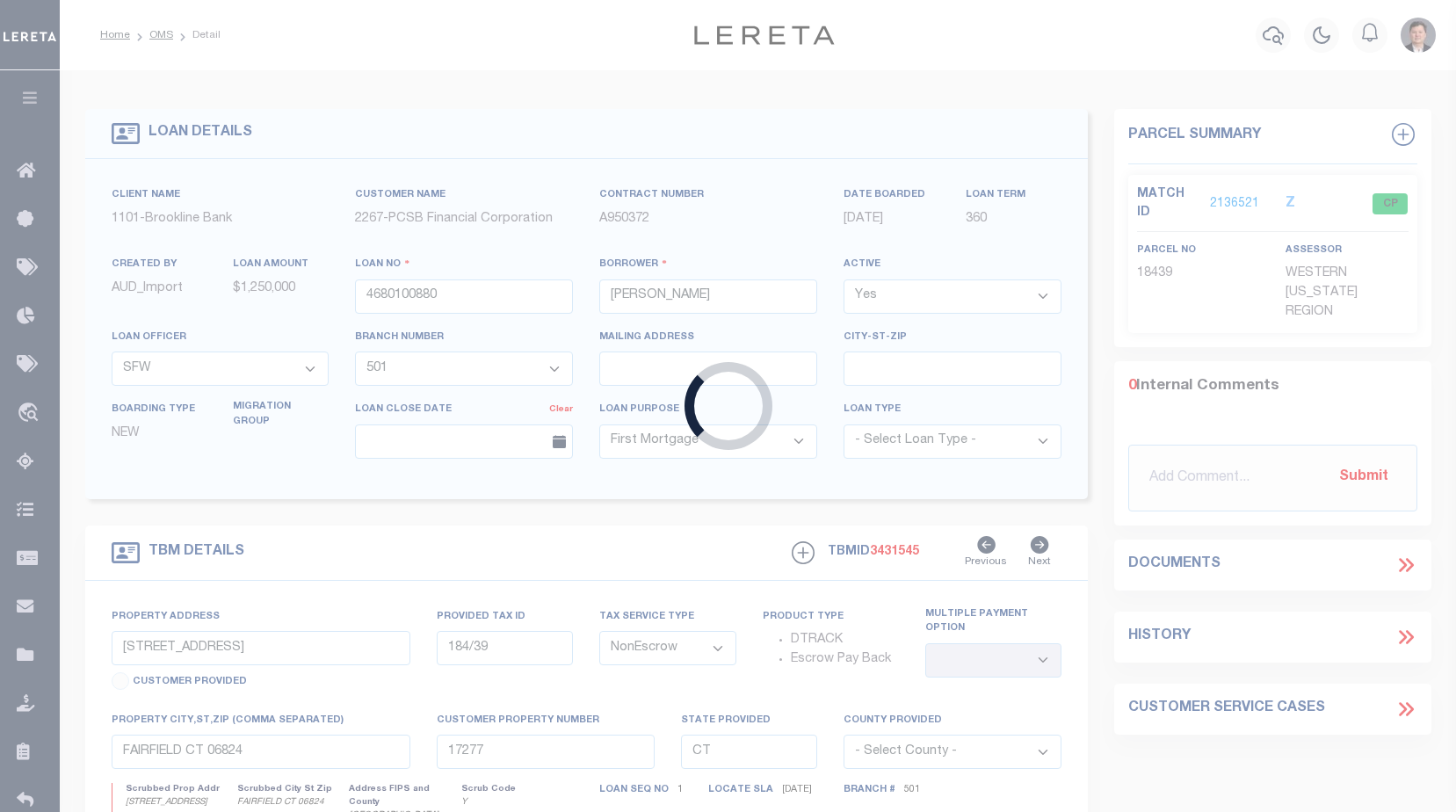
type input "9796"
type input "PROSPECT AND PINE WB LLC"
select select
type input "106 McNamara Road"
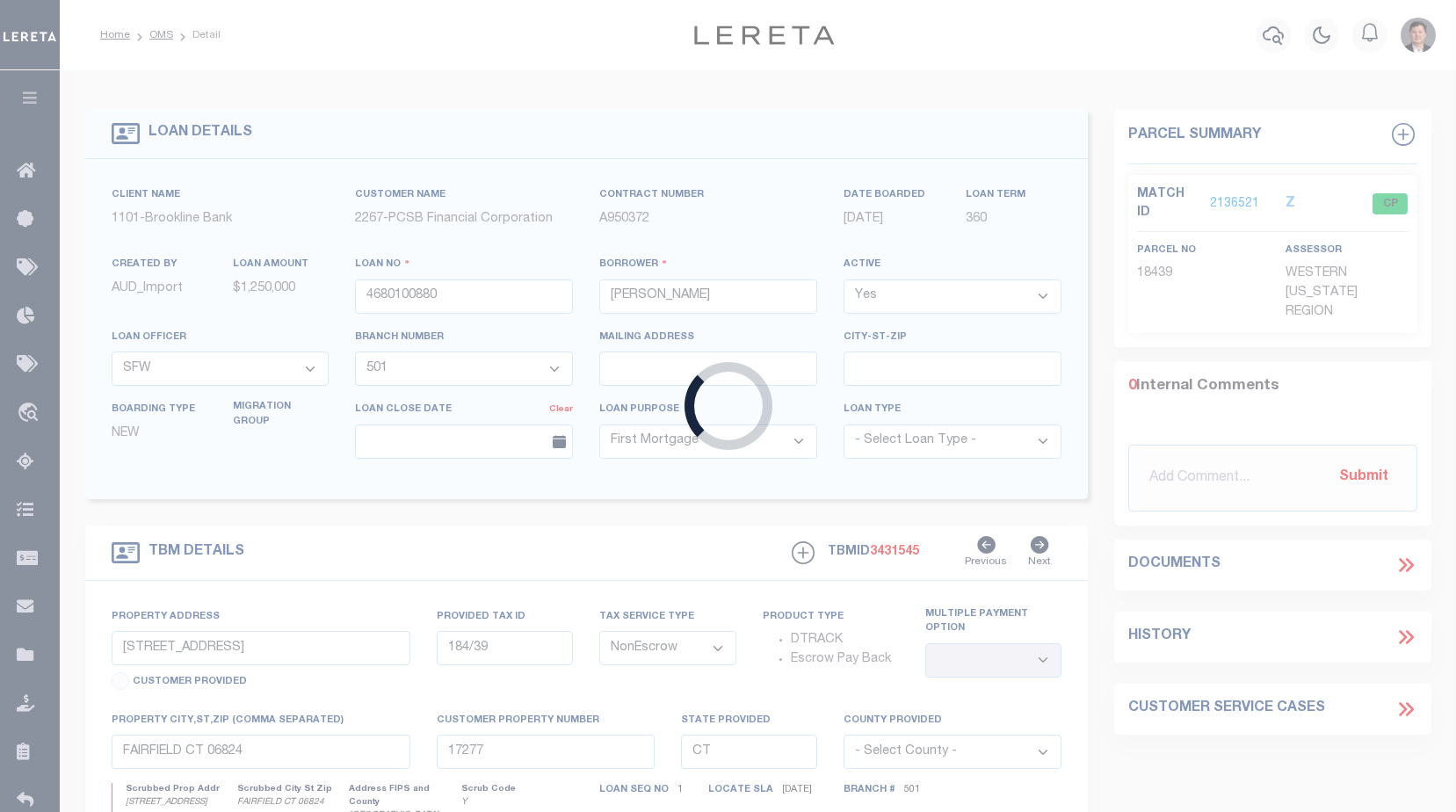
type input "Spring Valley NY 10977"
select select
select select "Escrow"
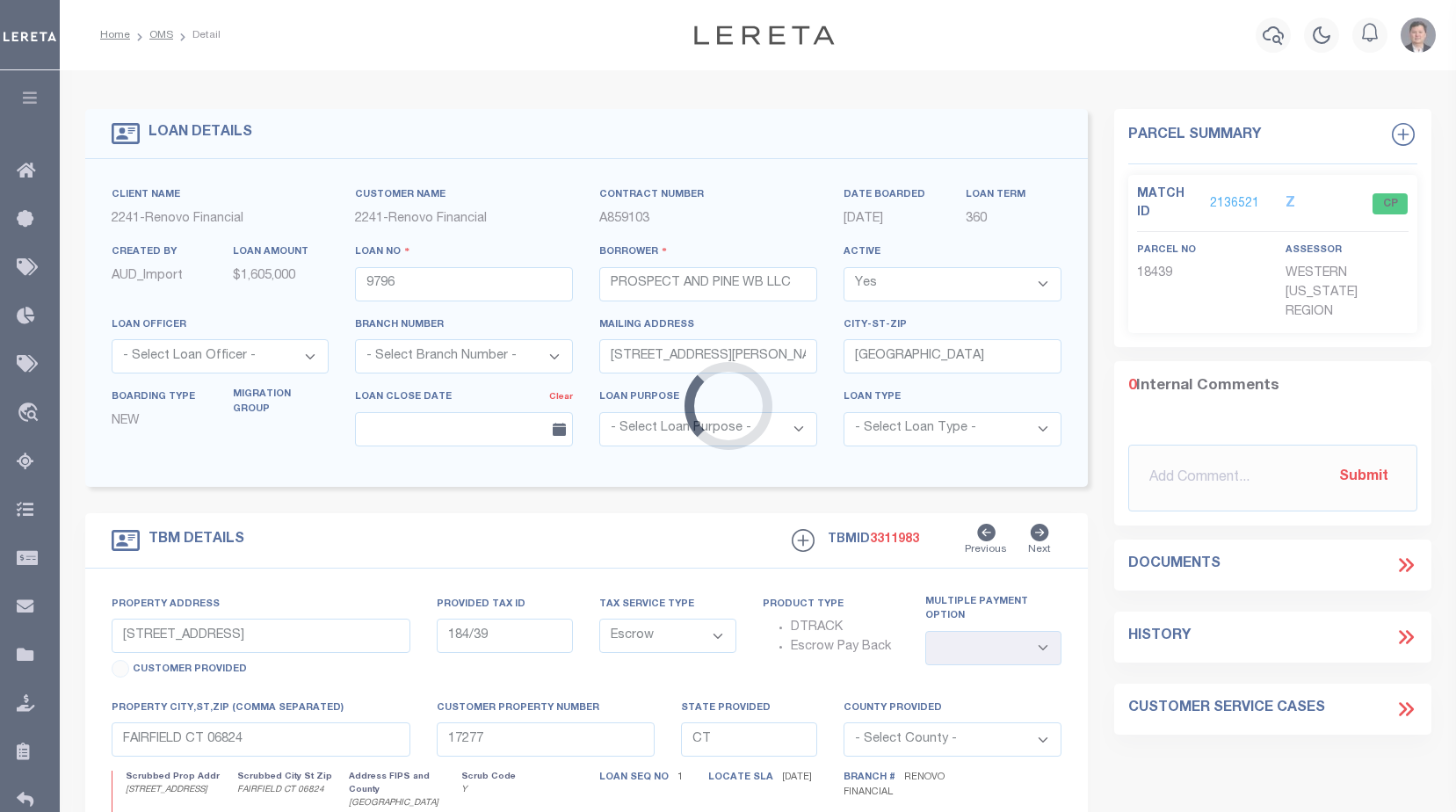
type input "133 Pine Street"
type input "Waterbury, CT 06710"
type input "a0k8Y00000jIGIo"
select select
type textarea "LEGAL REQUIRED"
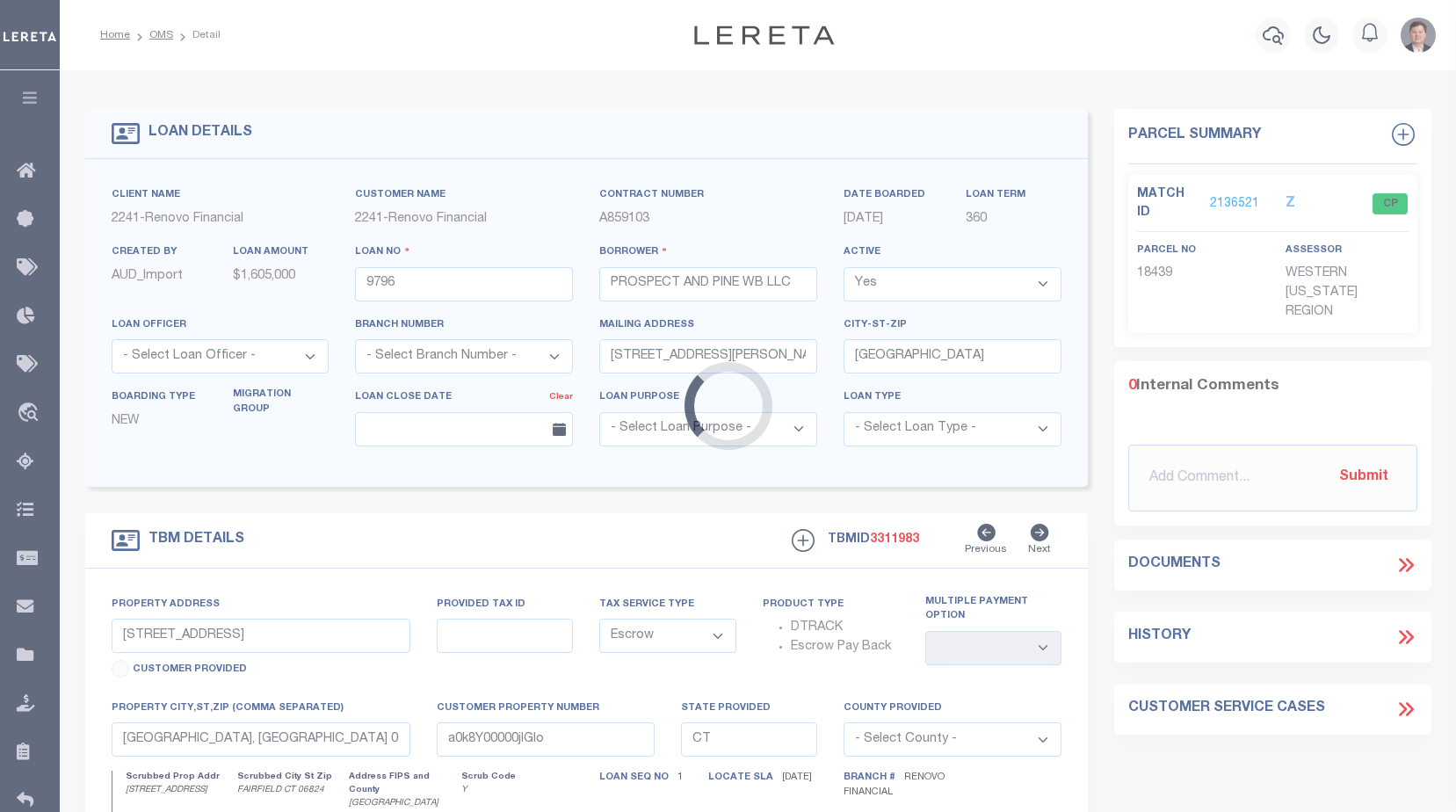
select select "25066"
select select
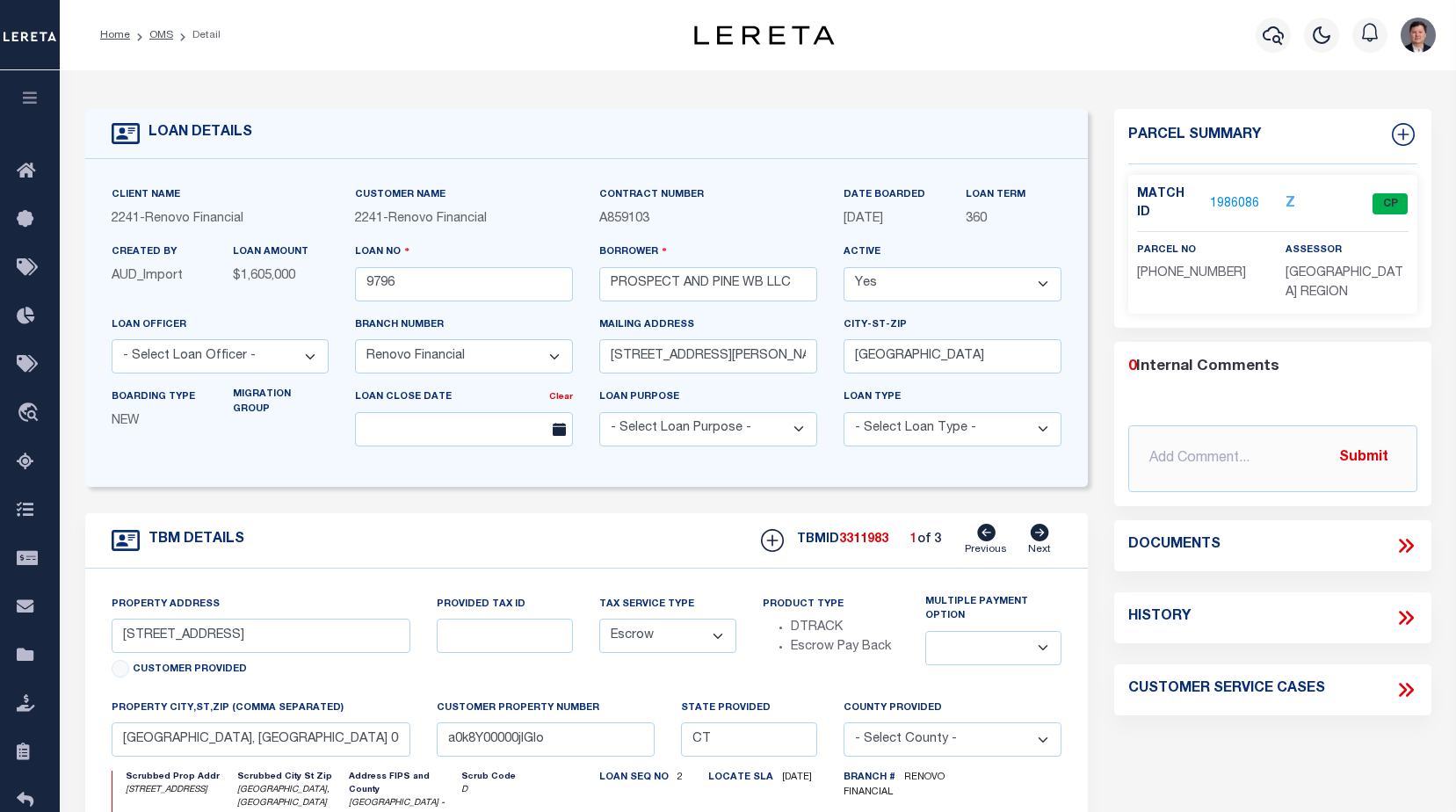
type input "10054"
type input "45 RYE WB LLC"
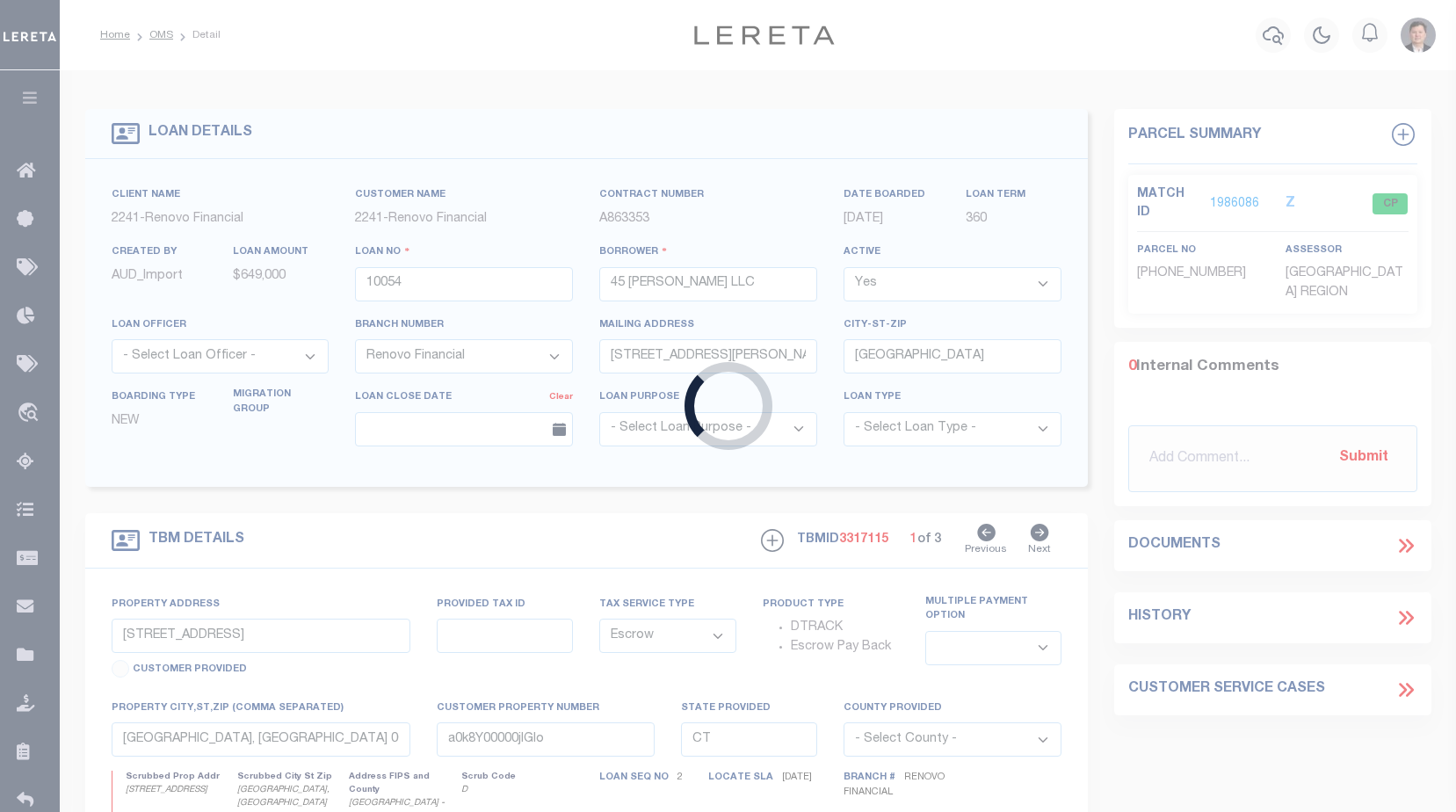
type input "45 Rye Street"
type input "Waterbury, CT 06702"
type input "a0k8Y00000jIJmD"
select select
select select "25066"
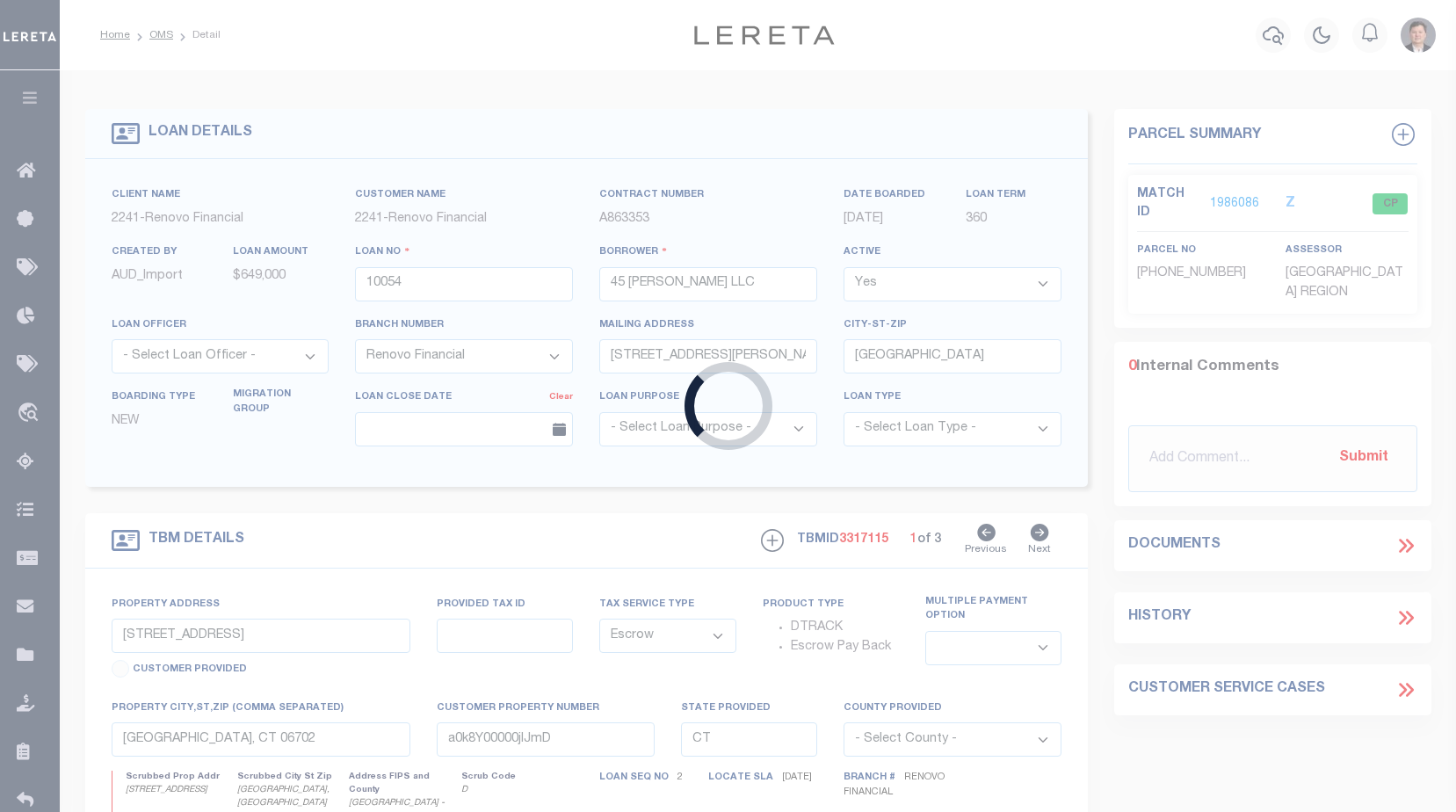
select select
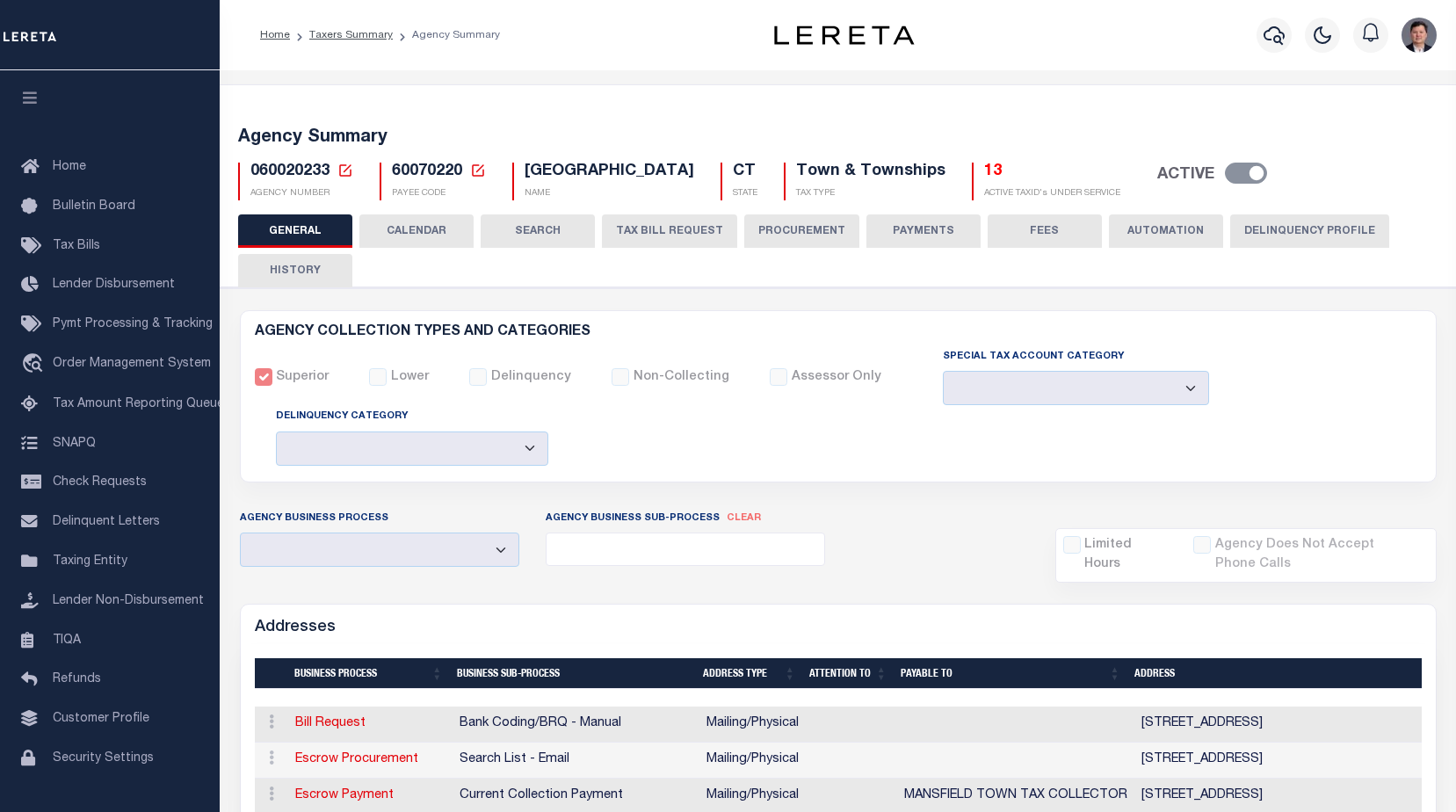
select select
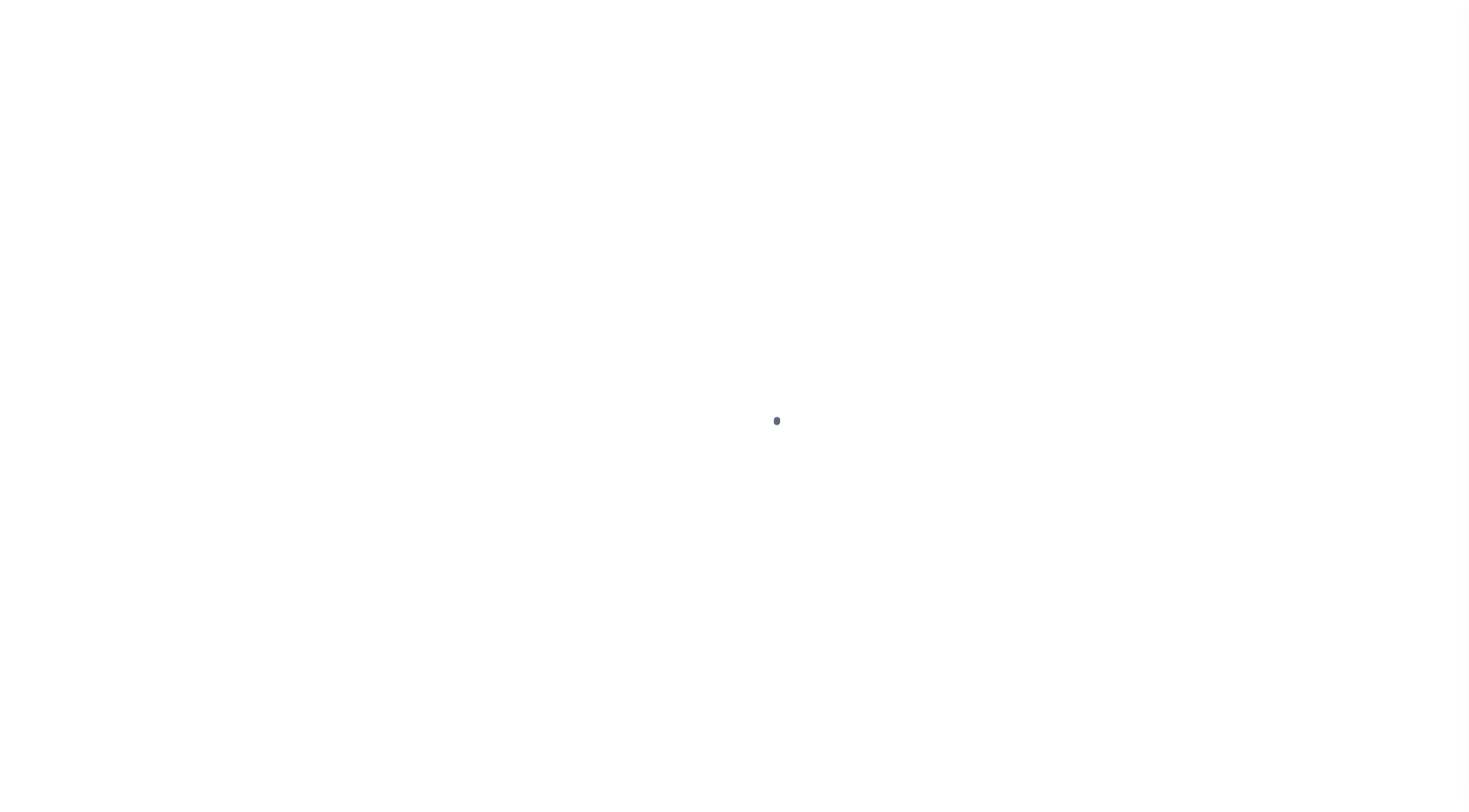
select select
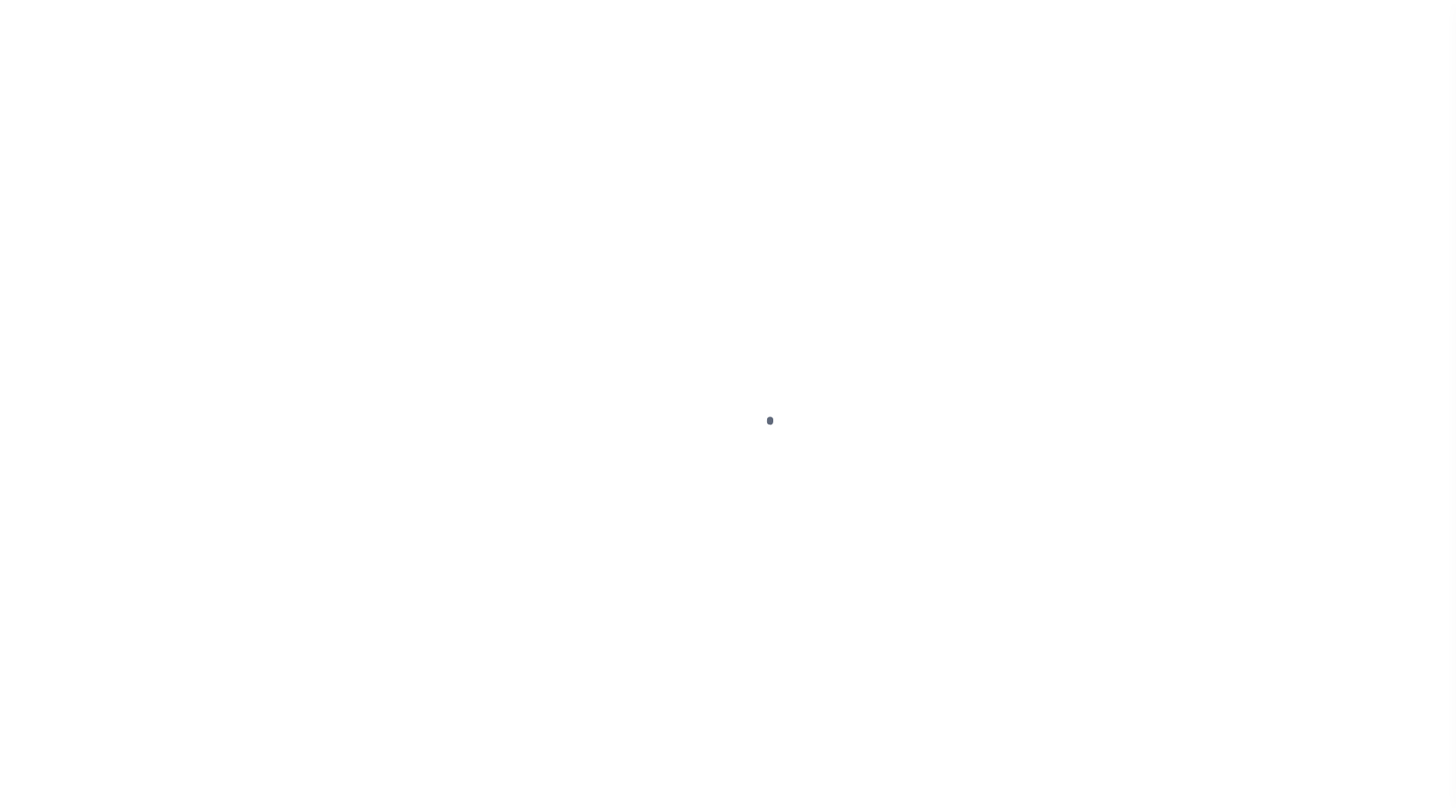
scroll to position [44, 0]
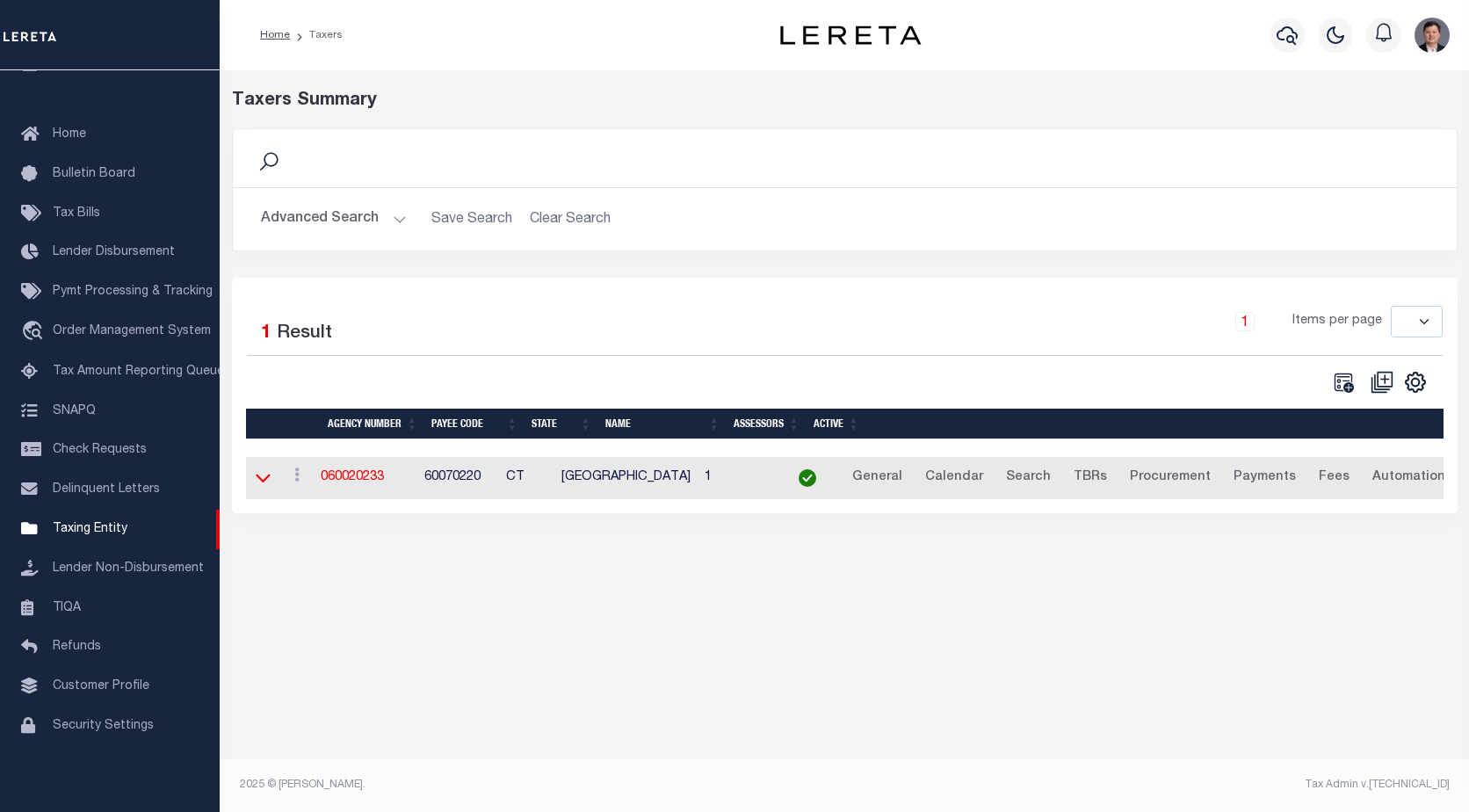
click at [266, 481] on icon at bounding box center [263, 478] width 15 height 9
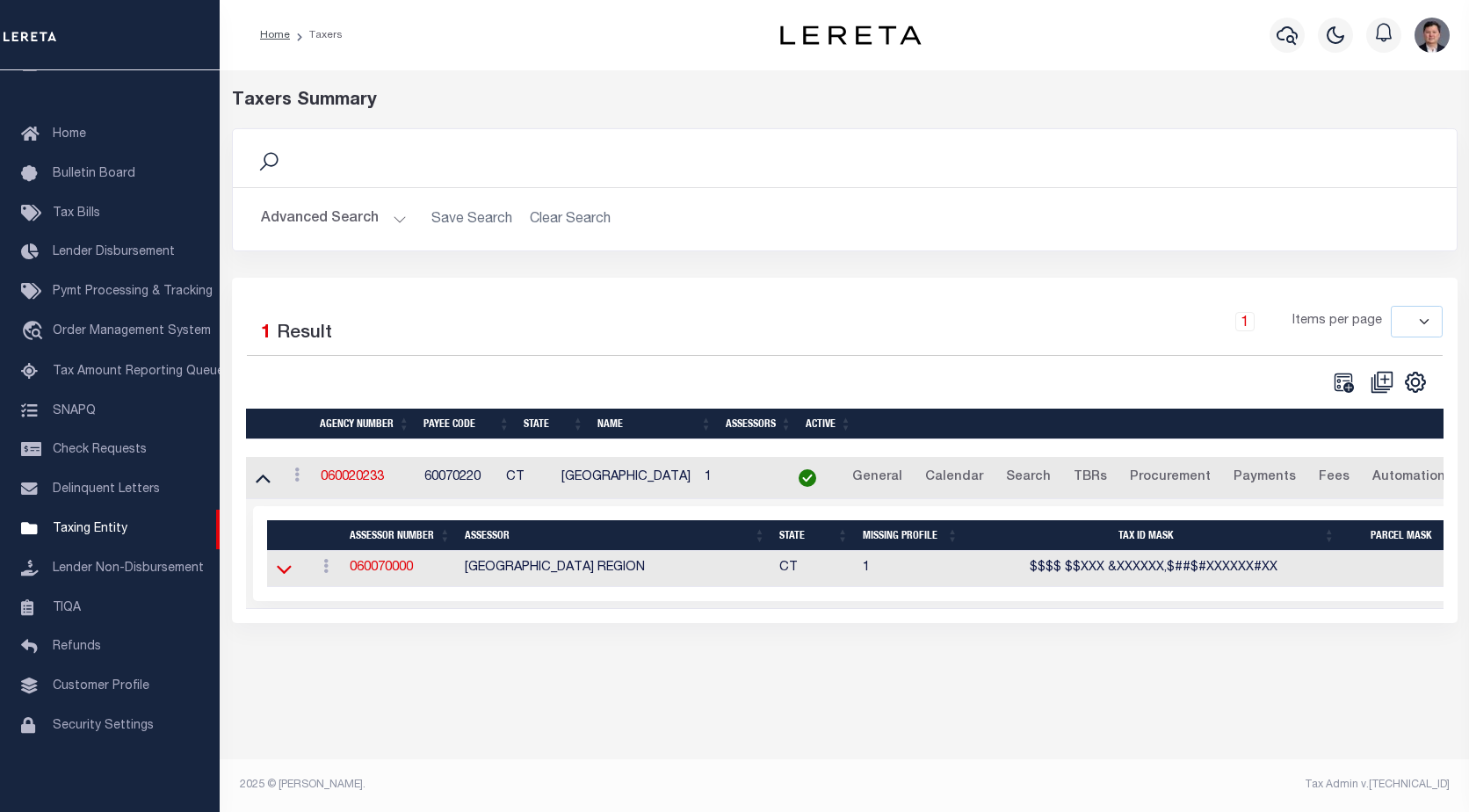
click at [280, 575] on icon at bounding box center [284, 570] width 15 height 9
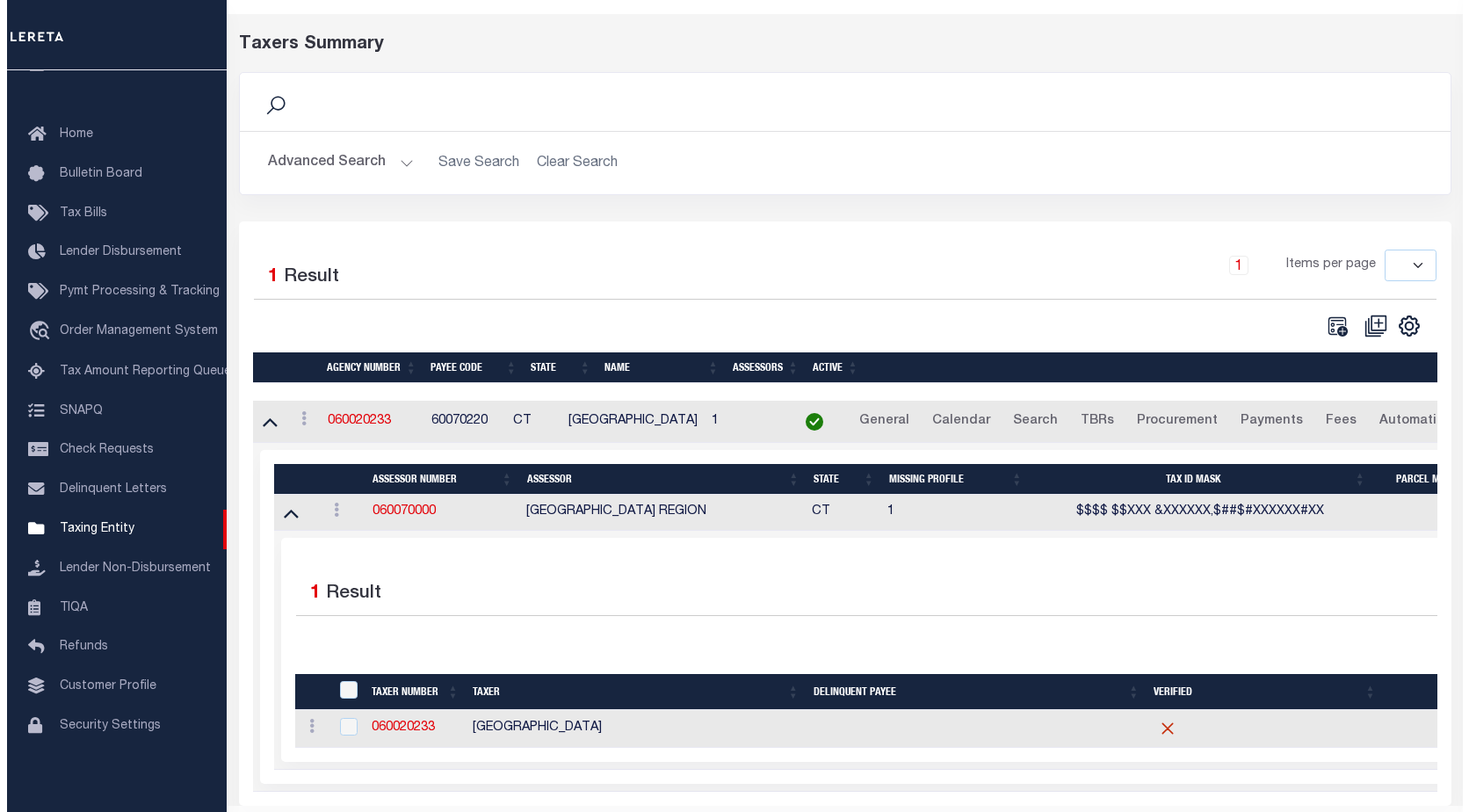
scroll to position [0, 0]
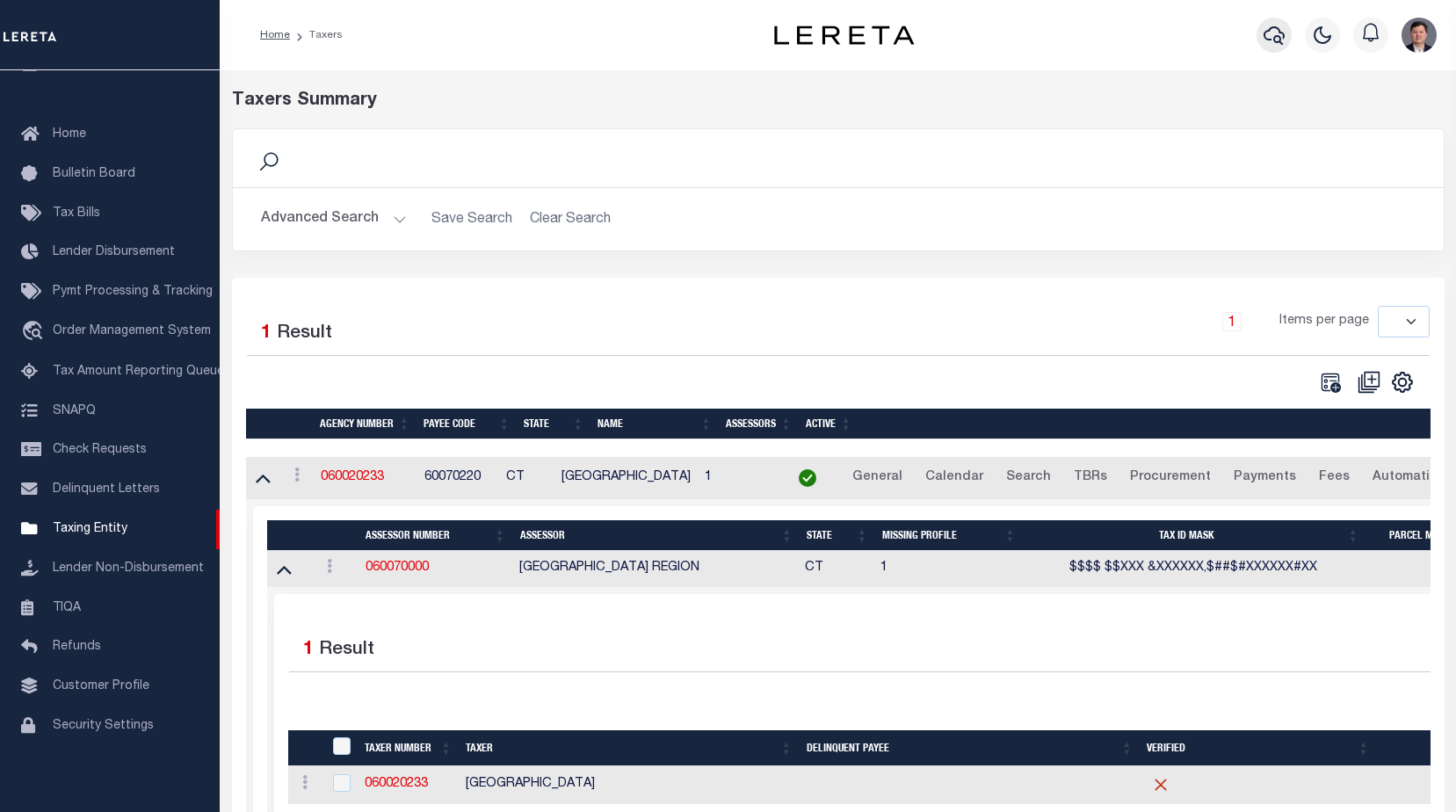
click at [1264, 40] on icon "button" at bounding box center [1274, 35] width 21 height 18
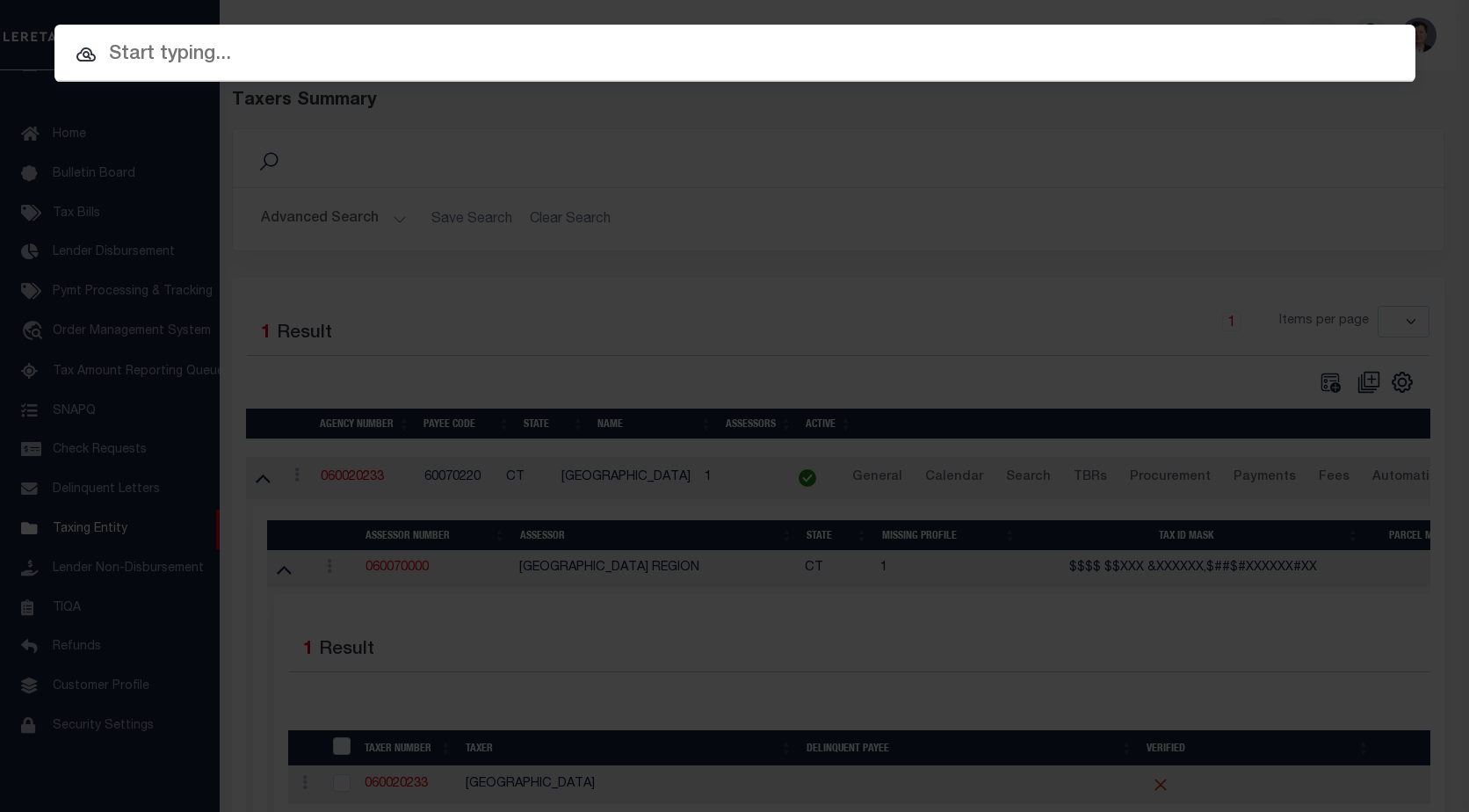
click at [291, 56] on input "text" at bounding box center [734, 55] width 1362 height 30
paste input "444009410"
type input "444009410"
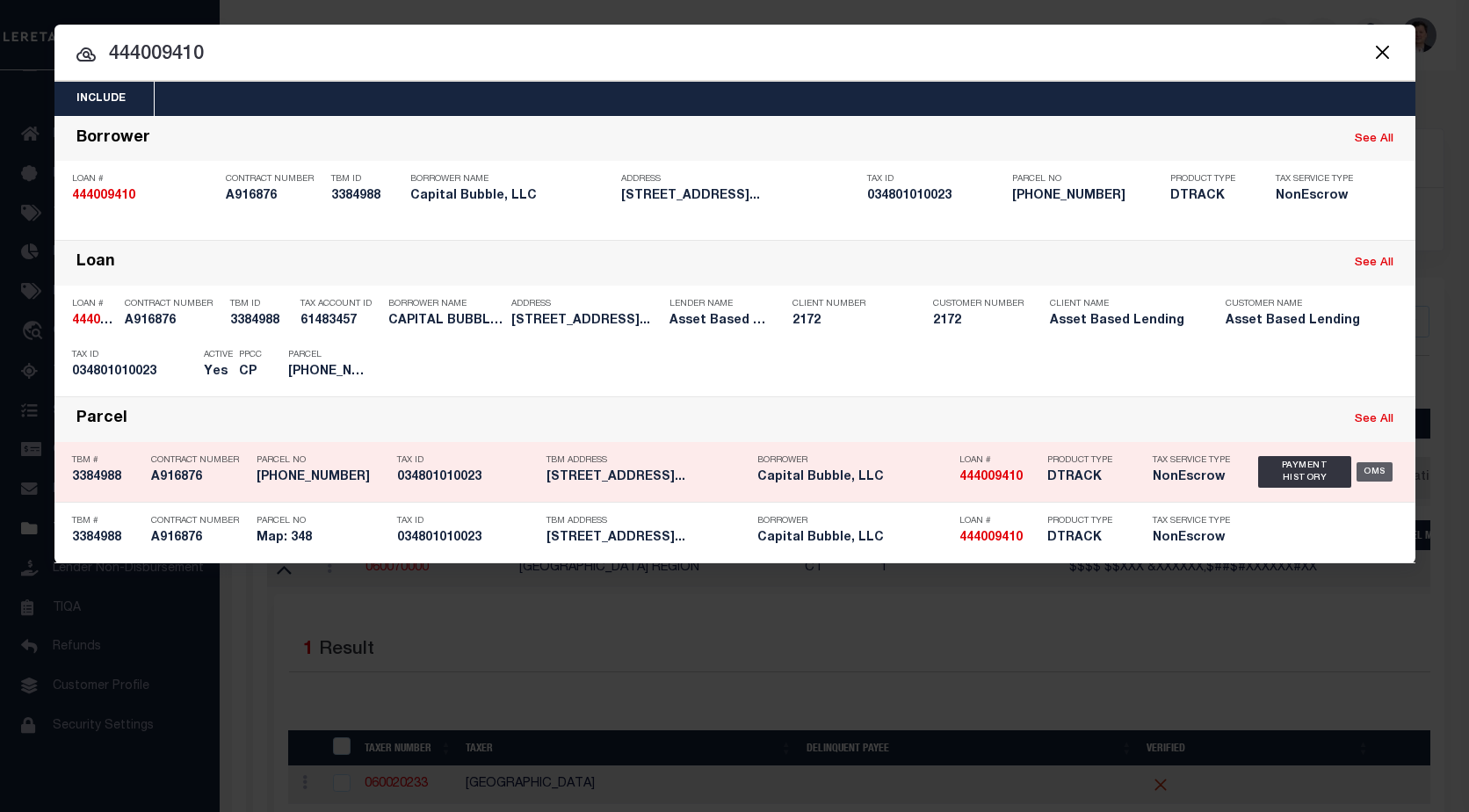
click at [1383, 477] on div "OMS" at bounding box center [1375, 472] width 36 height 19
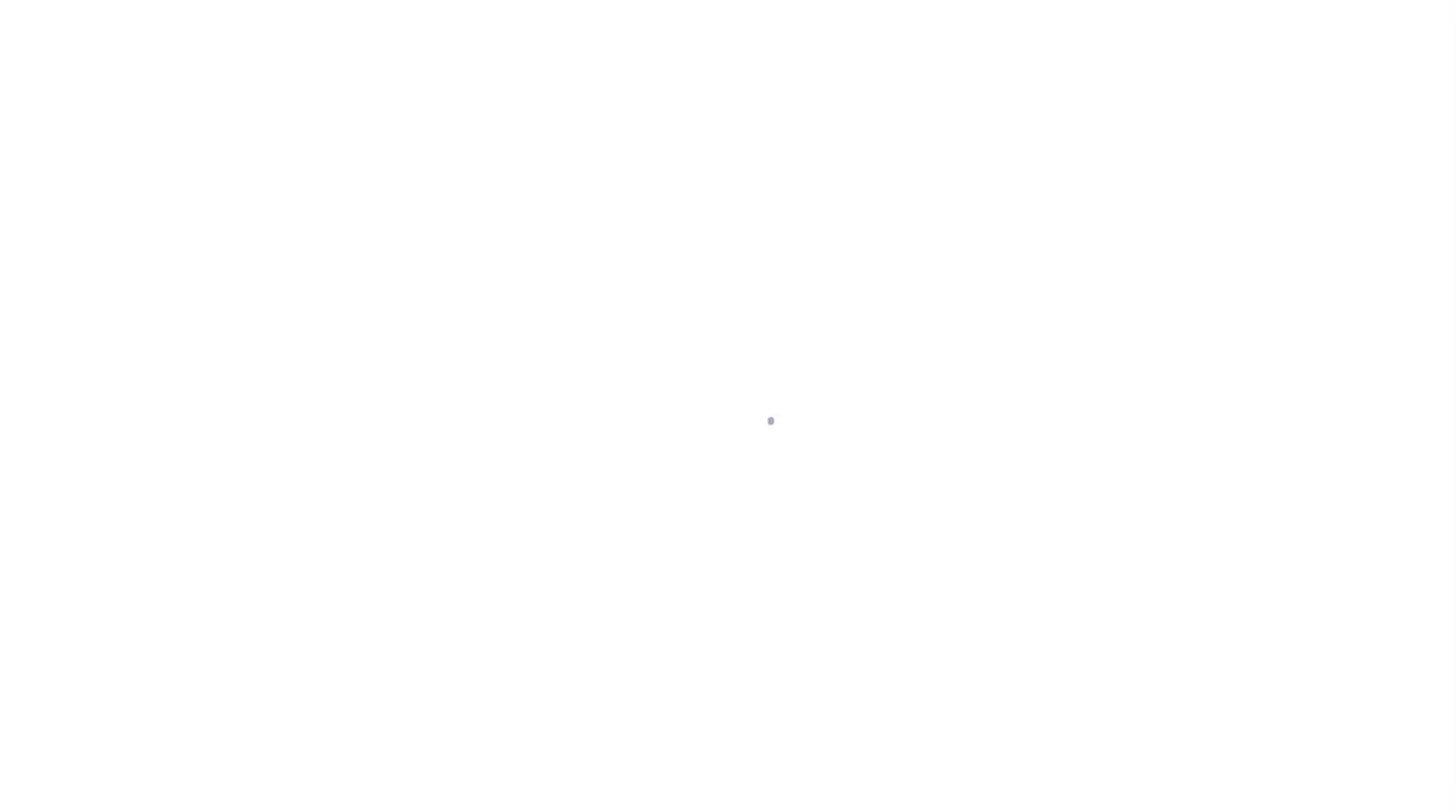
select select "10"
select select "NonEscrow"
type input "[STREET_ADDRESS]"
type input "Map: 348"
type input "Waterbury CT 06705"
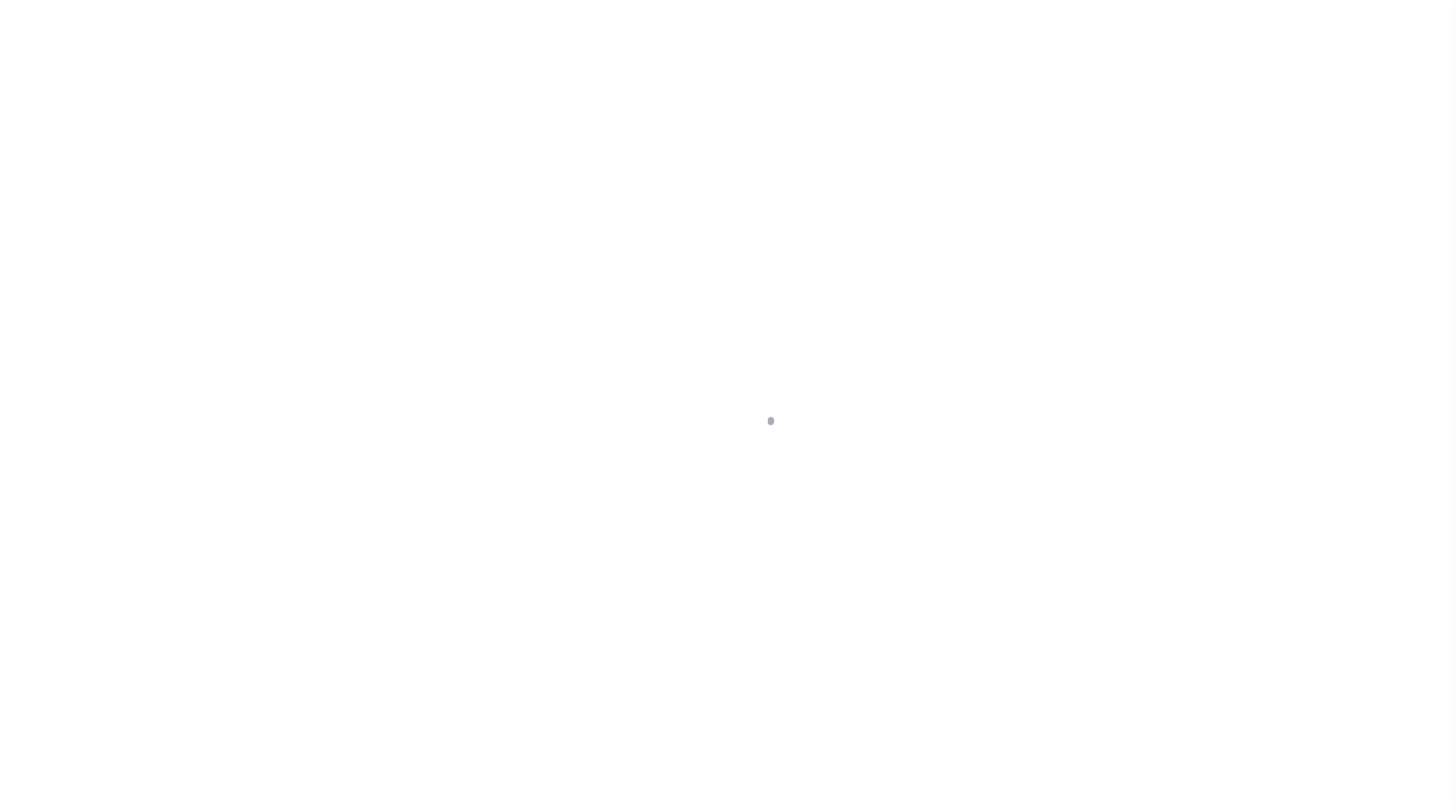
type input "CT"
type textarea "Block 101 Lot 23"
select select "4593"
select select
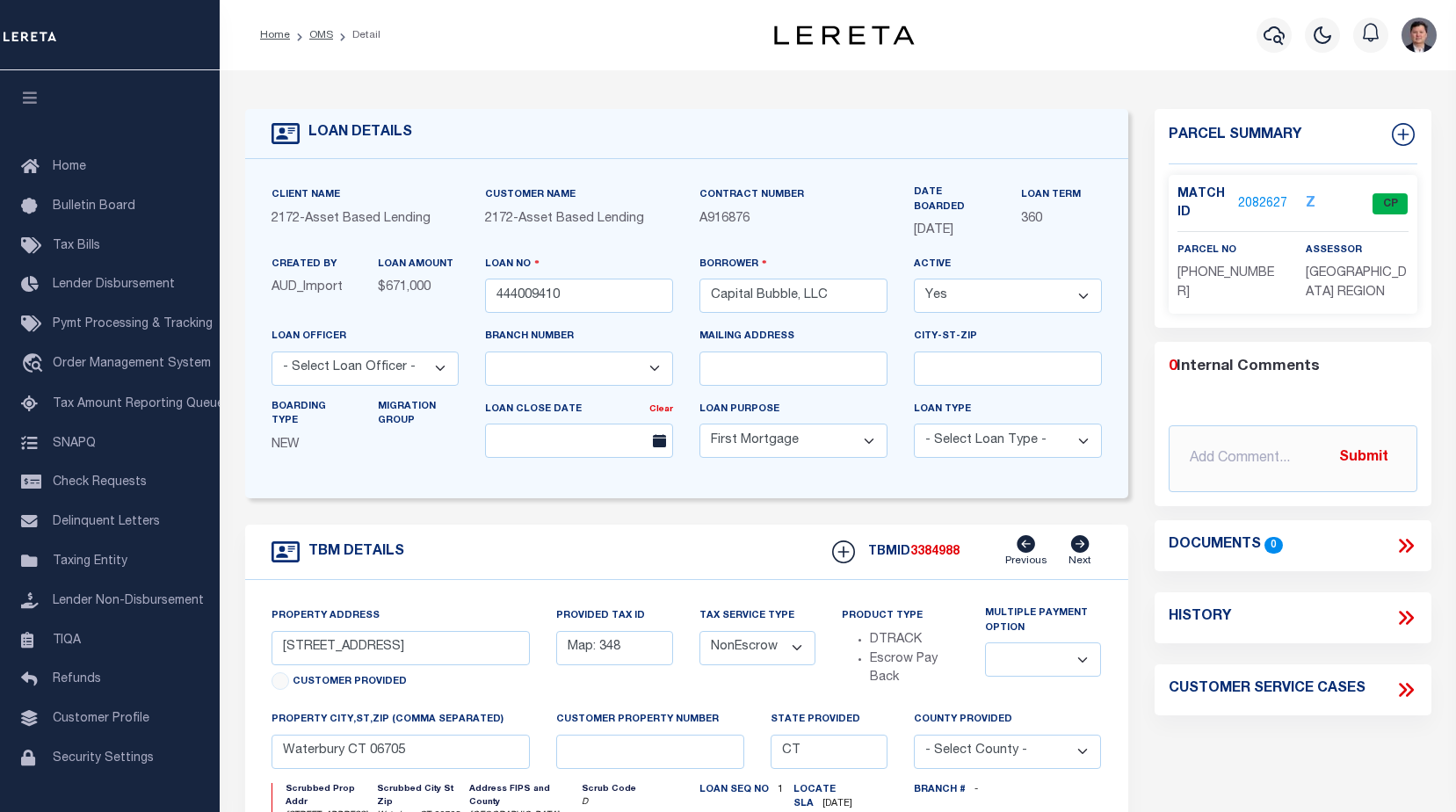
click at [1261, 206] on link "2082627" at bounding box center [1262, 203] width 49 height 18
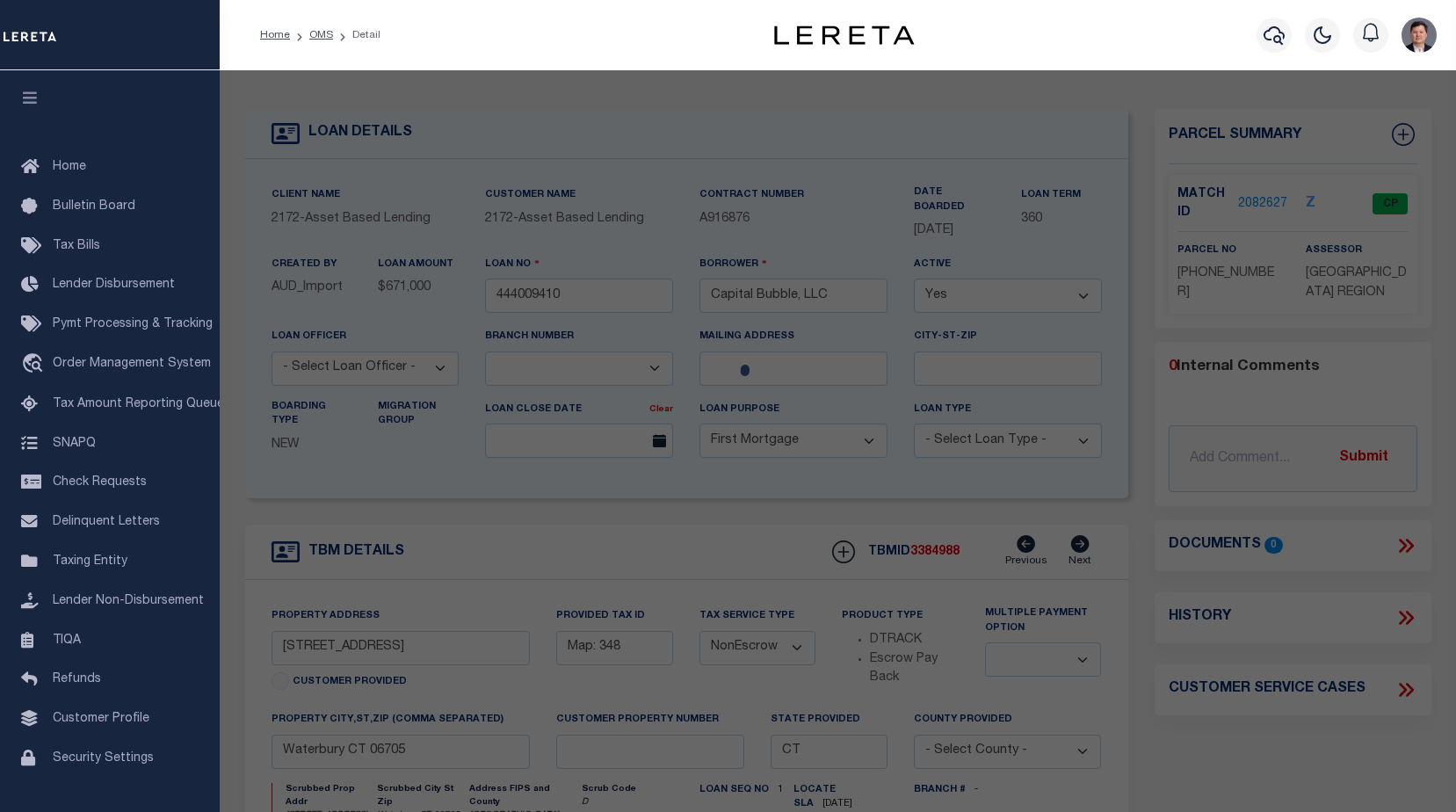
checkbox input "false"
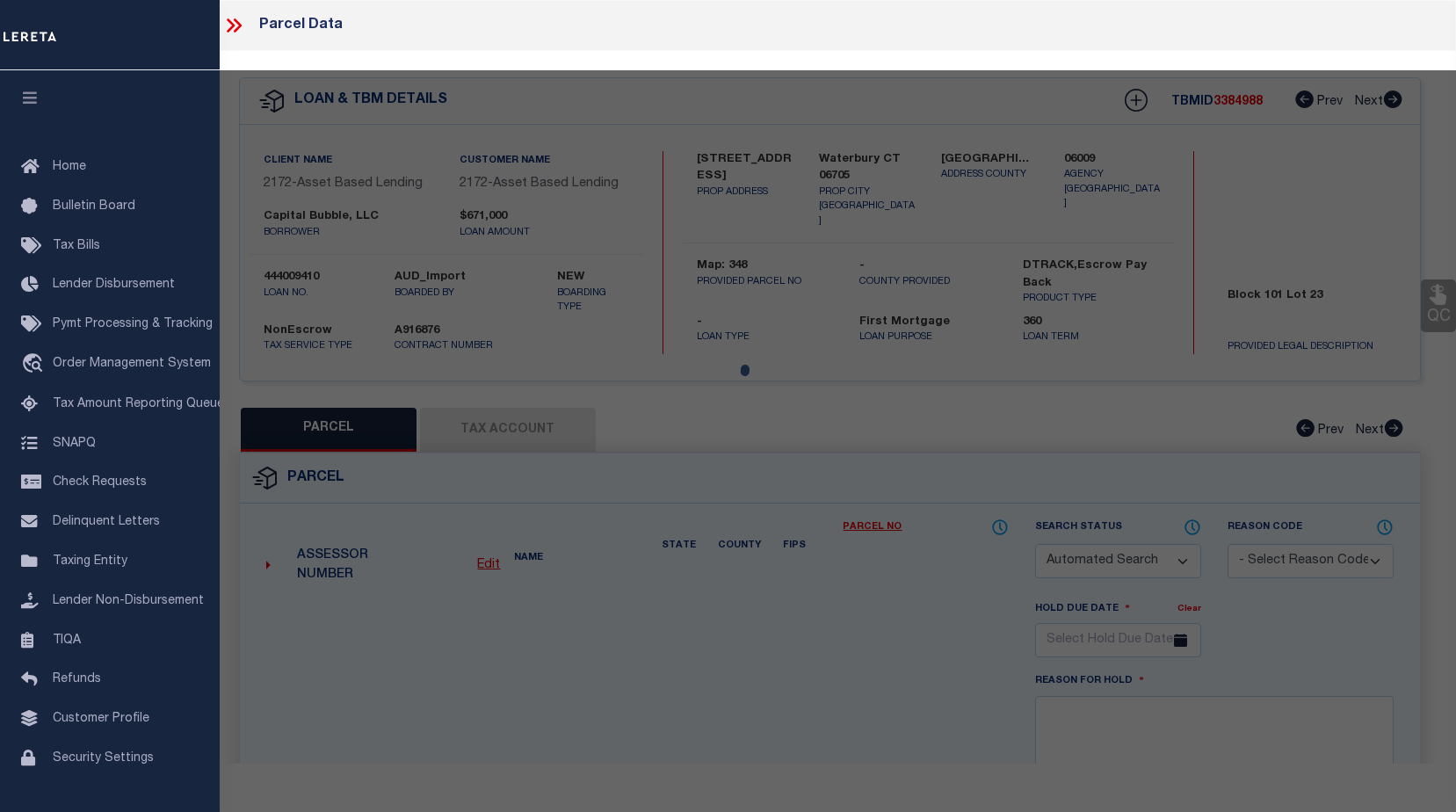
select select "CP"
type input "CAPITAL BUBBLE LLC"
select select "AGW"
select select
type input "1295 EAST MAIN ST"
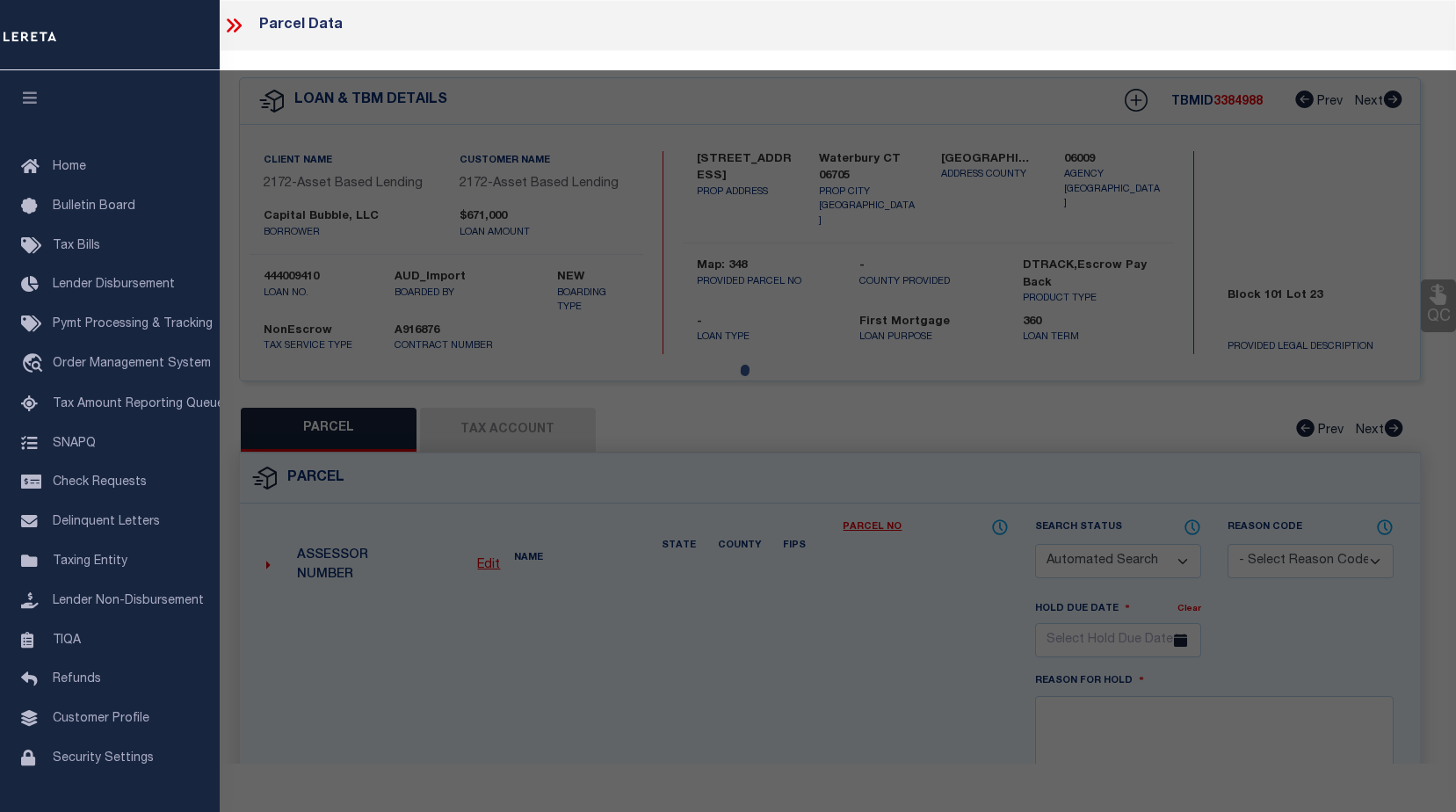
type input "Waterbury CT 06705"
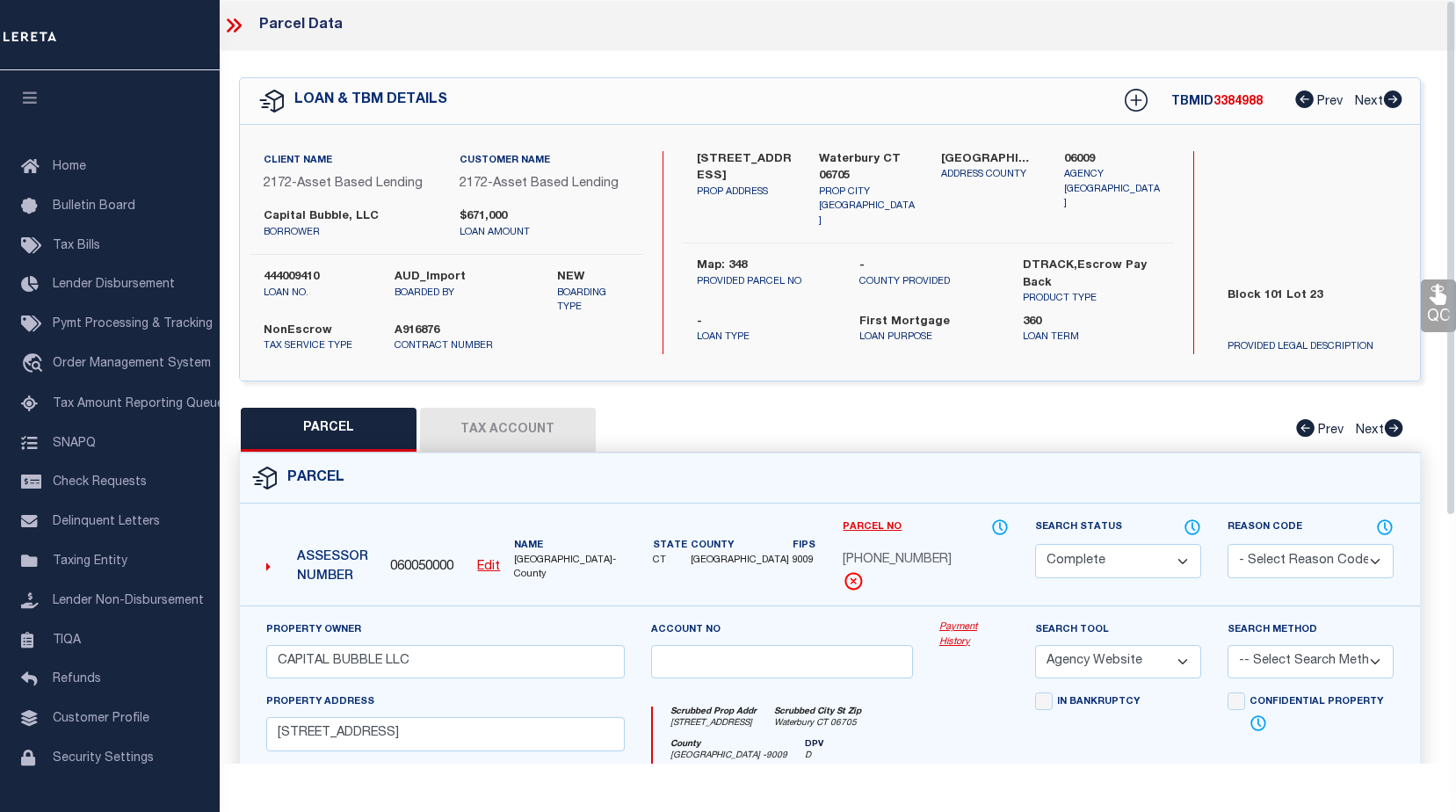
click at [491, 434] on button "Tax Account" at bounding box center [507, 429] width 176 height 44
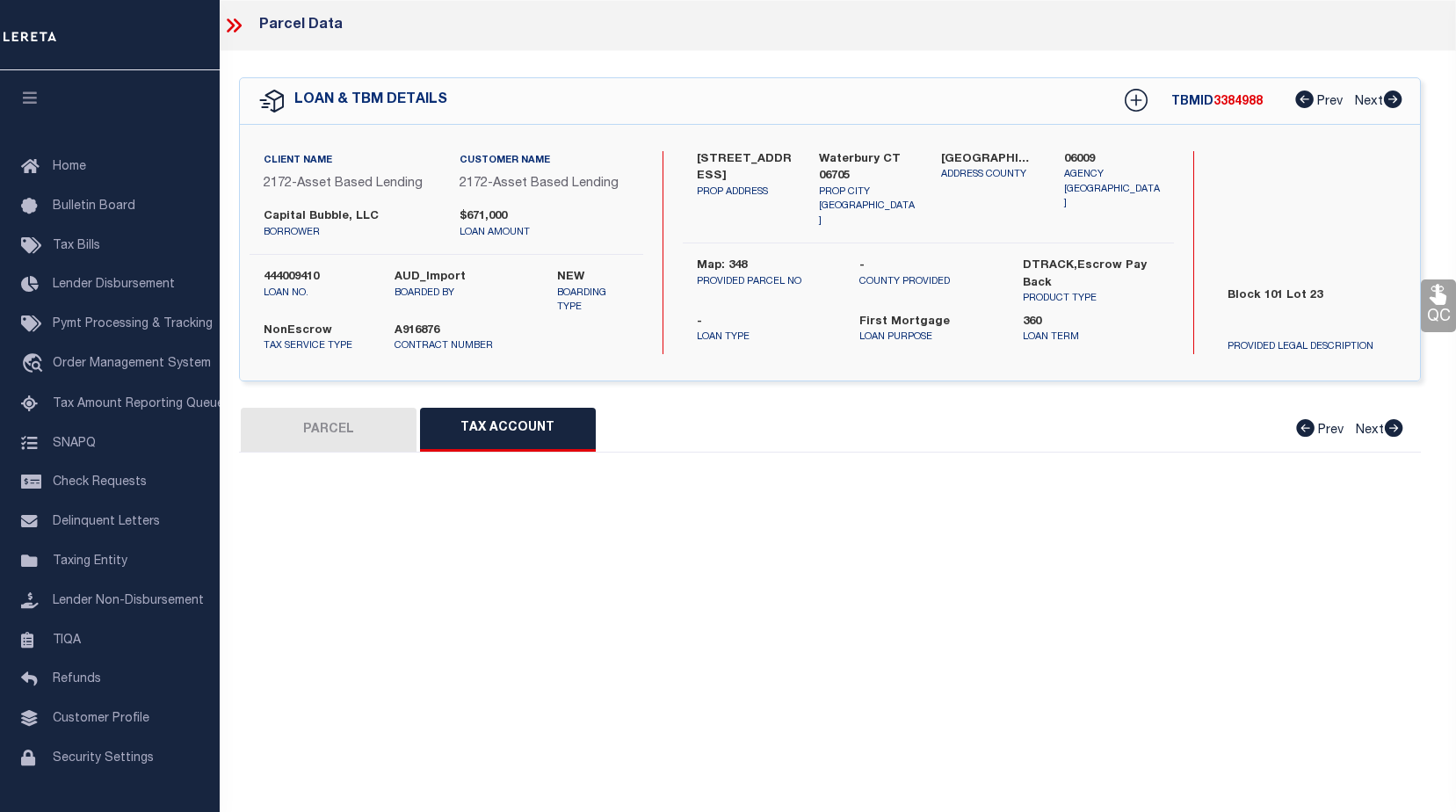
select select "100"
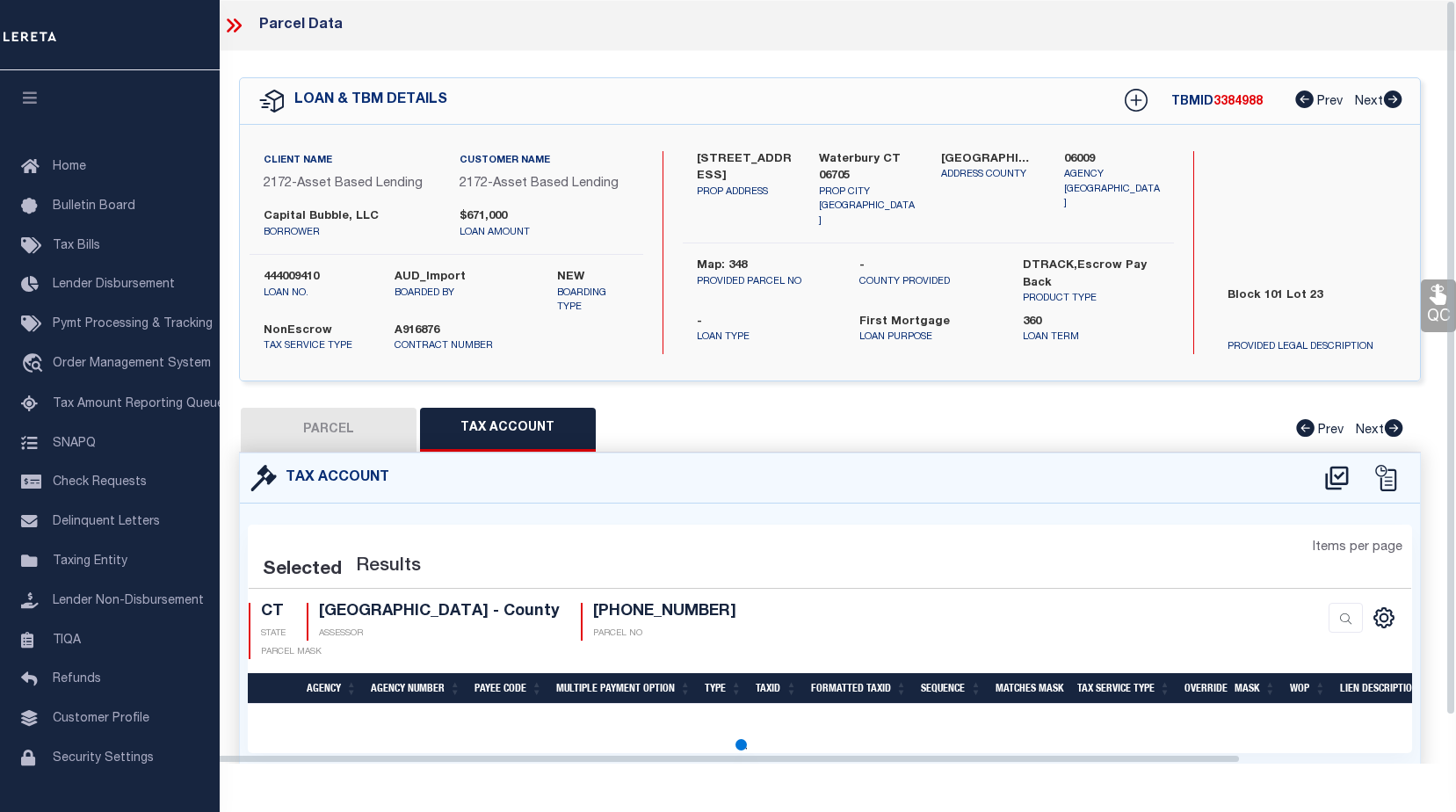
select select "100"
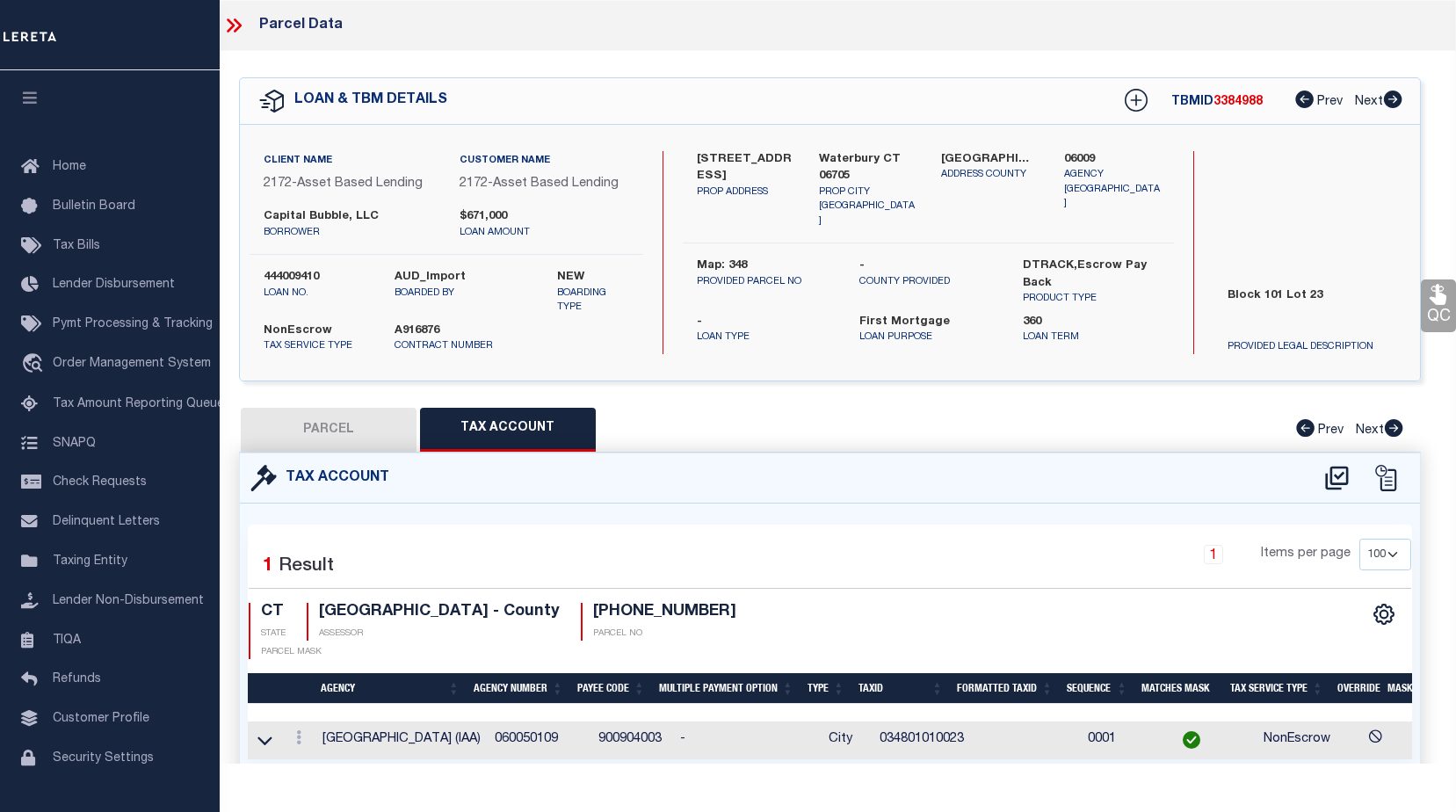
drag, startPoint x: 264, startPoint y: 743, endPoint x: 287, endPoint y: 725, distance: 29.2
click at [264, 742] on icon at bounding box center [265, 740] width 15 height 9
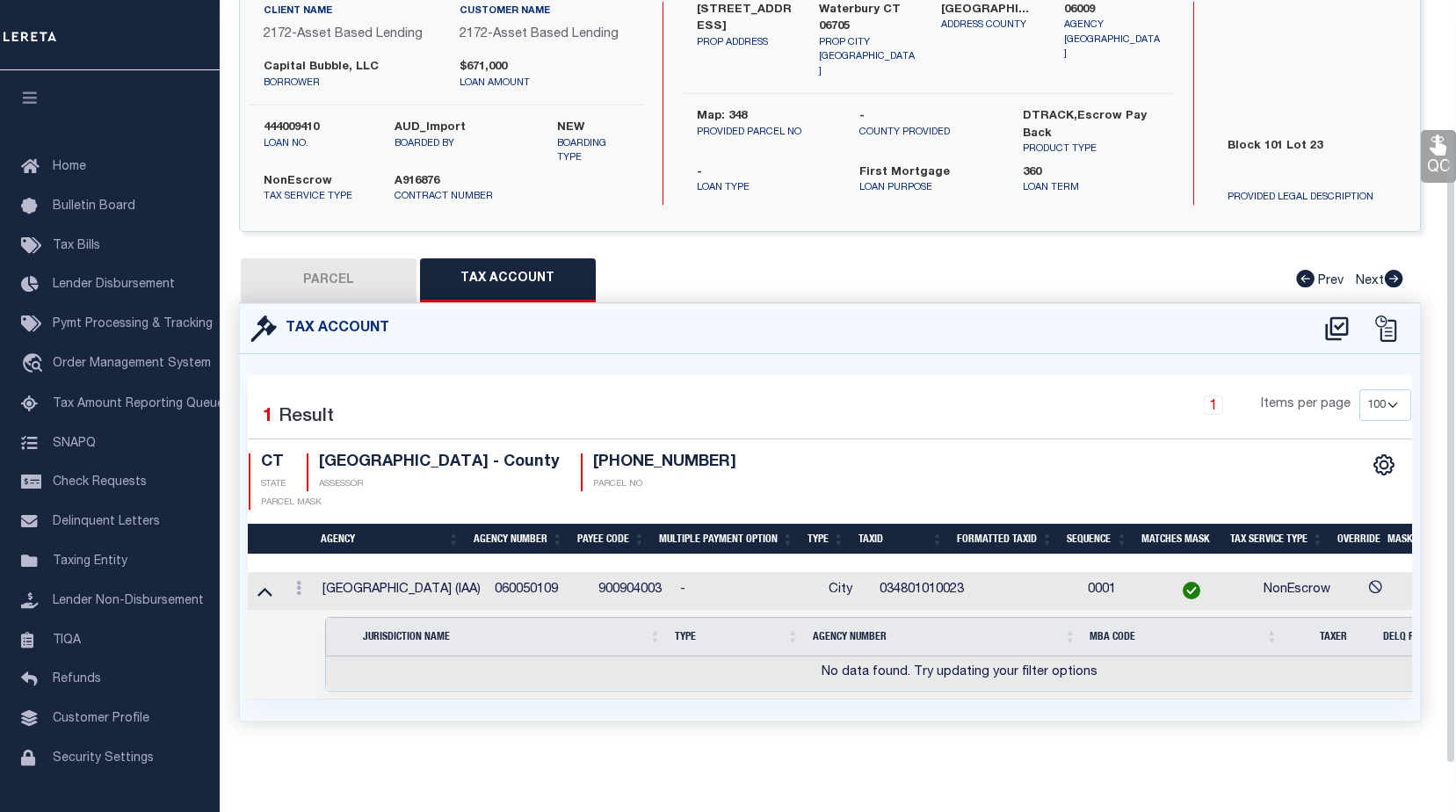
scroll to position [176, 0]
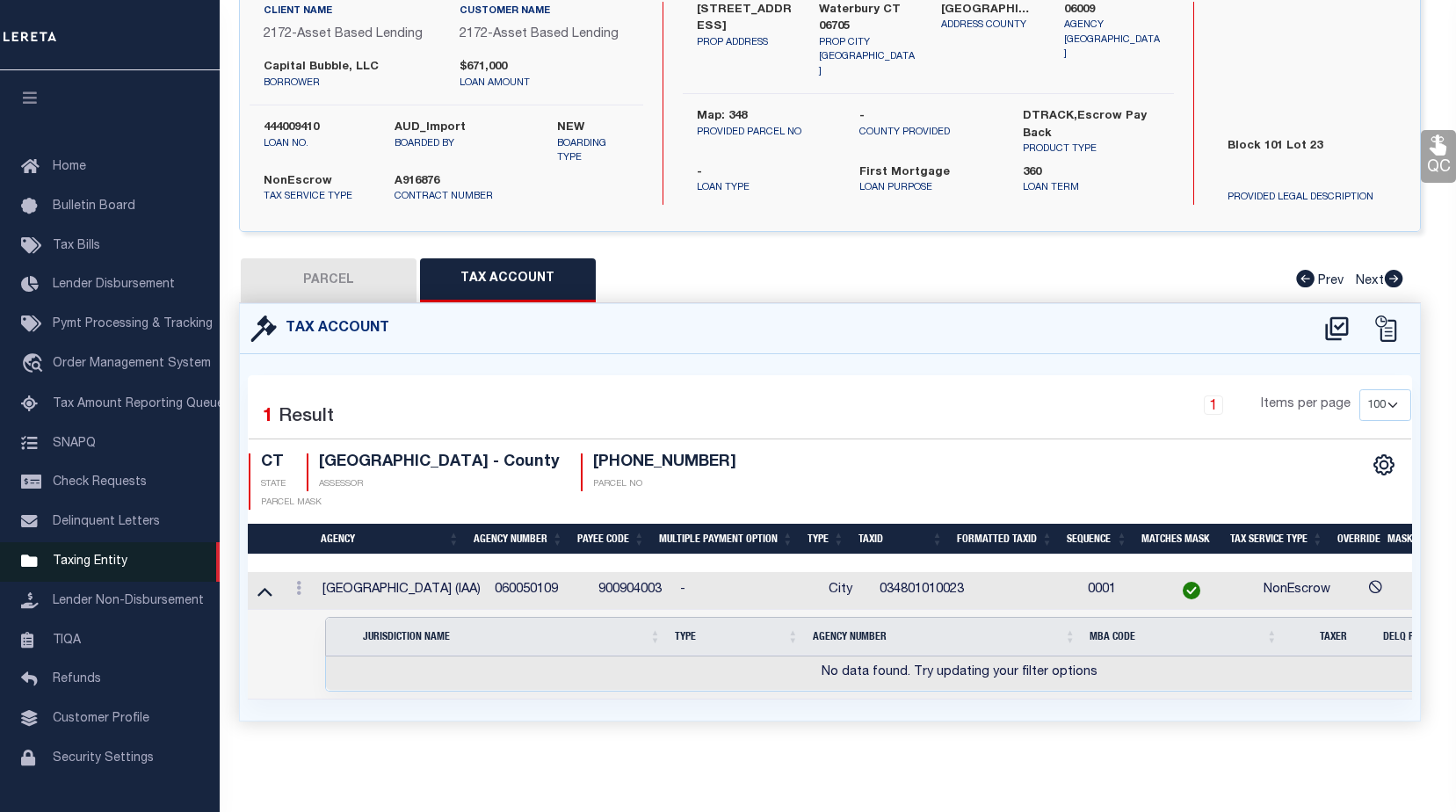
click at [110, 567] on span "Taxing Entity" at bounding box center [89, 561] width 75 height 12
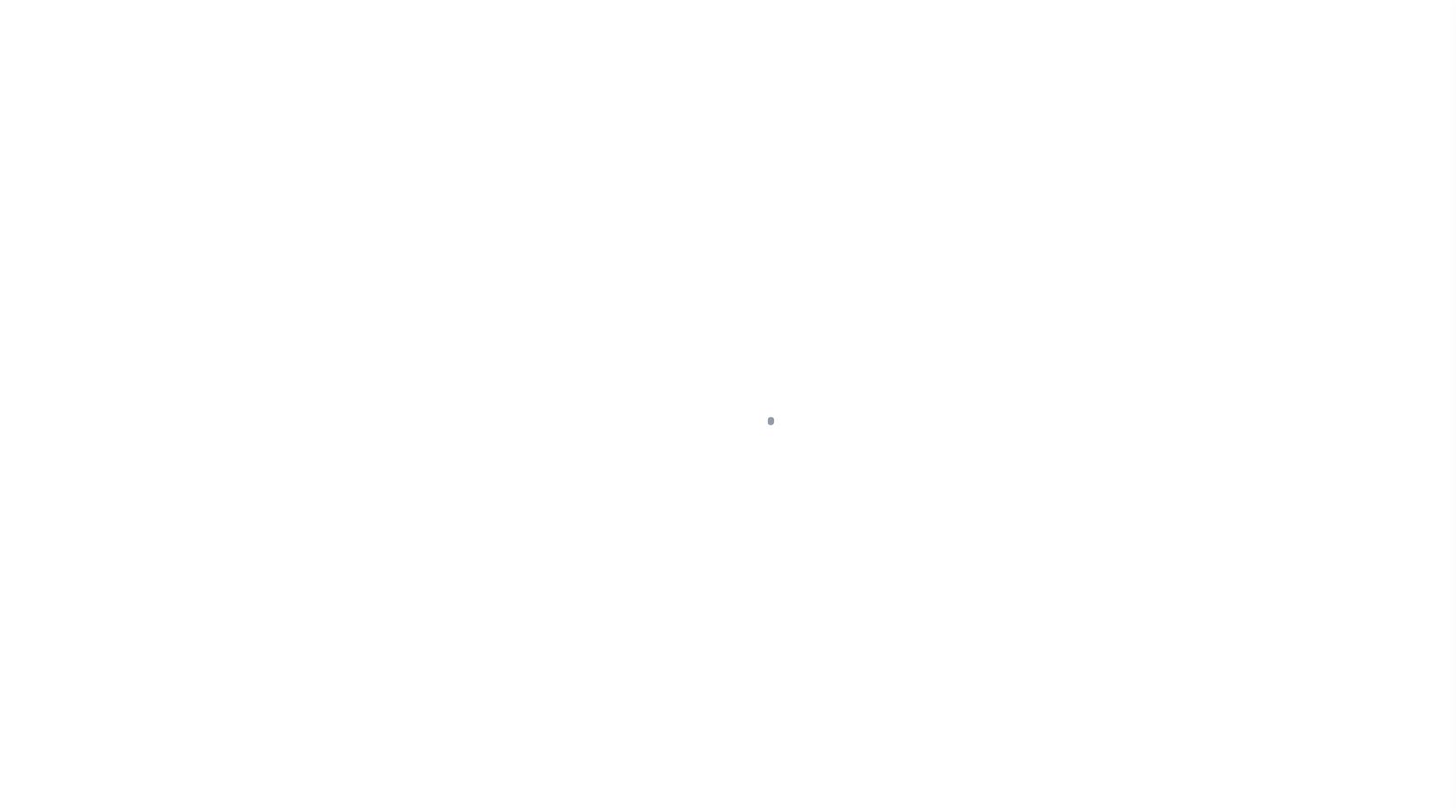
select select
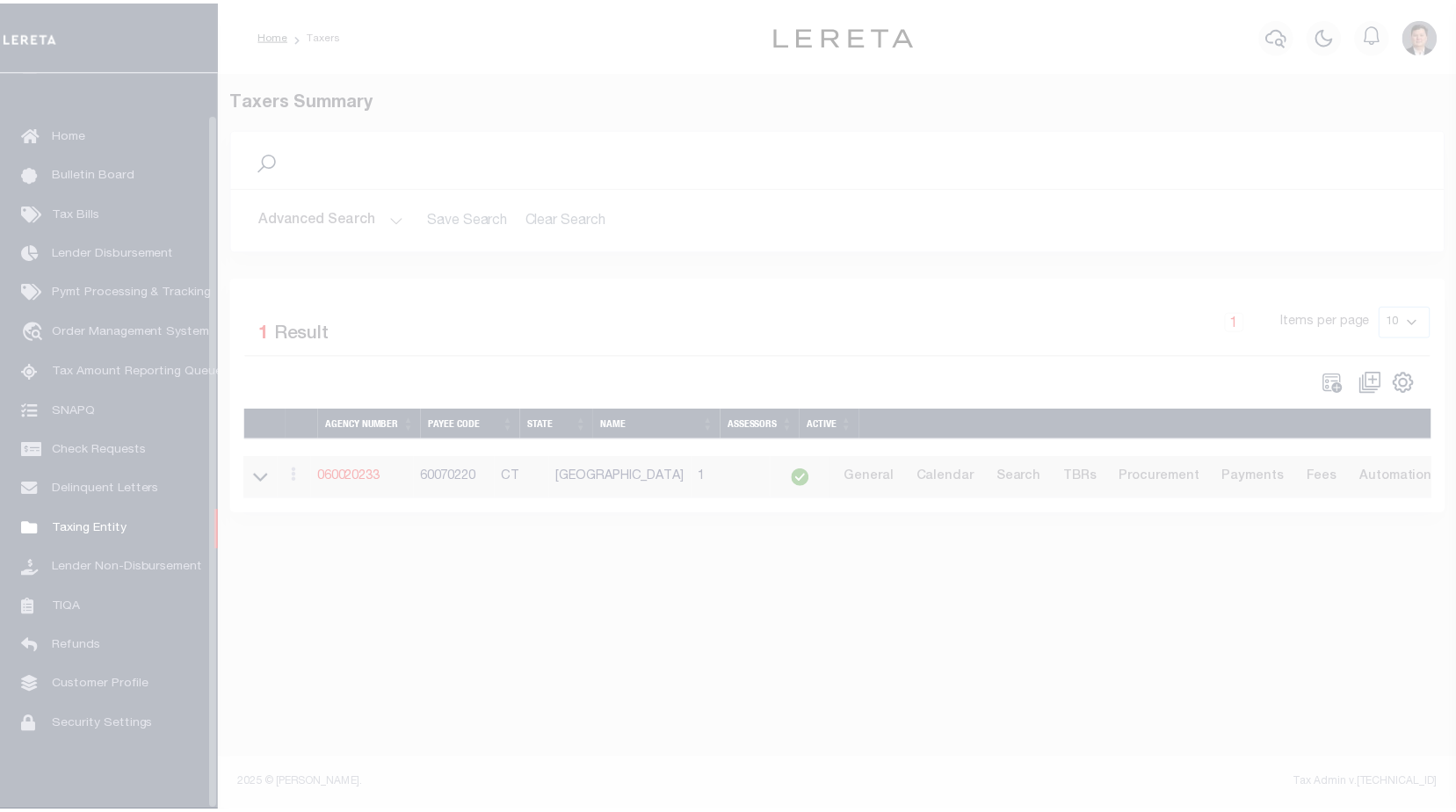
scroll to position [44, 0]
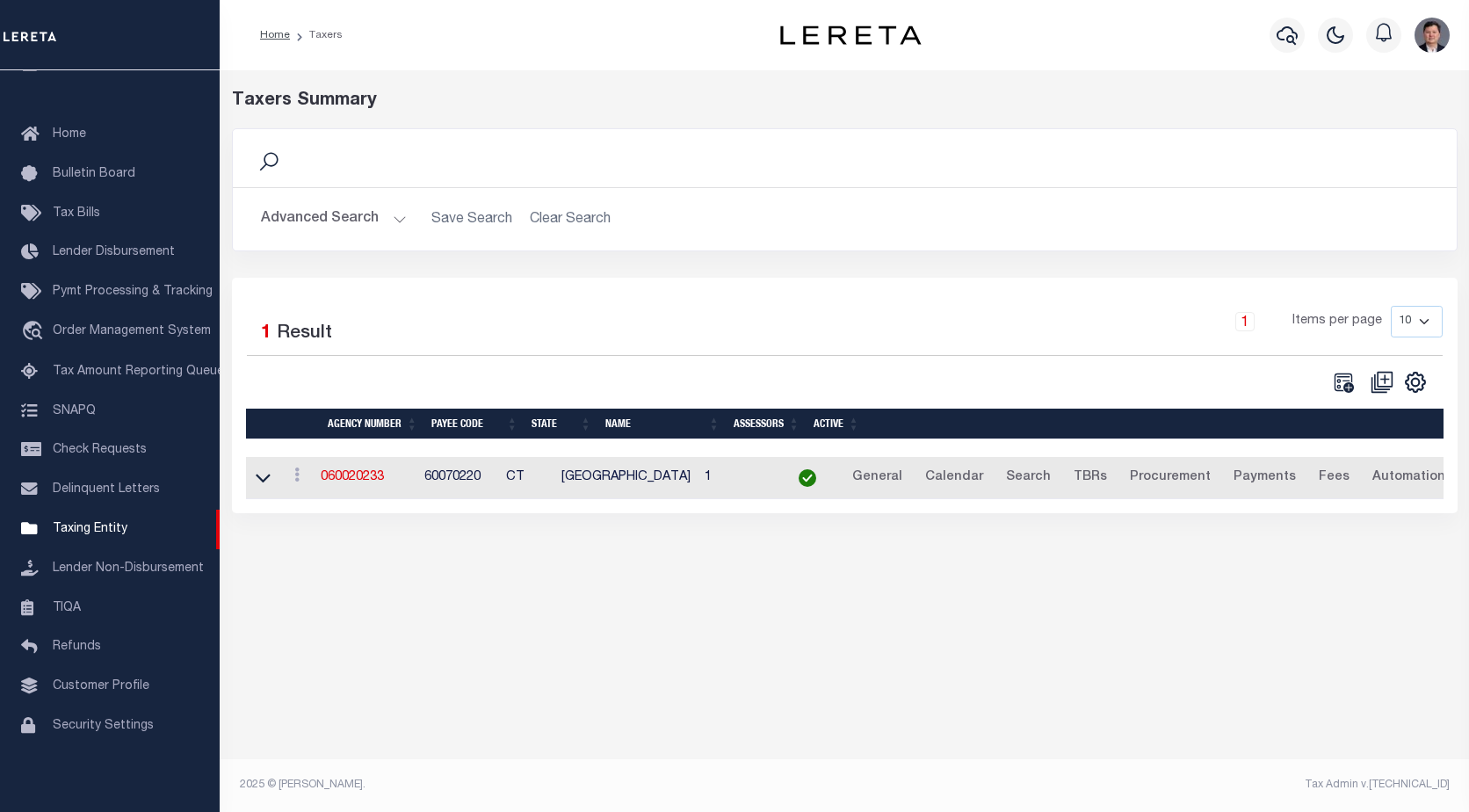
click at [398, 223] on button "Advanced Search" at bounding box center [334, 219] width 146 height 34
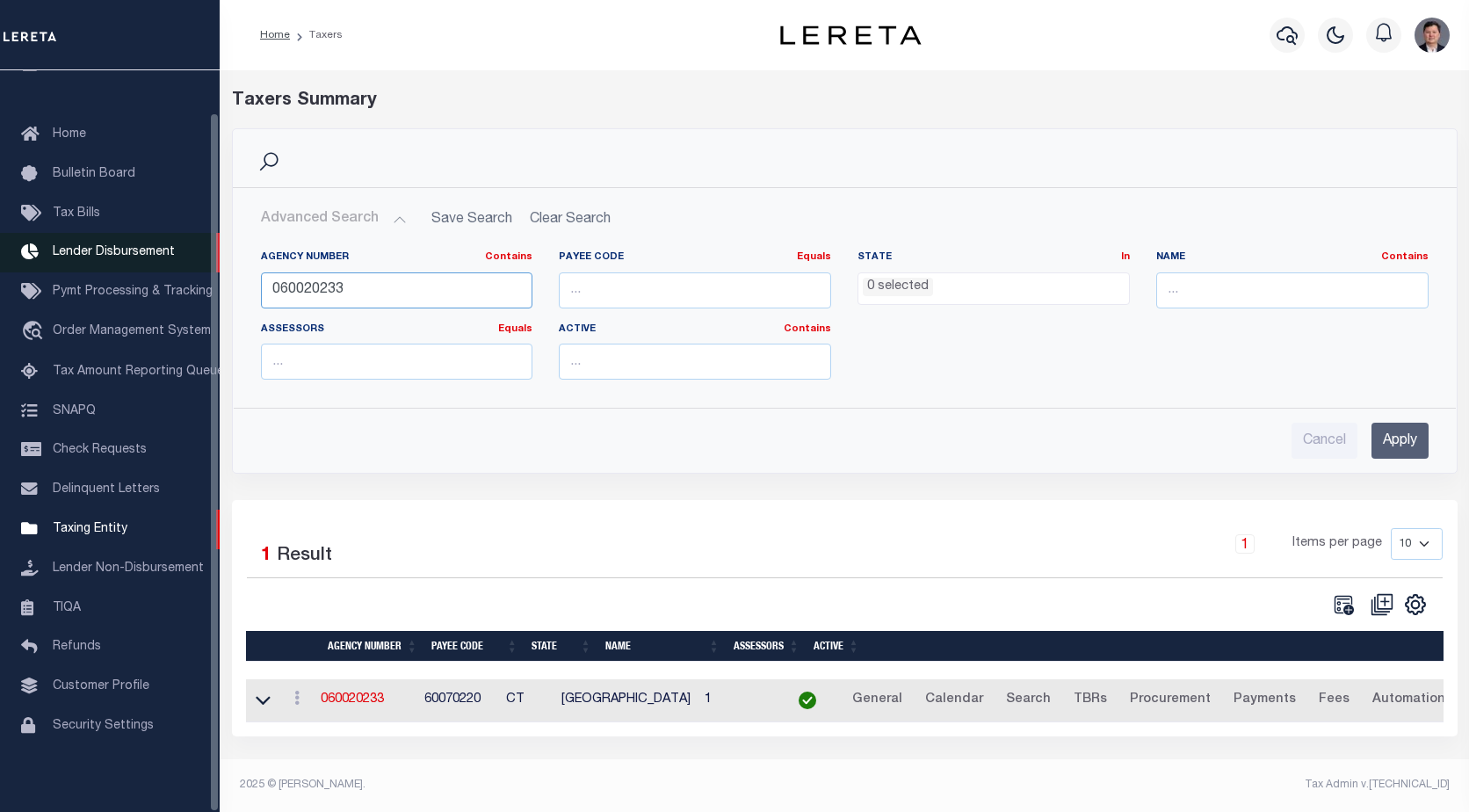
drag, startPoint x: 362, startPoint y: 293, endPoint x: 187, endPoint y: 262, distance: 177.7
click at [201, 278] on div "Home Taxers Profile" at bounding box center [734, 401] width 1469 height 802
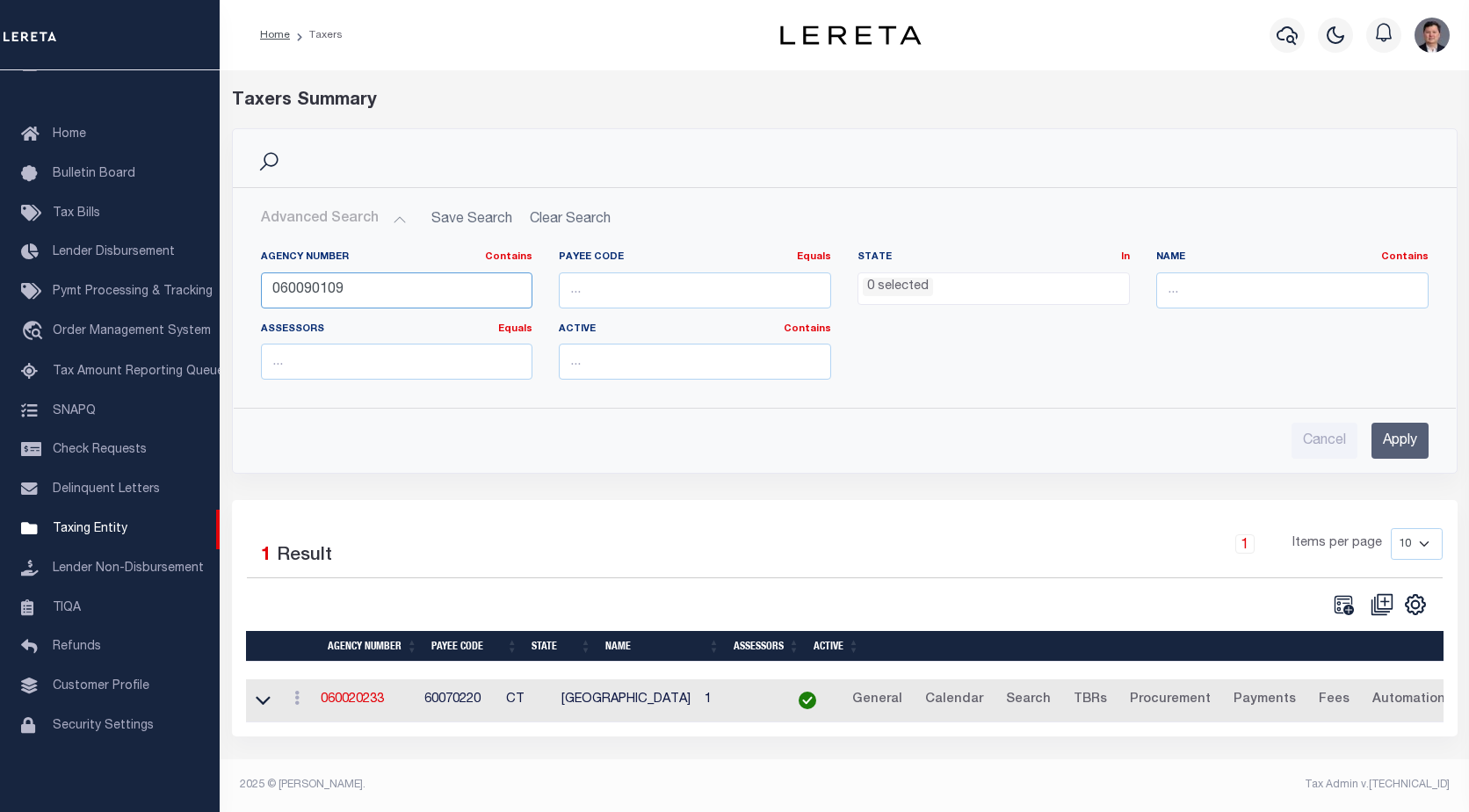
type input "060090109"
click at [1388, 437] on input "Apply" at bounding box center [1401, 441] width 57 height 36
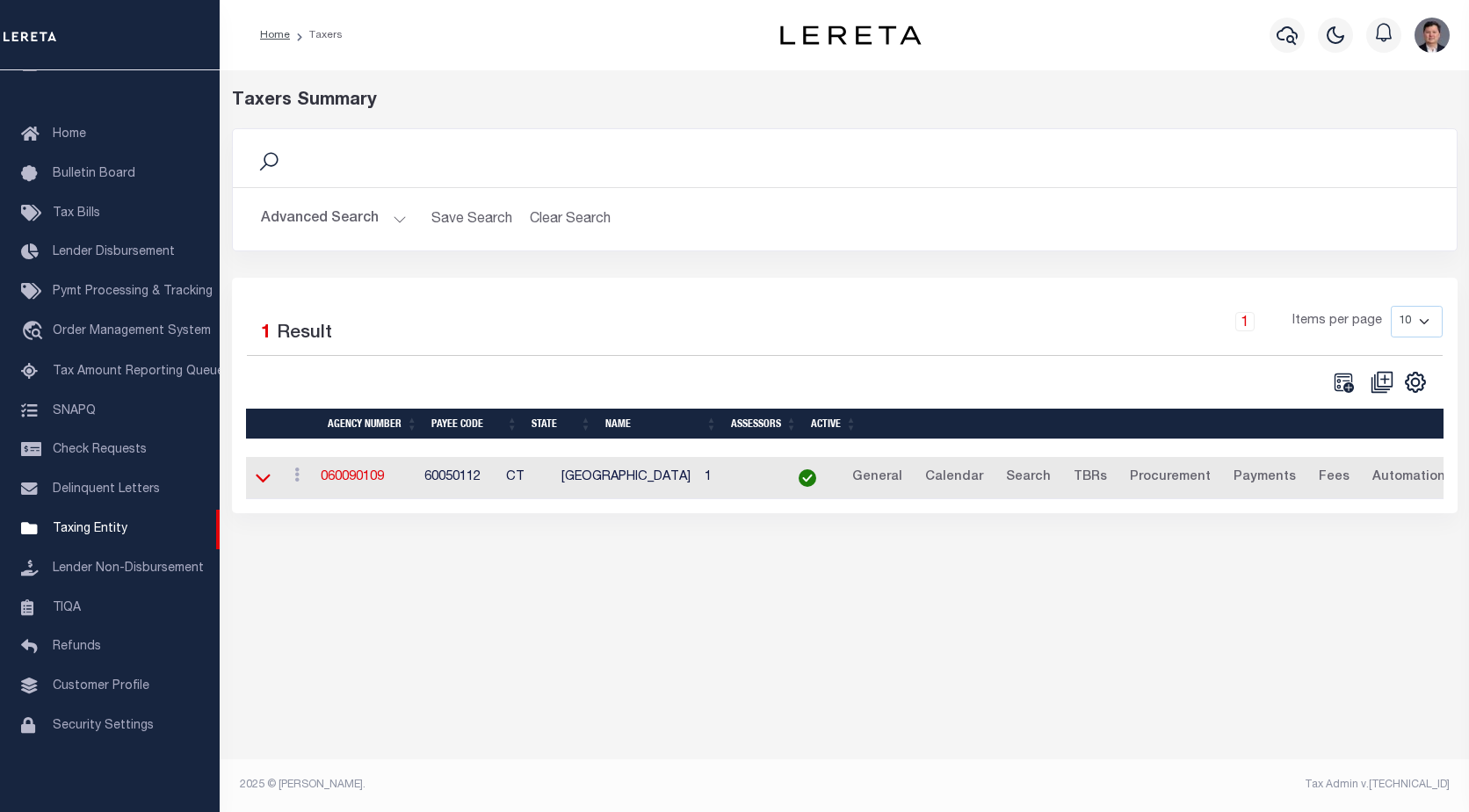
click at [264, 478] on icon at bounding box center [263, 477] width 15 height 18
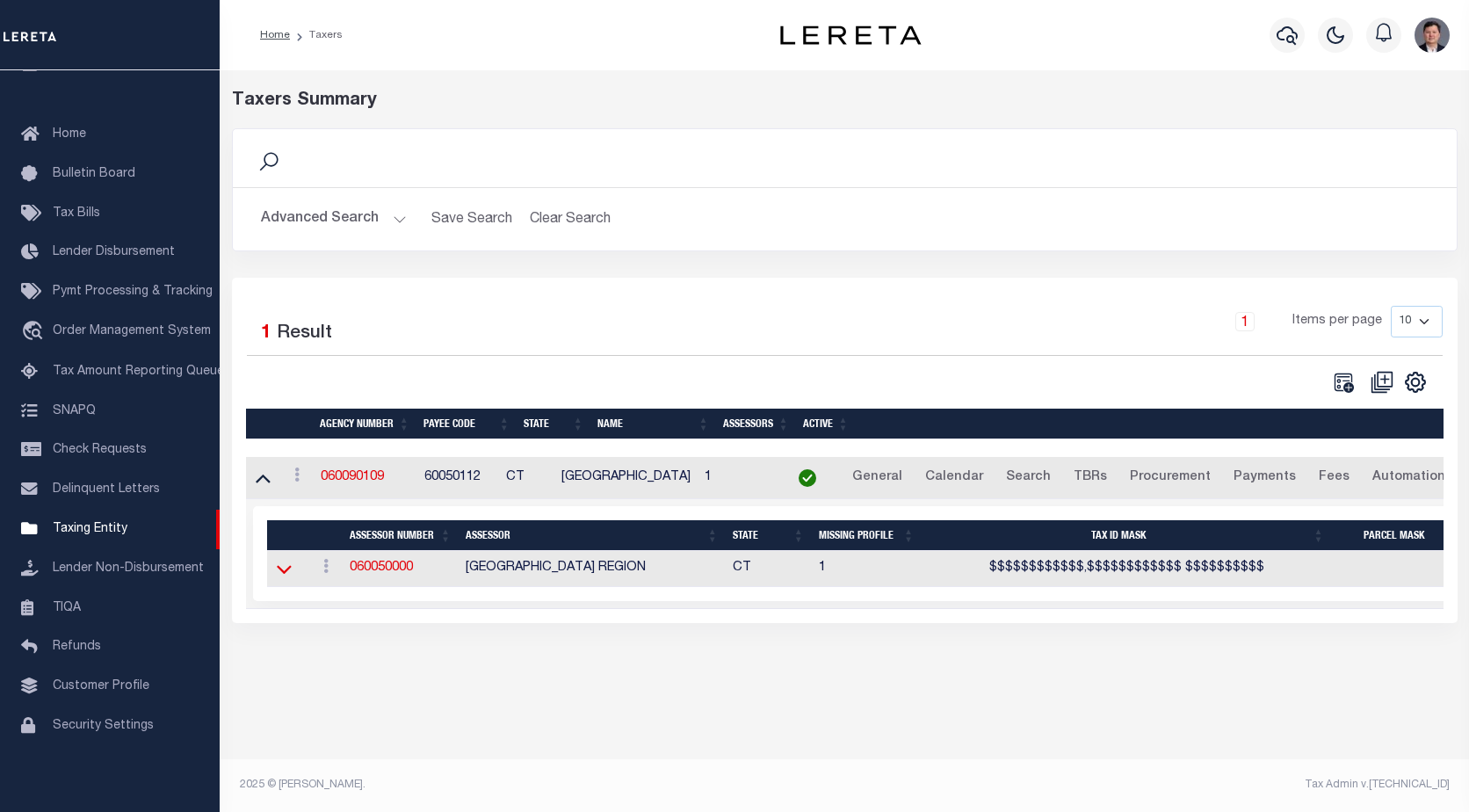
click at [288, 571] on icon at bounding box center [284, 568] width 15 height 18
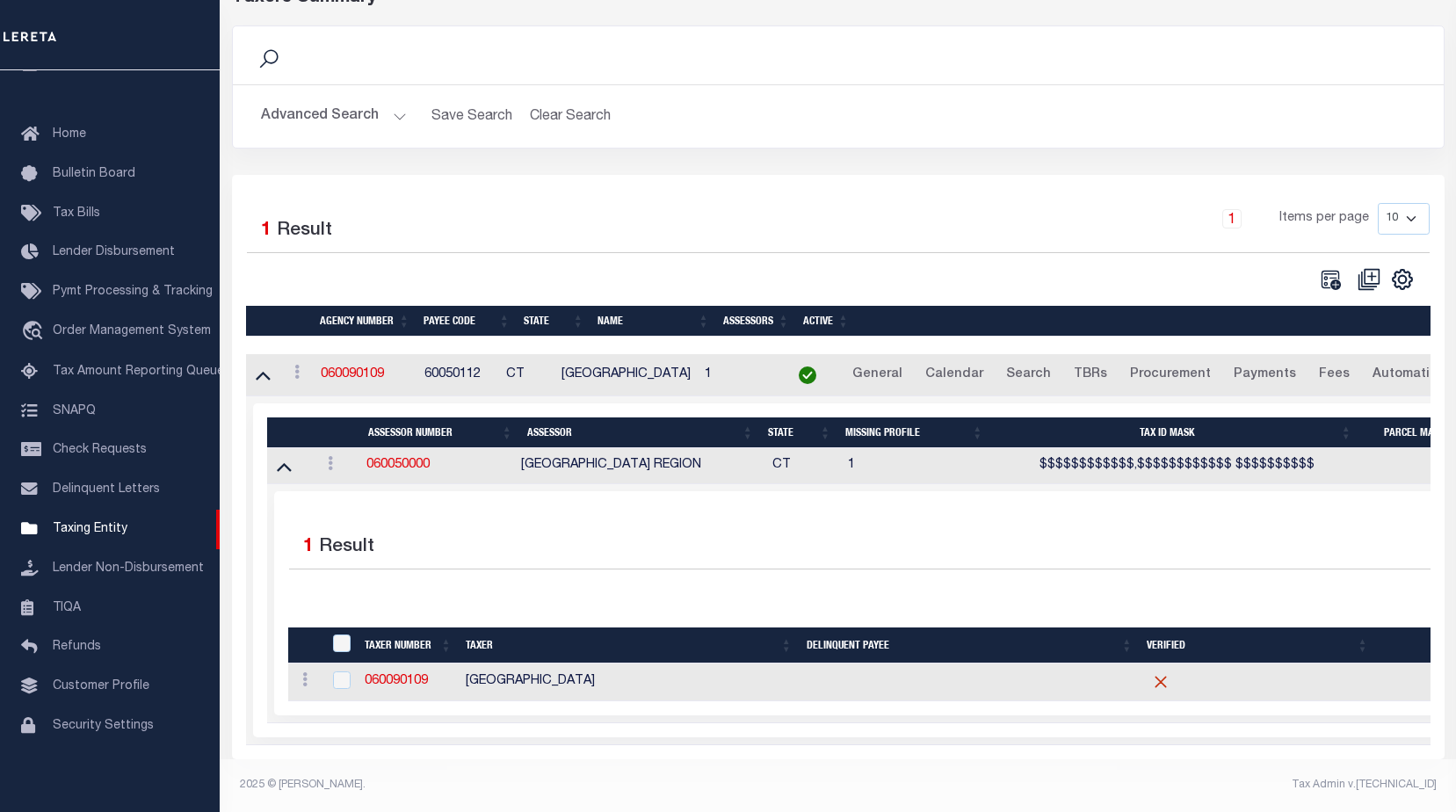
scroll to position [119, 0]
click at [412, 674] on link "060090109" at bounding box center [396, 680] width 64 height 12
checkbox input "true"
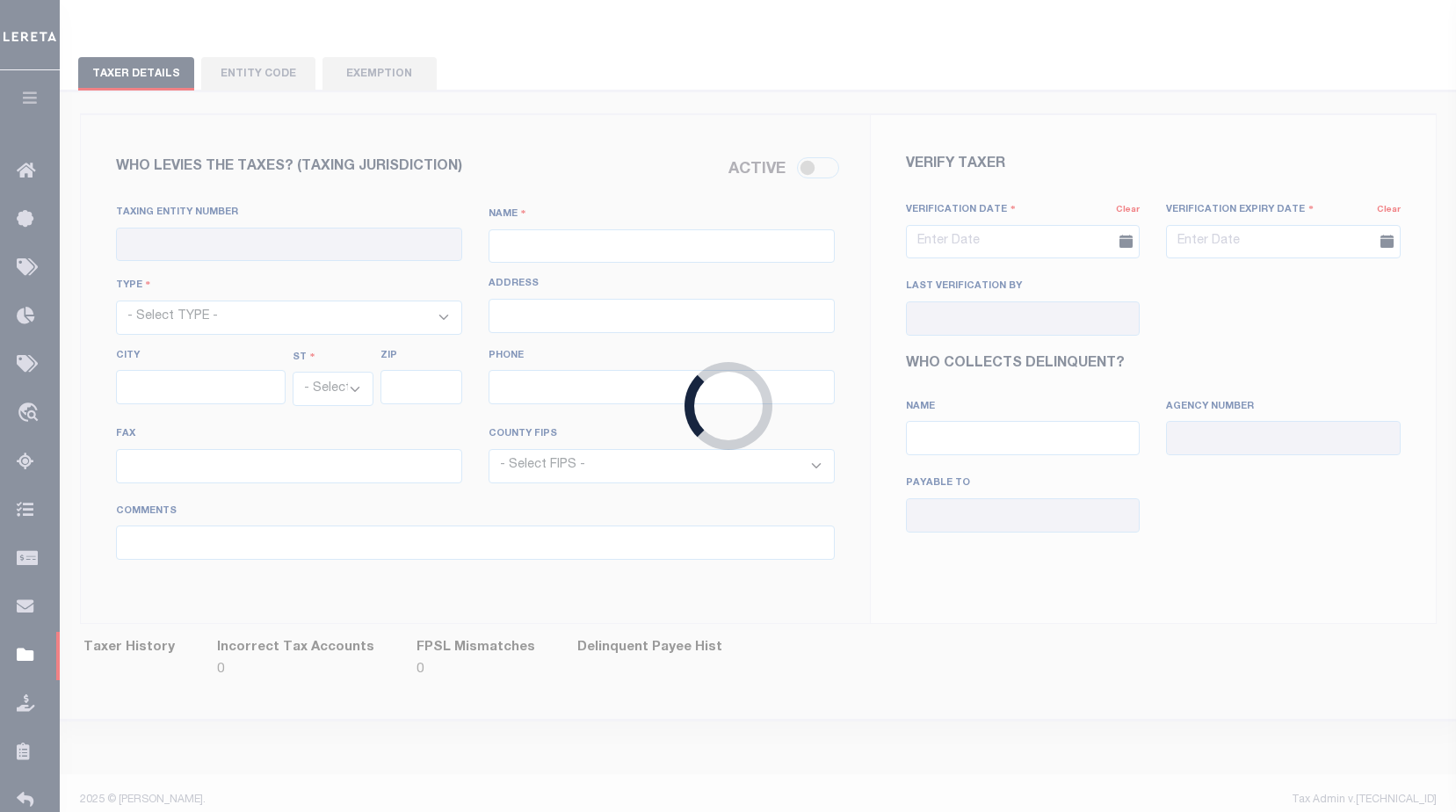
scroll to position [115, 0]
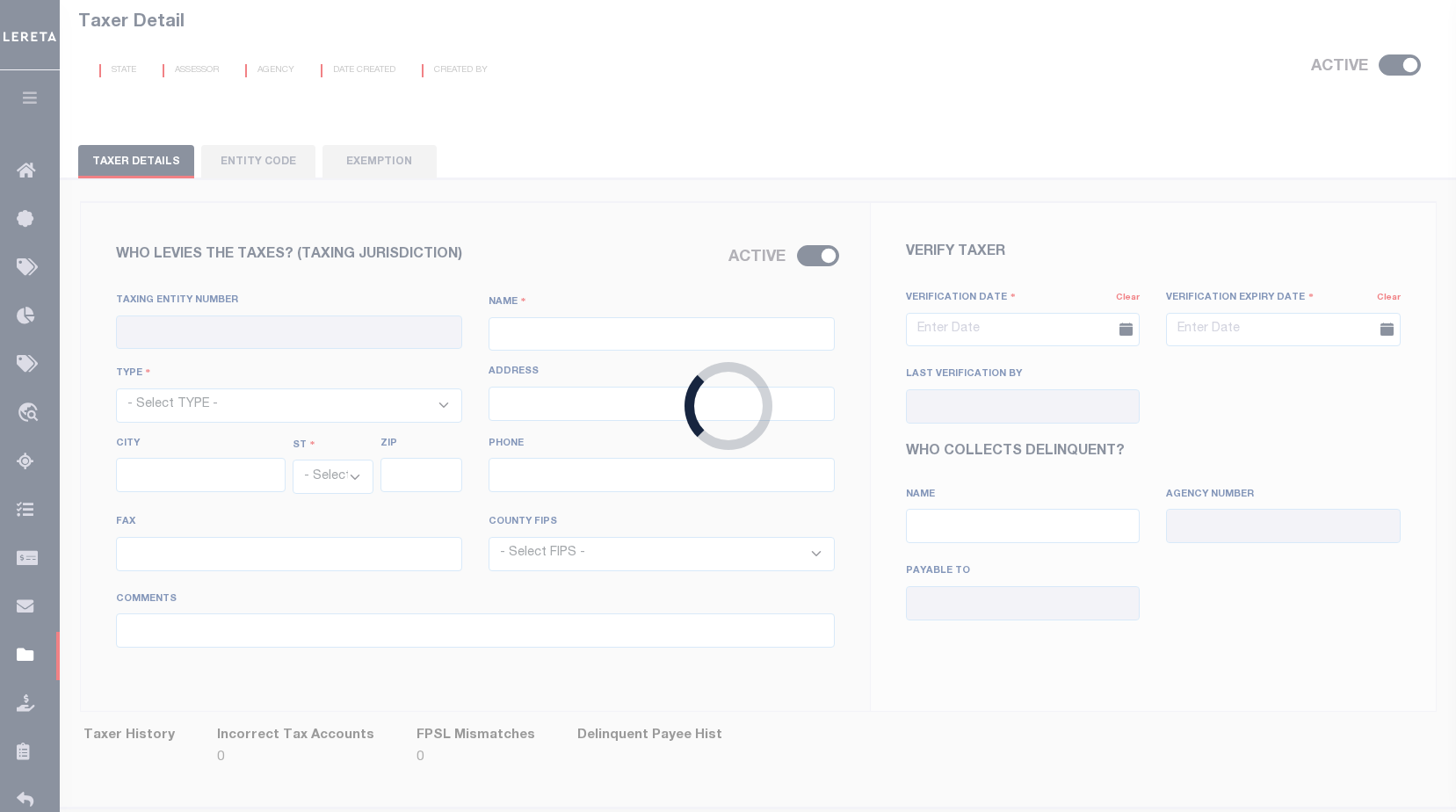
checkbox input "true"
type input "060090109"
type input "WATERBURY CITY"
select select "4"
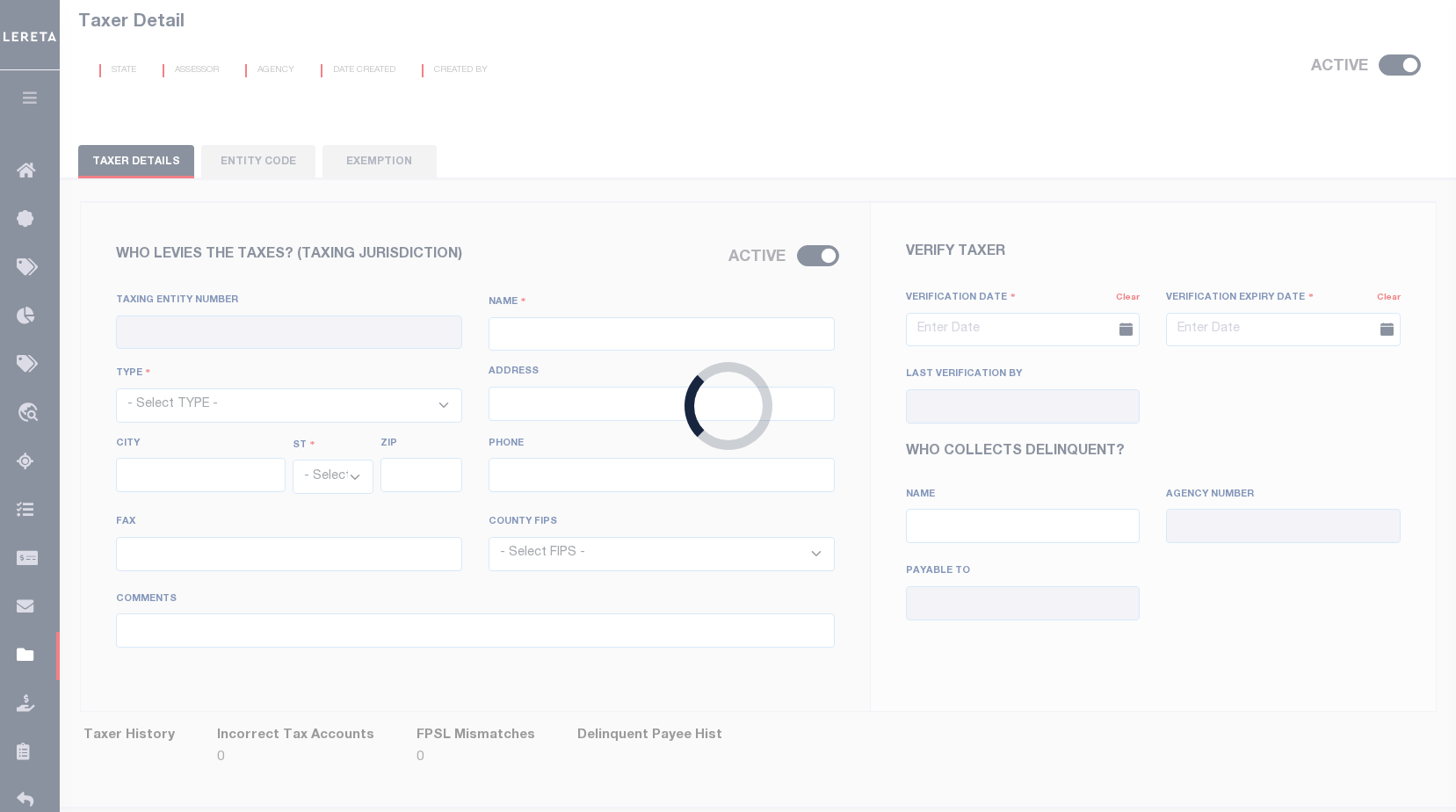
type input "235 Grand St., 1st Fl"
type input "Waterbury"
select select "CT"
type input "6702"
type input "203-574-6815"
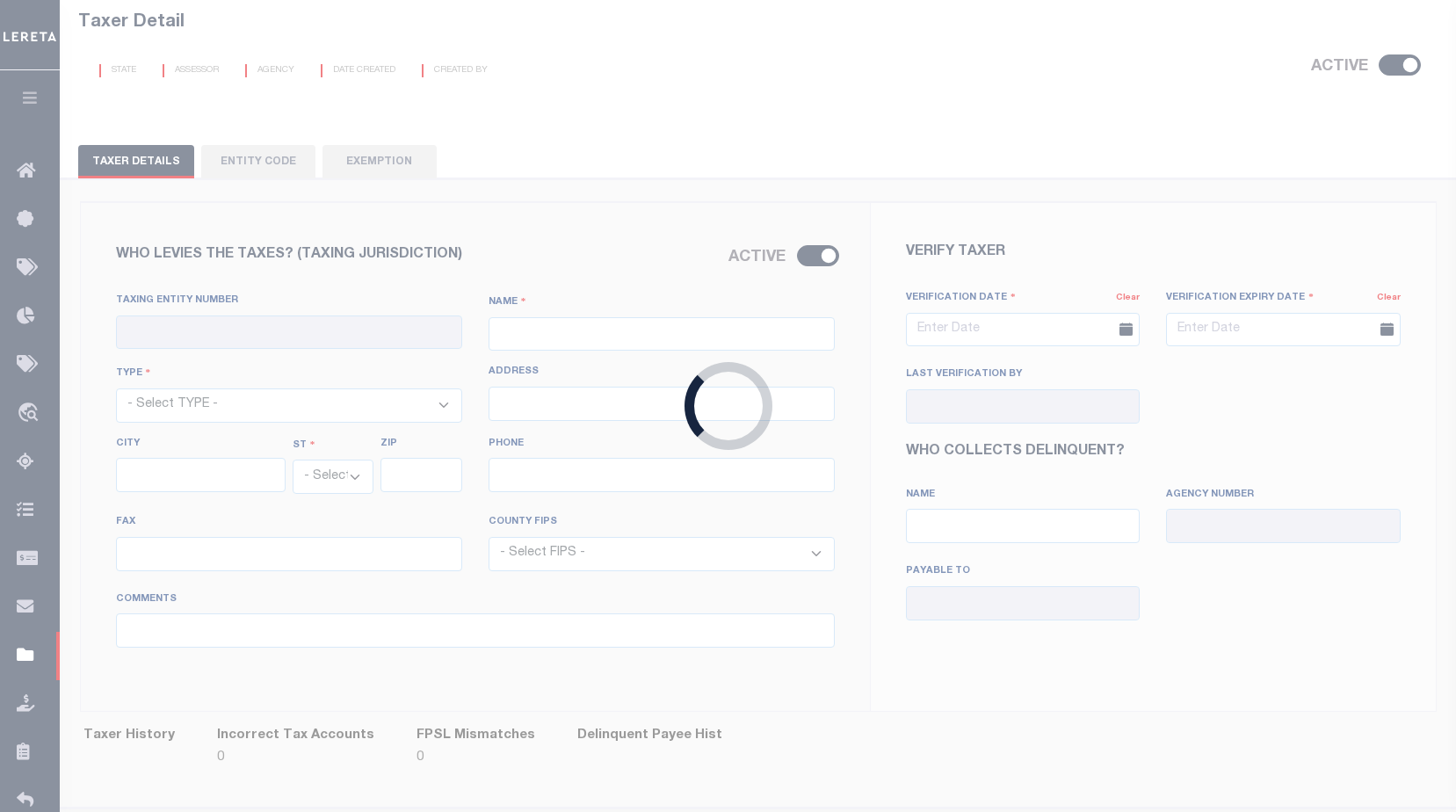
type input "203-346-6162"
select select "9170"
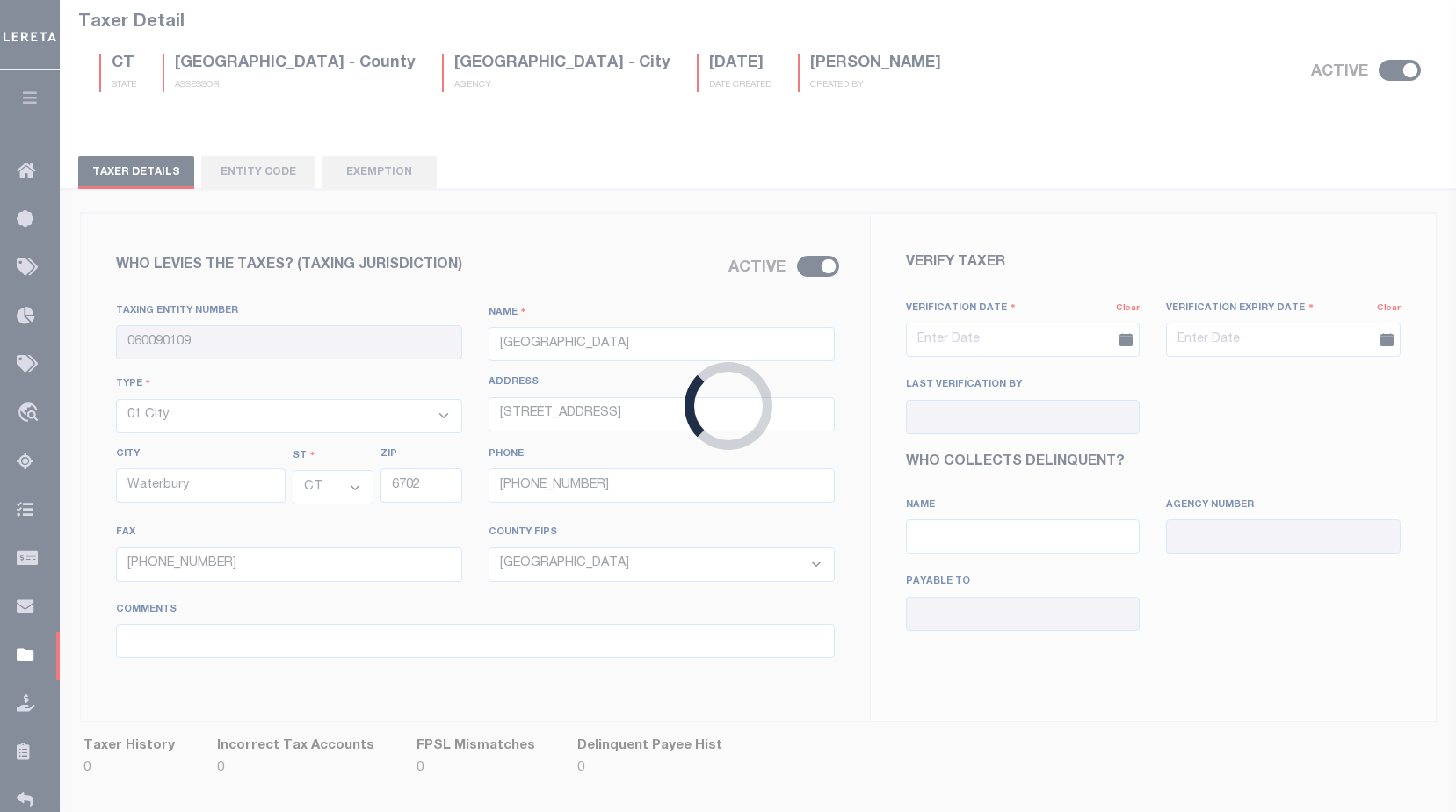
scroll to position [0, 0]
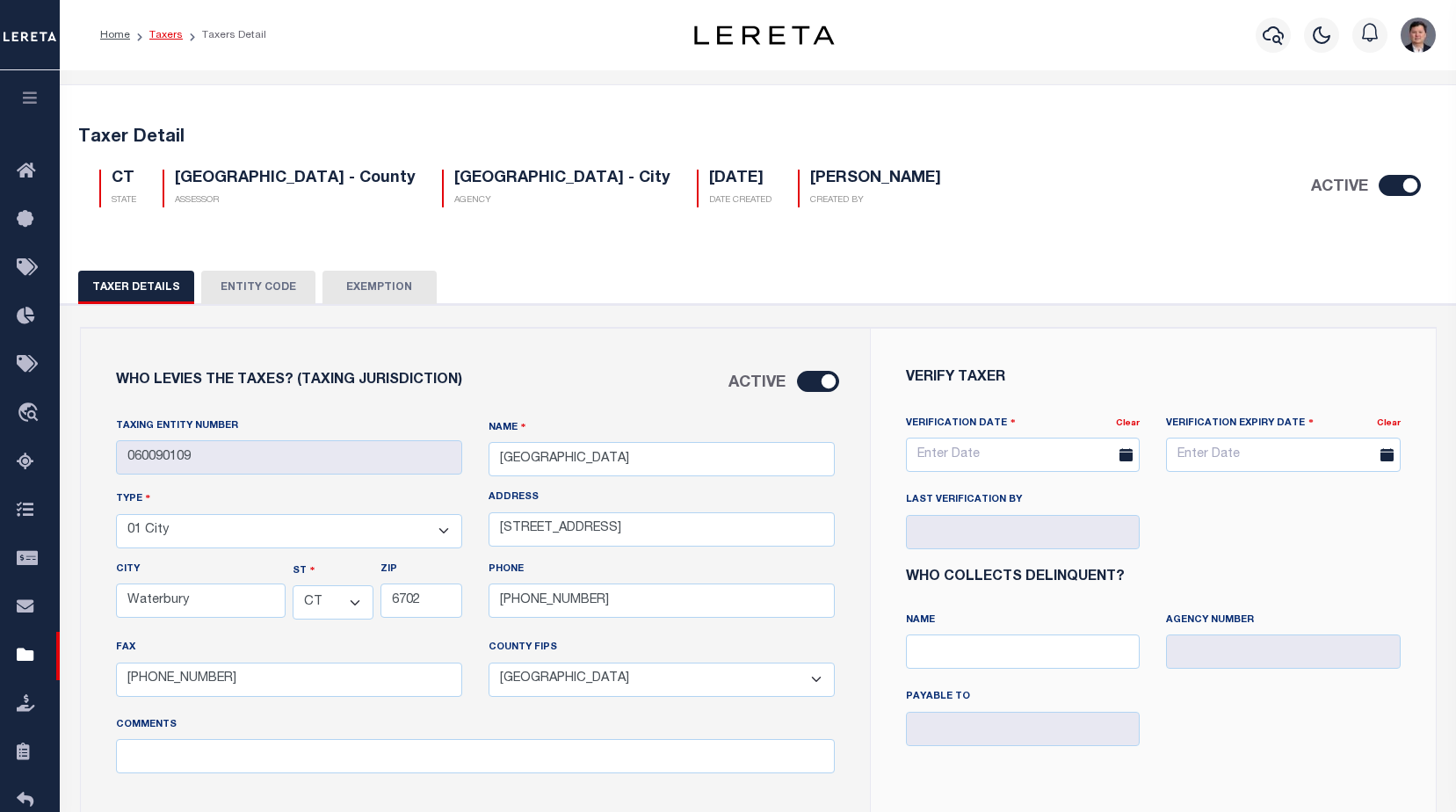
click at [159, 35] on link "Taxers" at bounding box center [165, 34] width 33 height 10
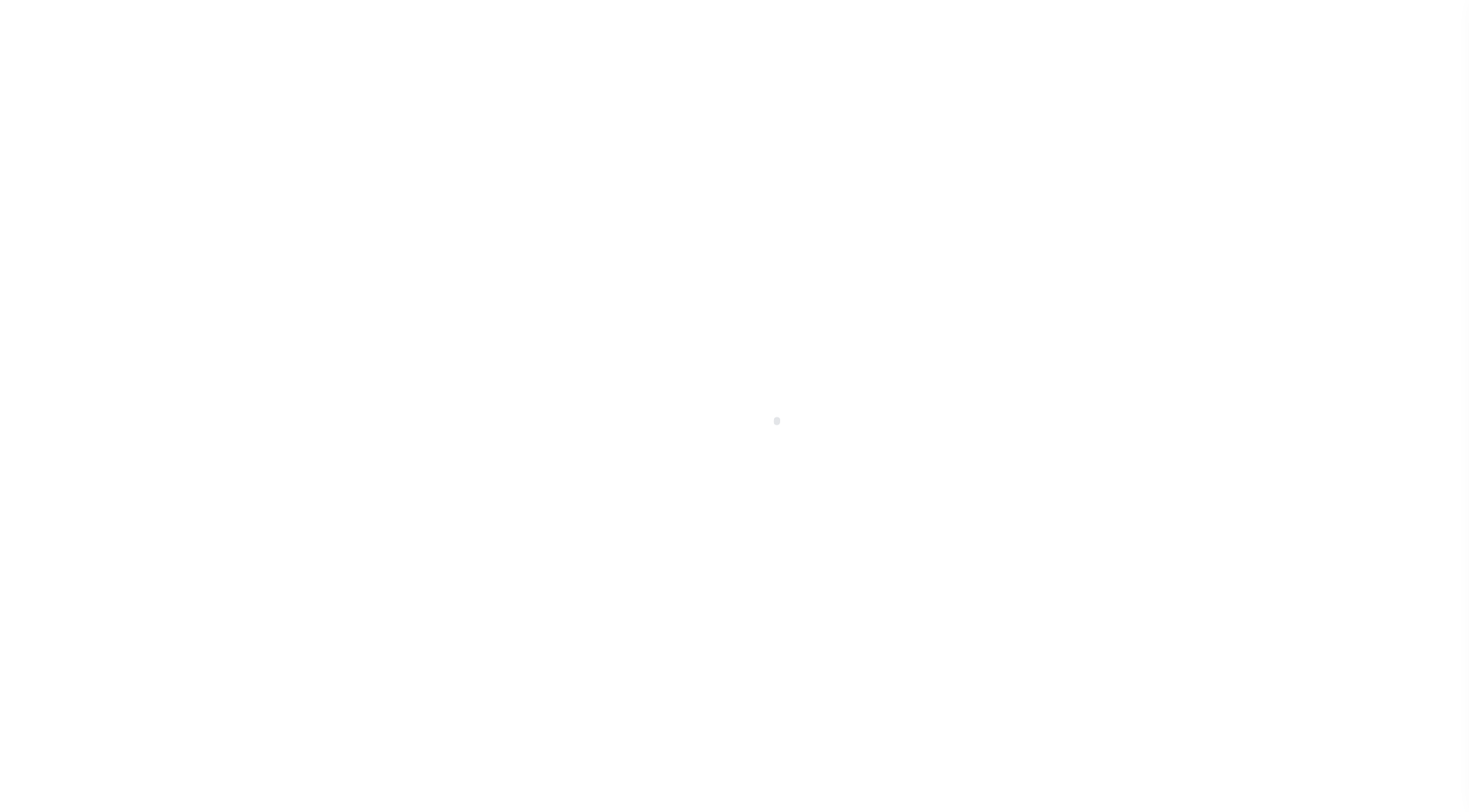
select select
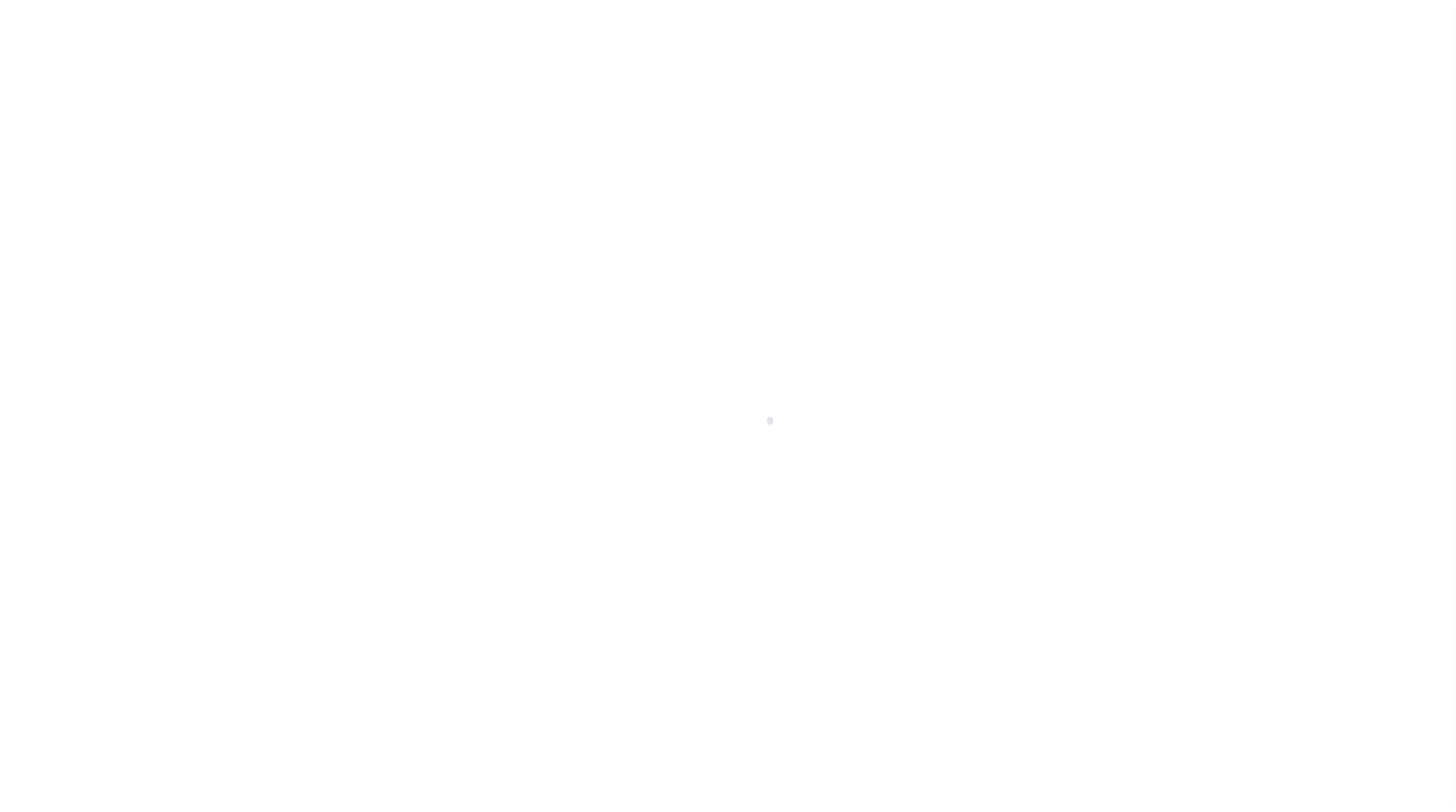
scroll to position [44, 0]
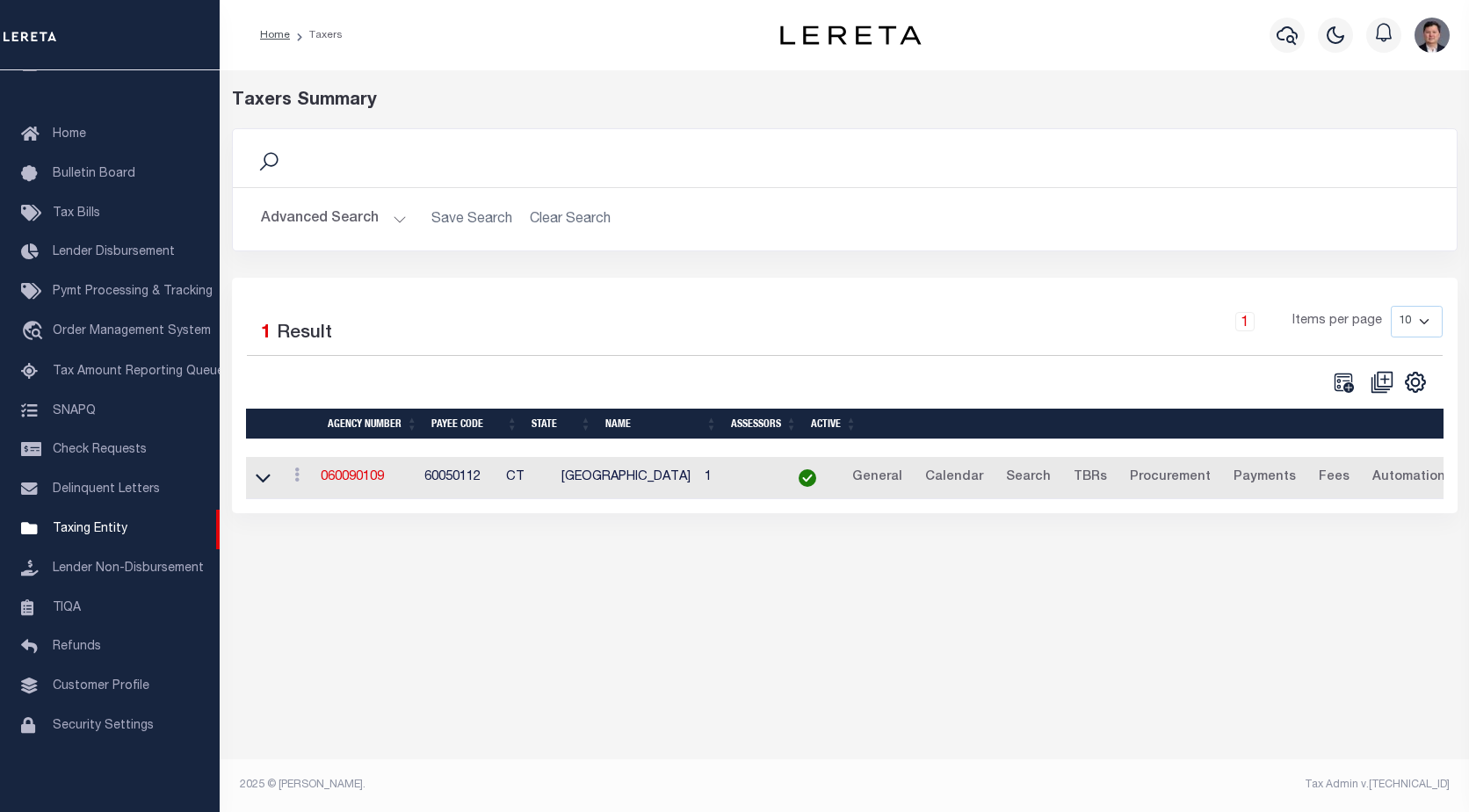
click at [352, 219] on button "Advanced Search" at bounding box center [334, 219] width 146 height 34
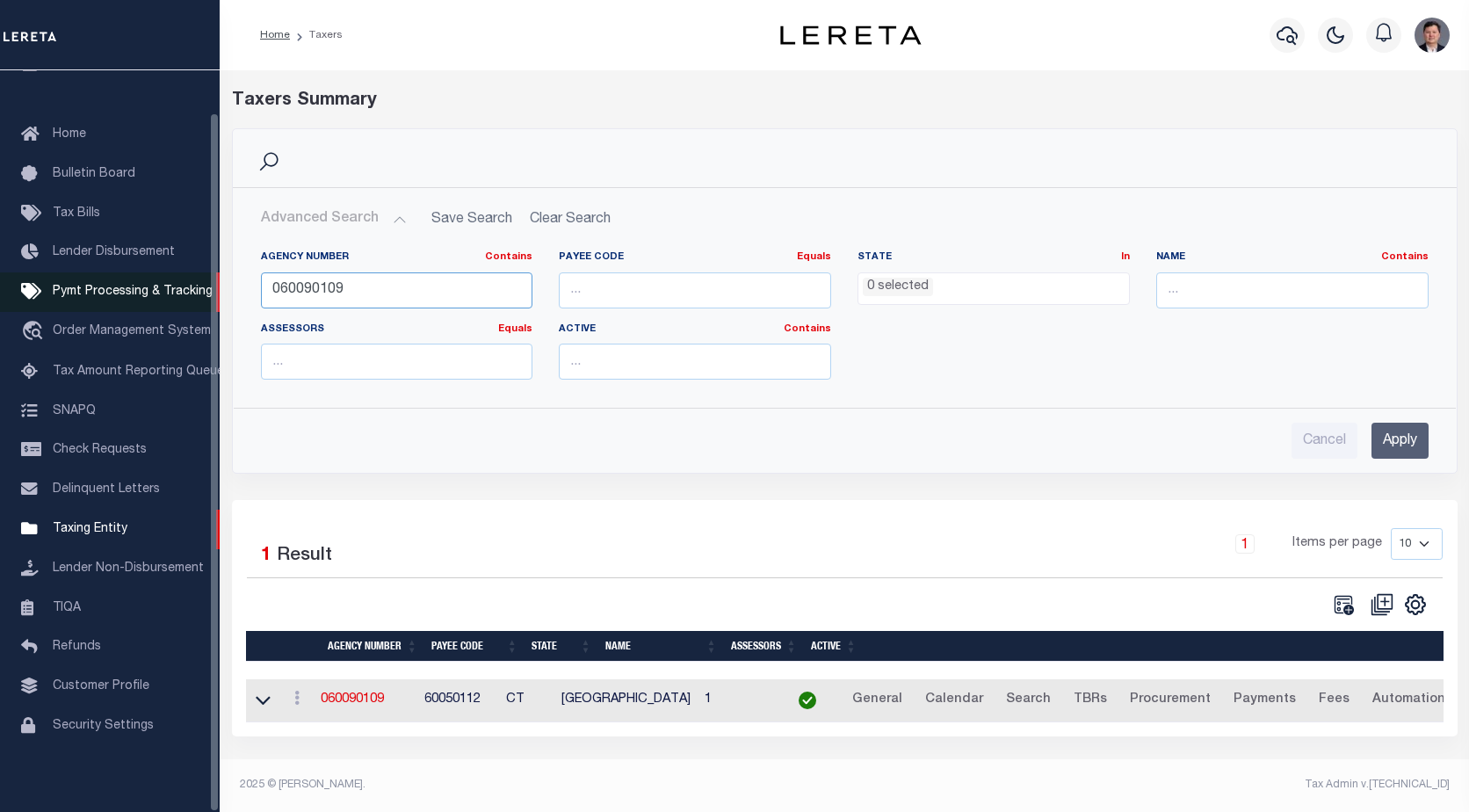
drag, startPoint x: 368, startPoint y: 293, endPoint x: 73, endPoint y: 282, distance: 295.2
click at [73, 282] on div "Home Taxers Profile" at bounding box center [734, 401] width 1469 height 802
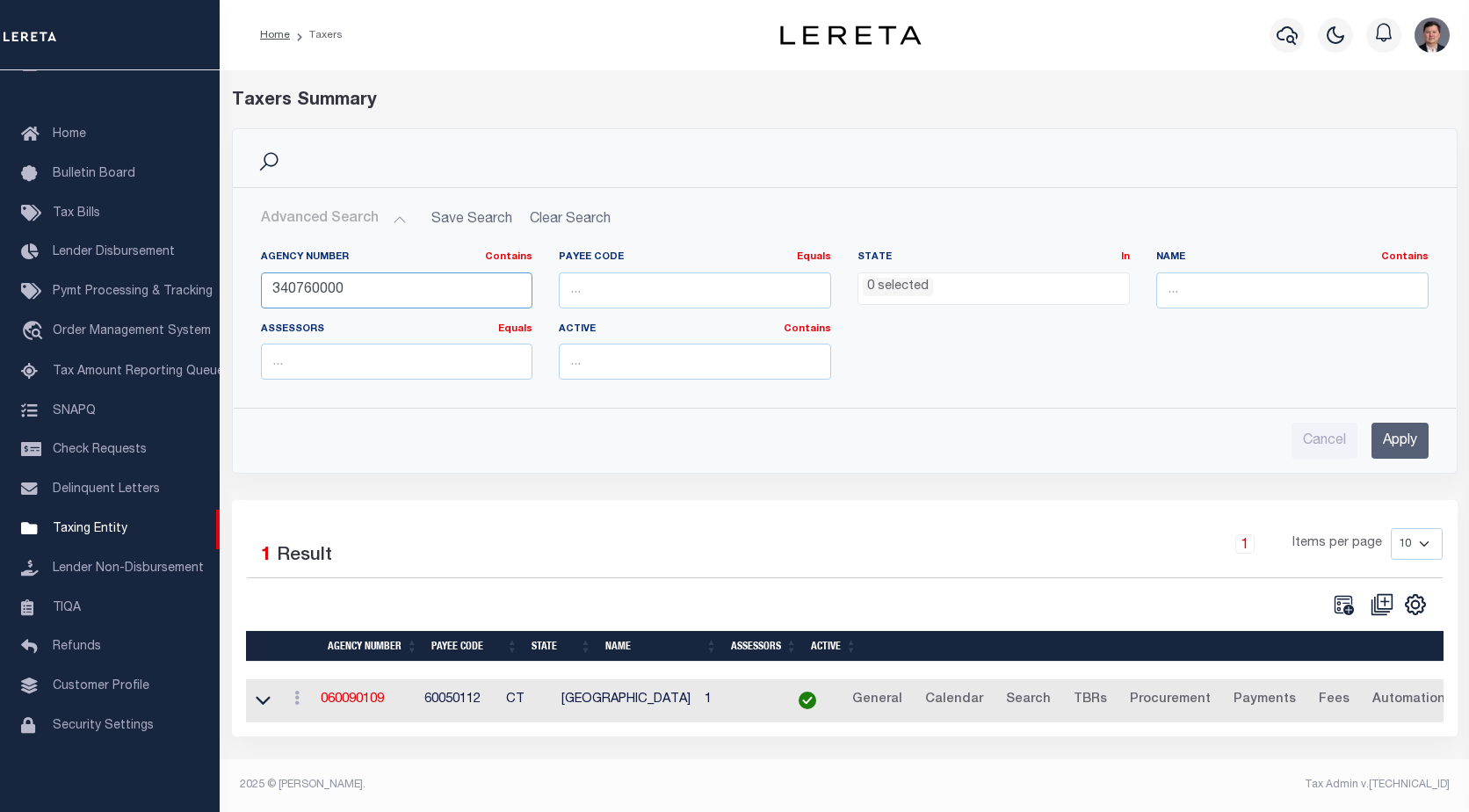
type input "340760000"
click at [1387, 439] on input "Apply" at bounding box center [1401, 441] width 57 height 36
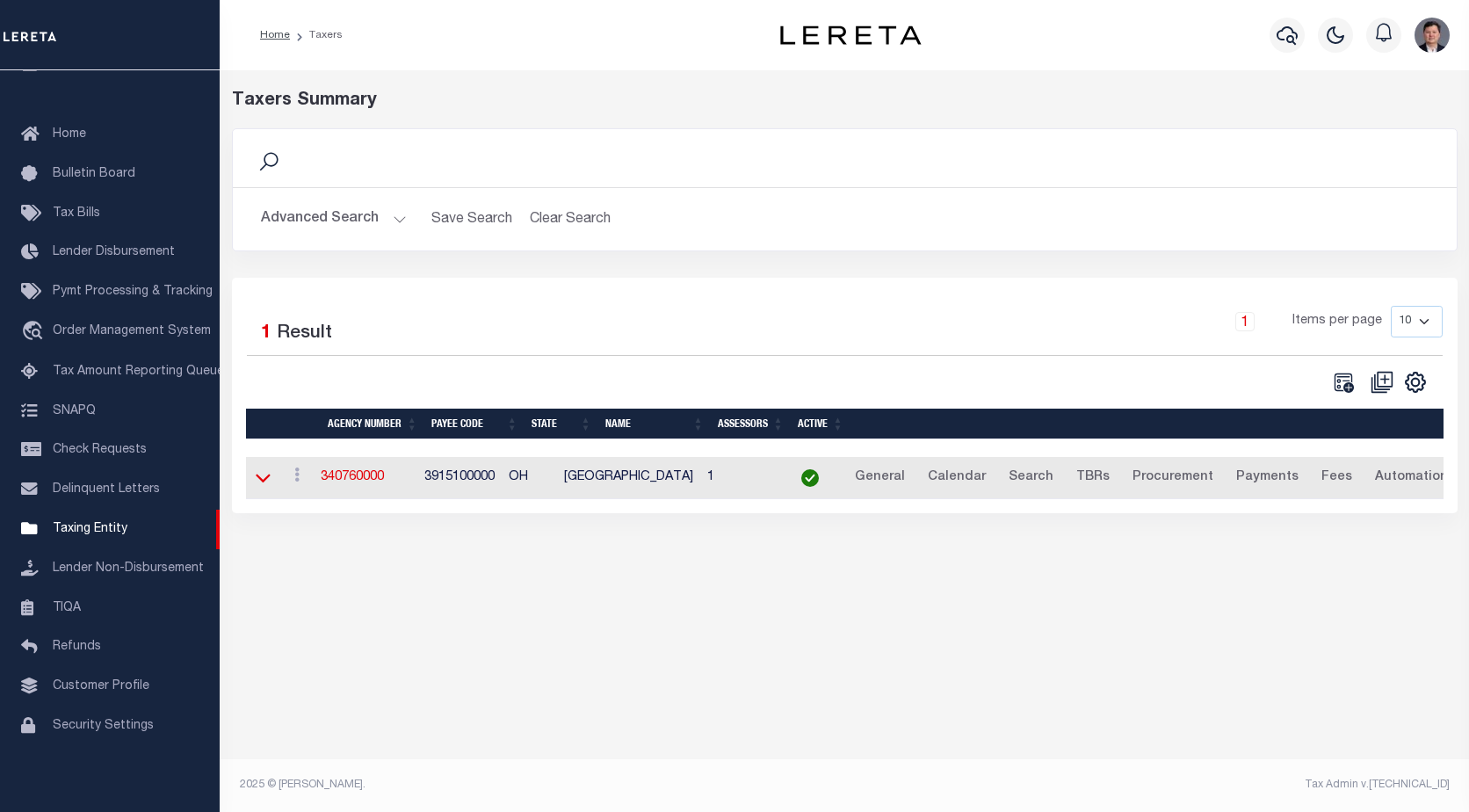
click at [266, 485] on icon at bounding box center [263, 477] width 15 height 18
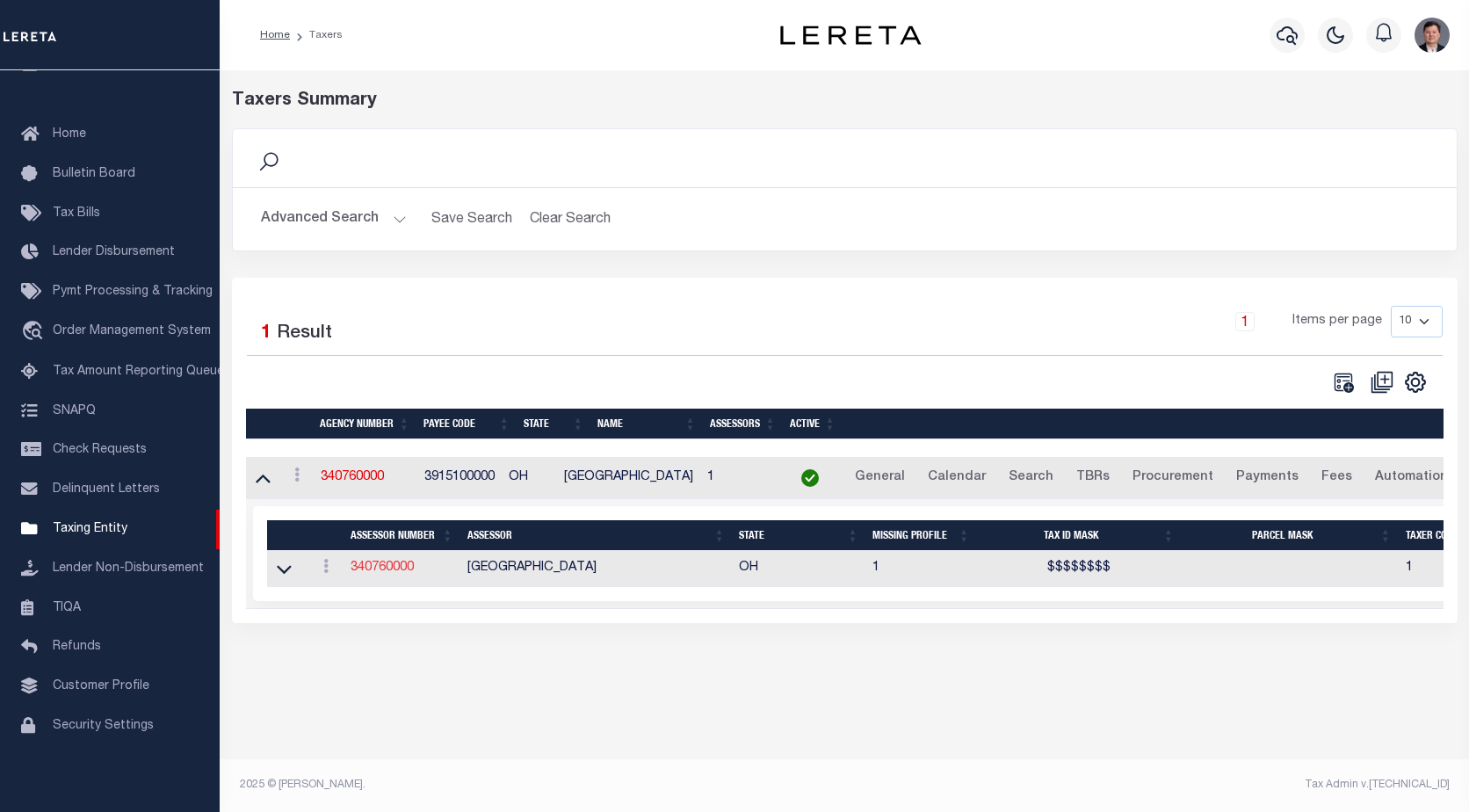
click at [391, 569] on link "340760000" at bounding box center [382, 567] width 64 height 12
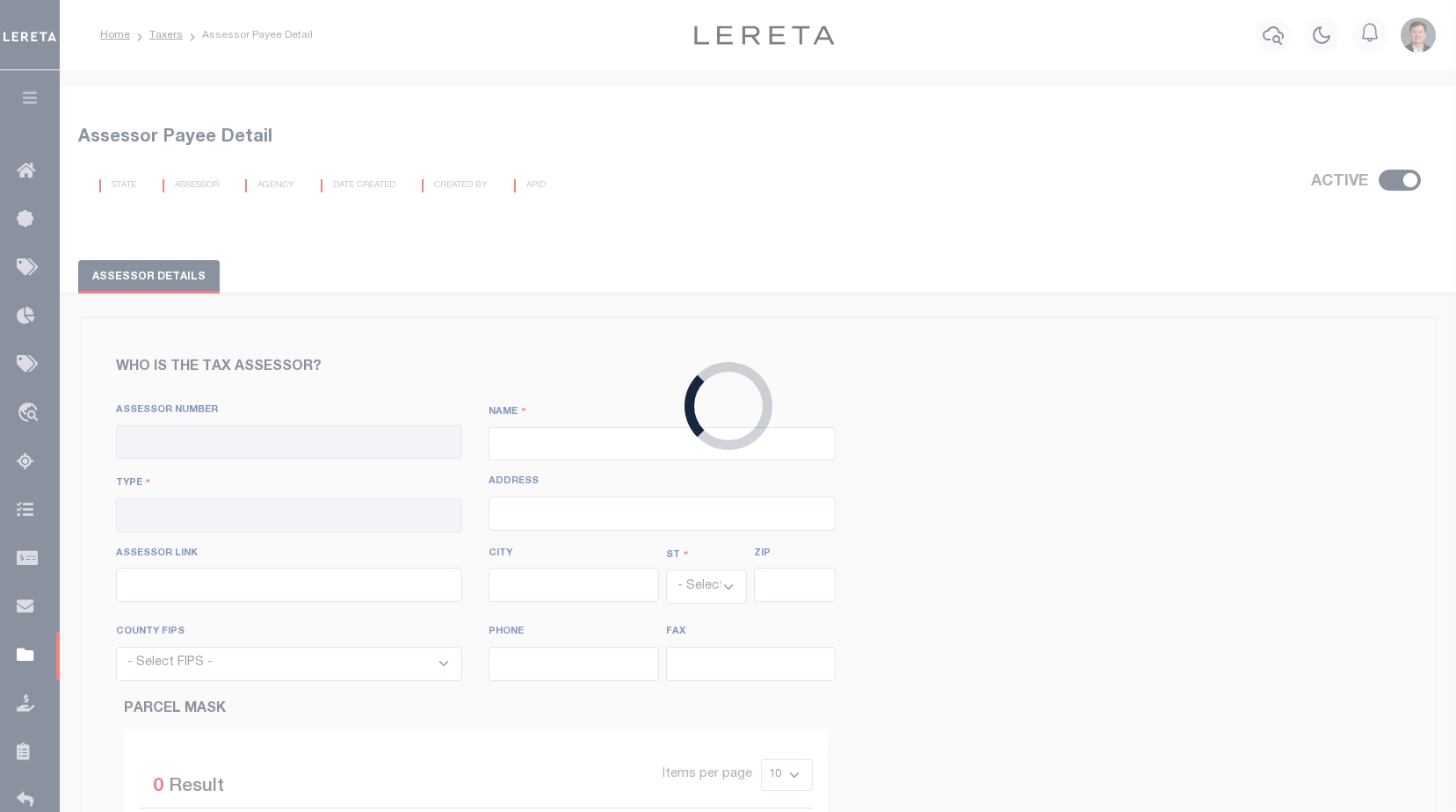
checkbox input "true"
type input "340760000"
type input "[GEOGRAPHIC_DATA]"
type input "00 - County"
type input "110 Central Plaza South, Suite 250"
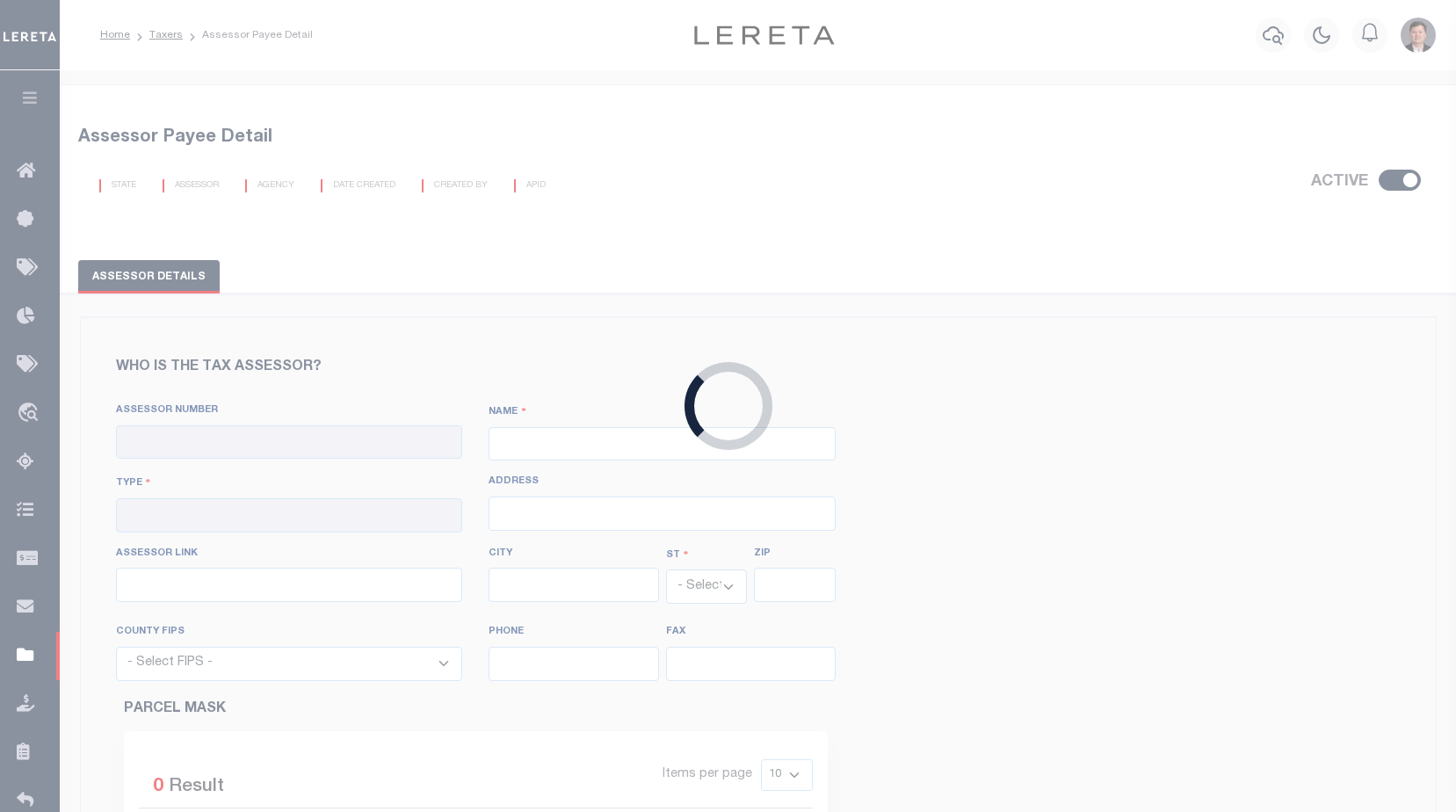
type input "https://starkcountyohio.maps.arcgis.com/apps/webappviewer/index.html?id=1c7d467…"
type input "Canton"
select select "OH"
type input "44702"
select select "39151"
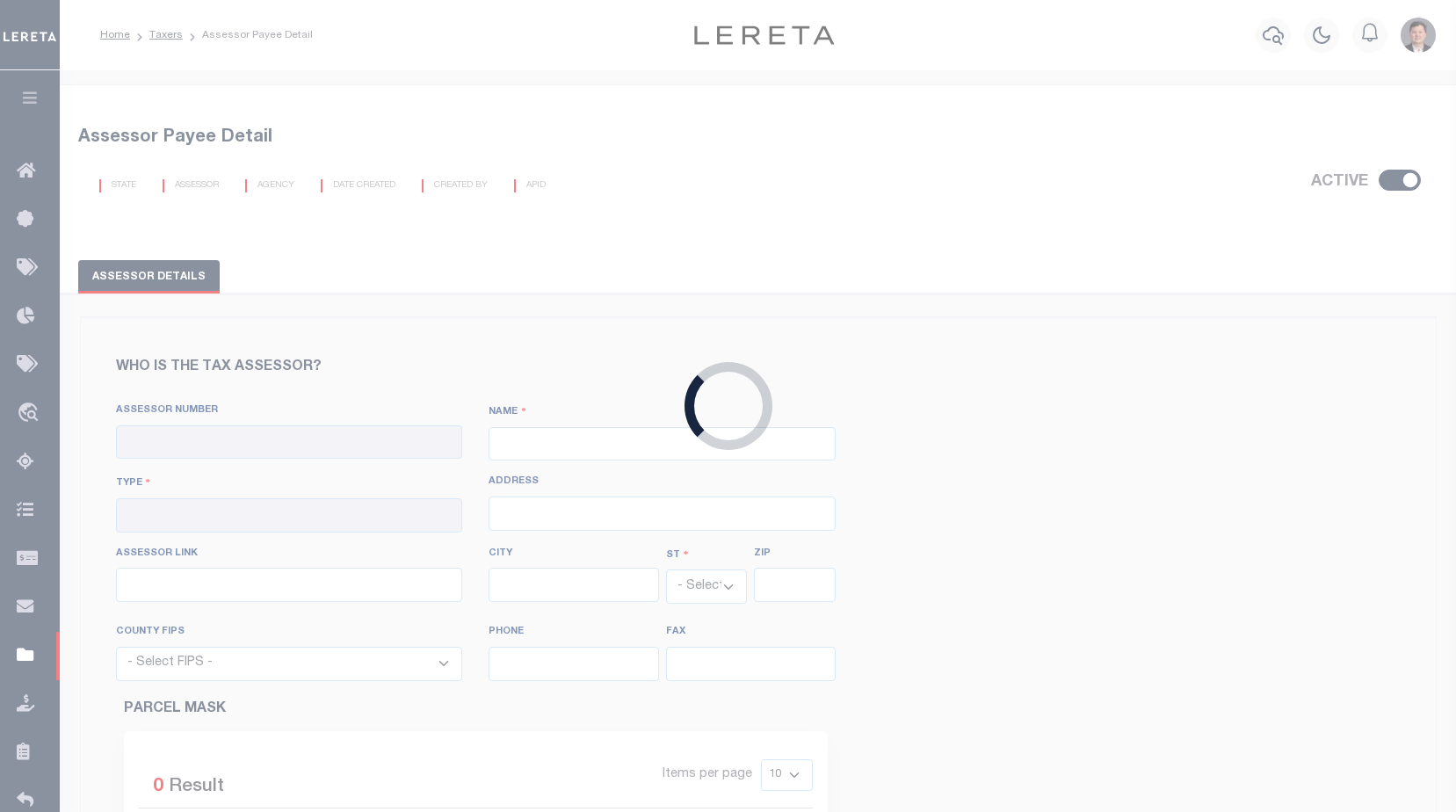
type input "[PHONE_NUMBER]"
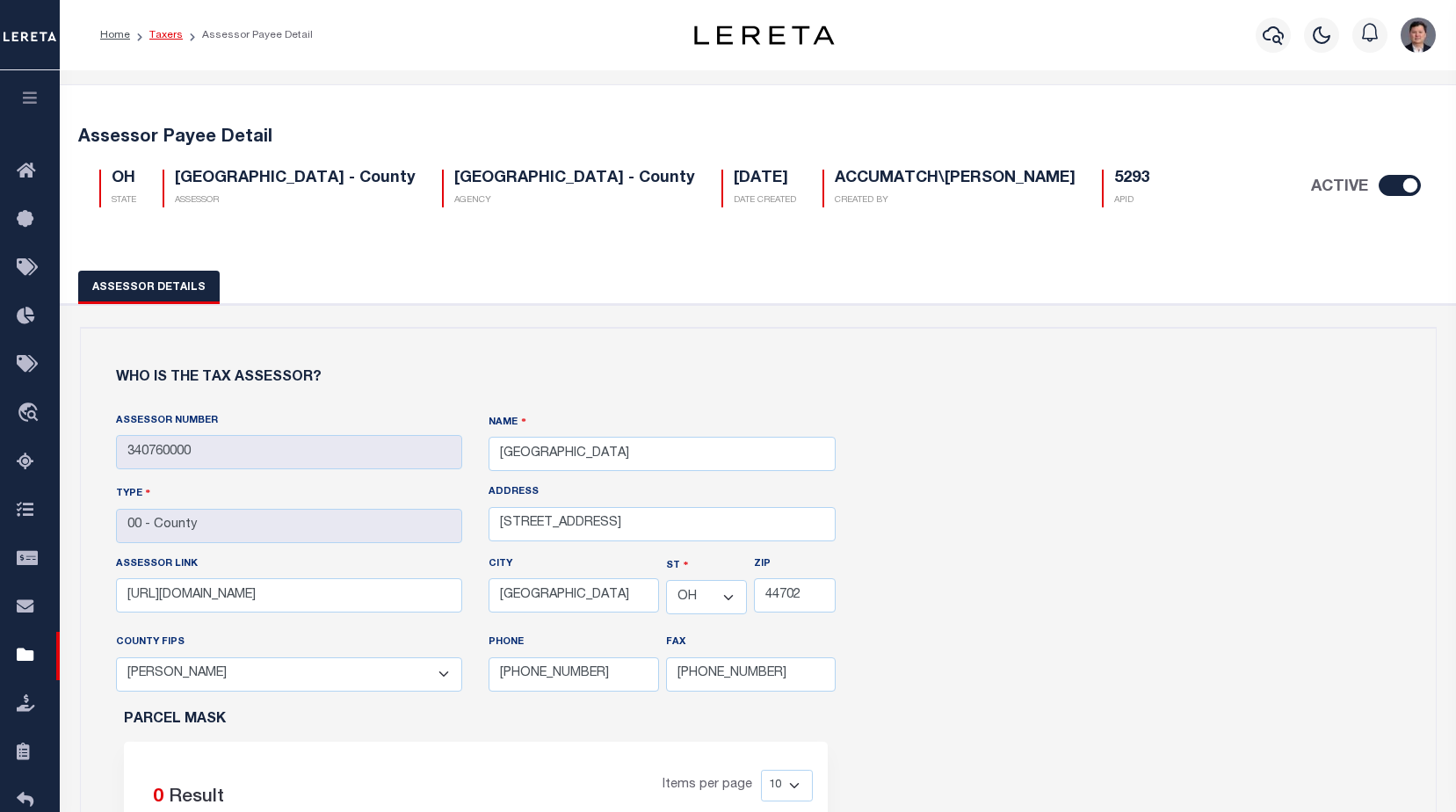
click at [159, 33] on link "Taxers" at bounding box center [165, 34] width 33 height 10
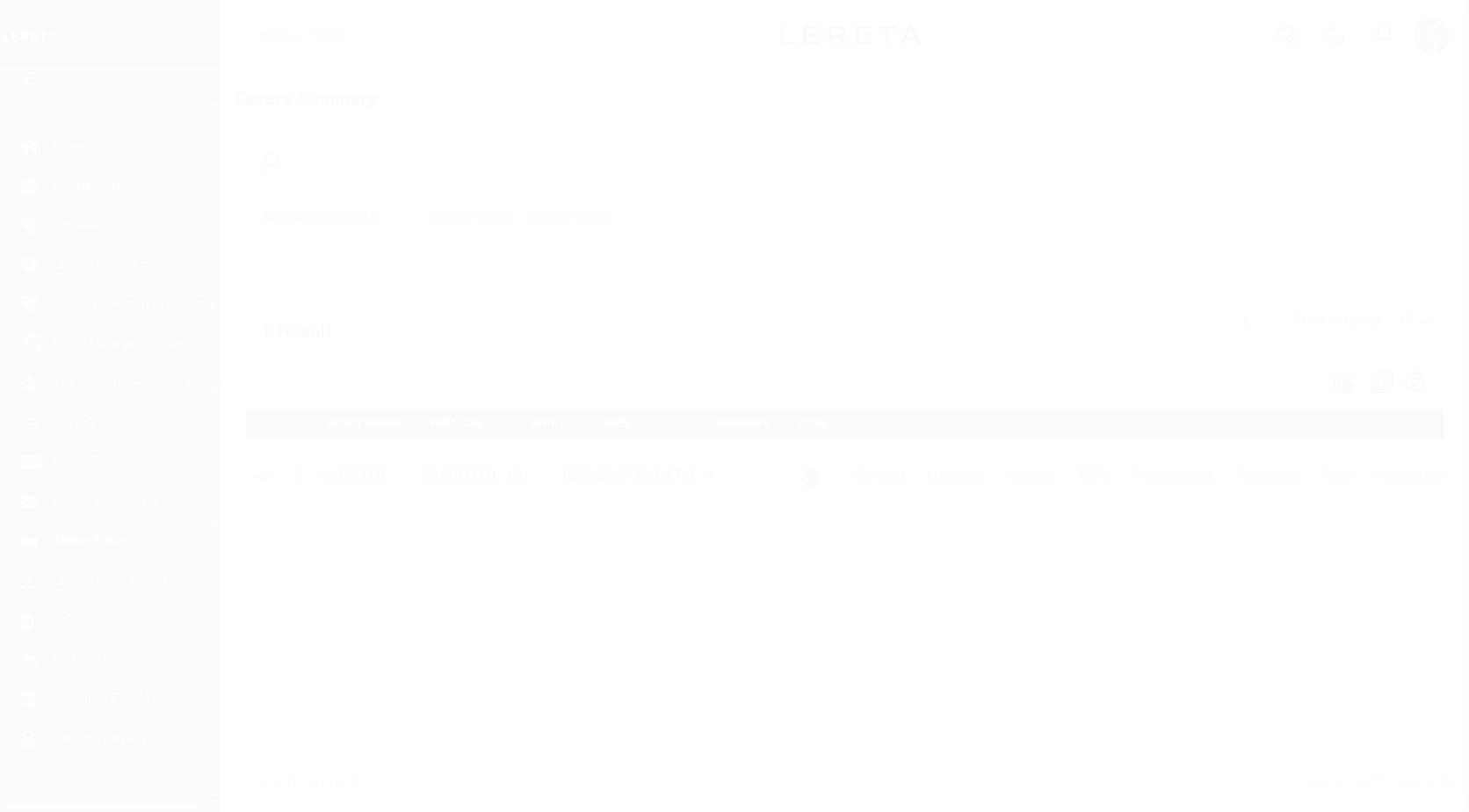
scroll to position [44, 0]
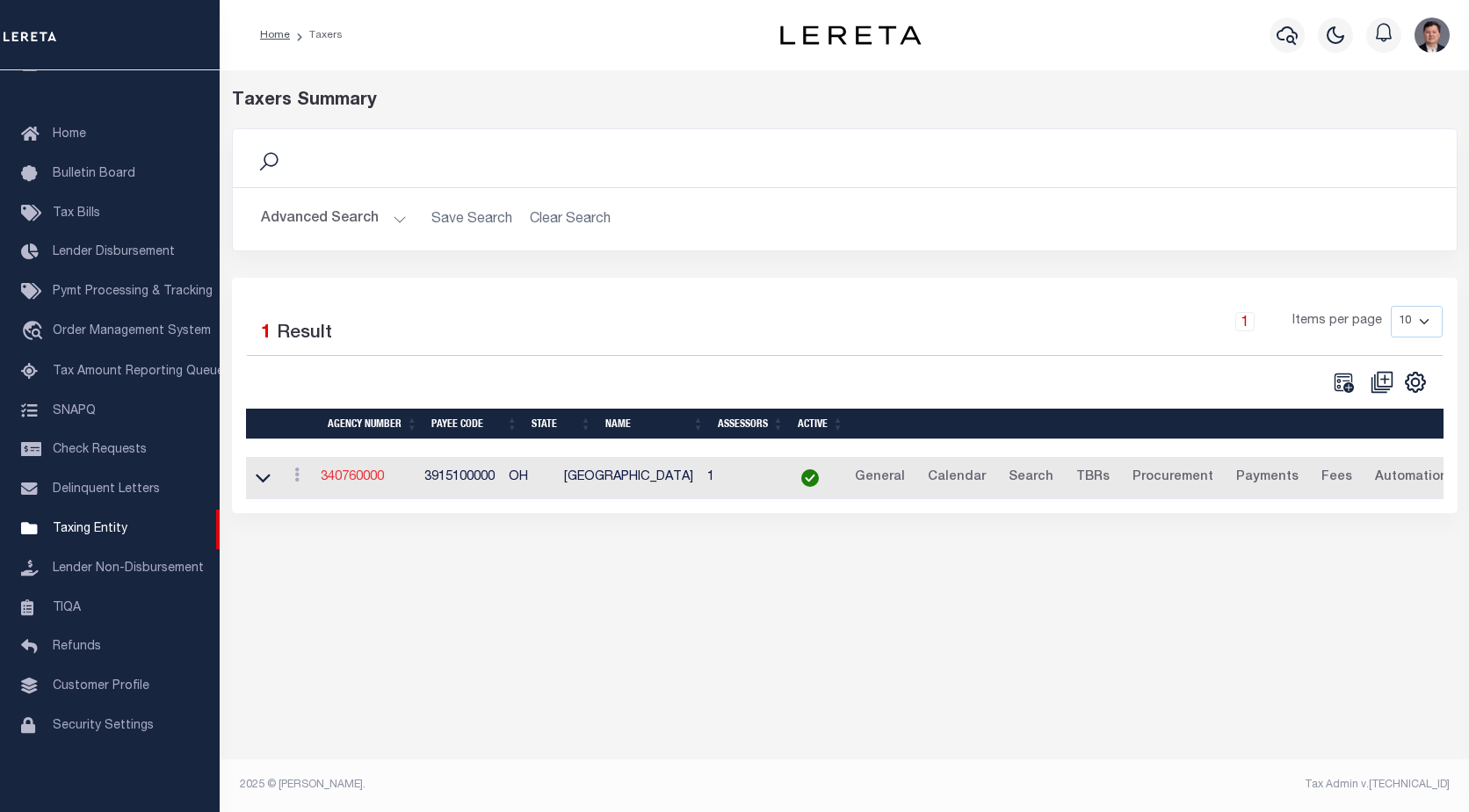
click at [367, 481] on link "340760000" at bounding box center [353, 477] width 64 height 12
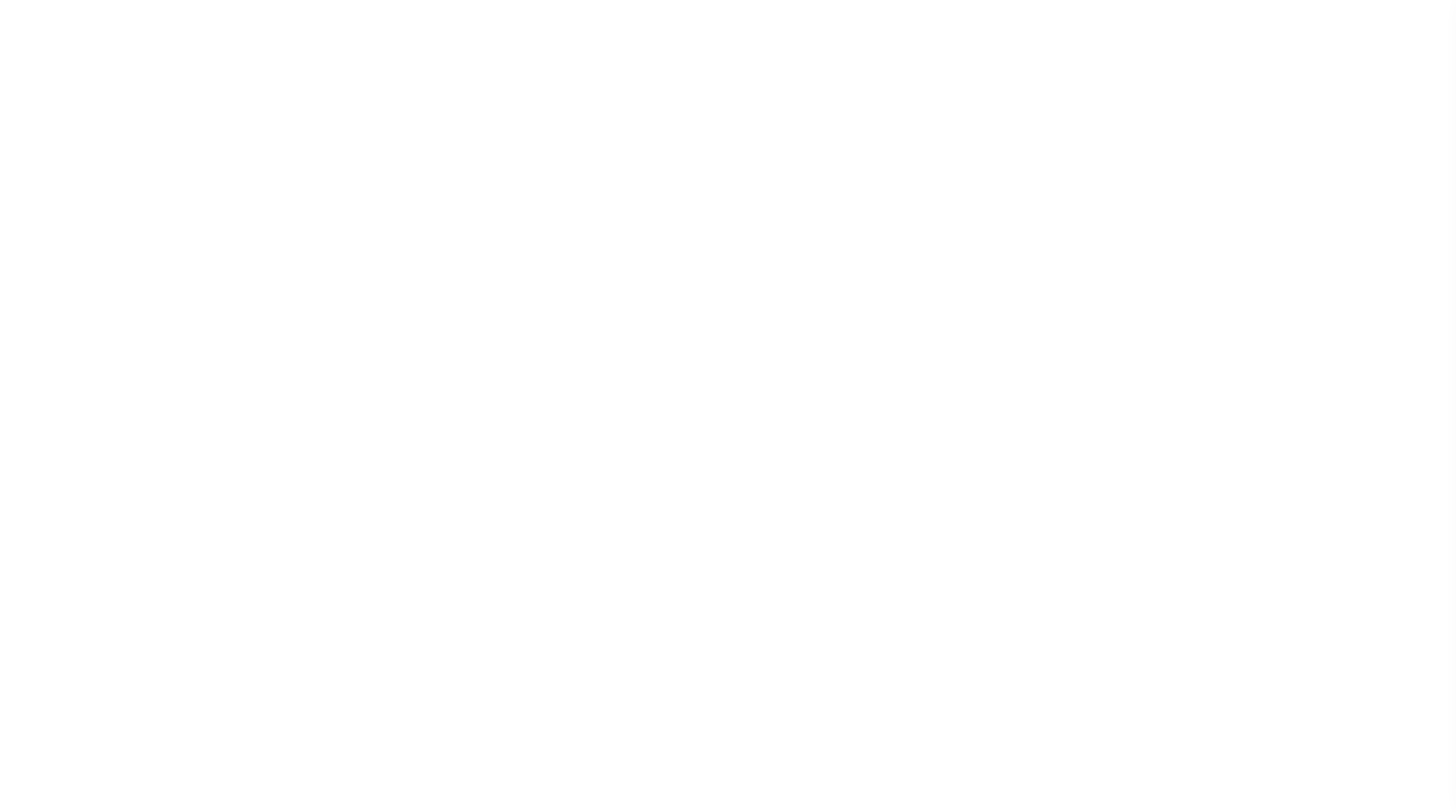
select select
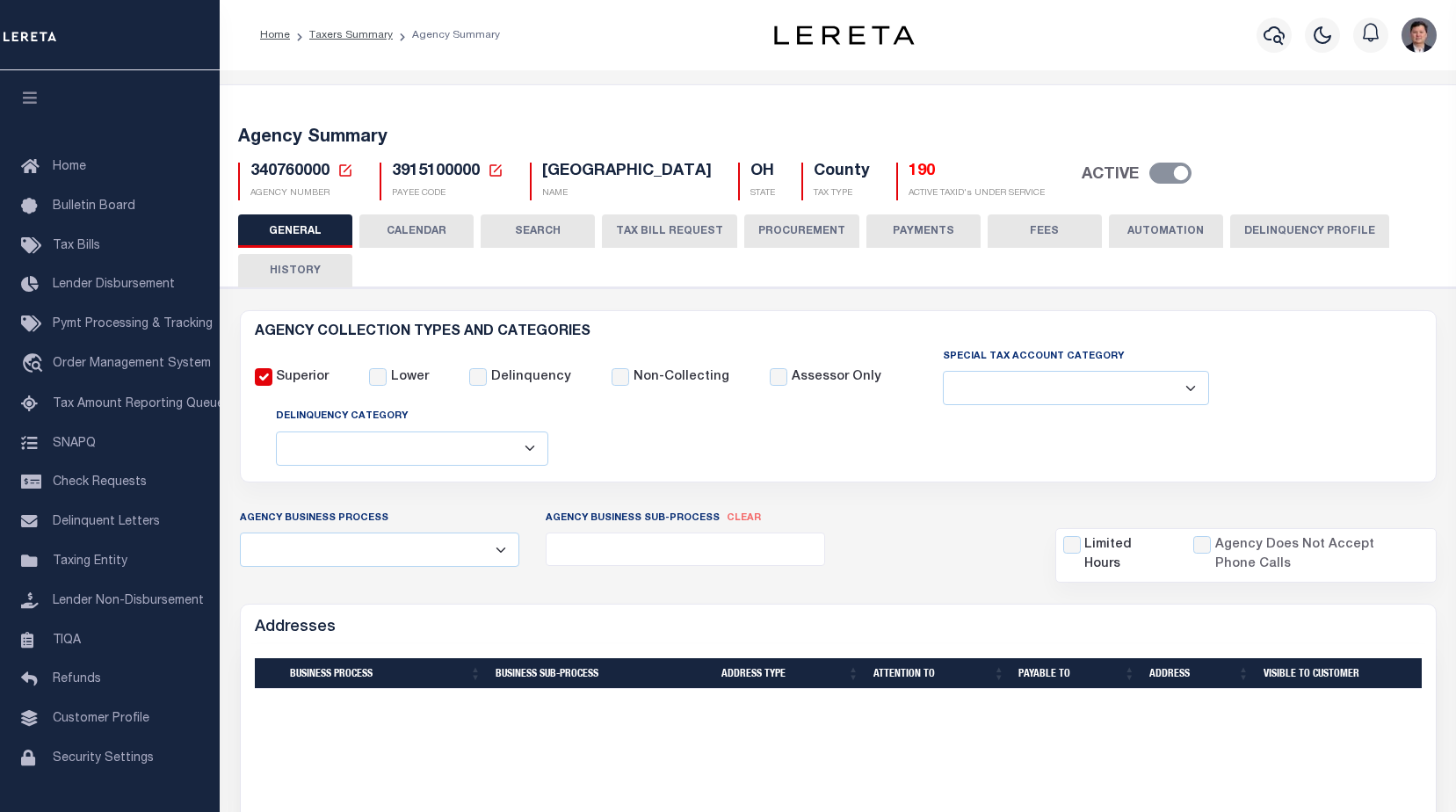
click at [417, 229] on button "CALENDAR" at bounding box center [416, 231] width 114 height 33
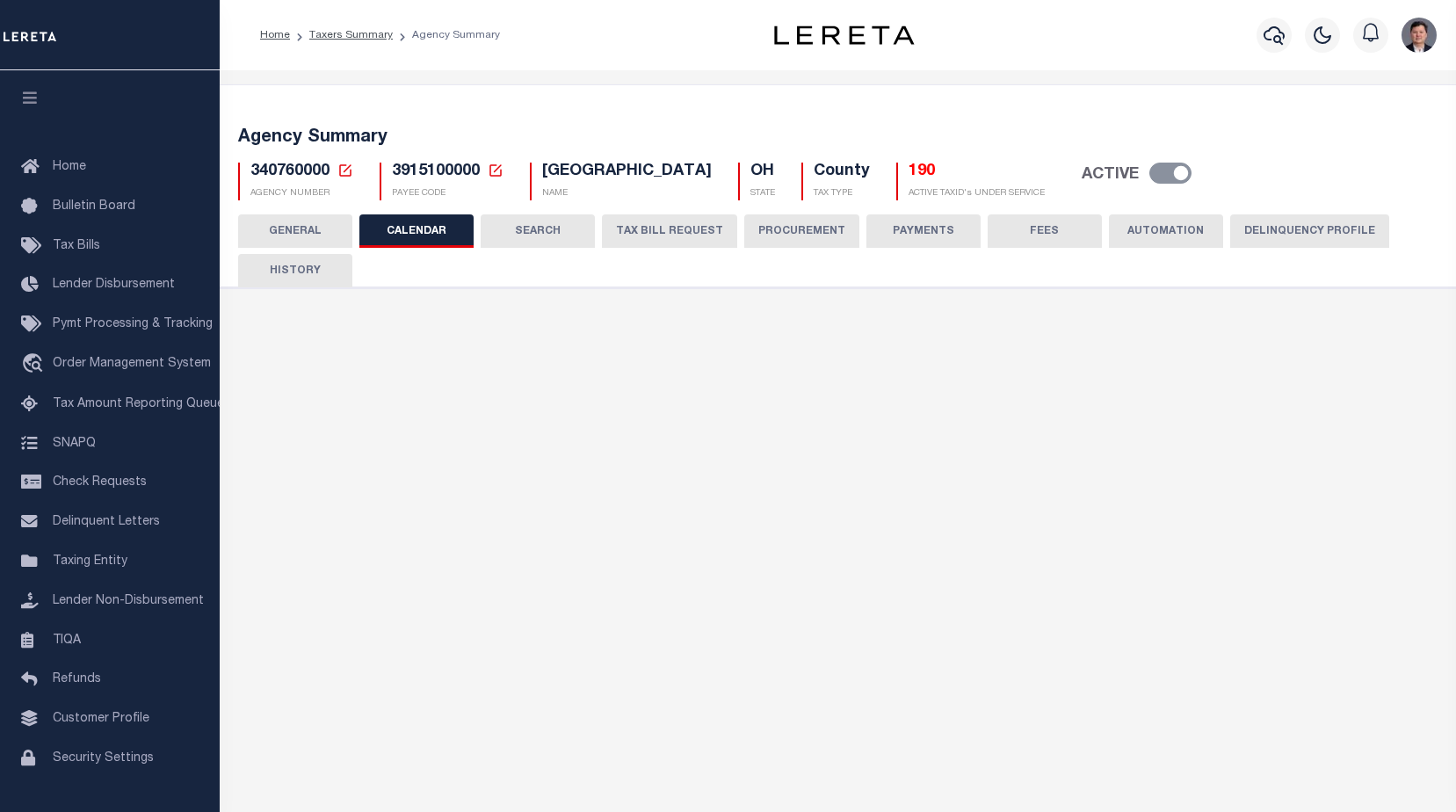
checkbox input "false"
type input "1"
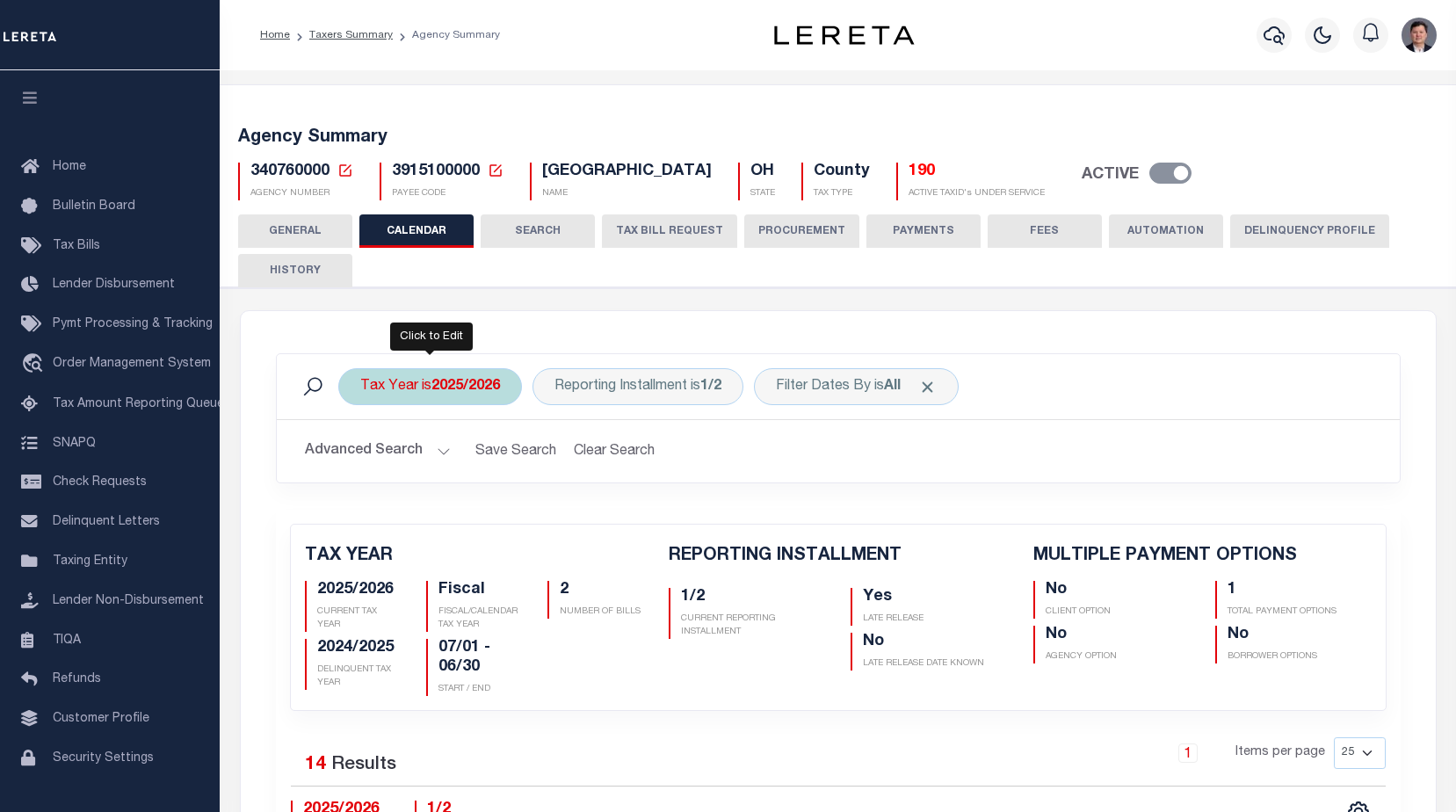
click at [474, 387] on b "2025/2026" at bounding box center [465, 387] width 68 height 14
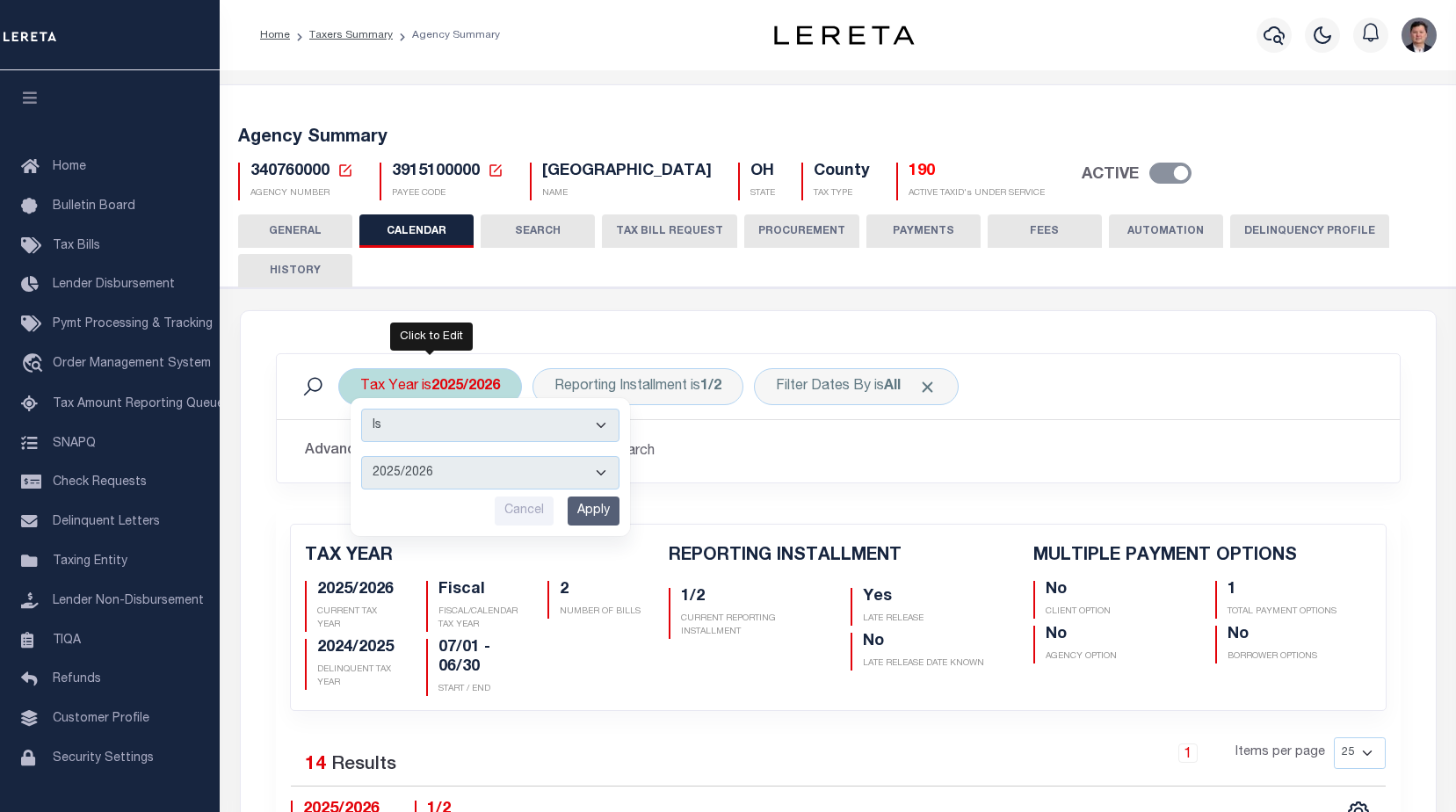
click at [482, 472] on select "2025/2026 2024/2025 2023/2024 2022/2023 2021/2022 2020/2021 2019/2020 2018/2019…" at bounding box center [490, 472] width 258 height 33
select select "2024/2025"
click at [361, 456] on select "2025/2026 2024/2025 2023/2024 2022/2023 2021/2022 2020/2021 2019/2020 2018/2019…" at bounding box center [490, 472] width 258 height 33
click at [595, 509] on input "Apply" at bounding box center [593, 511] width 52 height 29
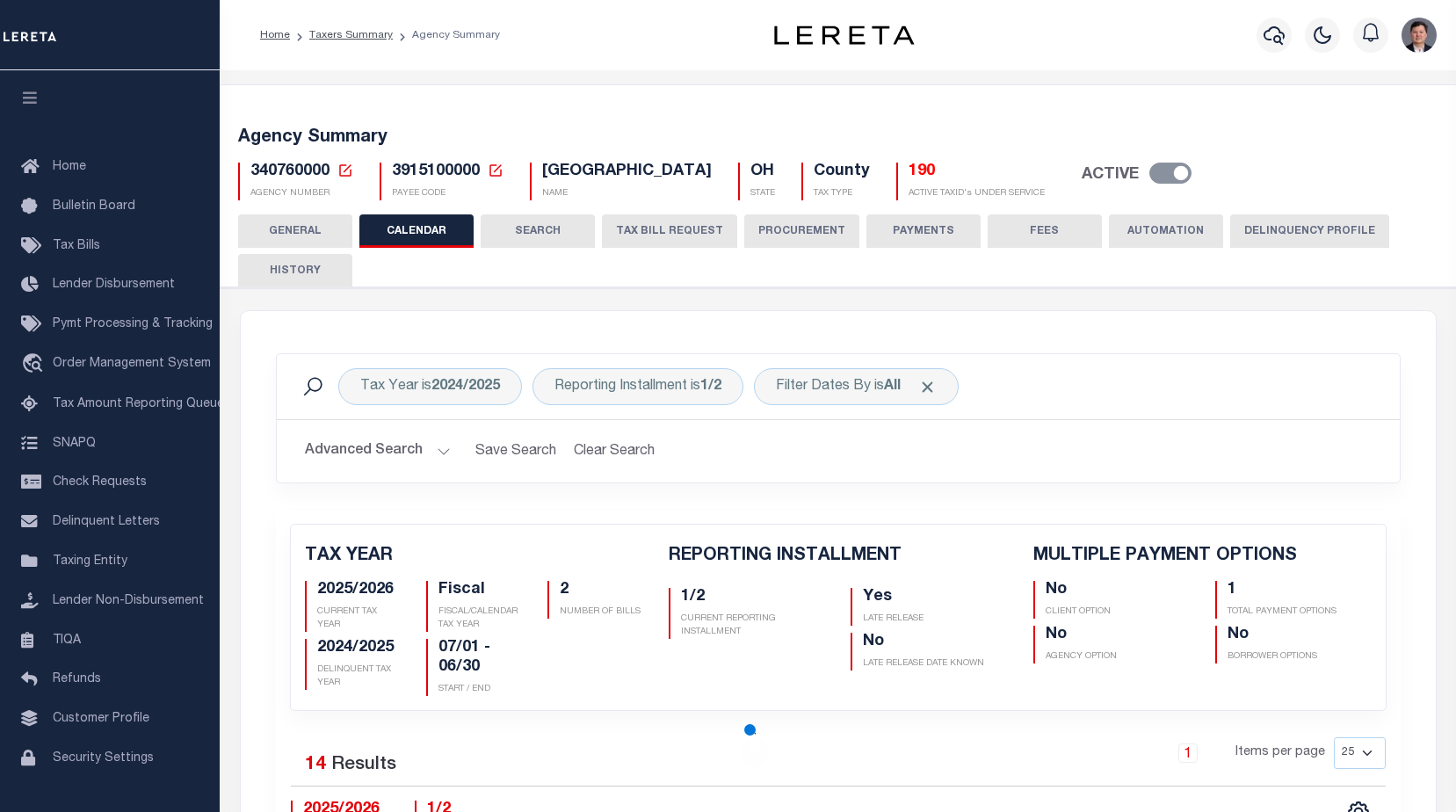
checkbox input "false"
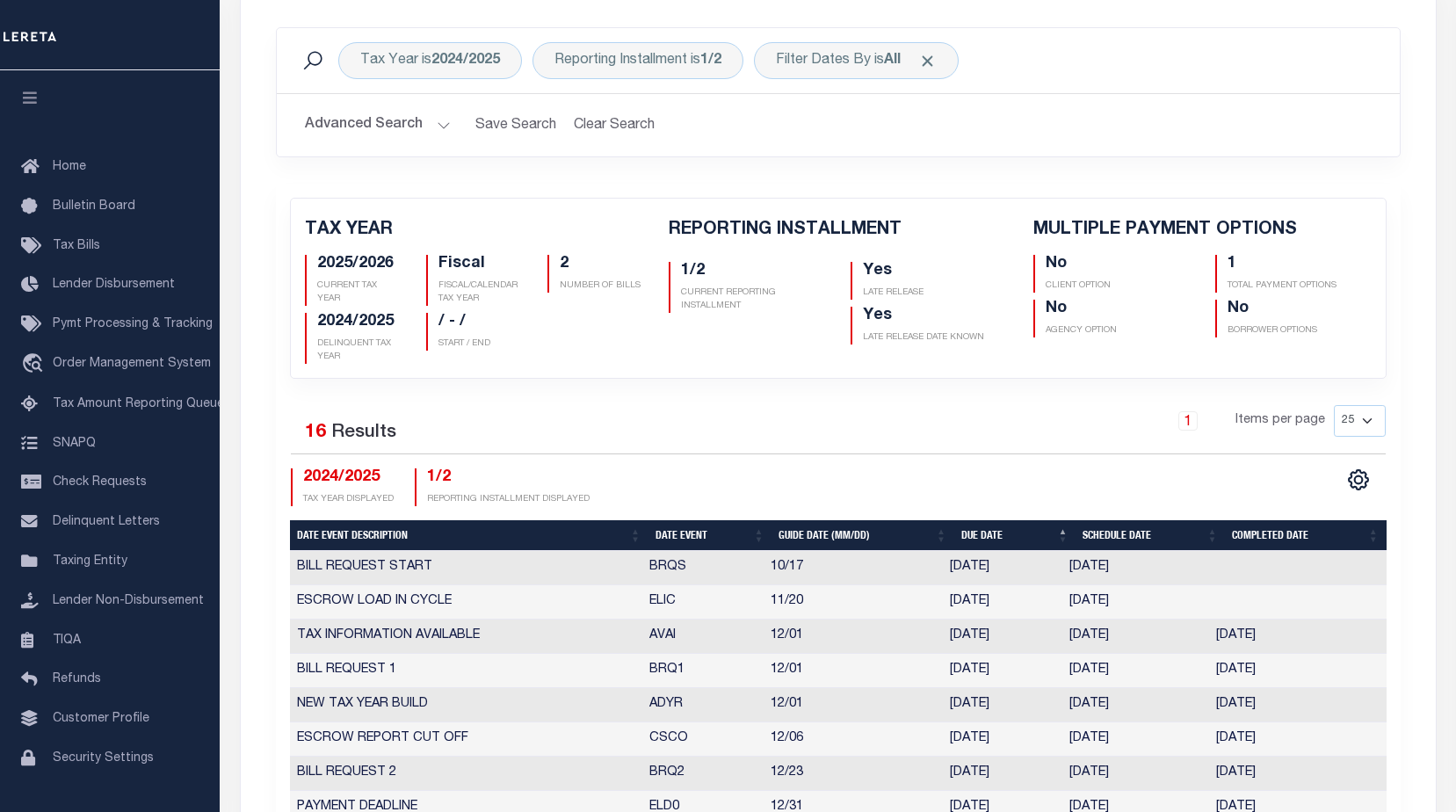
scroll to position [263, 0]
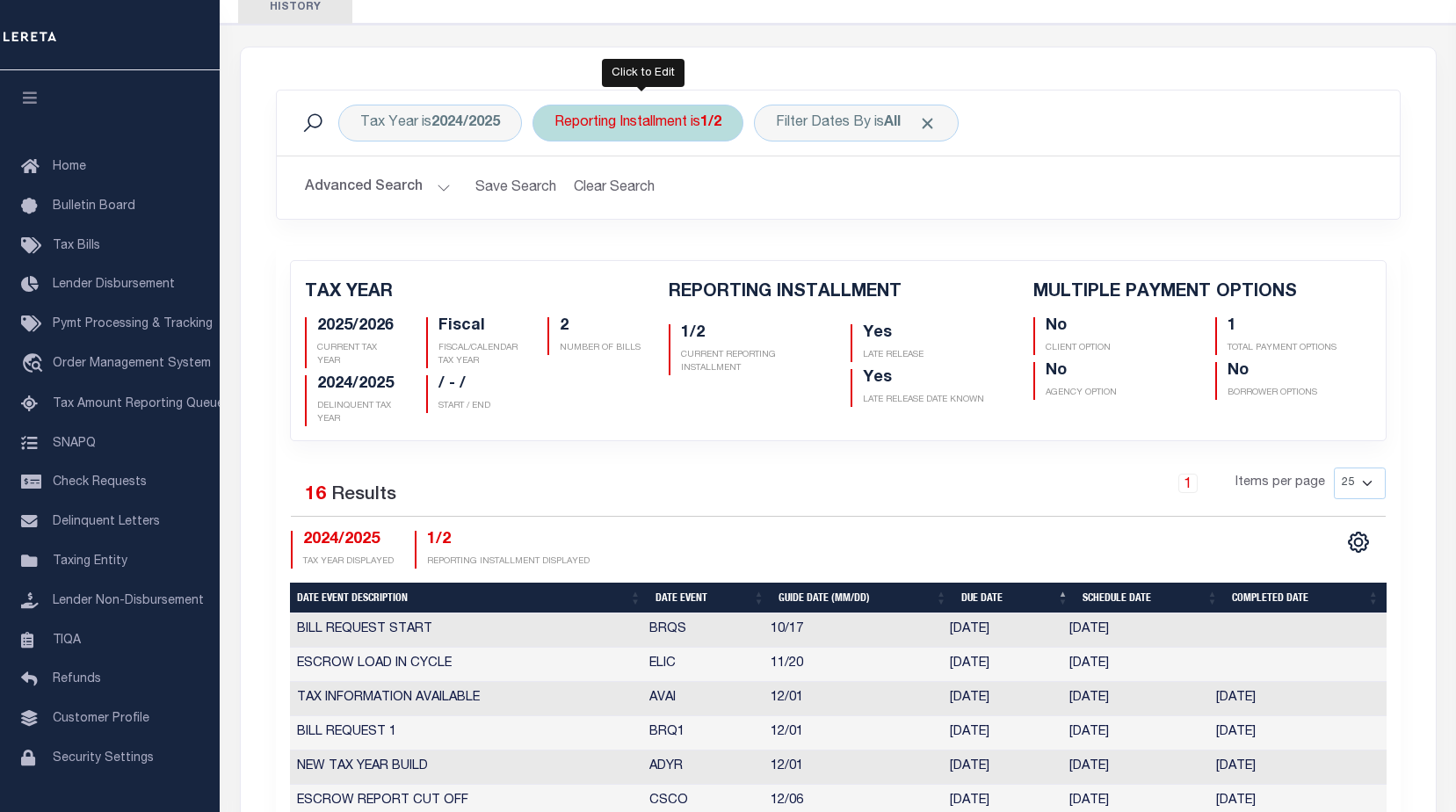
click at [666, 111] on div "Reporting Installment is 1/2" at bounding box center [637, 123] width 211 height 37
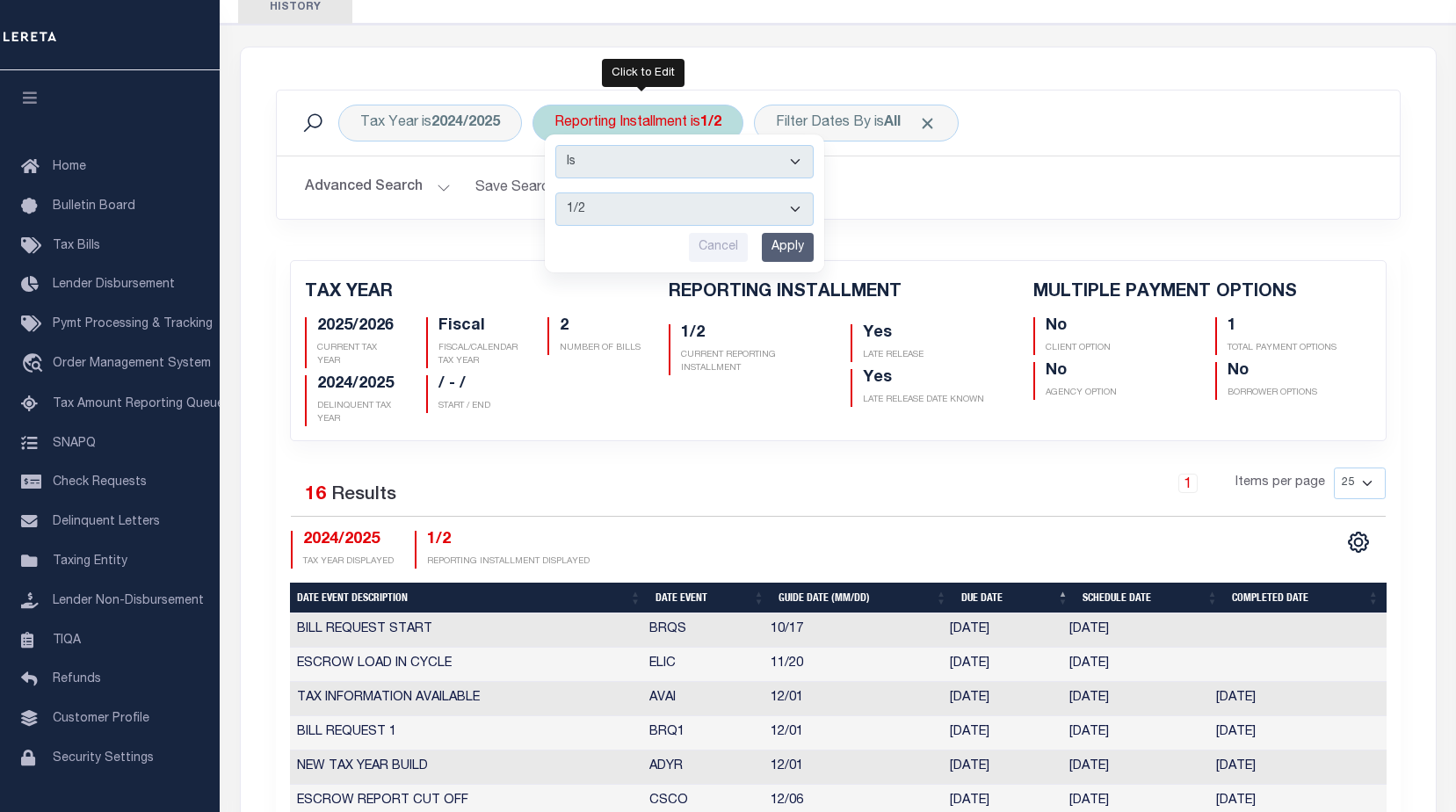
click at [639, 204] on select "1/2 2/2" at bounding box center [685, 209] width 258 height 33
select select "2/2"
click at [556, 193] on select "1/2 2/2" at bounding box center [685, 209] width 258 height 33
click at [797, 251] on input "Apply" at bounding box center [787, 247] width 52 height 29
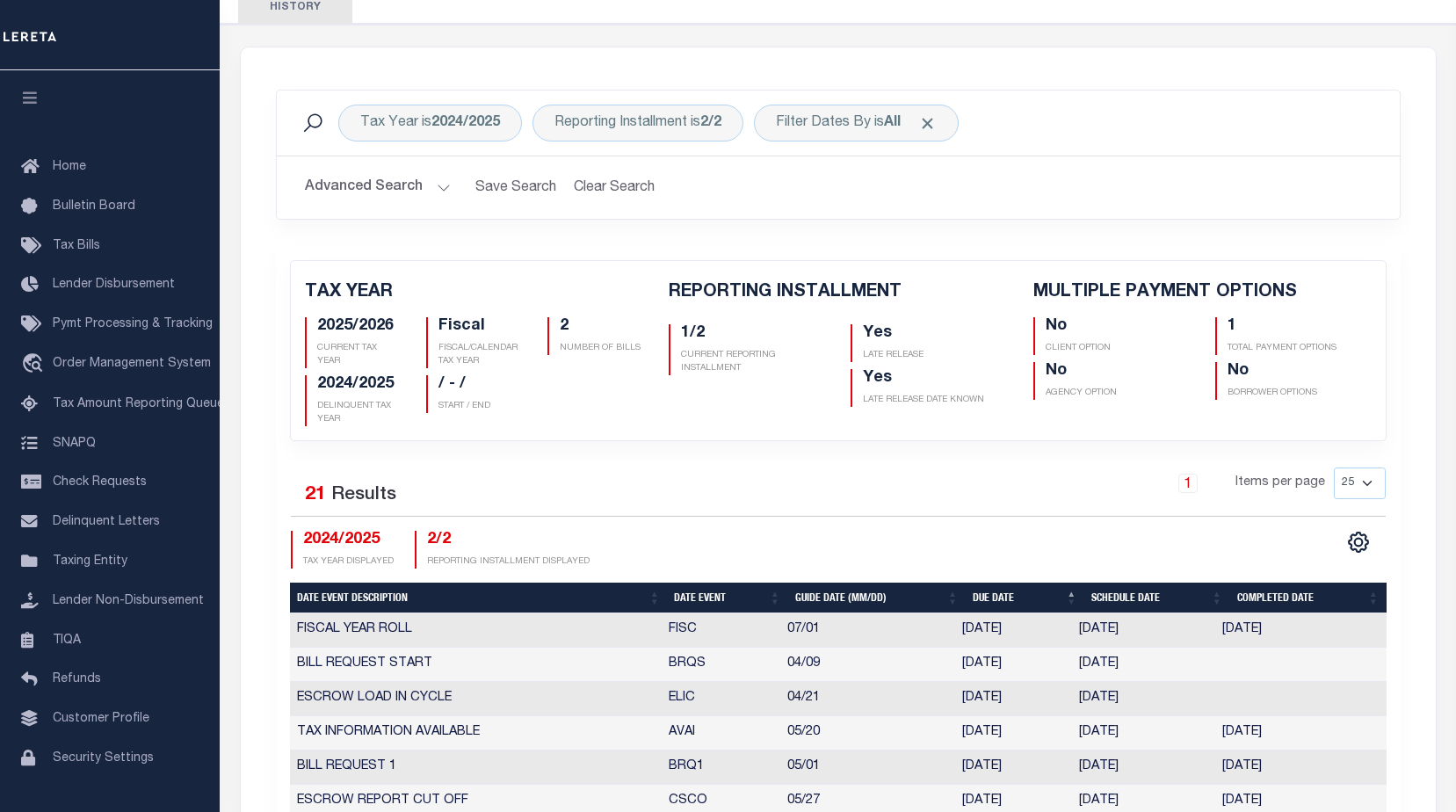
checkbox input "false"
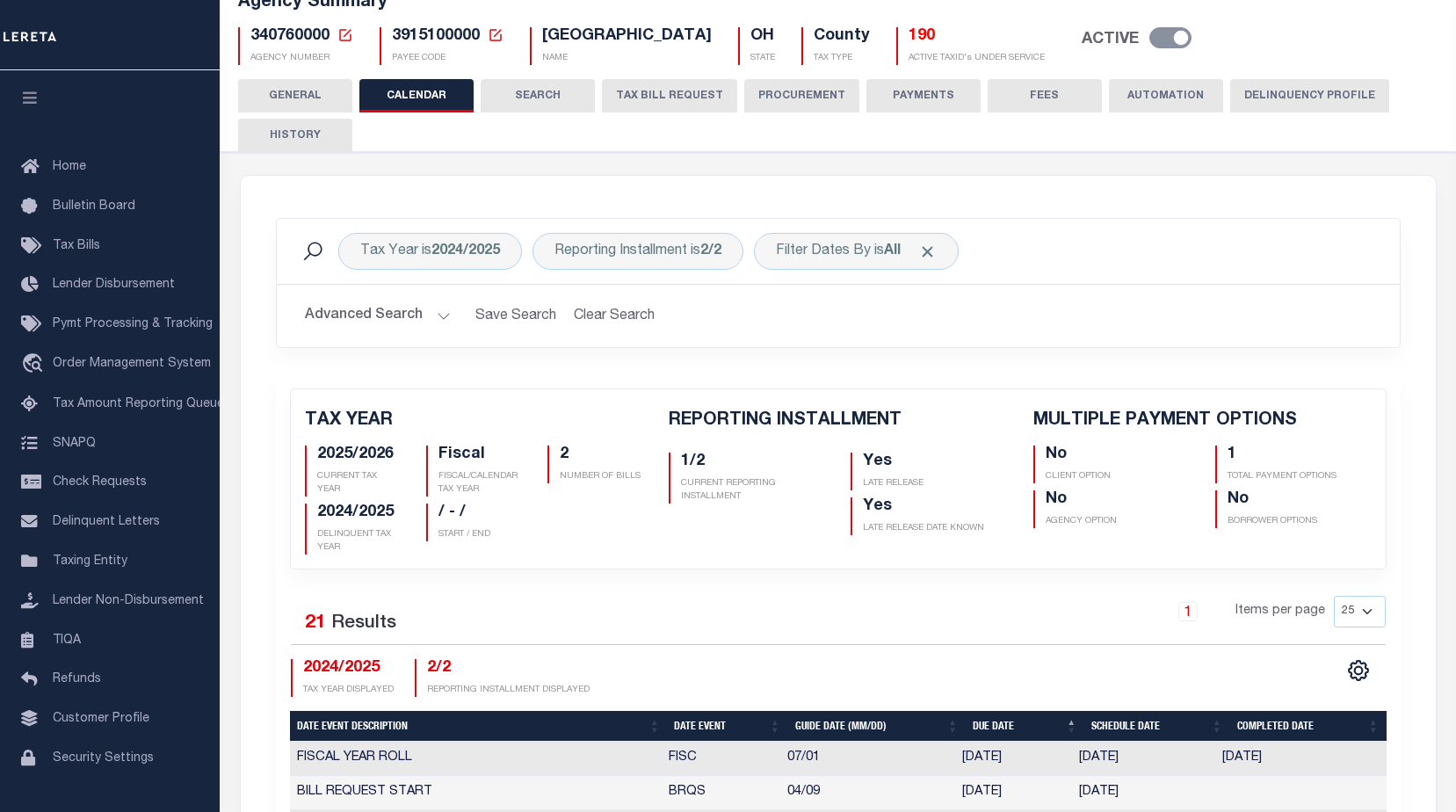
scroll to position [0, 0]
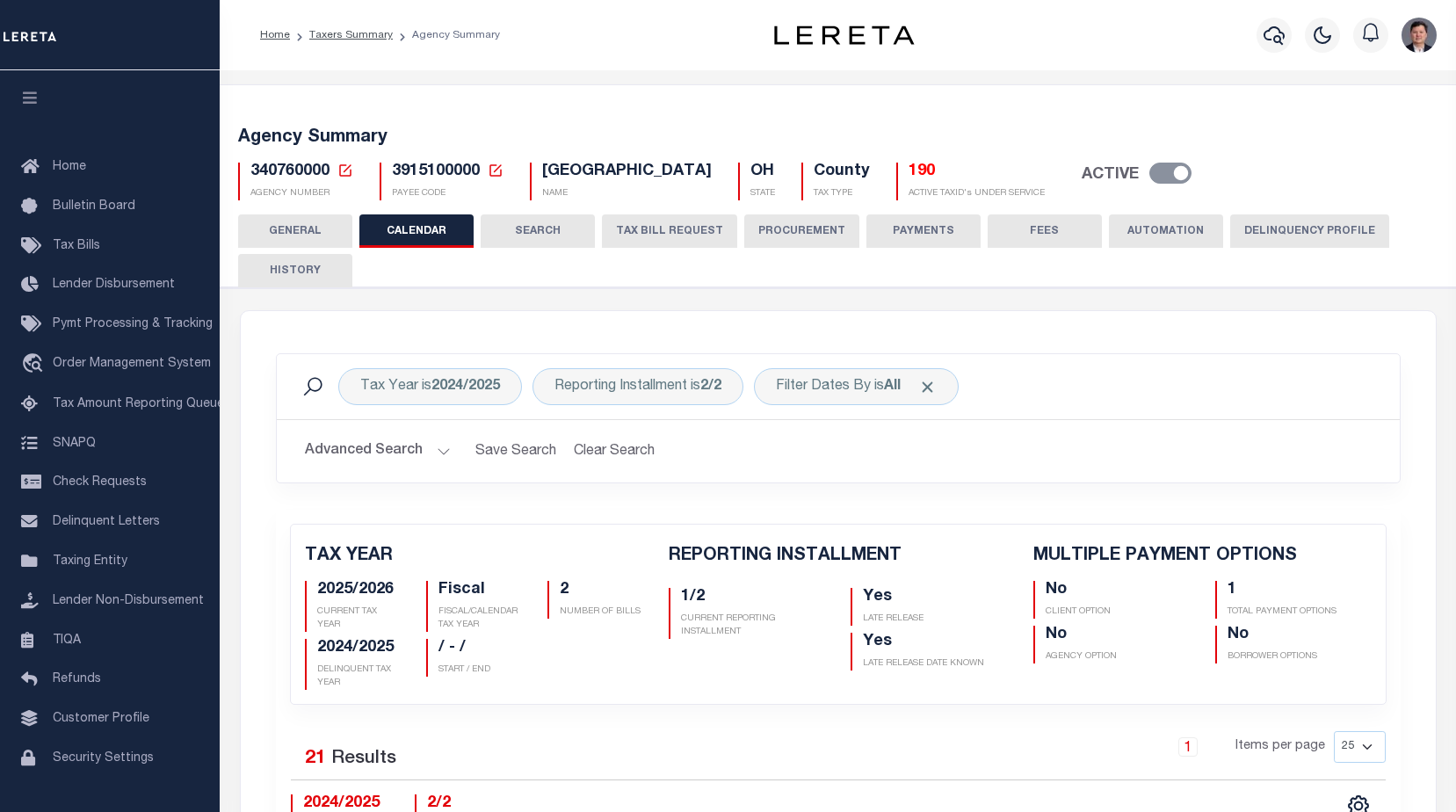
drag, startPoint x: 292, startPoint y: 270, endPoint x: 728, endPoint y: 307, distance: 437.6
click at [292, 270] on button "HISTORY" at bounding box center [295, 270] width 114 height 33
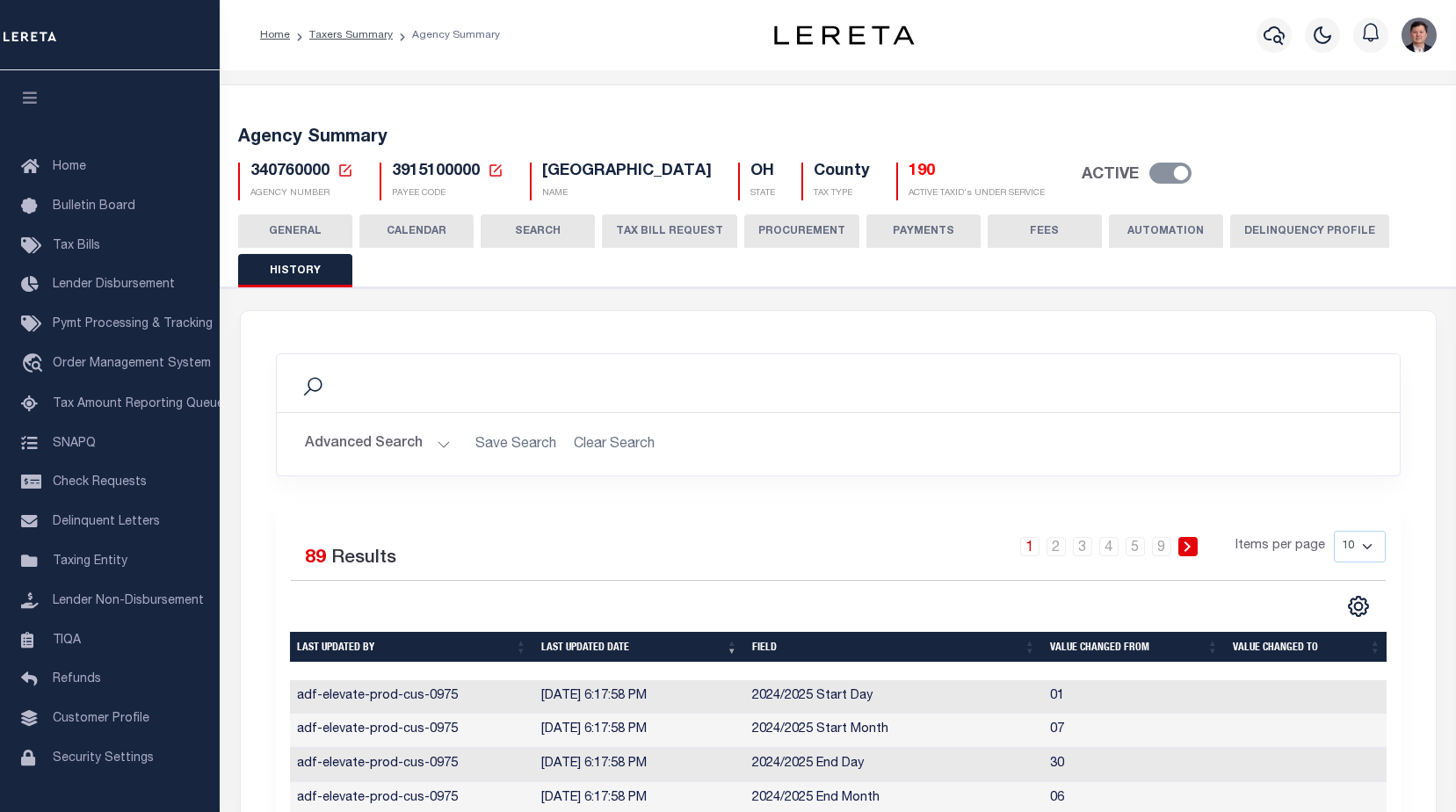
scroll to position [351, 0]
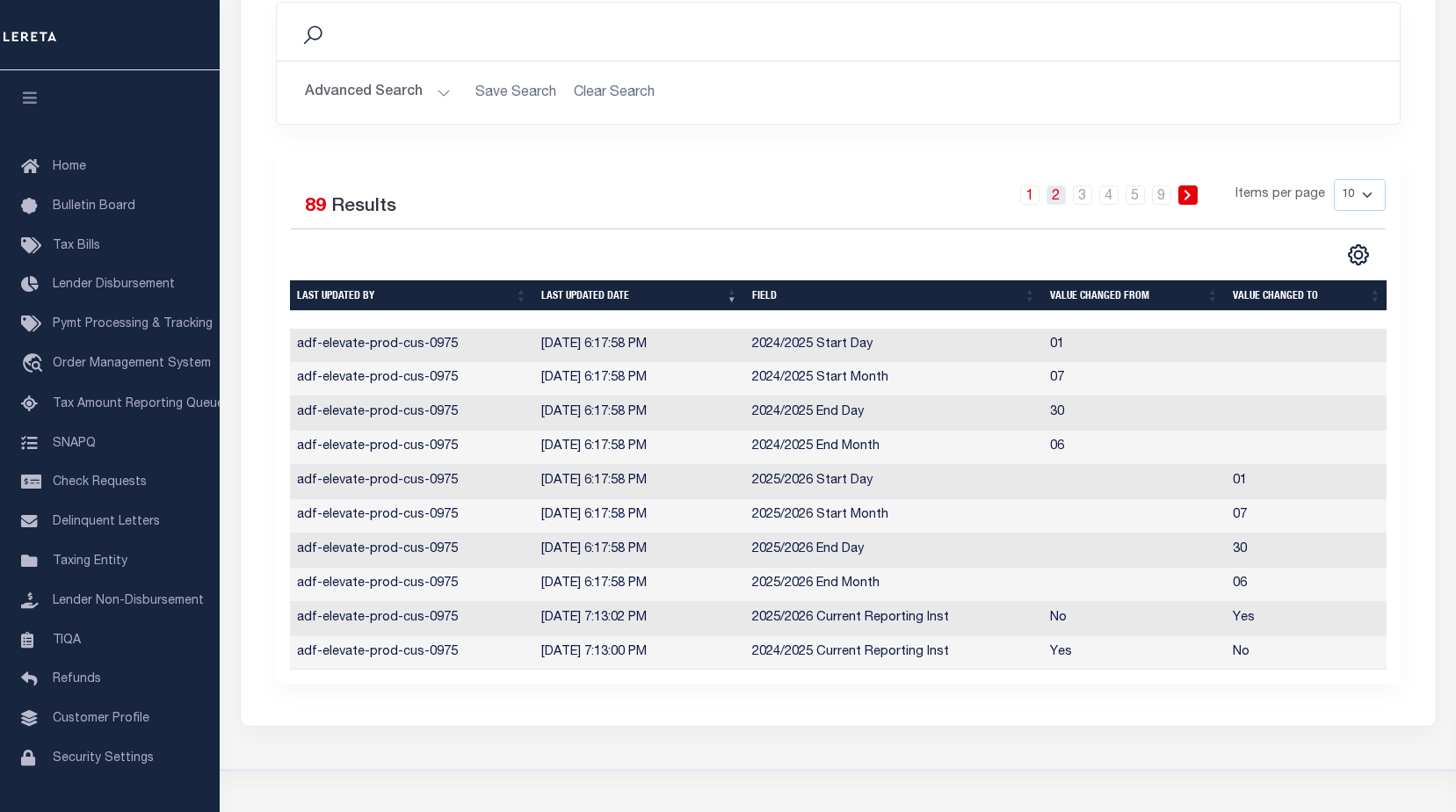
click at [1049, 199] on link "2" at bounding box center [1056, 195] width 19 height 19
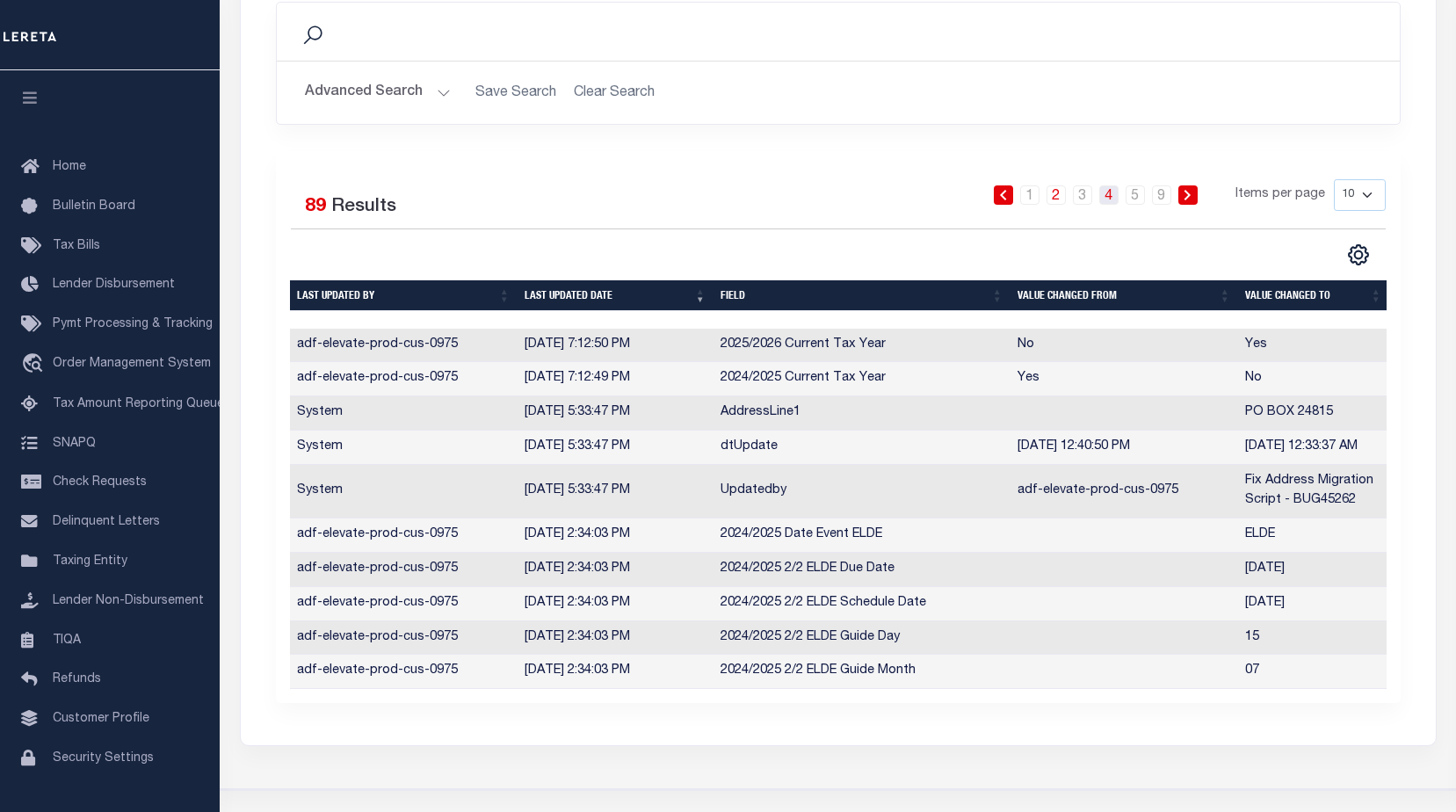
click at [1111, 199] on link "4" at bounding box center [1108, 195] width 19 height 19
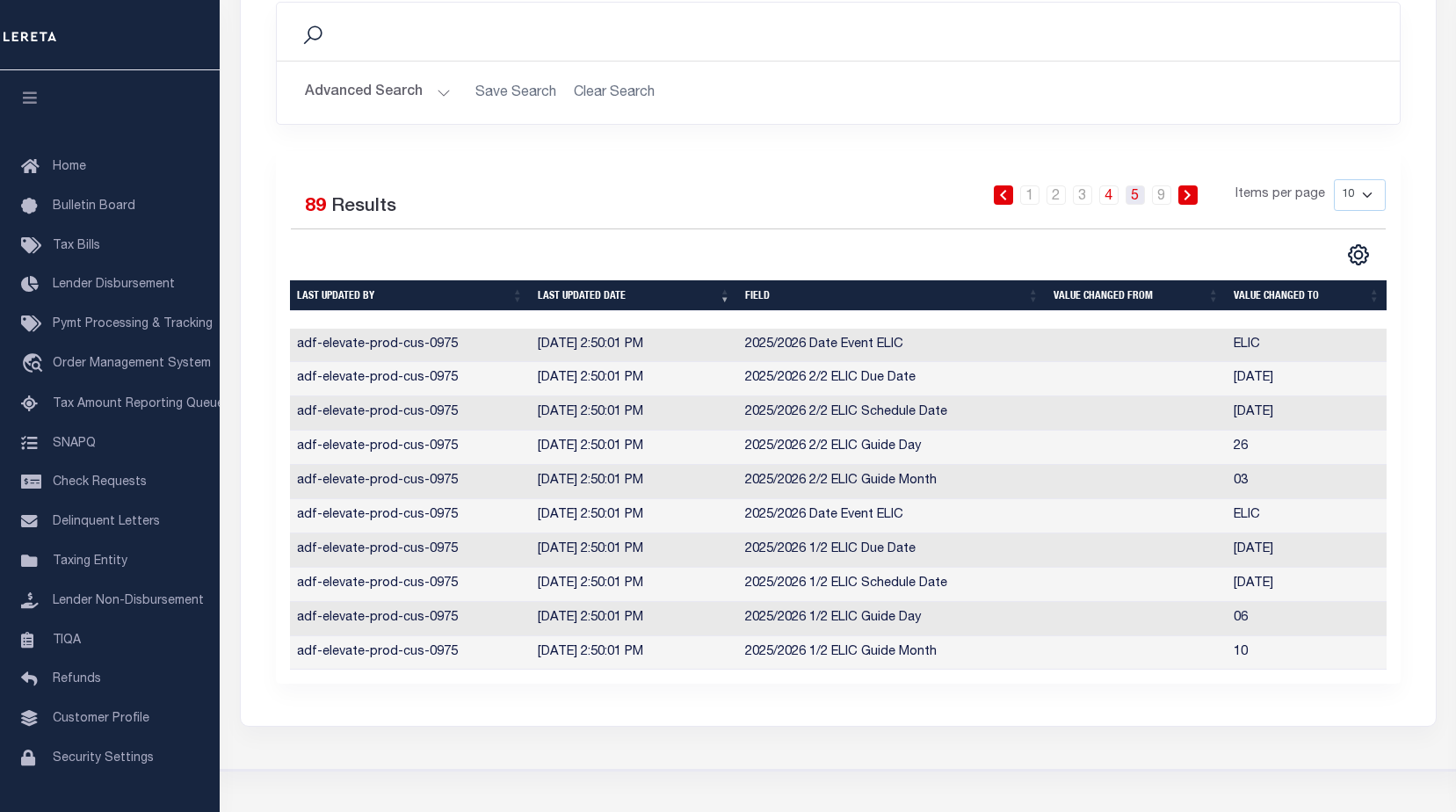
click at [1133, 199] on link "5" at bounding box center [1135, 195] width 19 height 19
click at [1135, 195] on link "6" at bounding box center [1135, 195] width 19 height 19
click at [1112, 196] on link "7" at bounding box center [1108, 195] width 19 height 19
click at [1134, 195] on link "8" at bounding box center [1135, 195] width 19 height 19
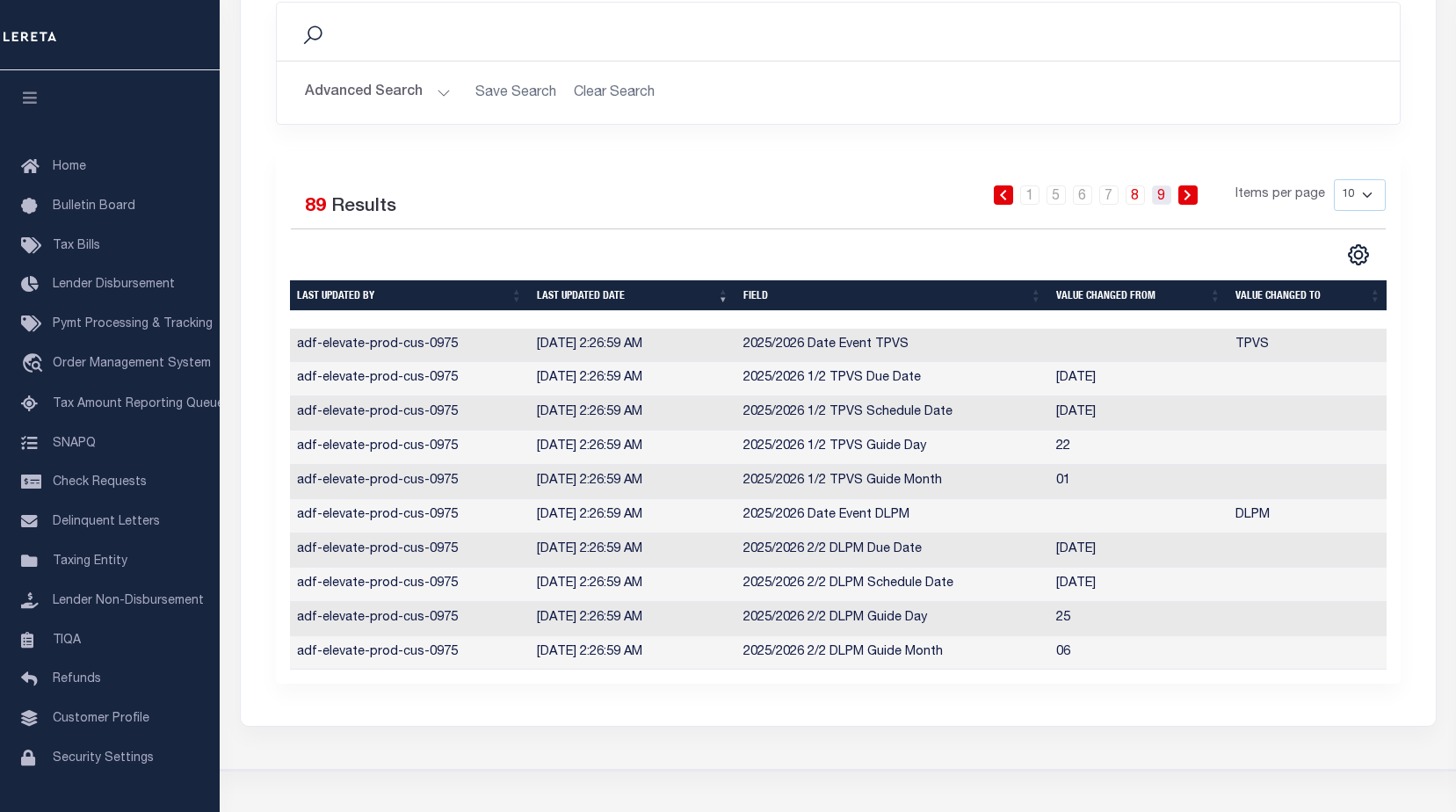
click at [1164, 193] on link "9" at bounding box center [1162, 195] width 19 height 19
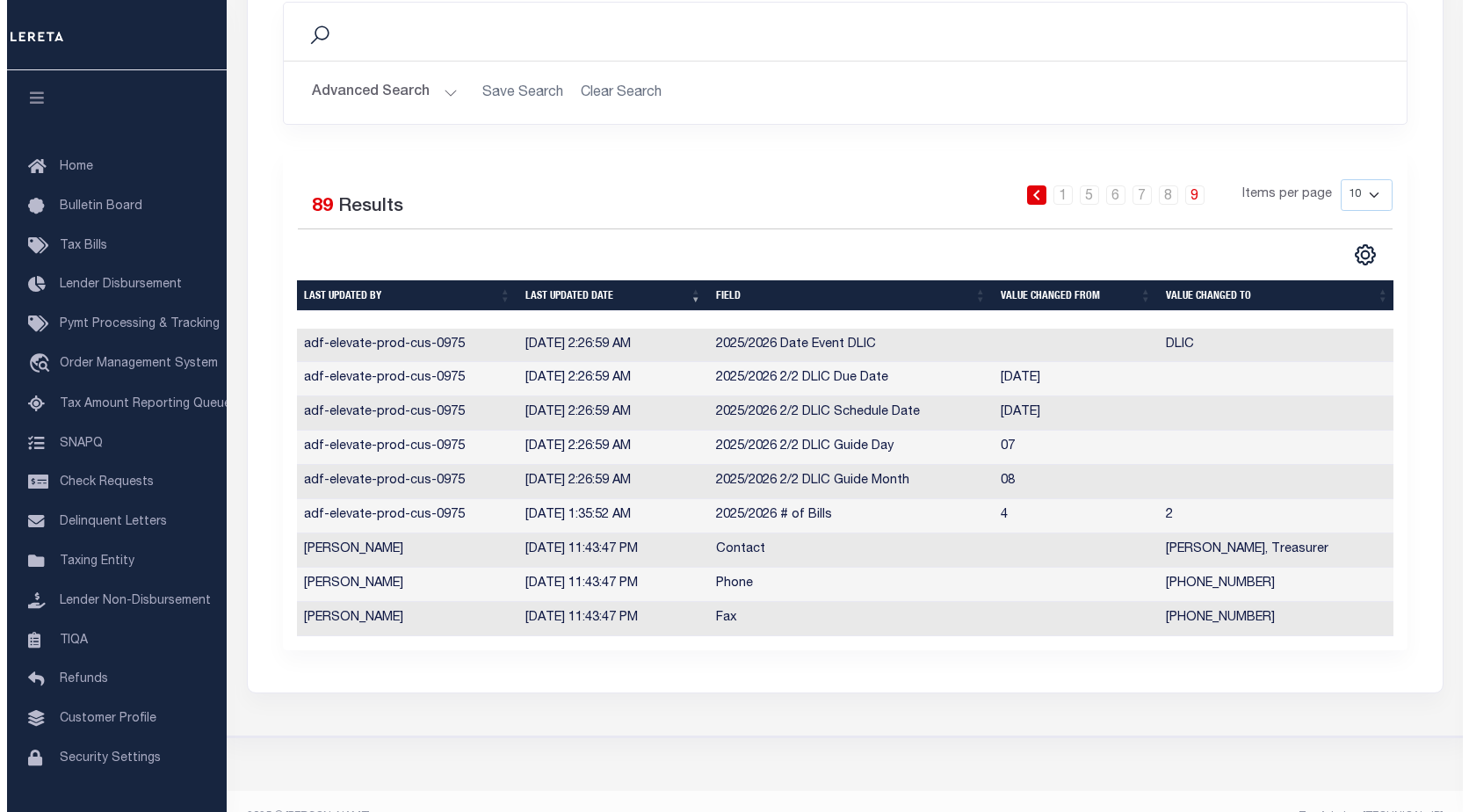
scroll to position [0, 0]
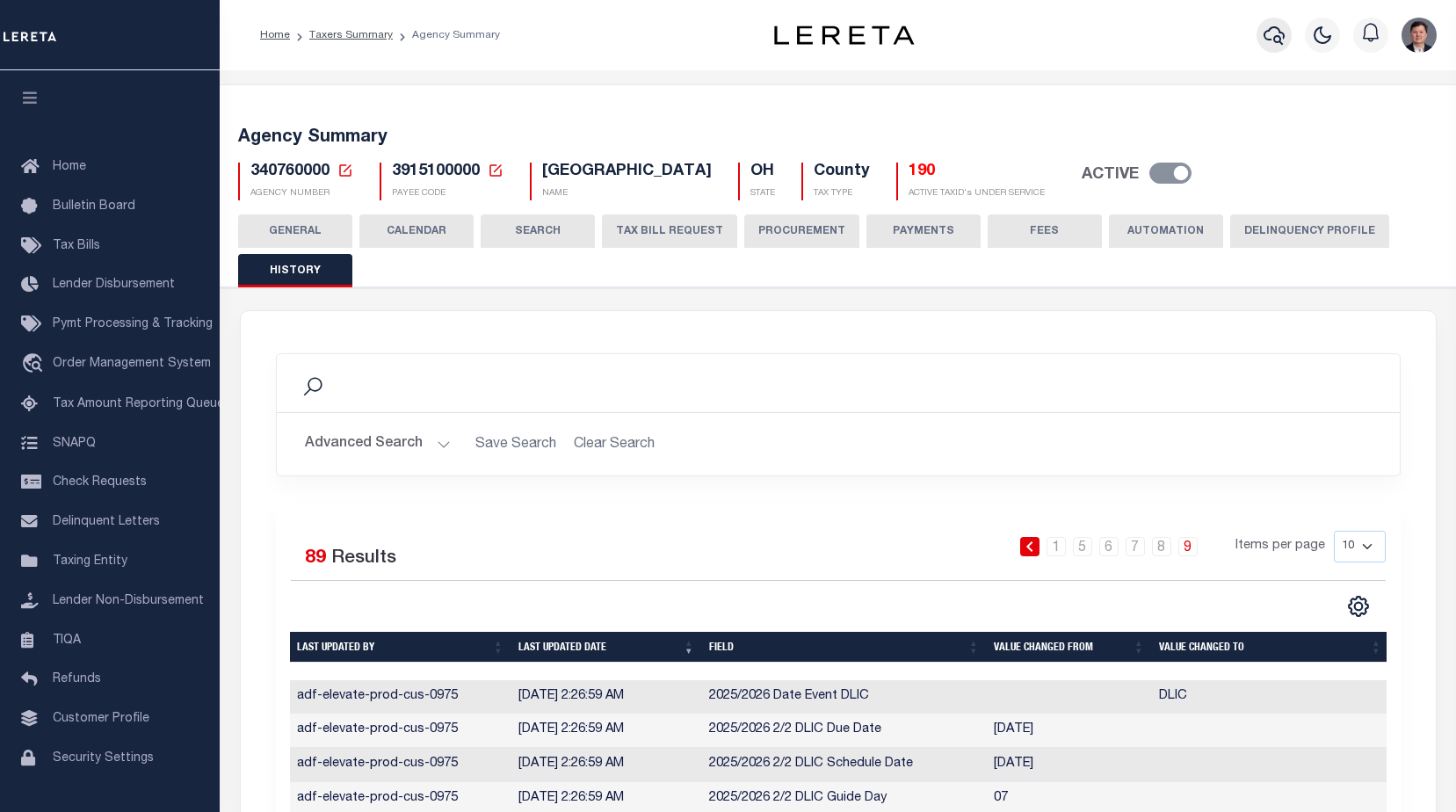
click at [1277, 31] on icon "button" at bounding box center [1274, 35] width 21 height 21
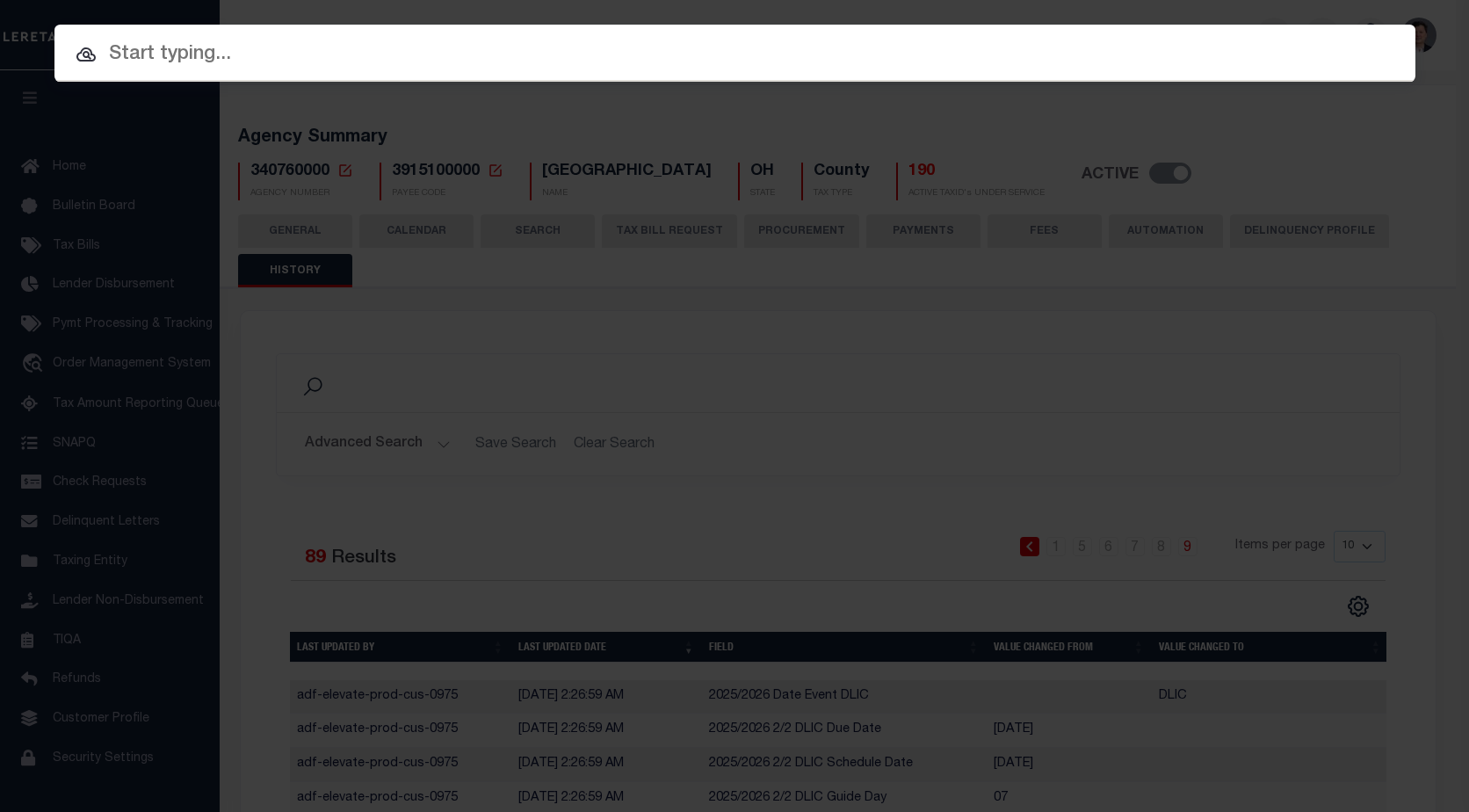
click at [267, 51] on input "text" at bounding box center [734, 55] width 1362 height 30
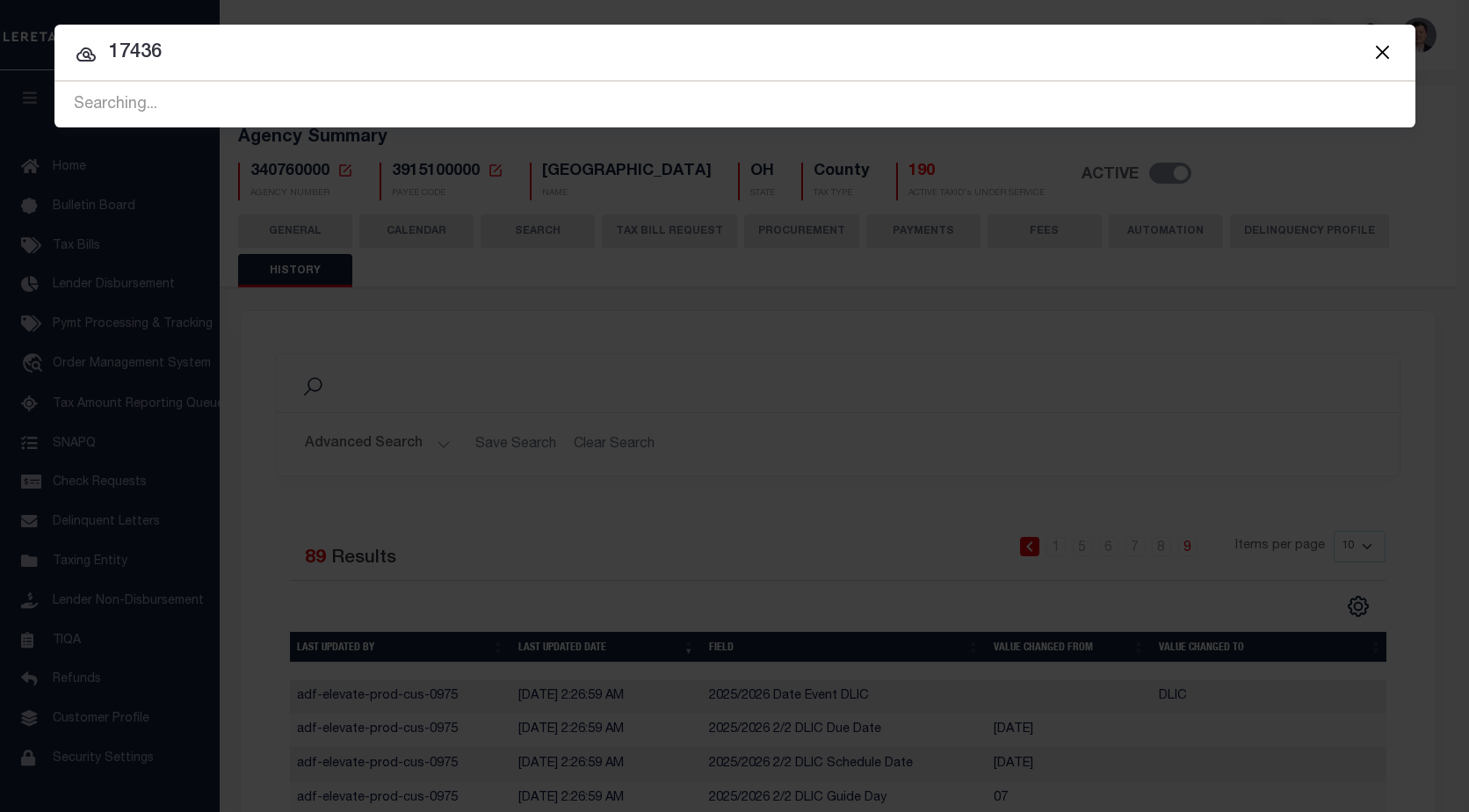
type input "17436"
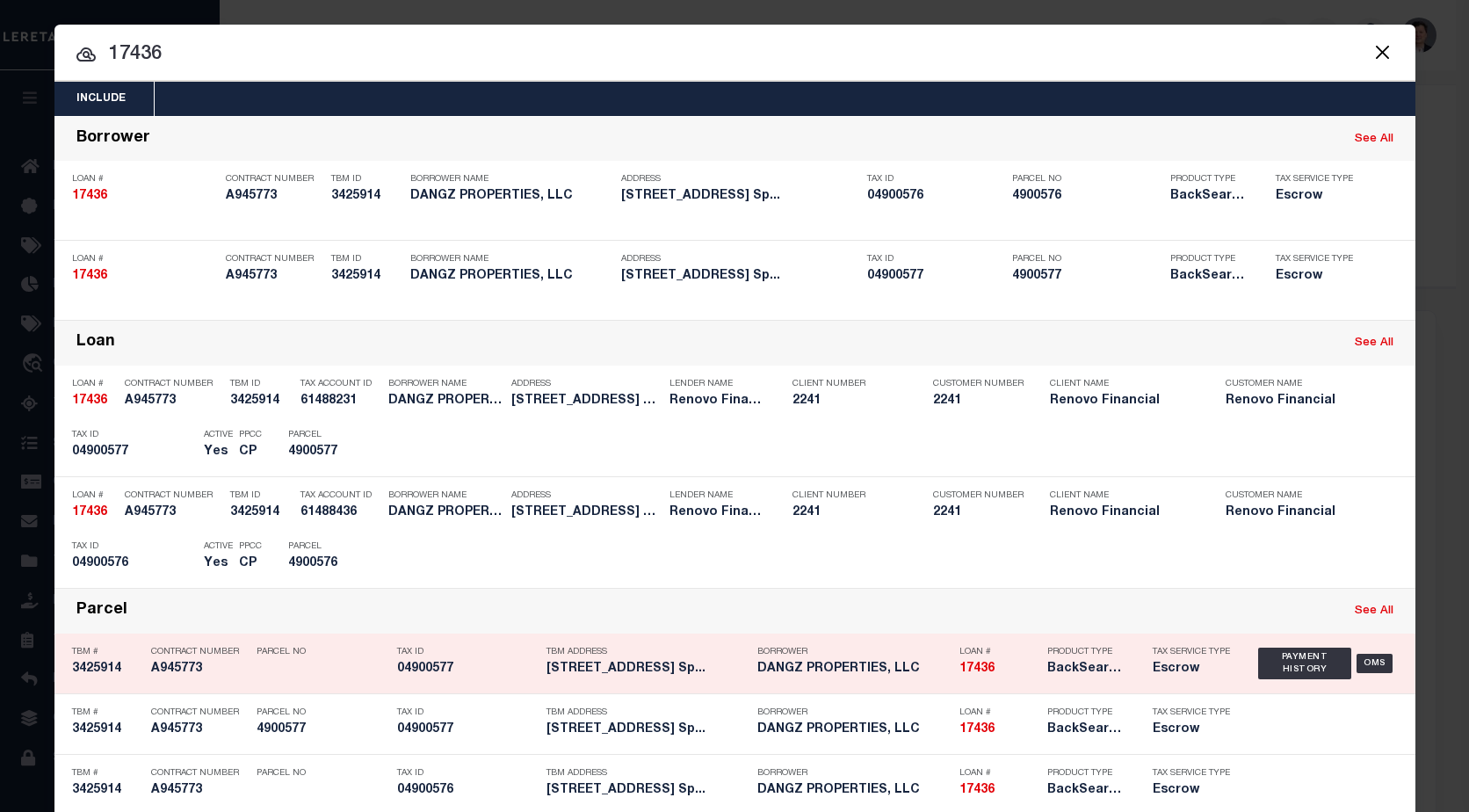
scroll to position [91, 0]
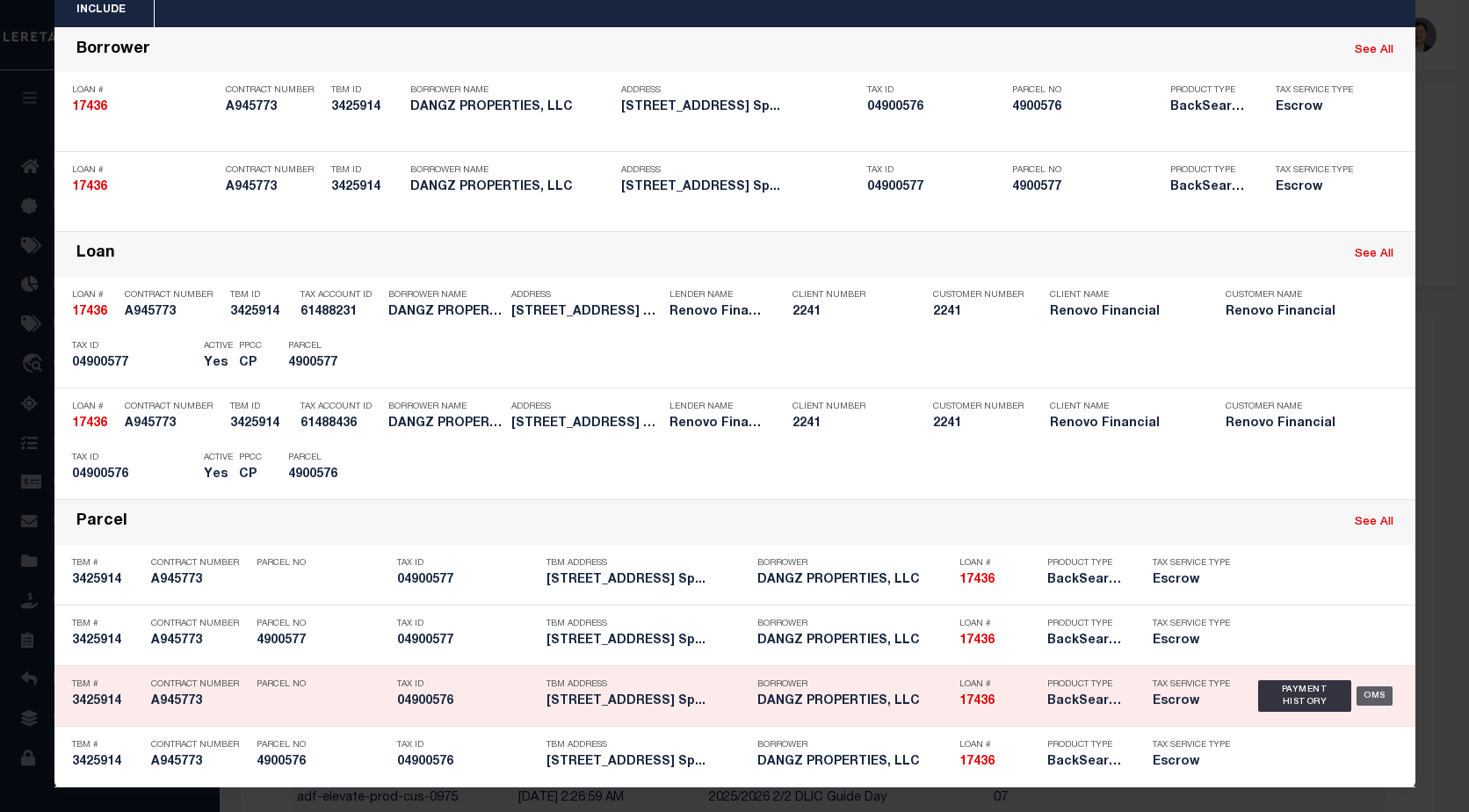
click at [1366, 695] on div "OMS" at bounding box center [1375, 695] width 36 height 19
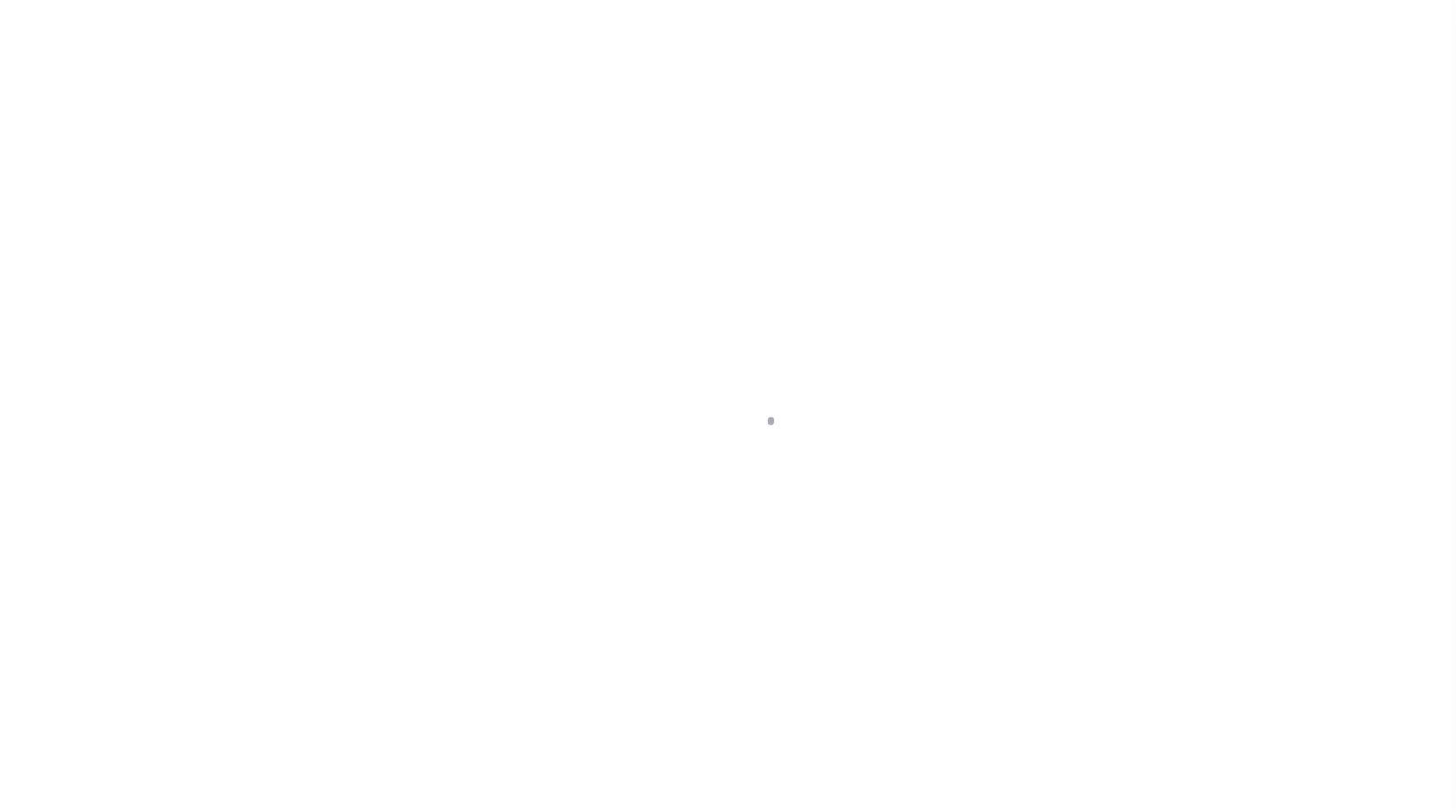
select select "10"
select select "Escrow"
select select "25066"
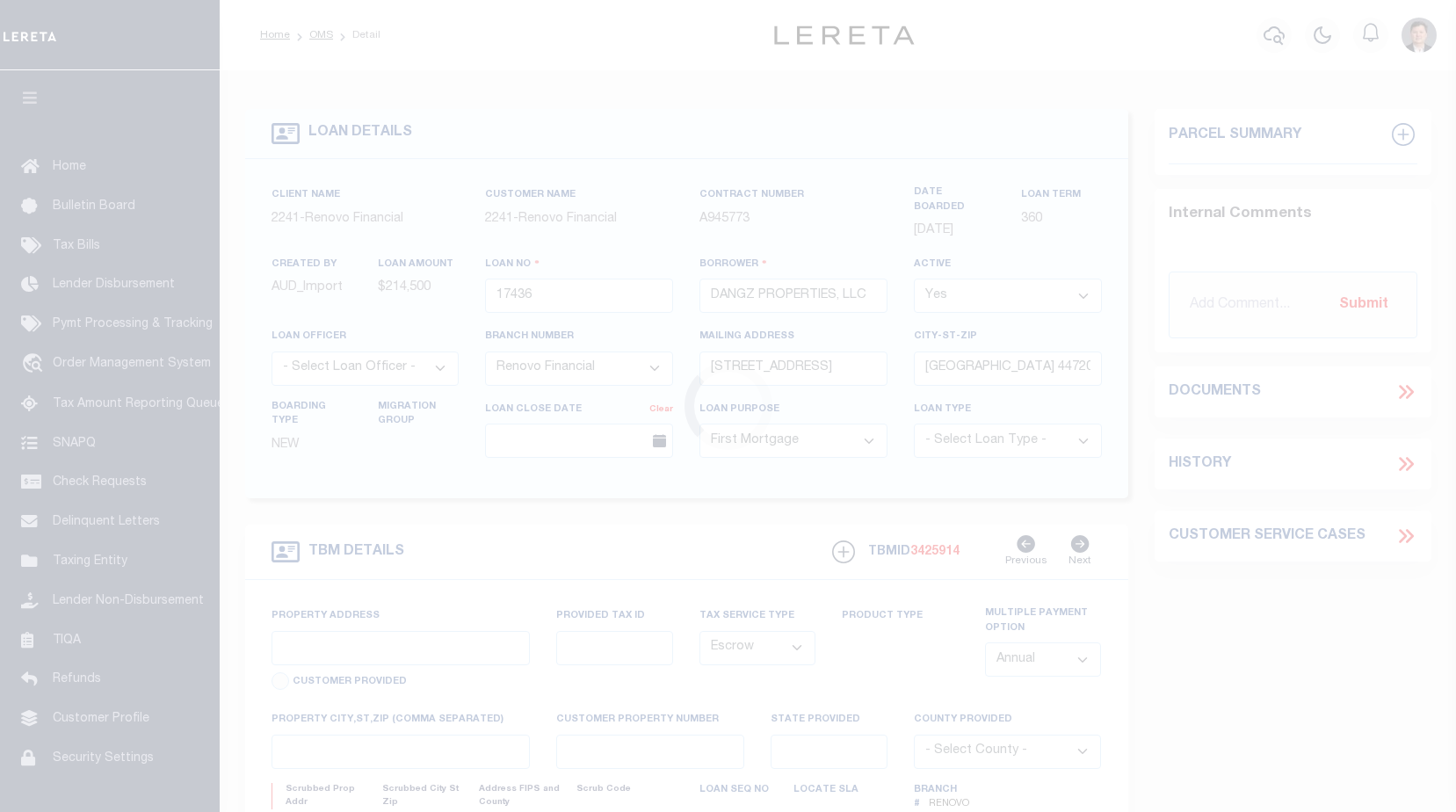
type input "[STREET_ADDRESS]"
select select
type input "[GEOGRAPHIC_DATA]"
type input "a0kUS0000099fzd"
type input "OH"
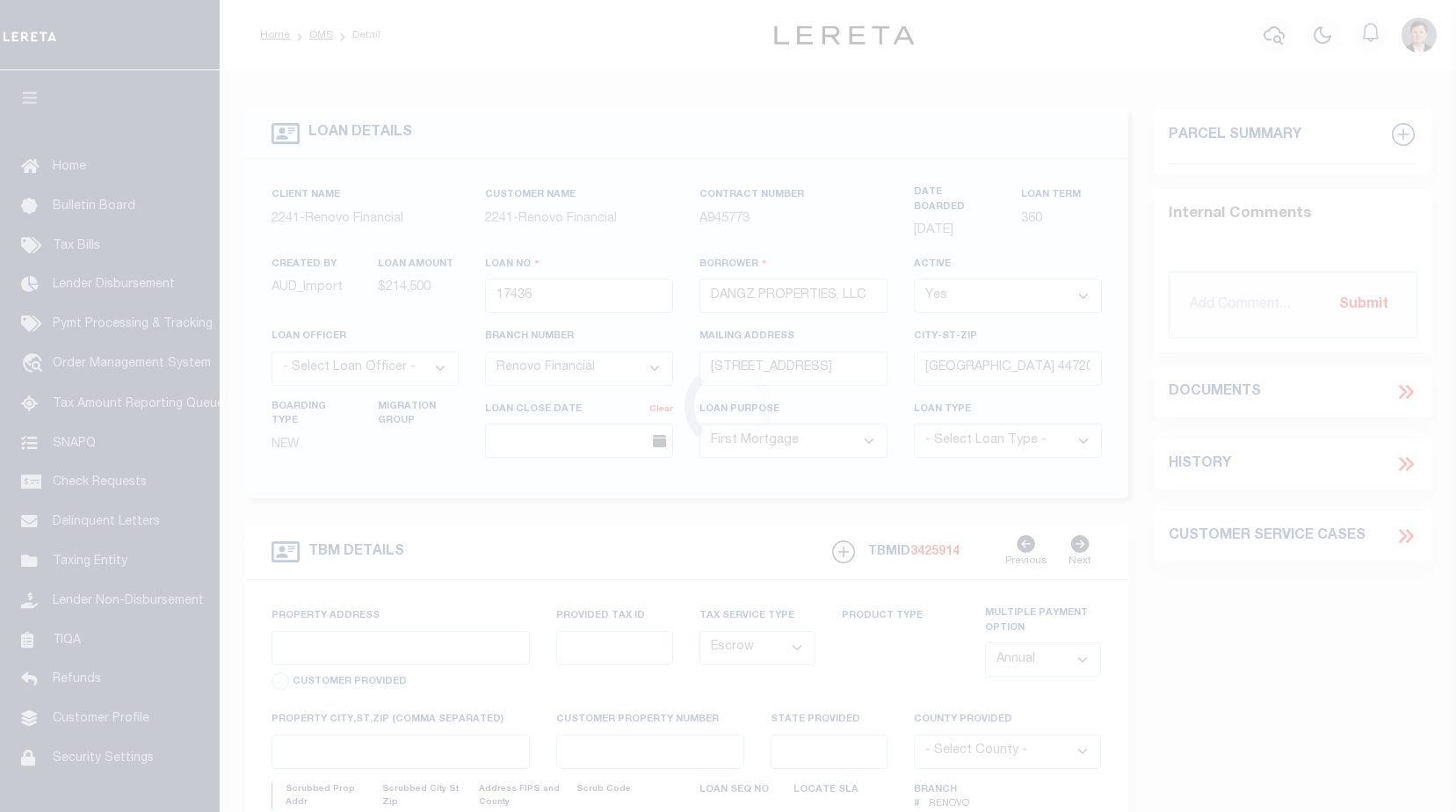
select select
type textarea "LEGAL REQUIRED"
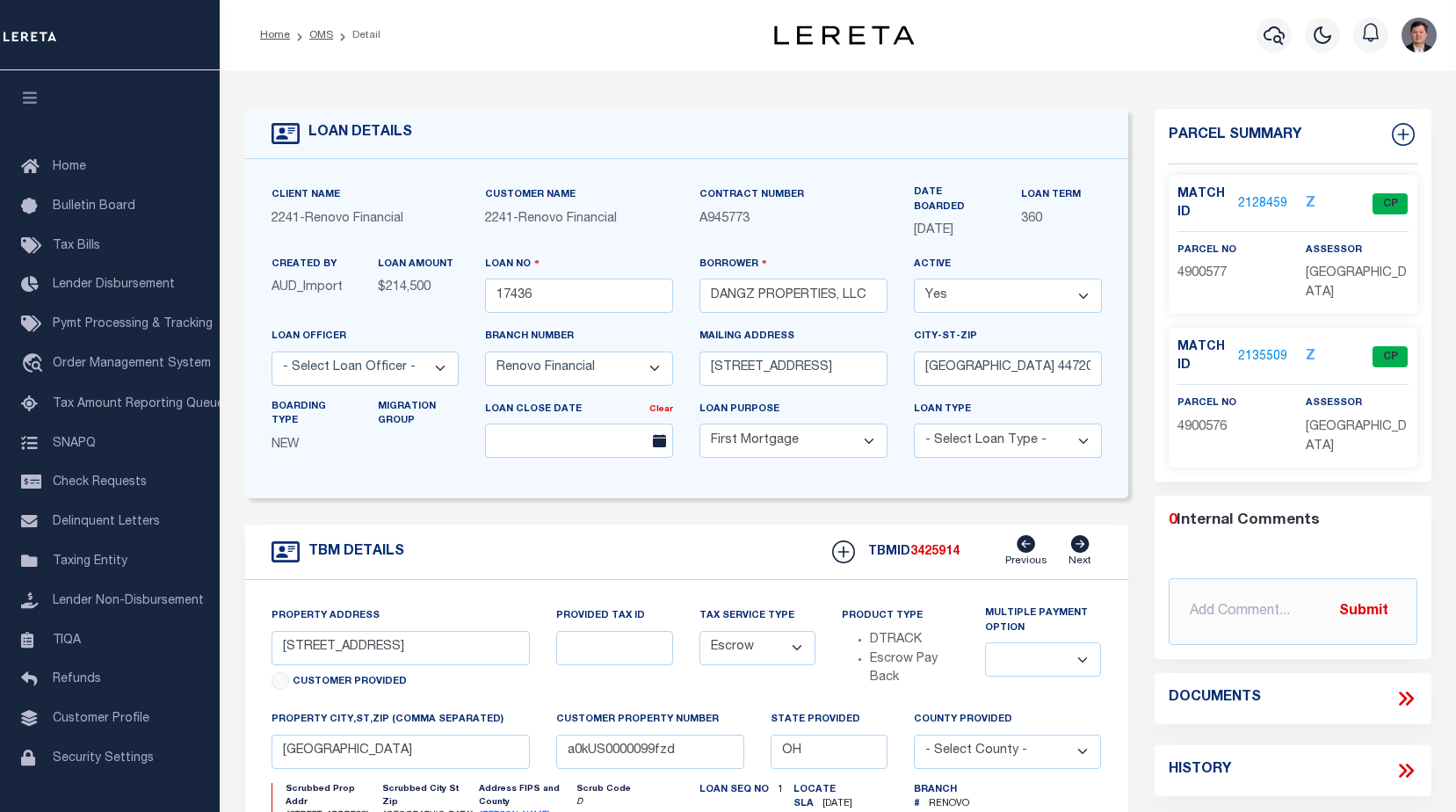
click at [1274, 348] on link "2135509" at bounding box center [1262, 356] width 49 height 18
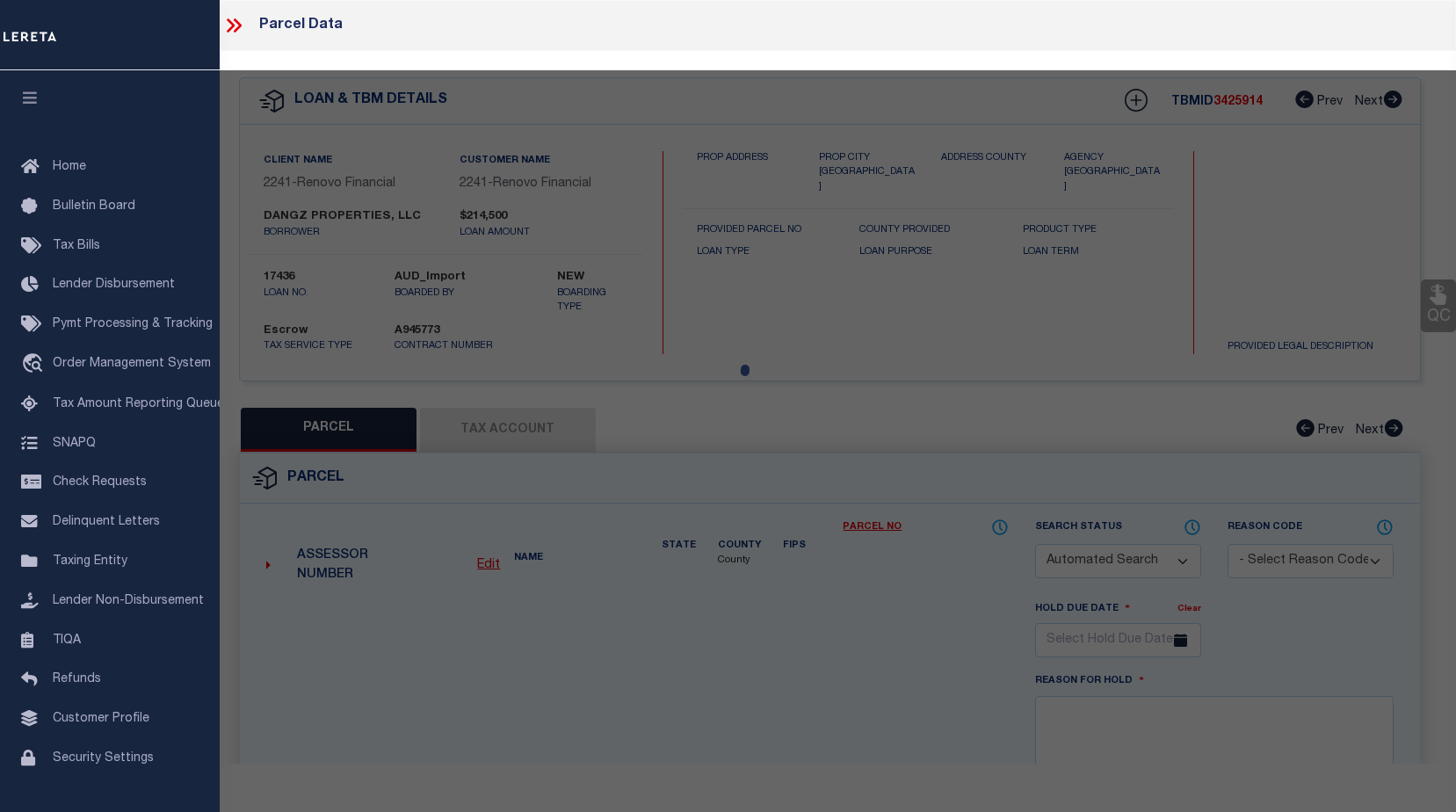
checkbox input "false"
select select "CP"
select select "ACT"
type input "DANGZ PROPERTIES LLC"
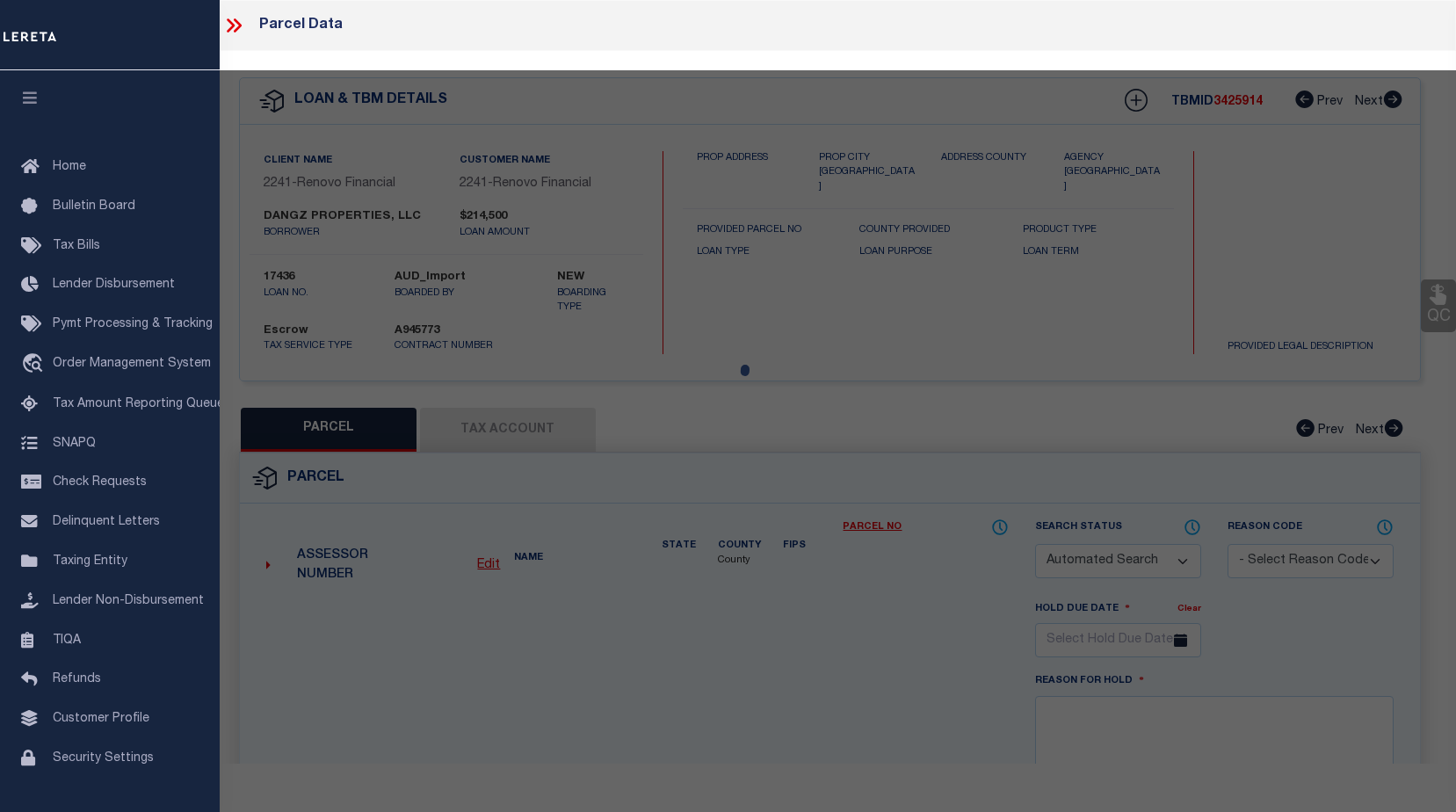
select select "AGF"
select select "ADD"
type input "DEERWOOD CIR SE"
checkbox input "false"
type input "[GEOGRAPHIC_DATA]"
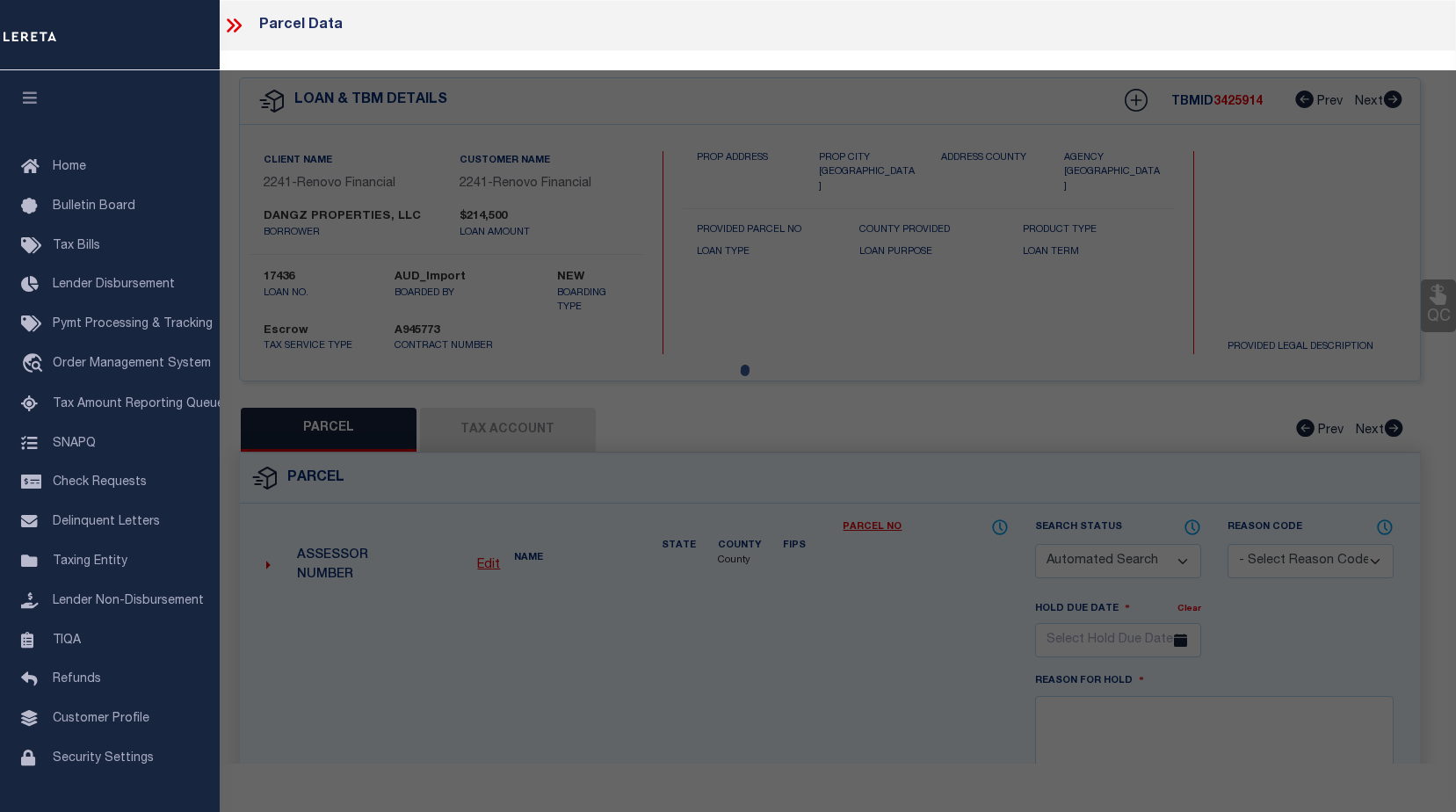
type textarea "7 WH MAPLECREST ESTATES"
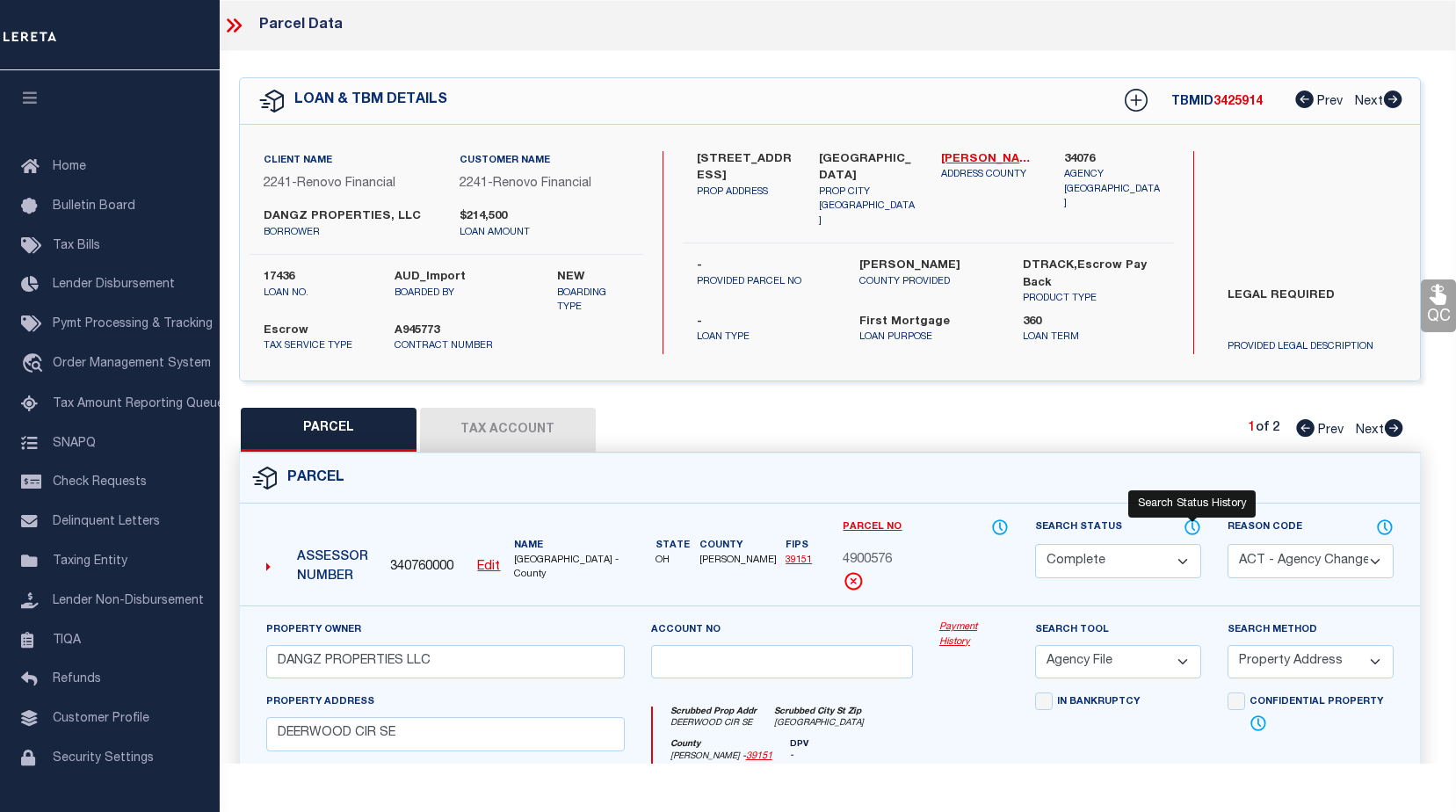
click at [1194, 522] on icon at bounding box center [1192, 527] width 17 height 19
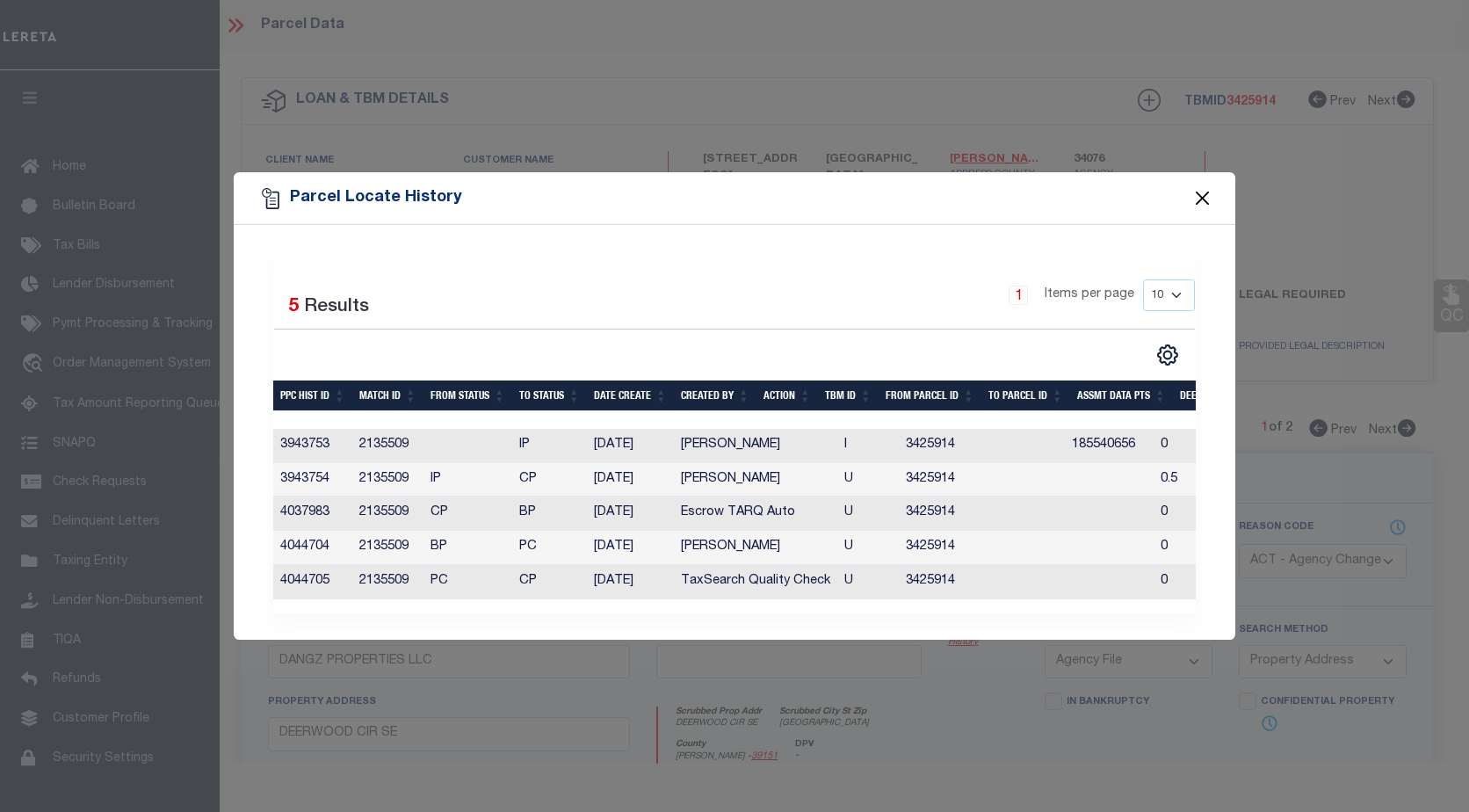
click at [1205, 192] on button "Close" at bounding box center [1203, 198] width 23 height 23
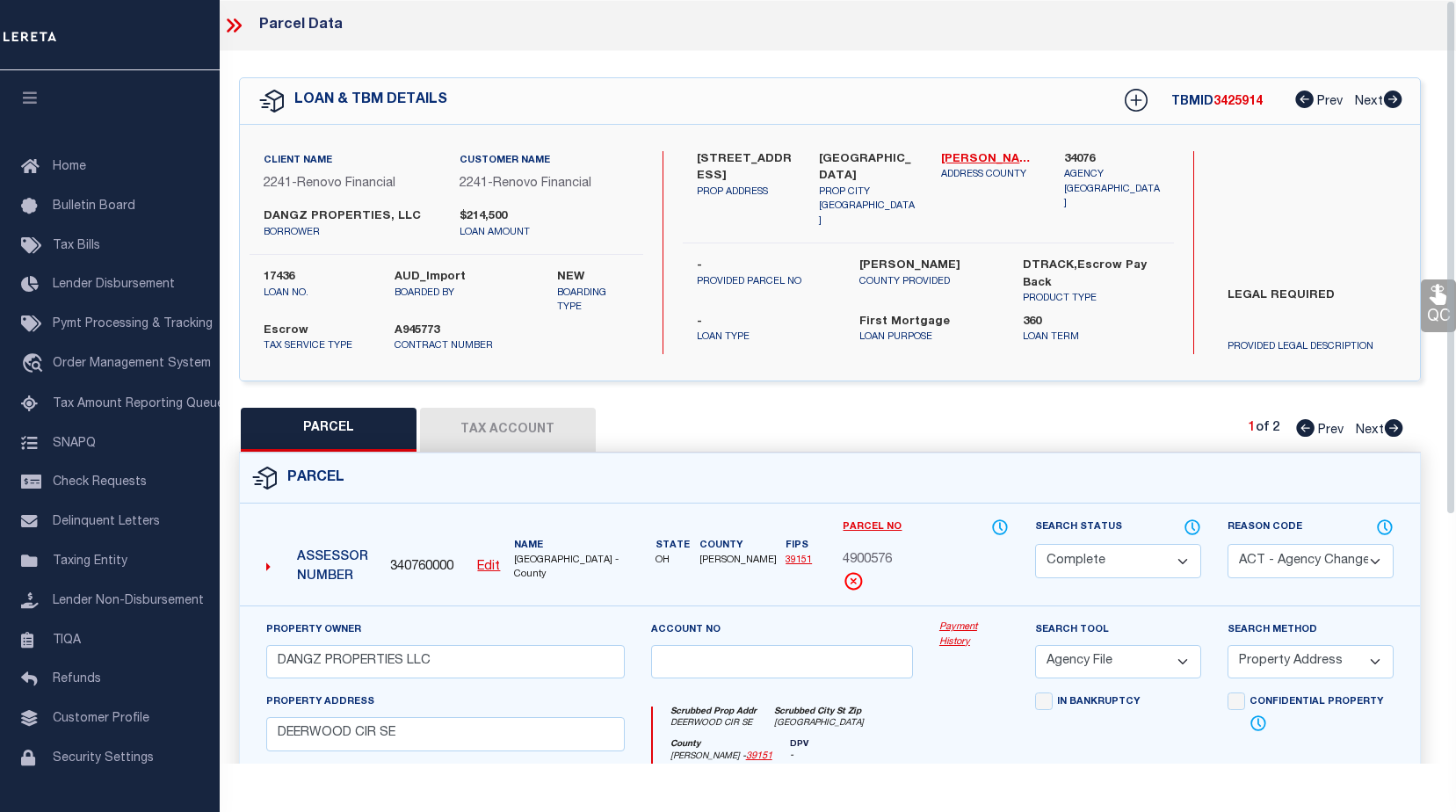
click at [973, 410] on div "PARCEL Tax Account 1 of 2 Prev Next" at bounding box center [830, 429] width 1182 height 44
click at [239, 29] on icon at bounding box center [234, 26] width 23 height 23
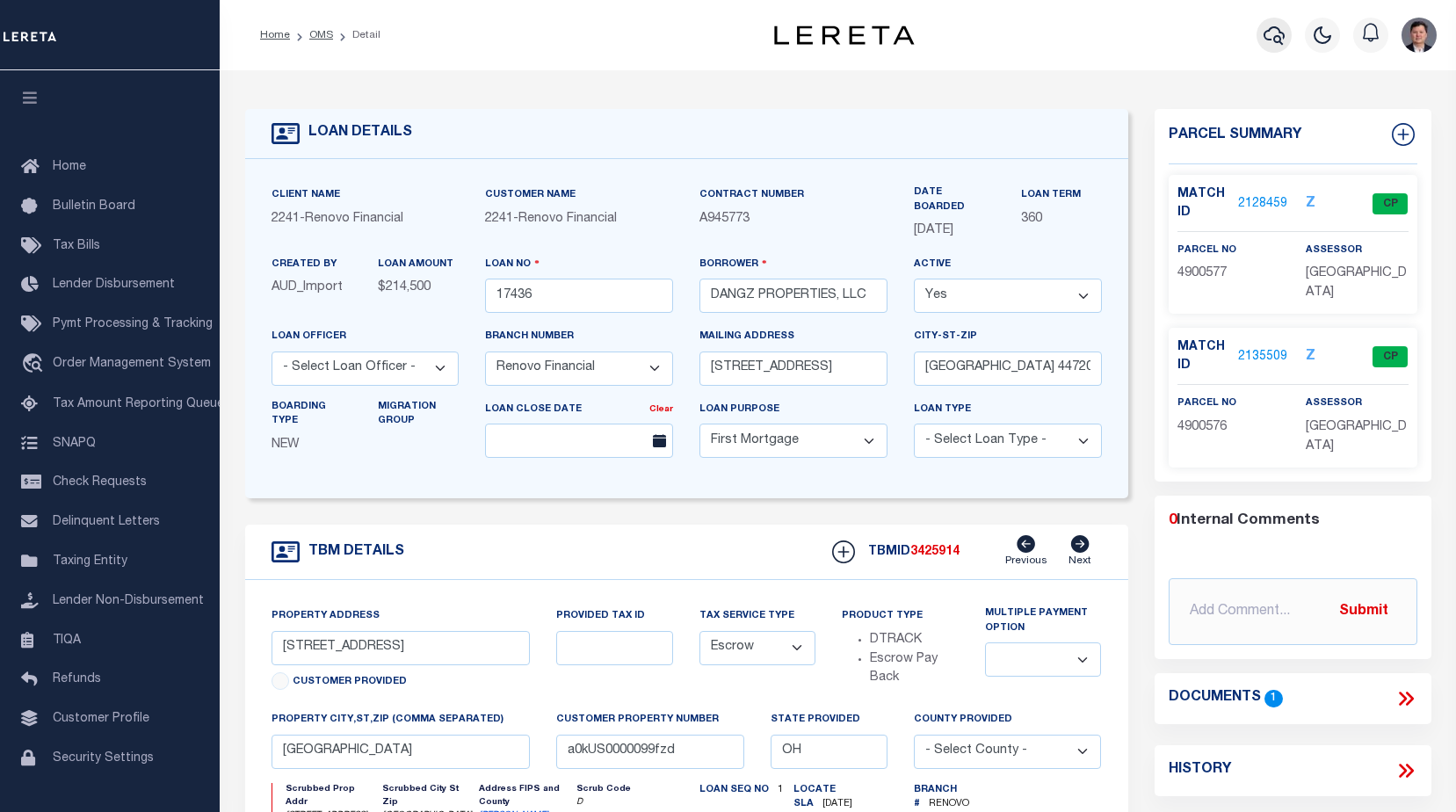
click at [1275, 35] on icon "button" at bounding box center [1274, 35] width 21 height 21
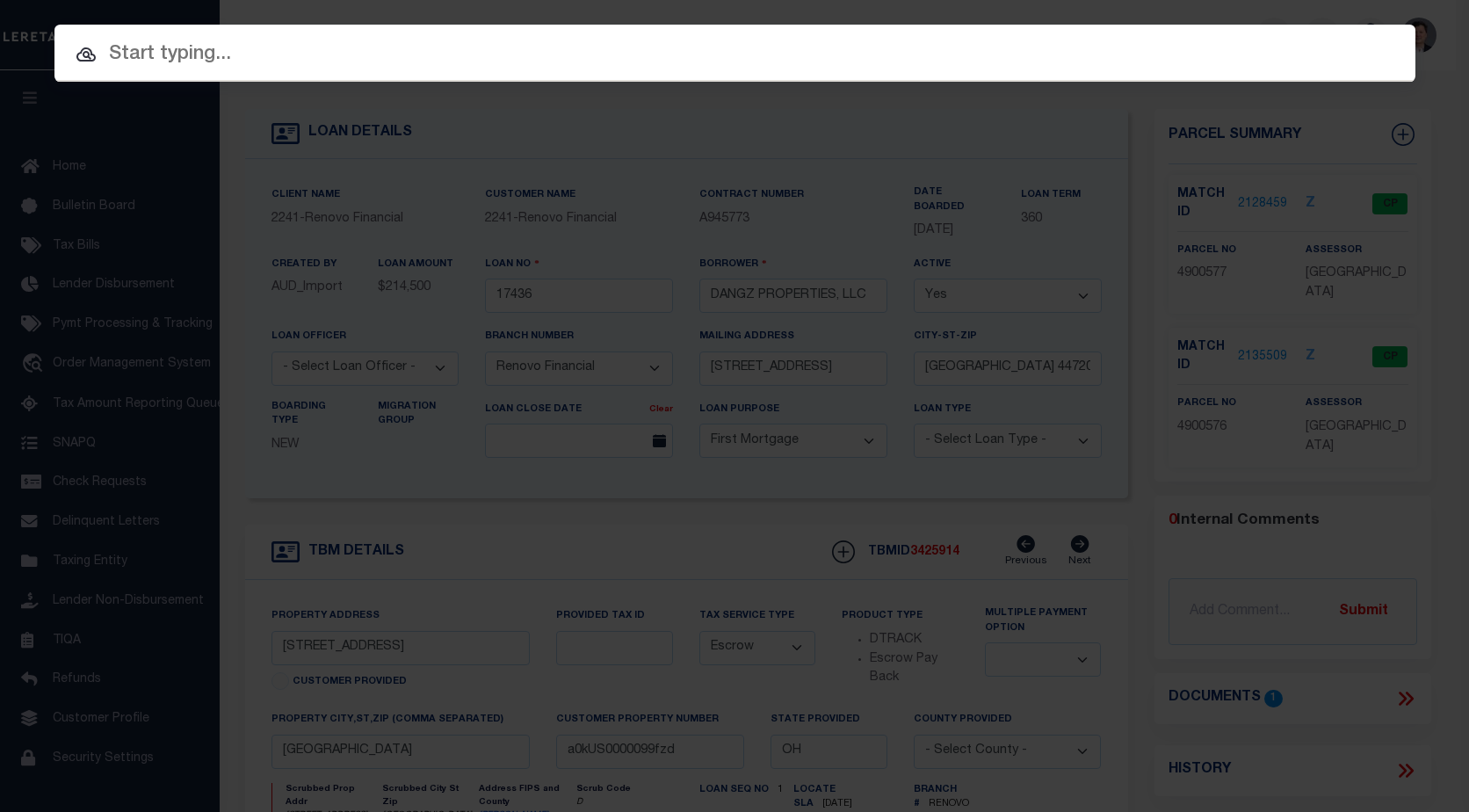
click at [193, 55] on input "text" at bounding box center [734, 55] width 1362 height 30
click at [518, 188] on div "Include Loans TBM Customers Borrowers Payments (Lender Non-Disb) Payments (Lend…" at bounding box center [734, 406] width 1469 height 812
click at [450, 64] on input "text" at bounding box center [734, 55] width 1362 height 30
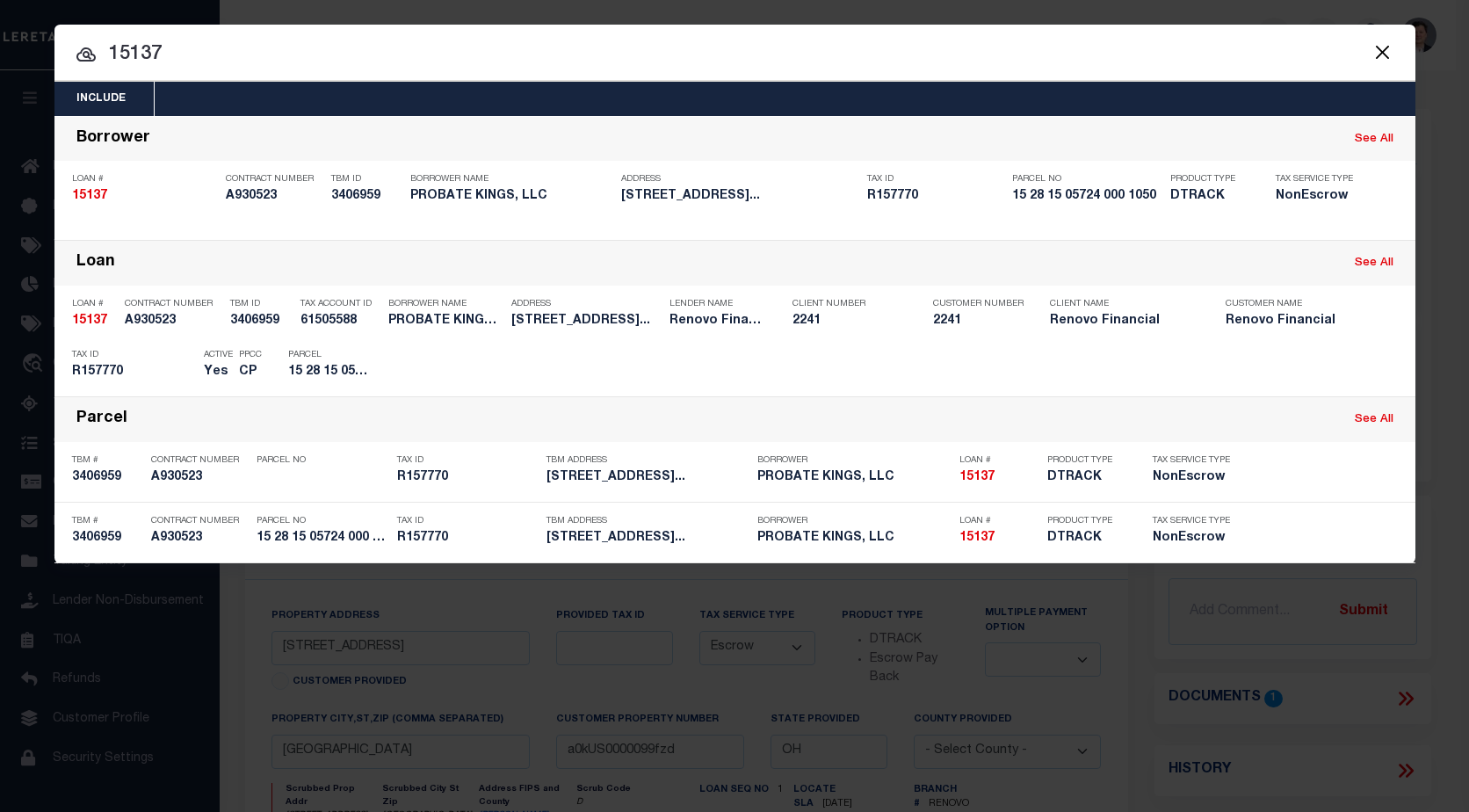
click at [293, 28] on div at bounding box center [734, 52] width 1362 height 56
click at [277, 61] on input "15137" at bounding box center [734, 55] width 1362 height 30
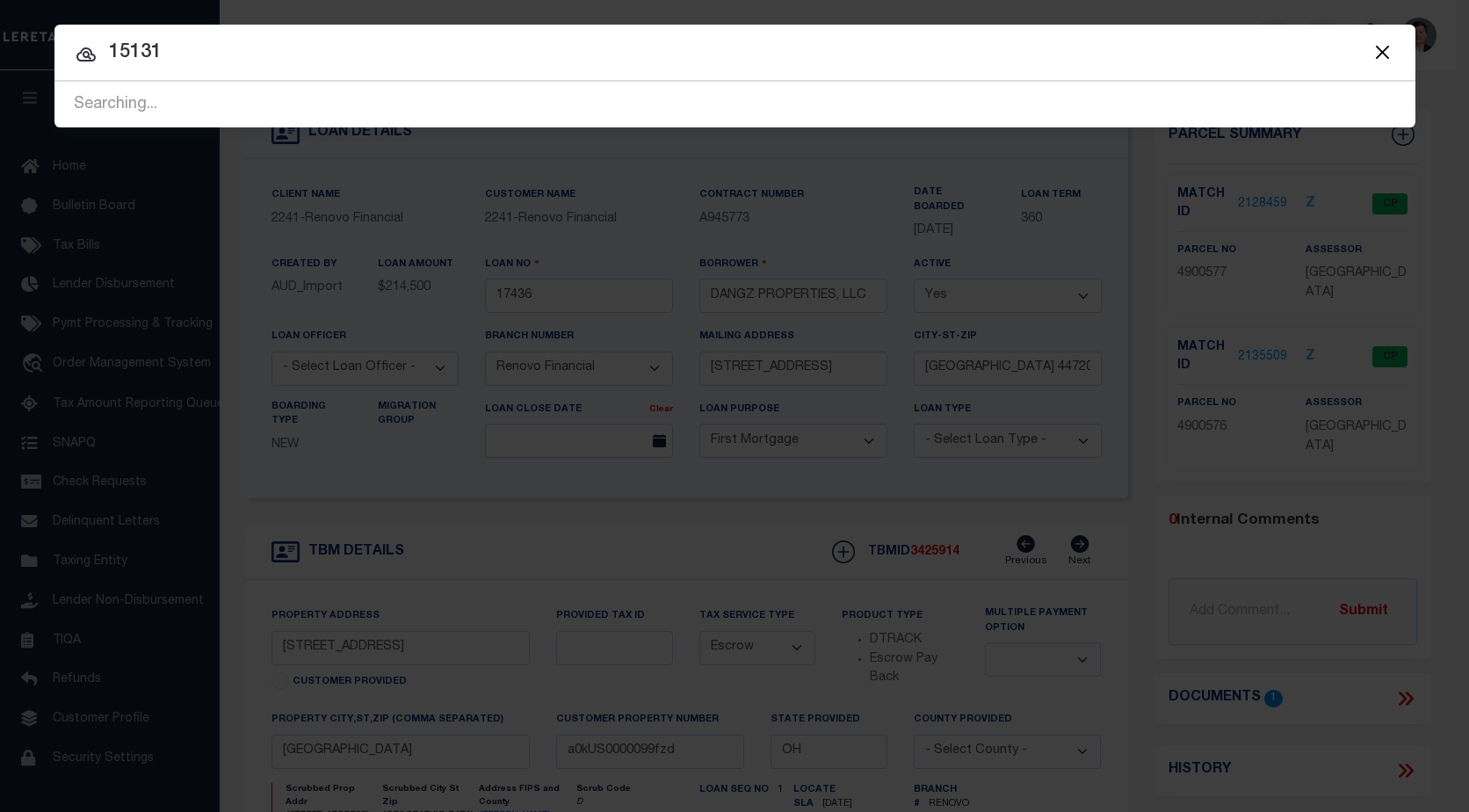
type input "15131"
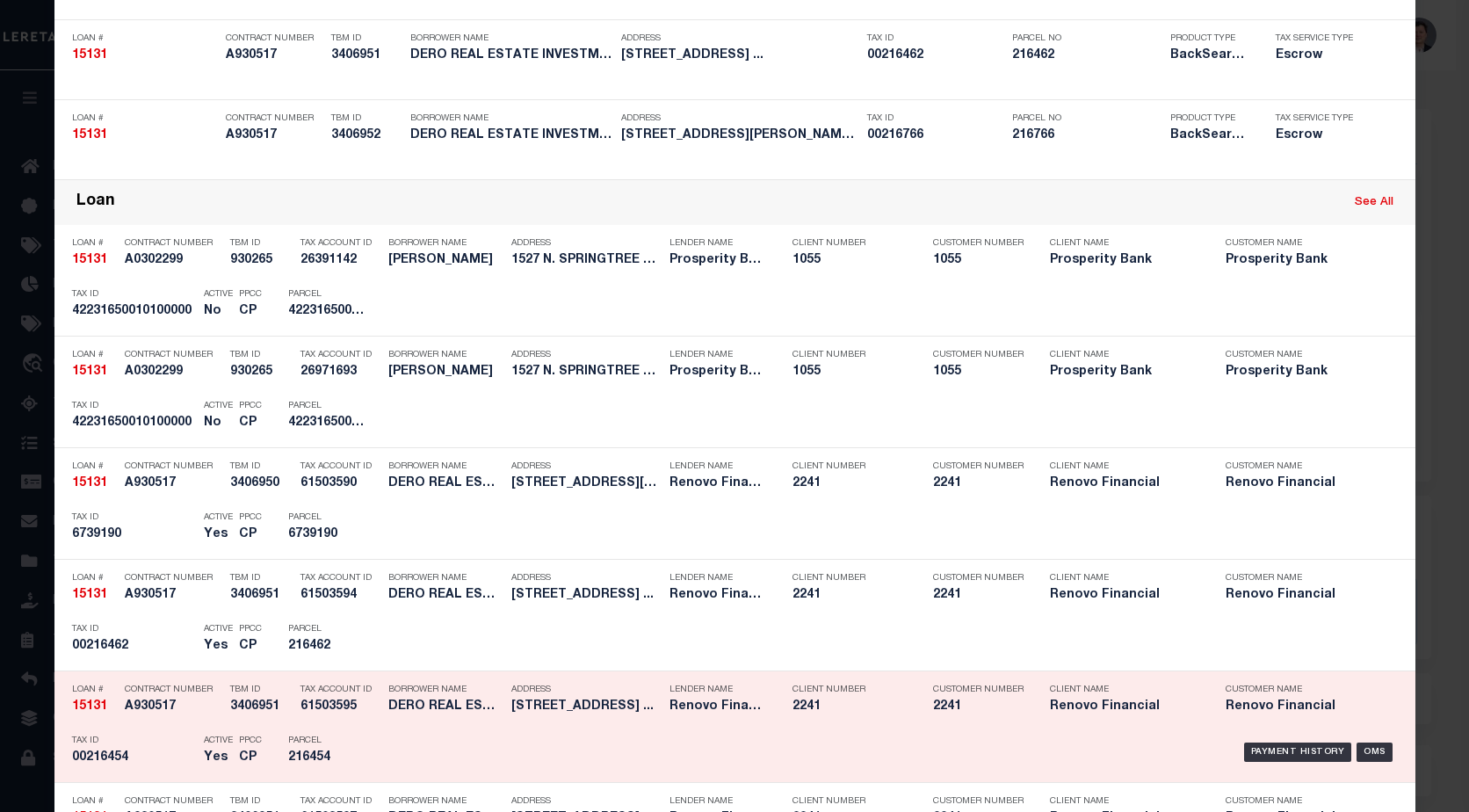
scroll to position [439, 0]
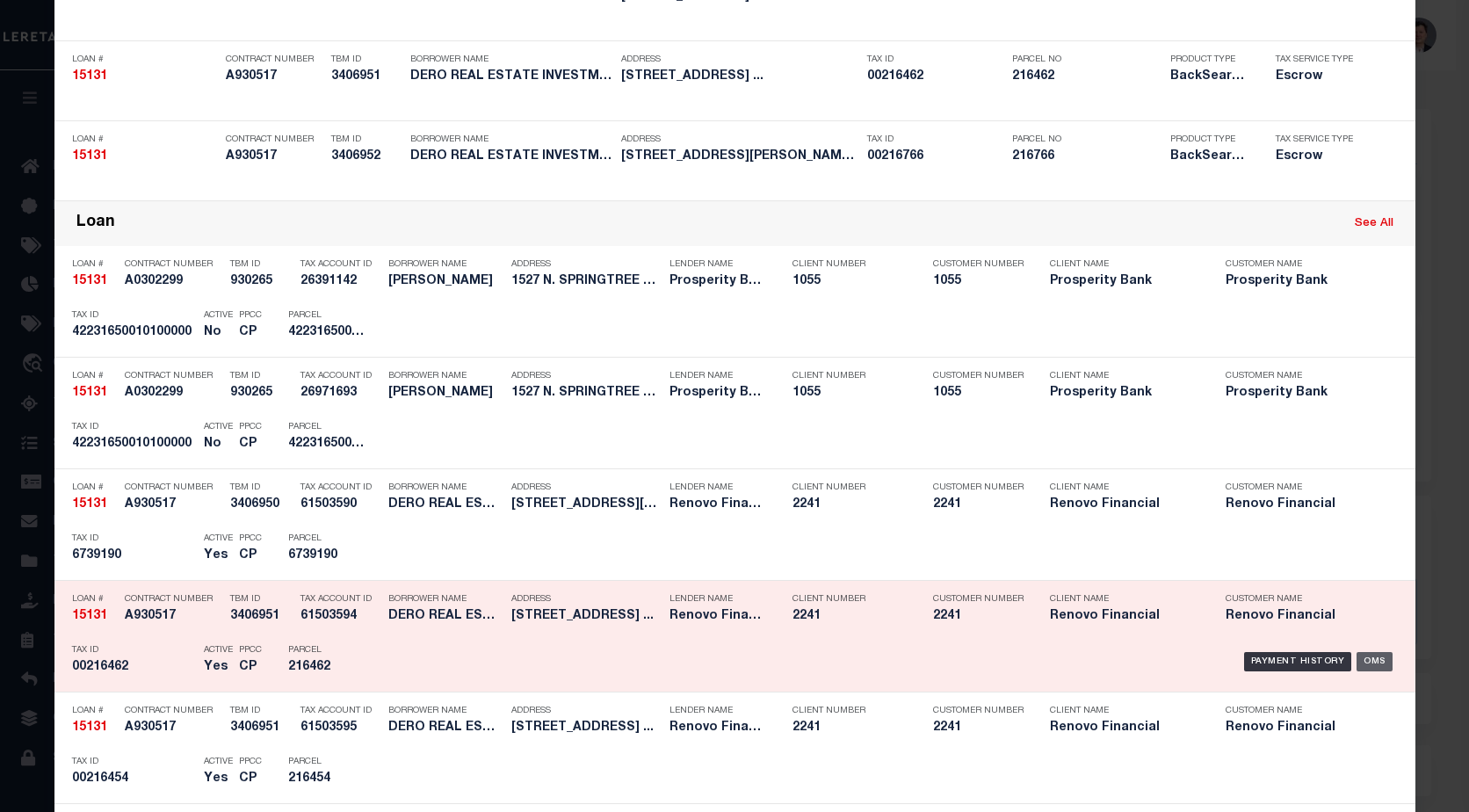
click at [1369, 660] on div "OMS" at bounding box center [1375, 661] width 36 height 19
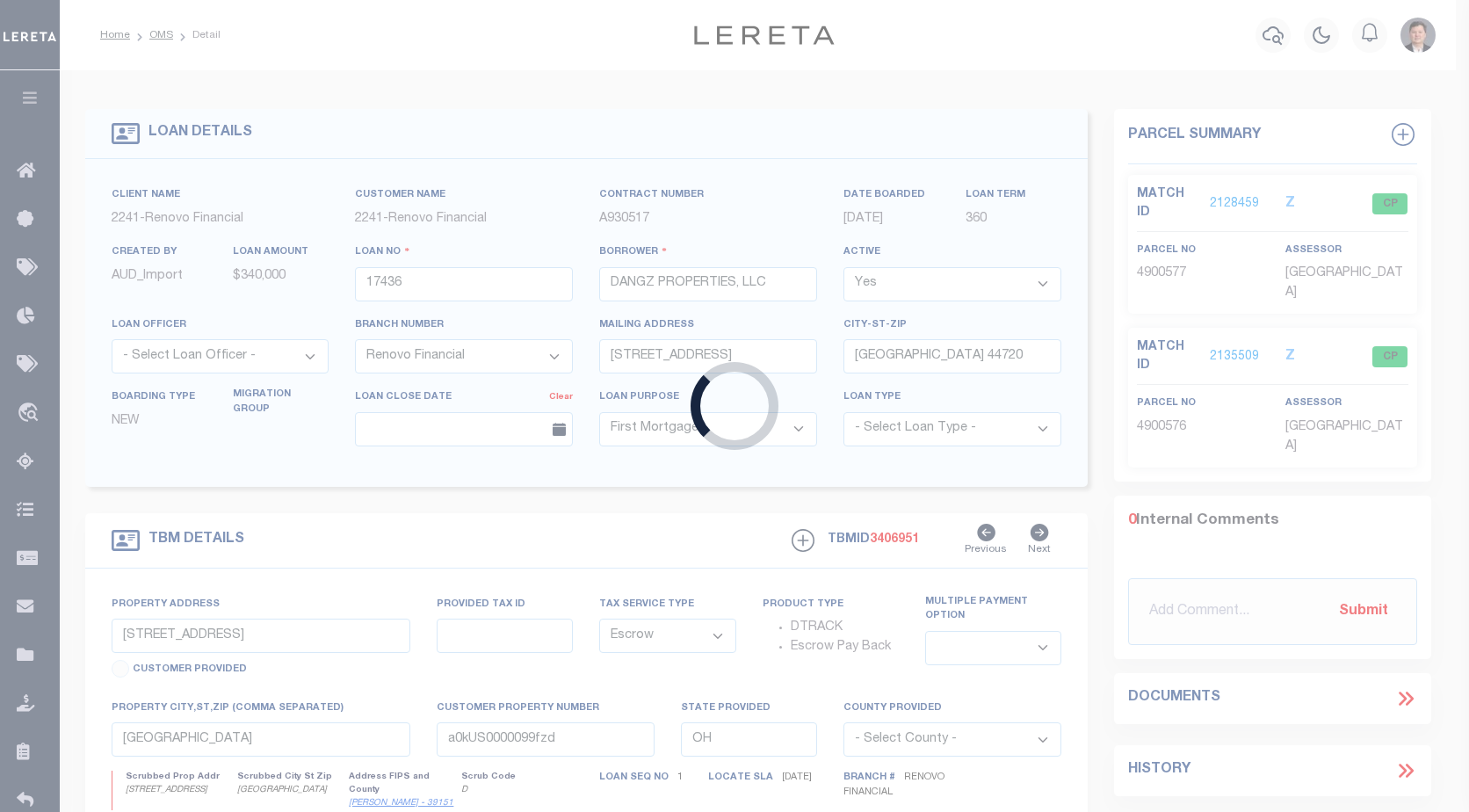
type input "15131"
type input "DERO REAL ESTATE INVESTMENT LLC"
type input "[STREET_ADDRESS]"
type input "[US_STATE][GEOGRAPHIC_DATA]"
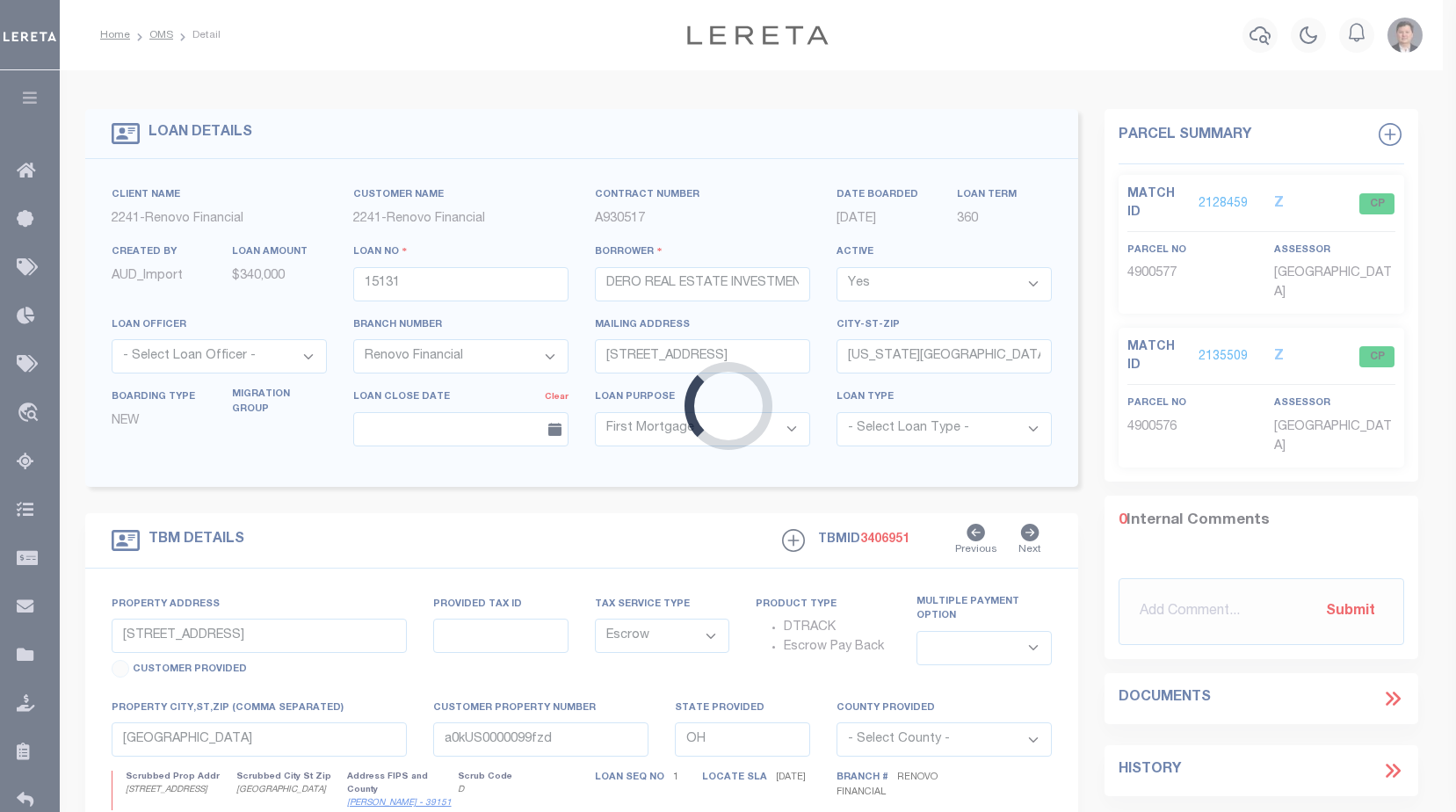
select select "25066"
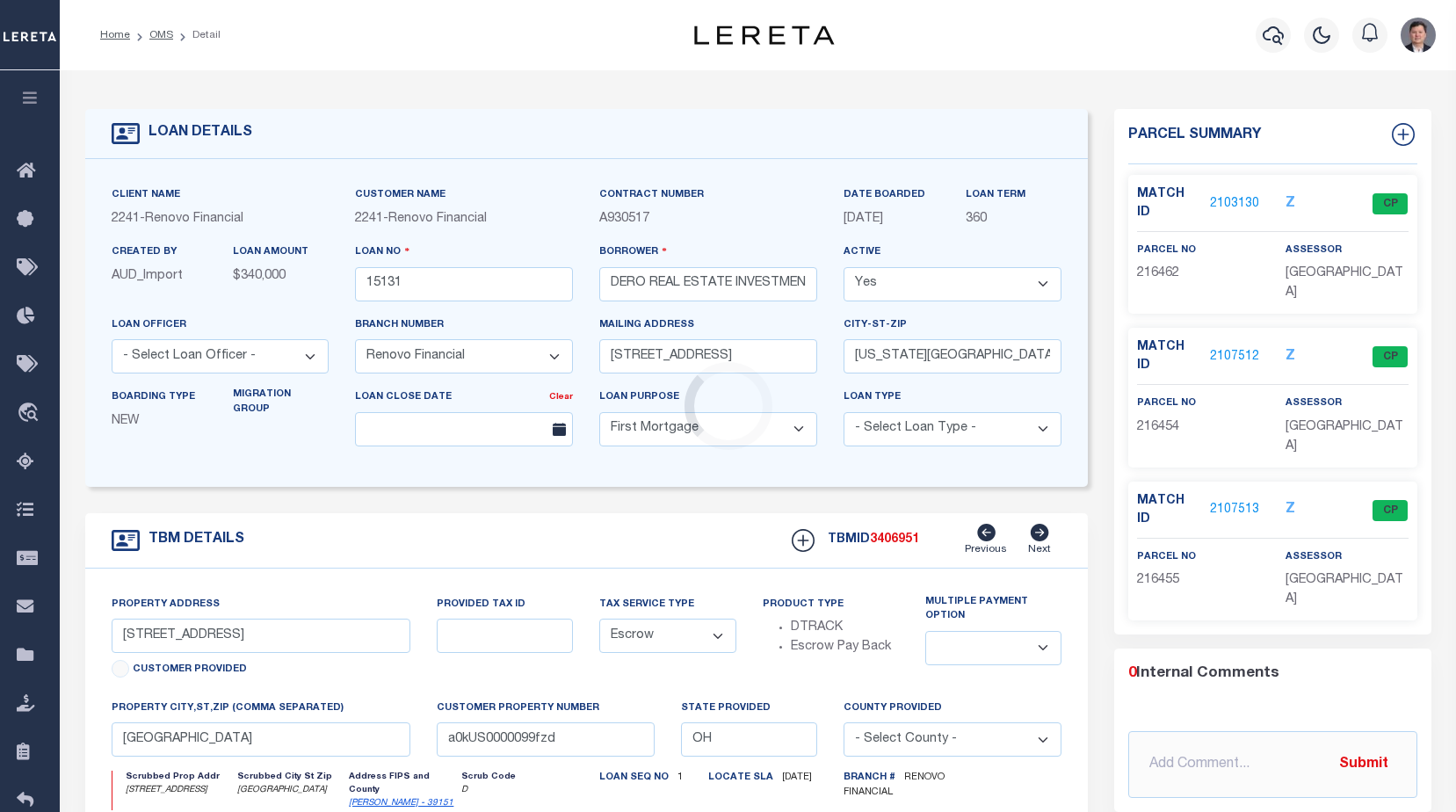
type input "[STREET_ADDRESS]"
select select
type input "canton, [GEOGRAPHIC_DATA] 44709"
type input "a0kUS000005pVRt"
select select
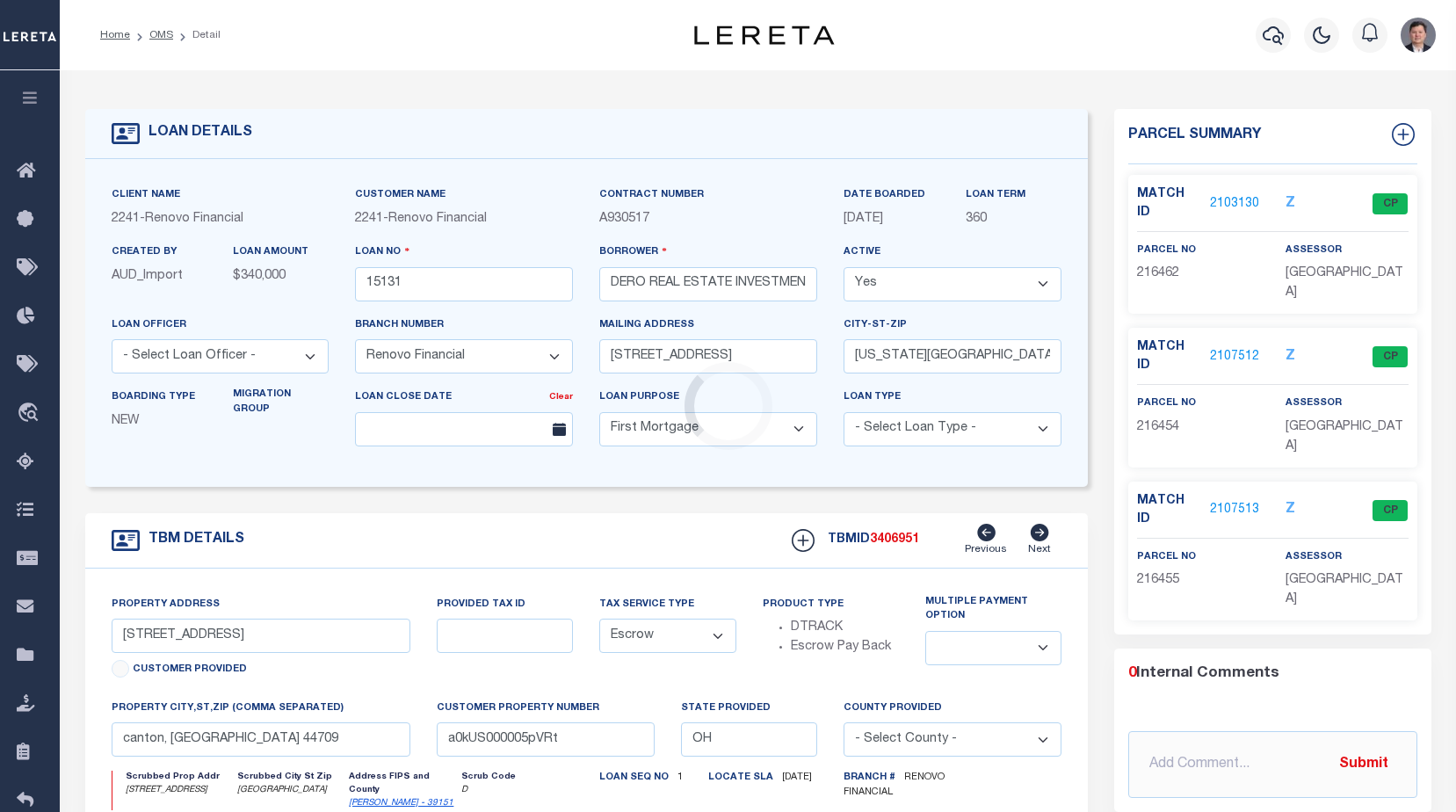
type textarea "Liability Limited to Customer Provided Parcel"
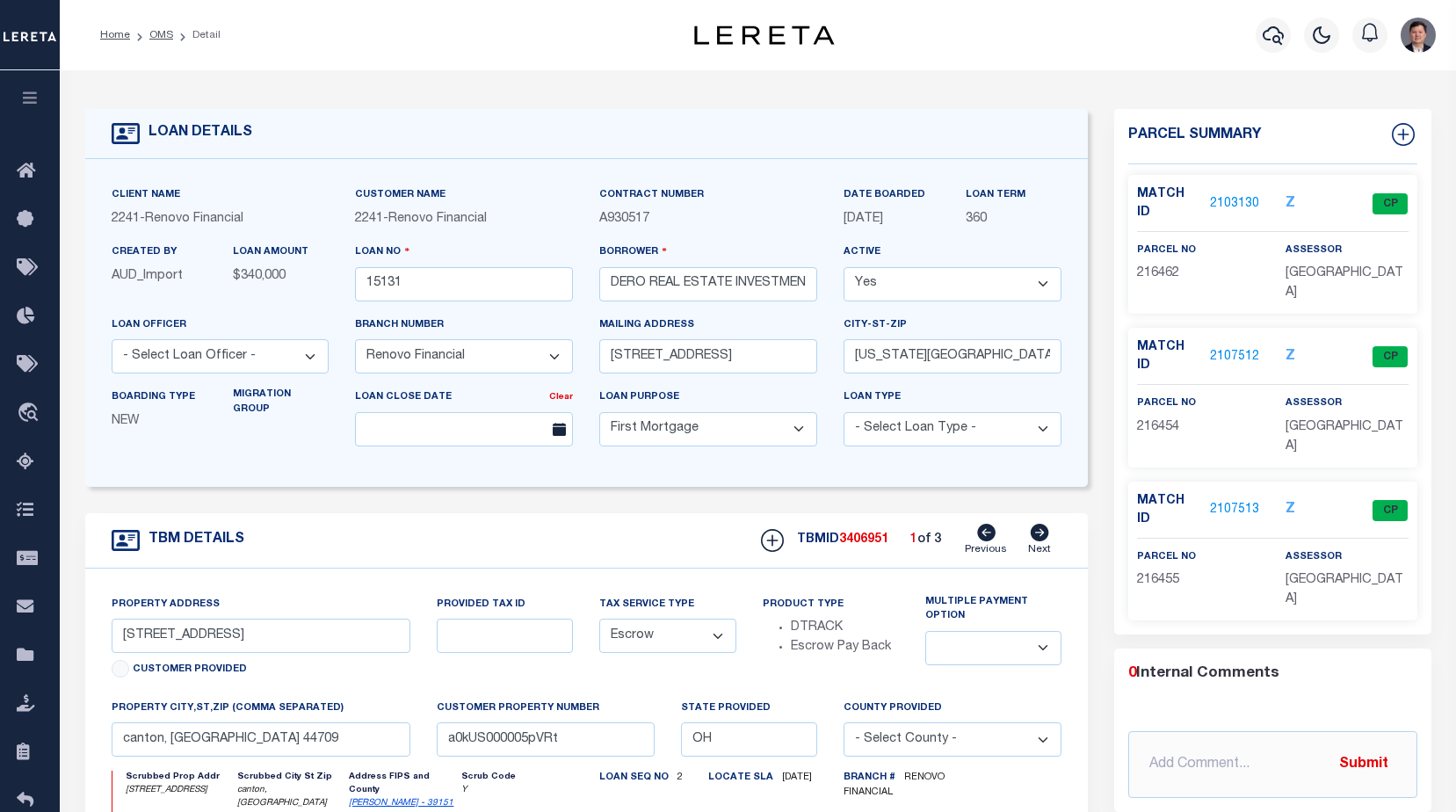
click at [1233, 202] on link "2103130" at bounding box center [1235, 203] width 49 height 18
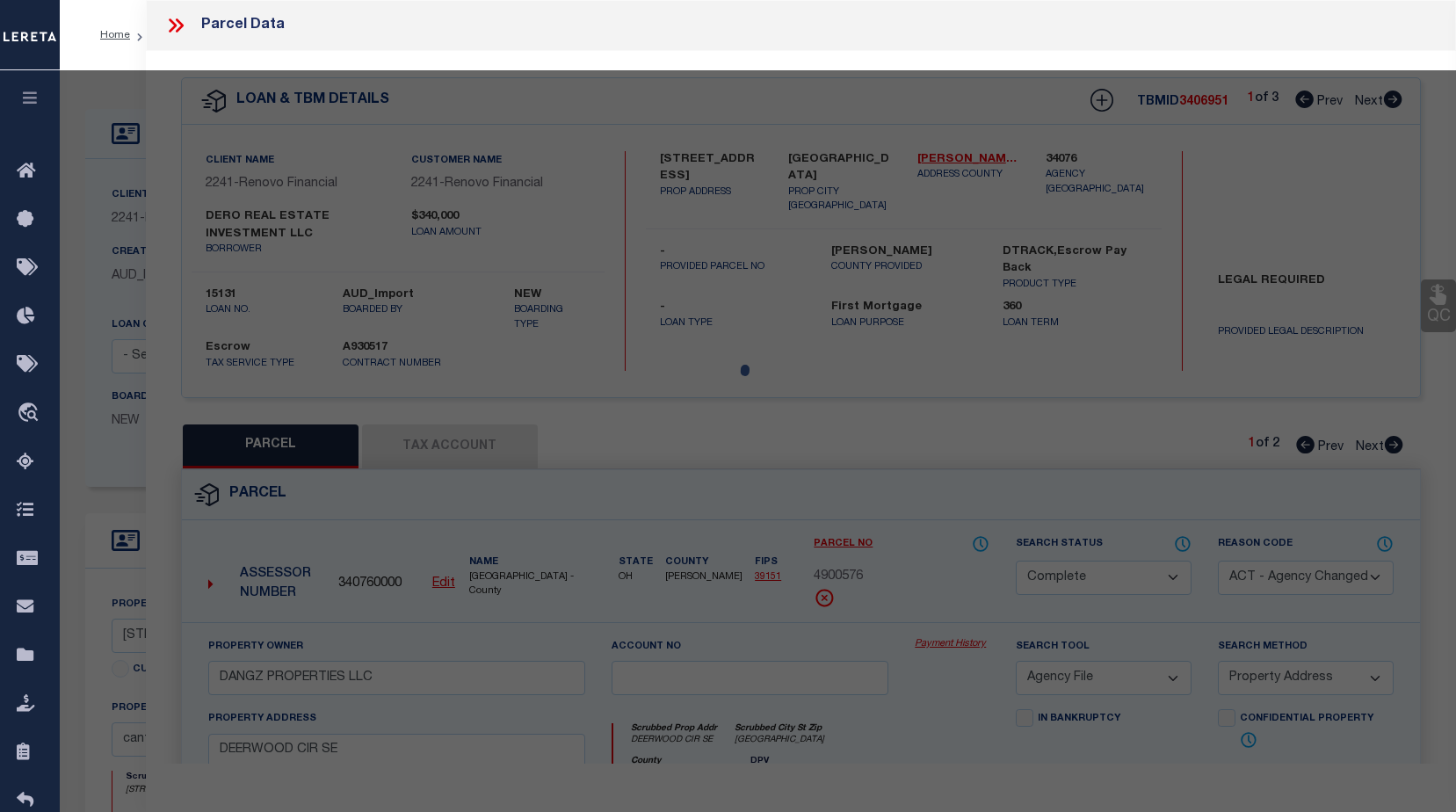
select select "AS"
select select
checkbox input "false"
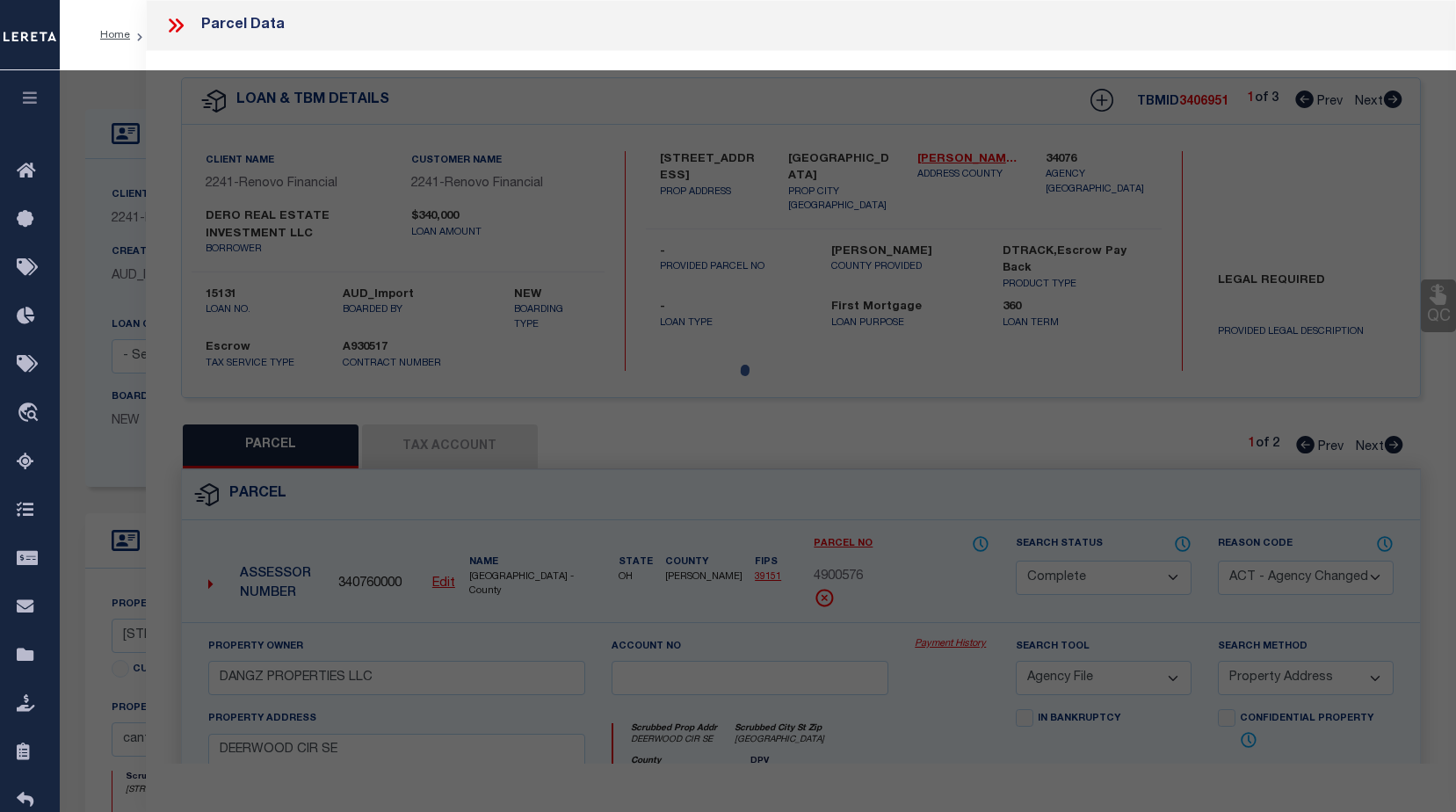
checkbox input "false"
select select "CP"
select select "ACT"
type input "DERO REAL ESTATE INVESTMENTS LLC"
select select "AGW"
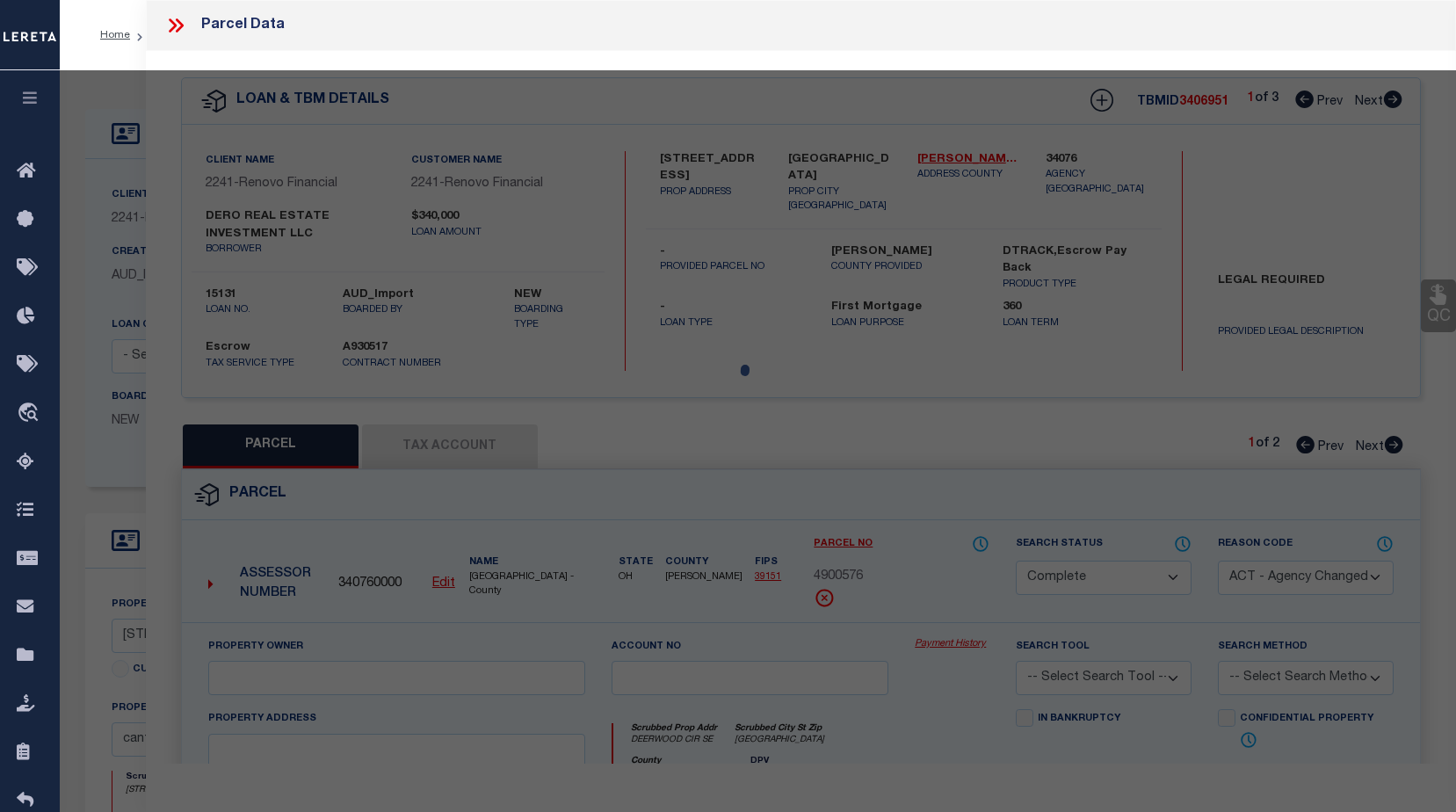
select select "ADD"
type input "1914 WOODLAND AVE NW"
checkbox input "false"
type input "canton, OH 44709"
type textarea "17588 WH"
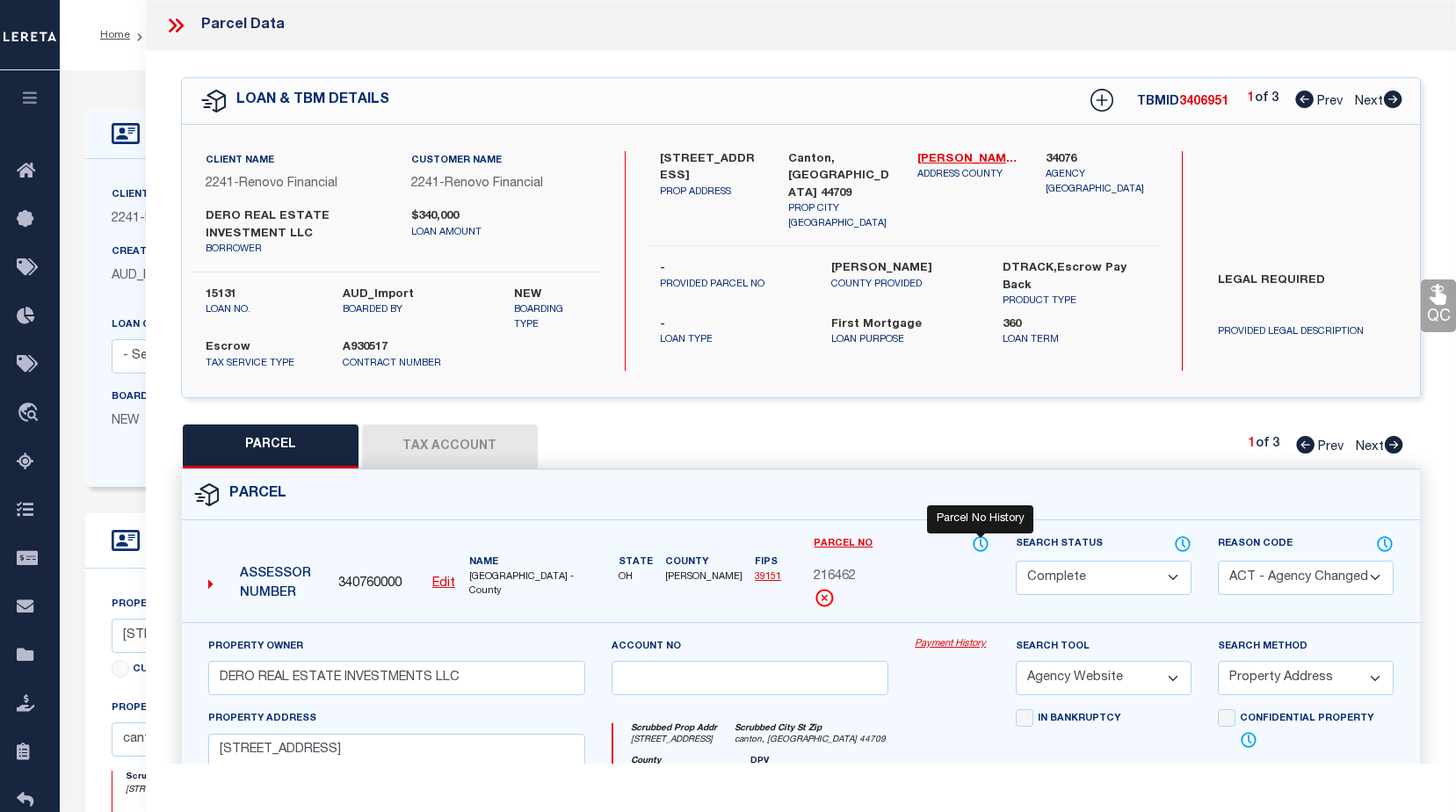
click at [979, 543] on icon at bounding box center [980, 543] width 17 height 19
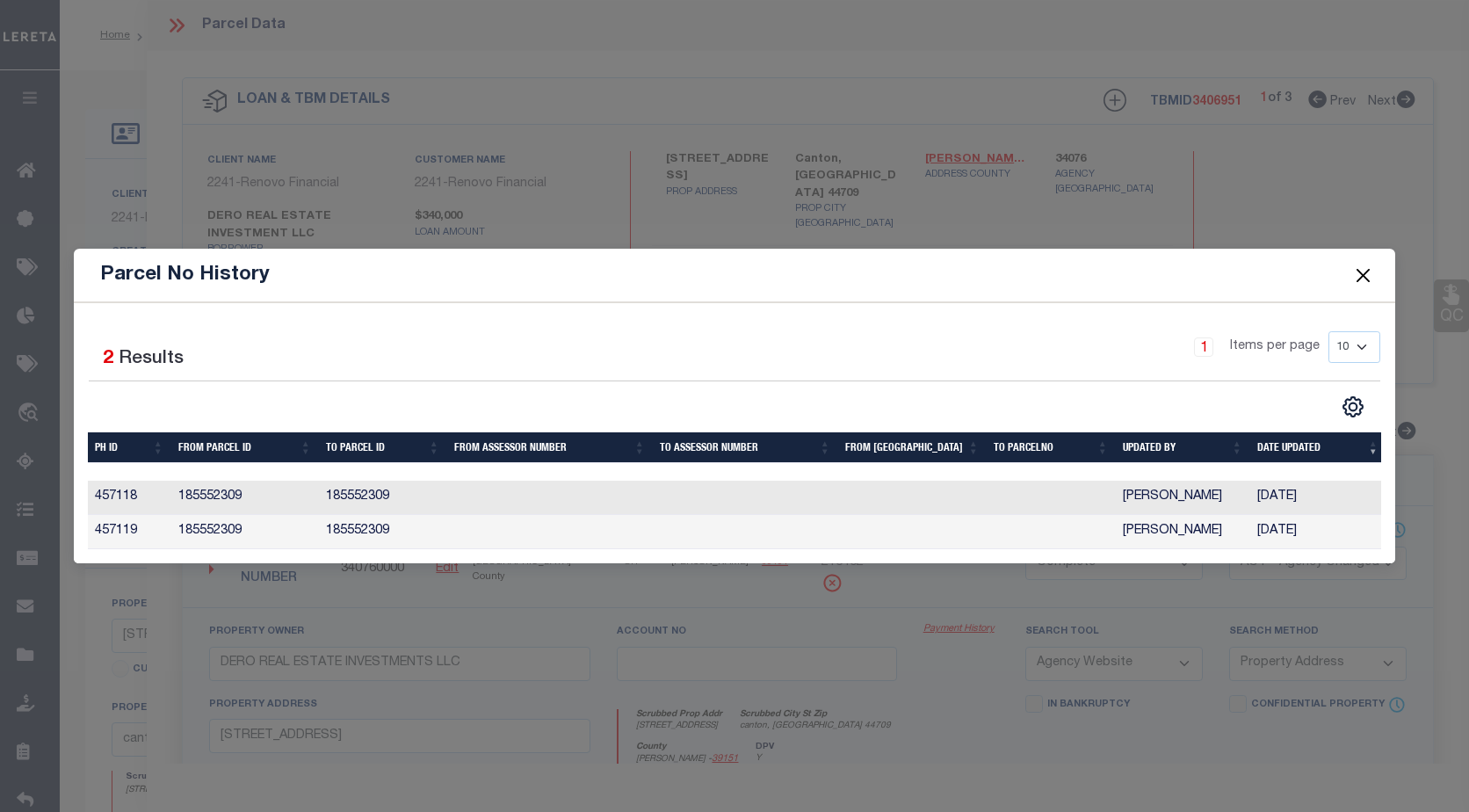
click at [1363, 267] on button "Close" at bounding box center [1364, 274] width 23 height 23
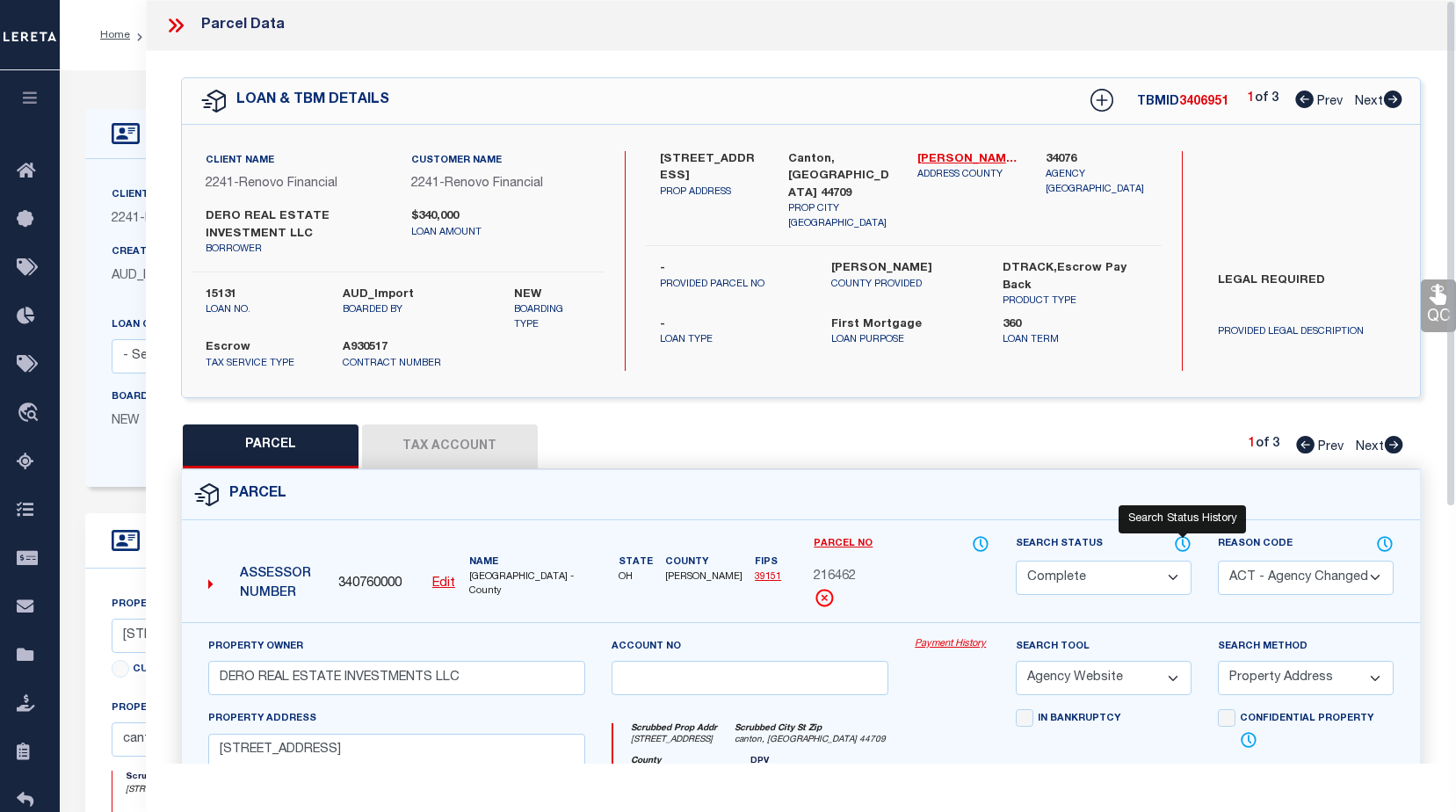
click at [1182, 542] on icon at bounding box center [1182, 543] width 17 height 19
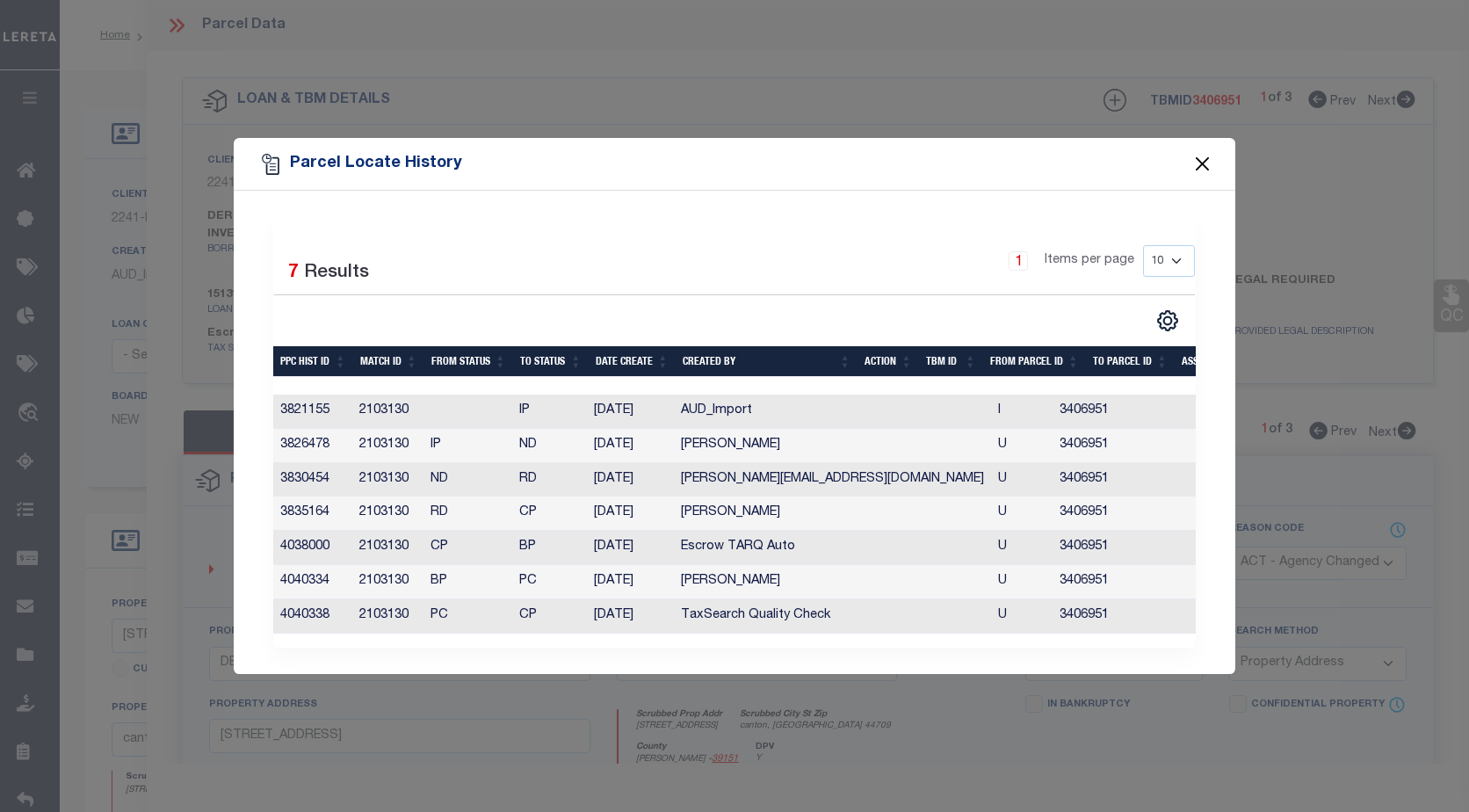
drag, startPoint x: 1198, startPoint y: 161, endPoint x: 1183, endPoint y: 162, distance: 15.0
click at [1198, 161] on button "Close" at bounding box center [1203, 164] width 23 height 23
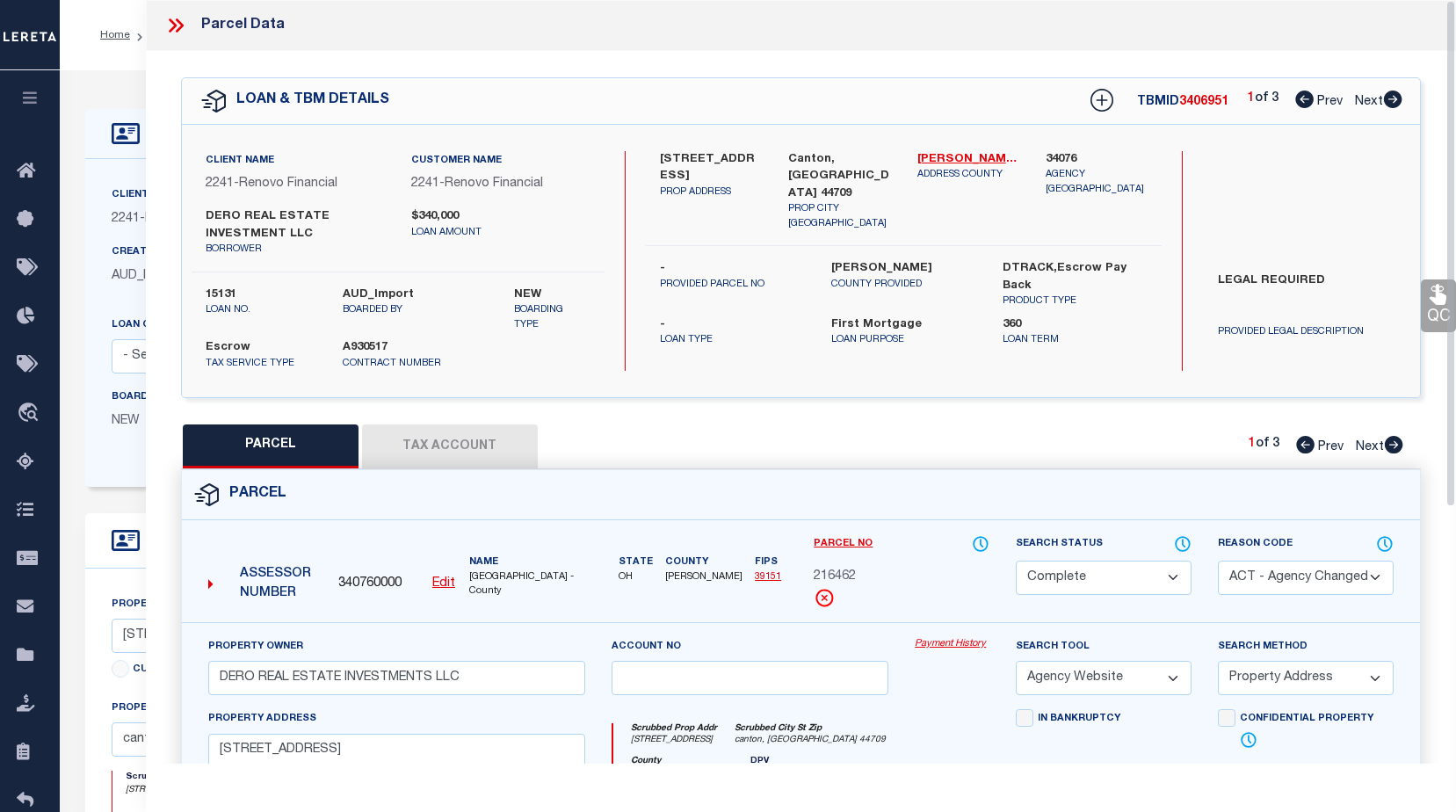
click at [179, 24] on icon at bounding box center [176, 26] width 23 height 23
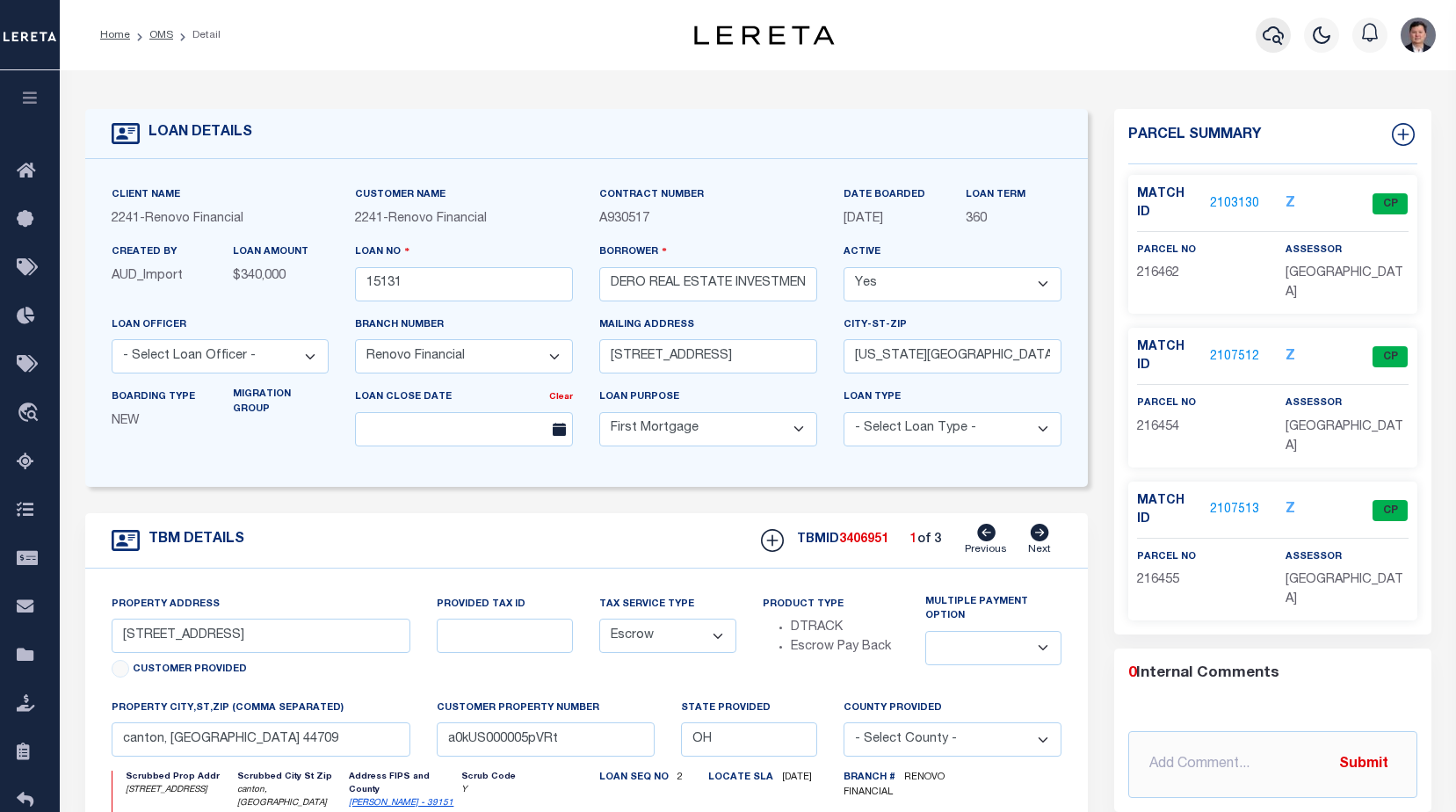
click at [1279, 31] on icon "button" at bounding box center [1273, 35] width 21 height 18
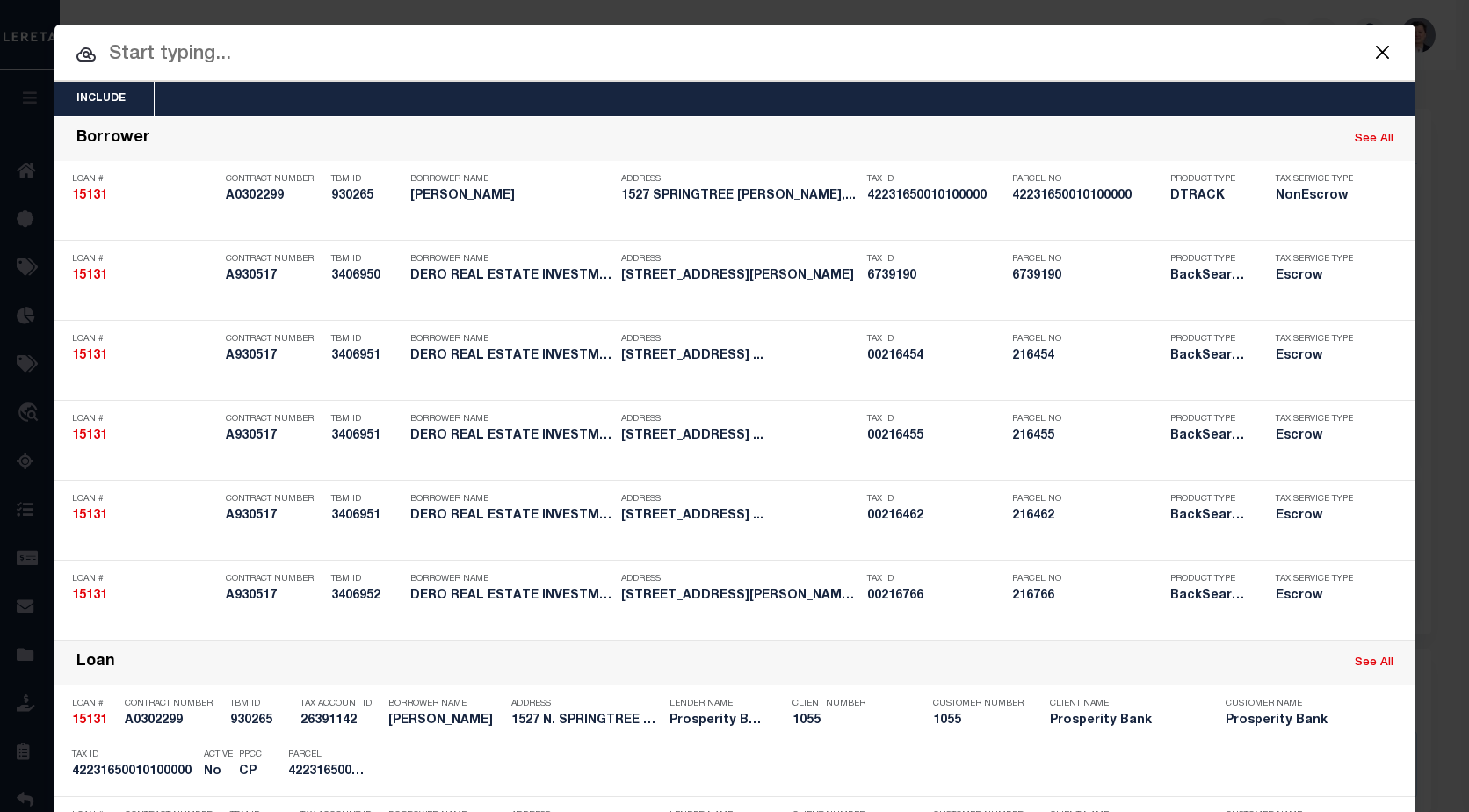
click at [455, 58] on input "text" at bounding box center [734, 55] width 1362 height 30
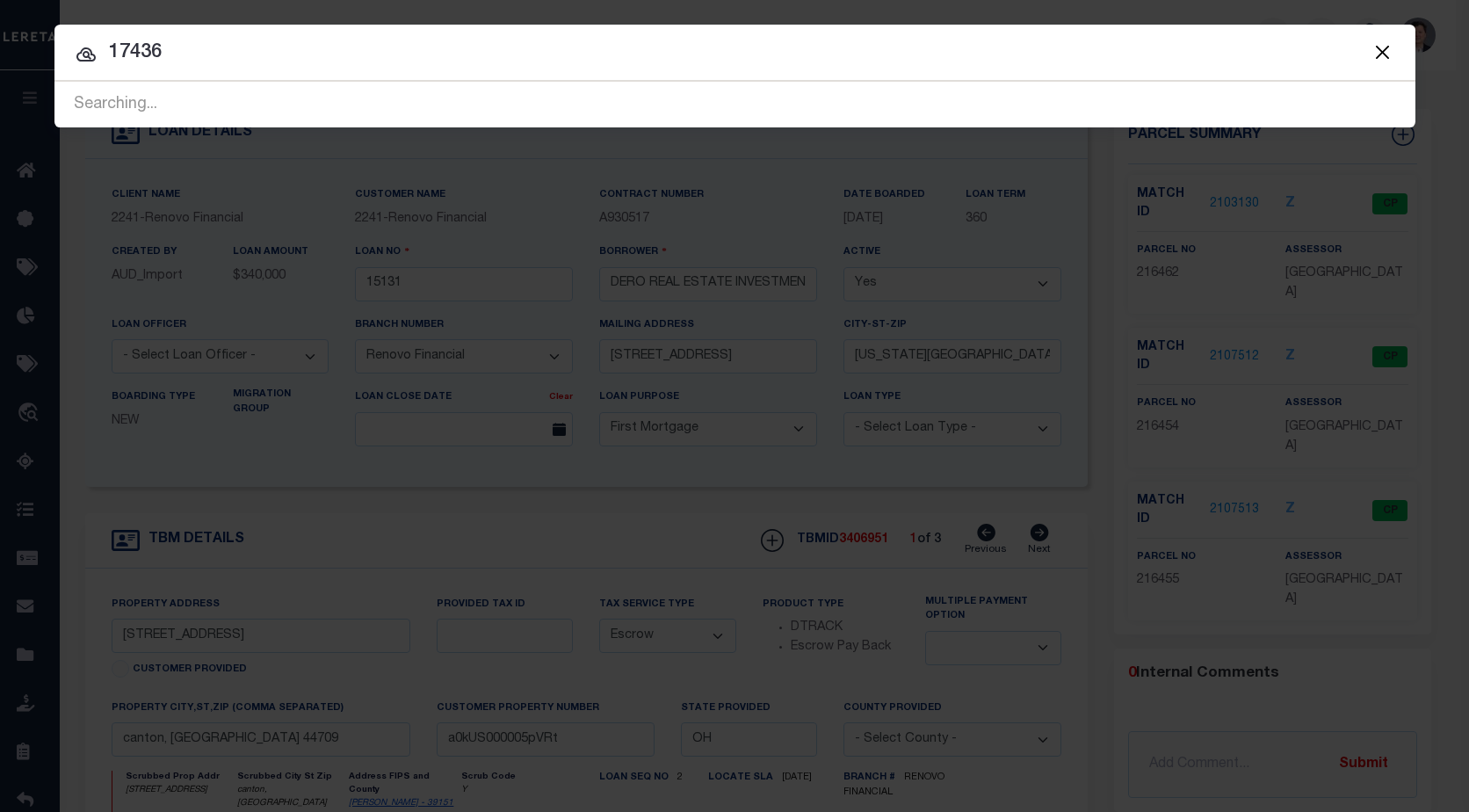
type input "17436"
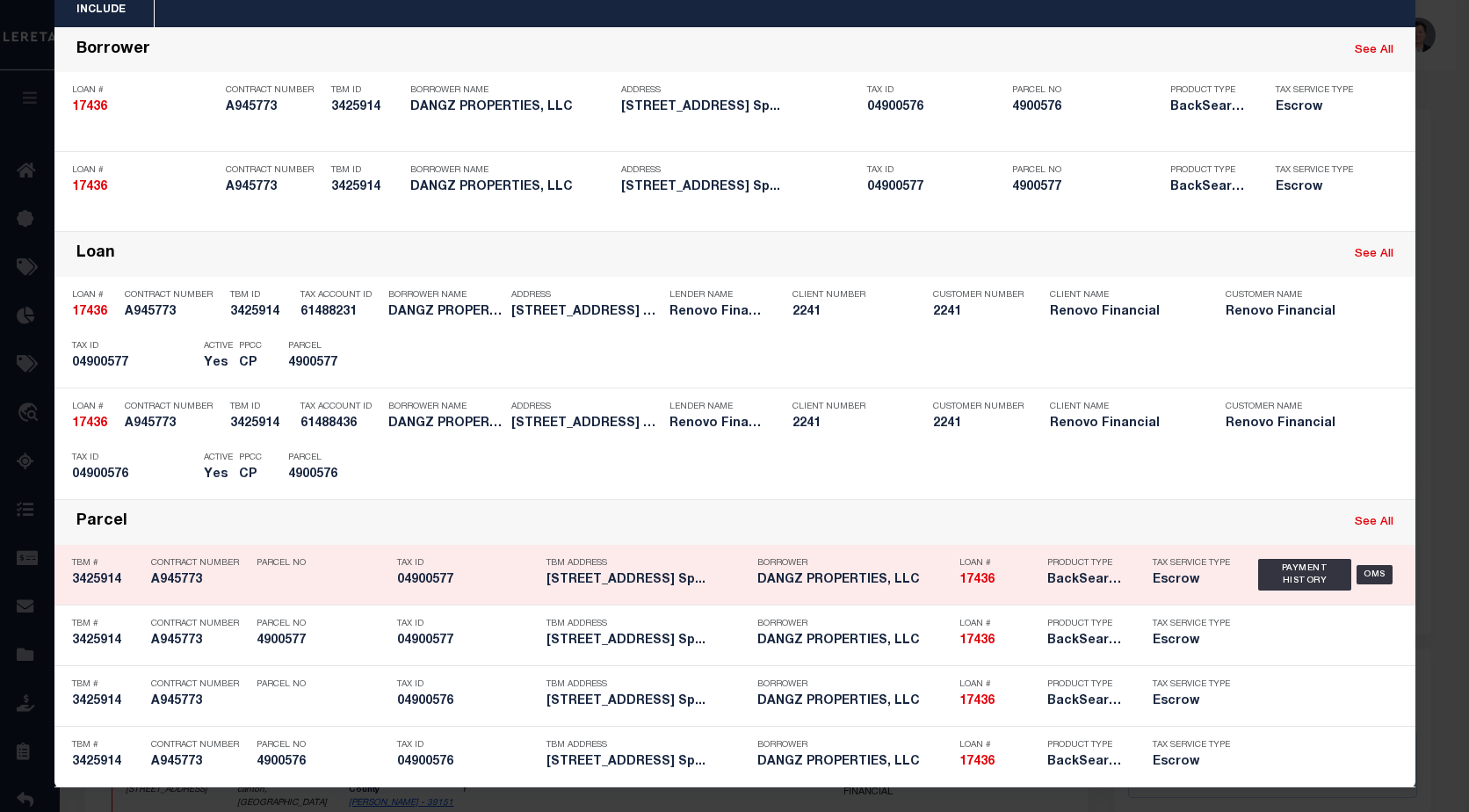
scroll to position [91, 0]
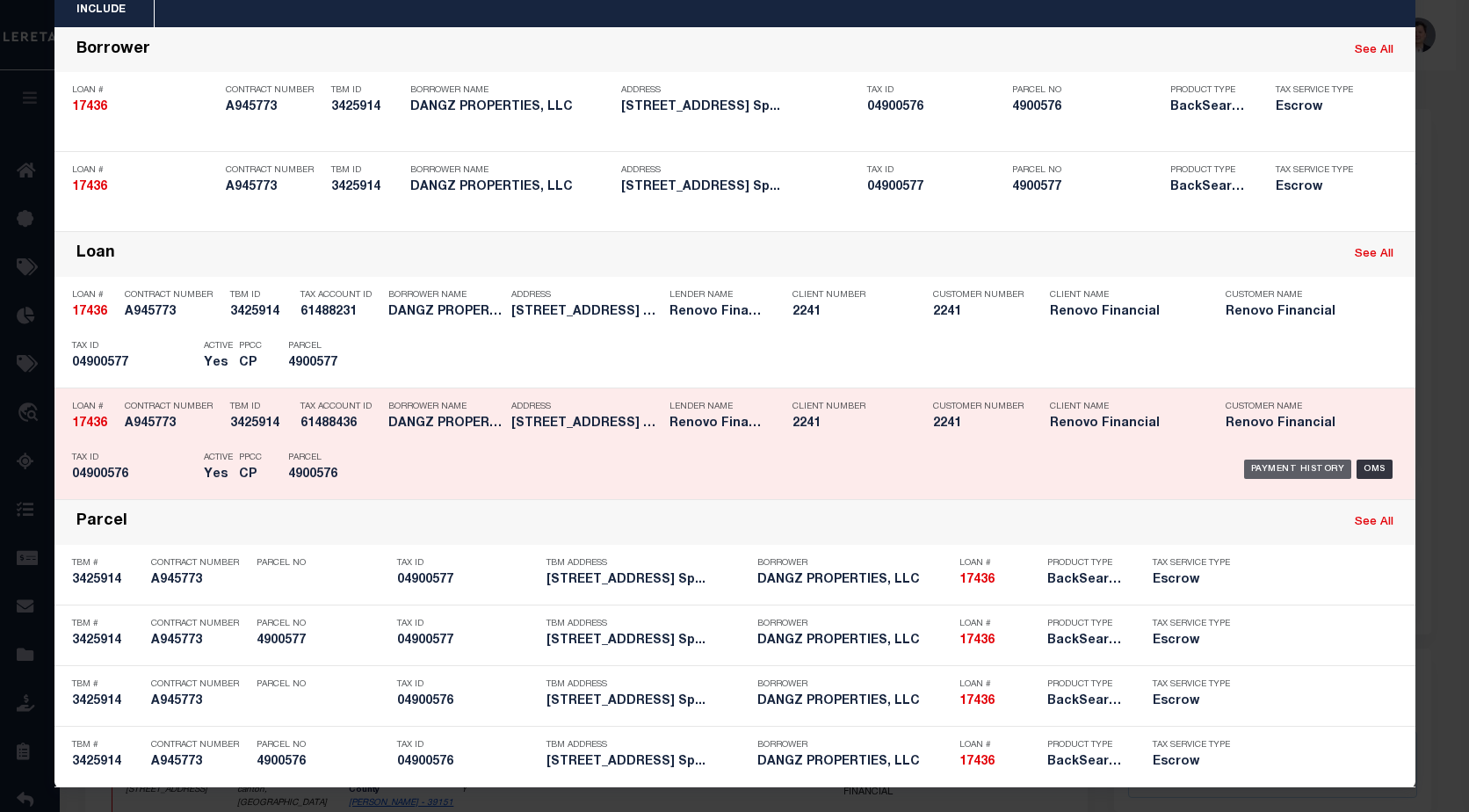
click at [1298, 467] on div "Payment History" at bounding box center [1299, 469] width 108 height 19
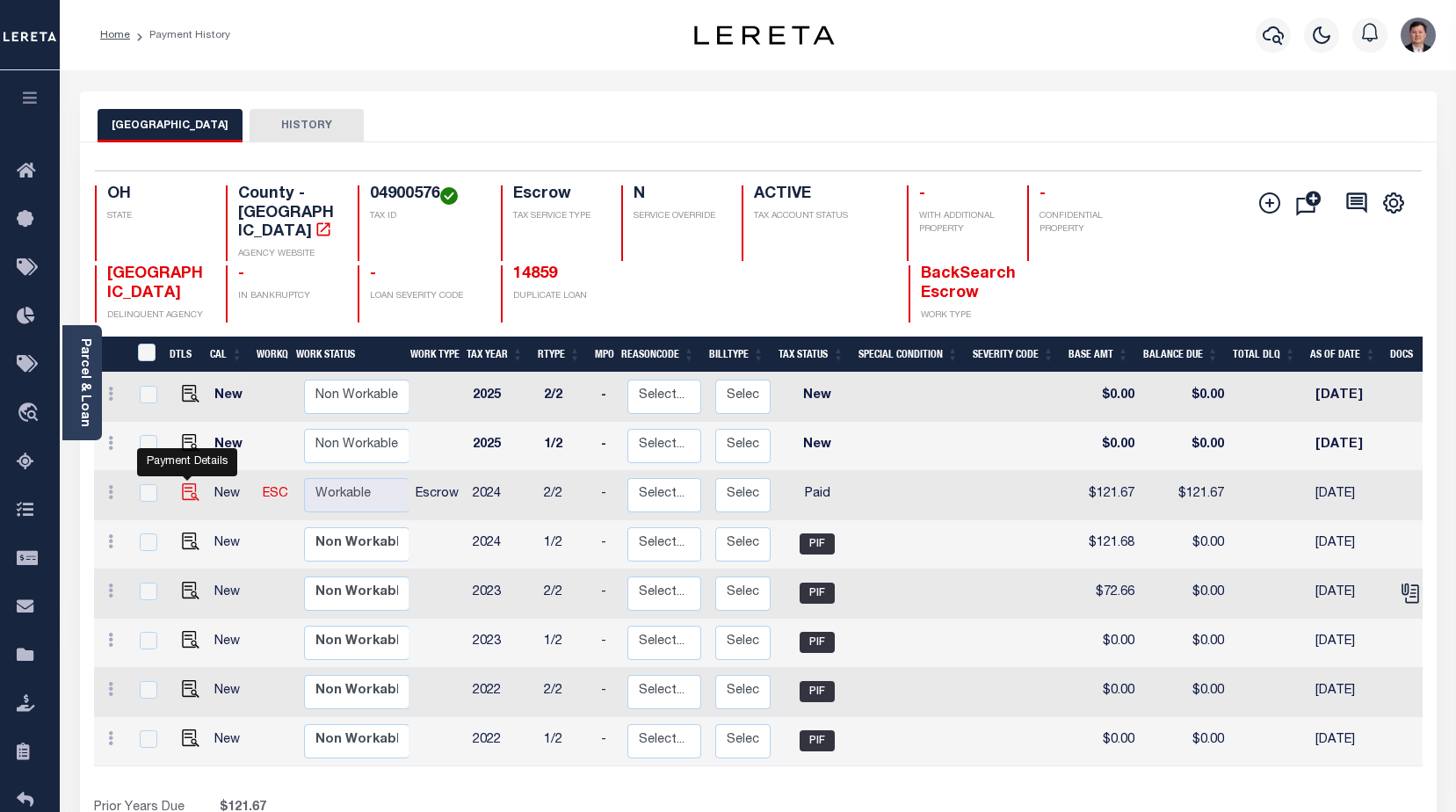
click at [187, 483] on img "" at bounding box center [190, 492] width 17 height 17
checkbox input "true"
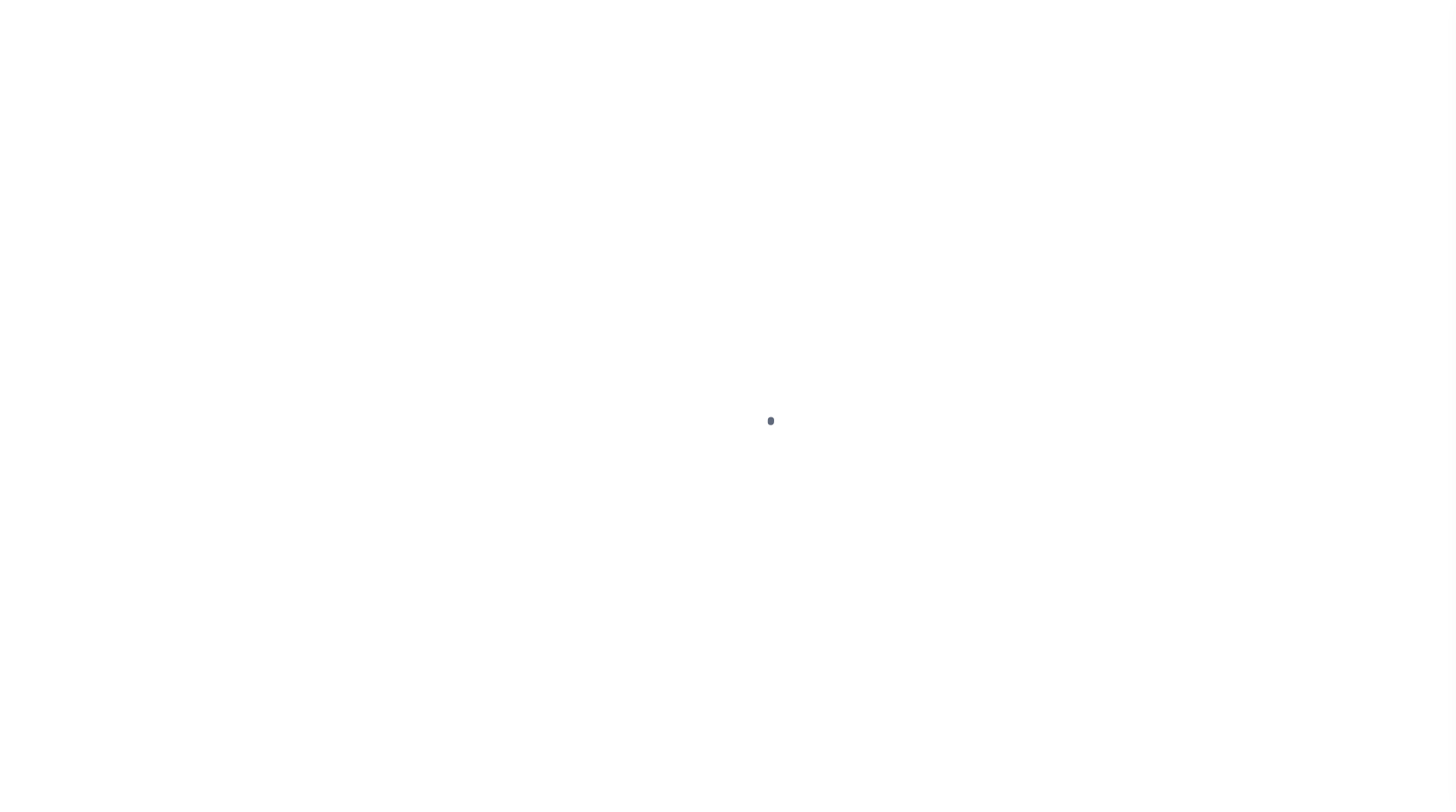
select select "PYD"
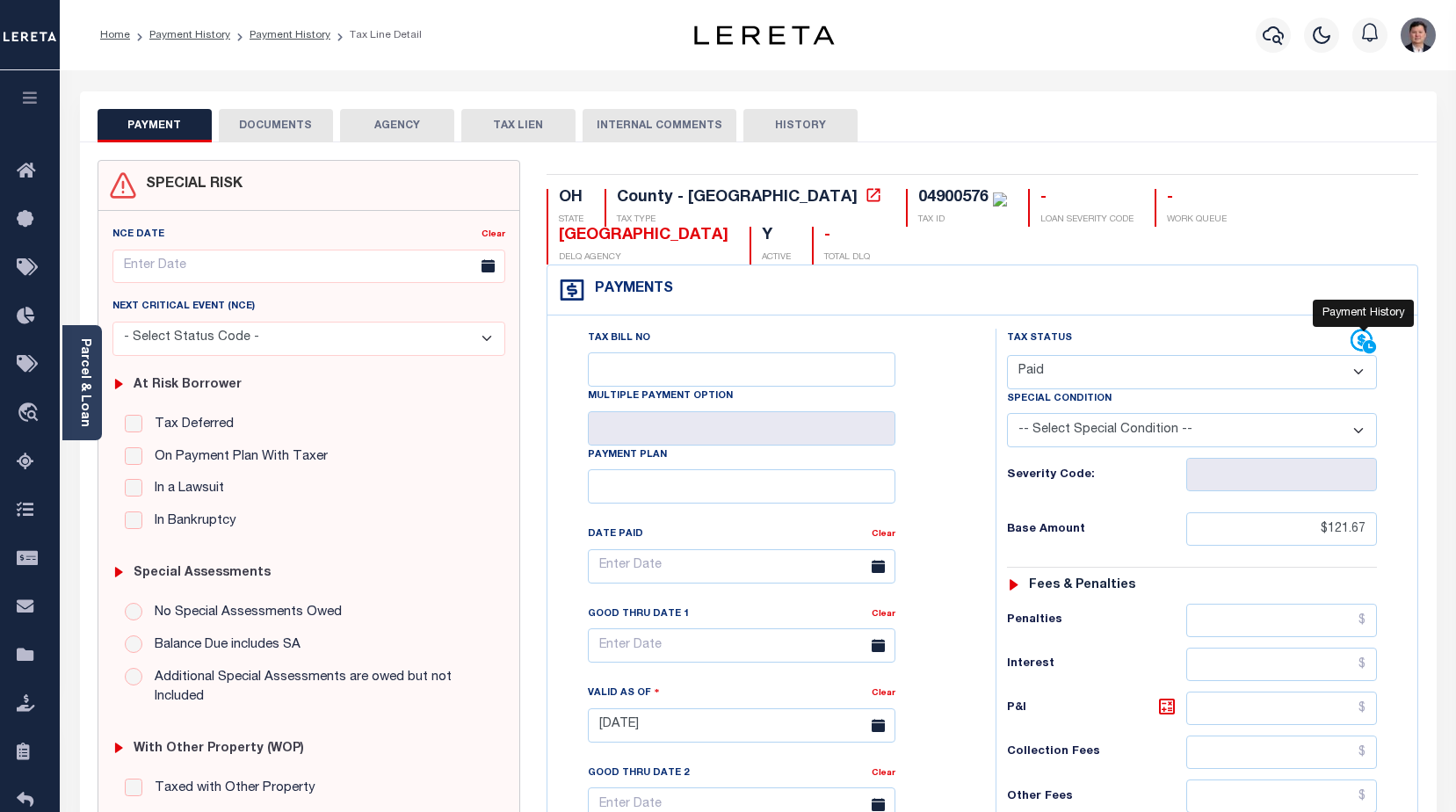
click at [1360, 330] on icon at bounding box center [1362, 340] width 22 height 22
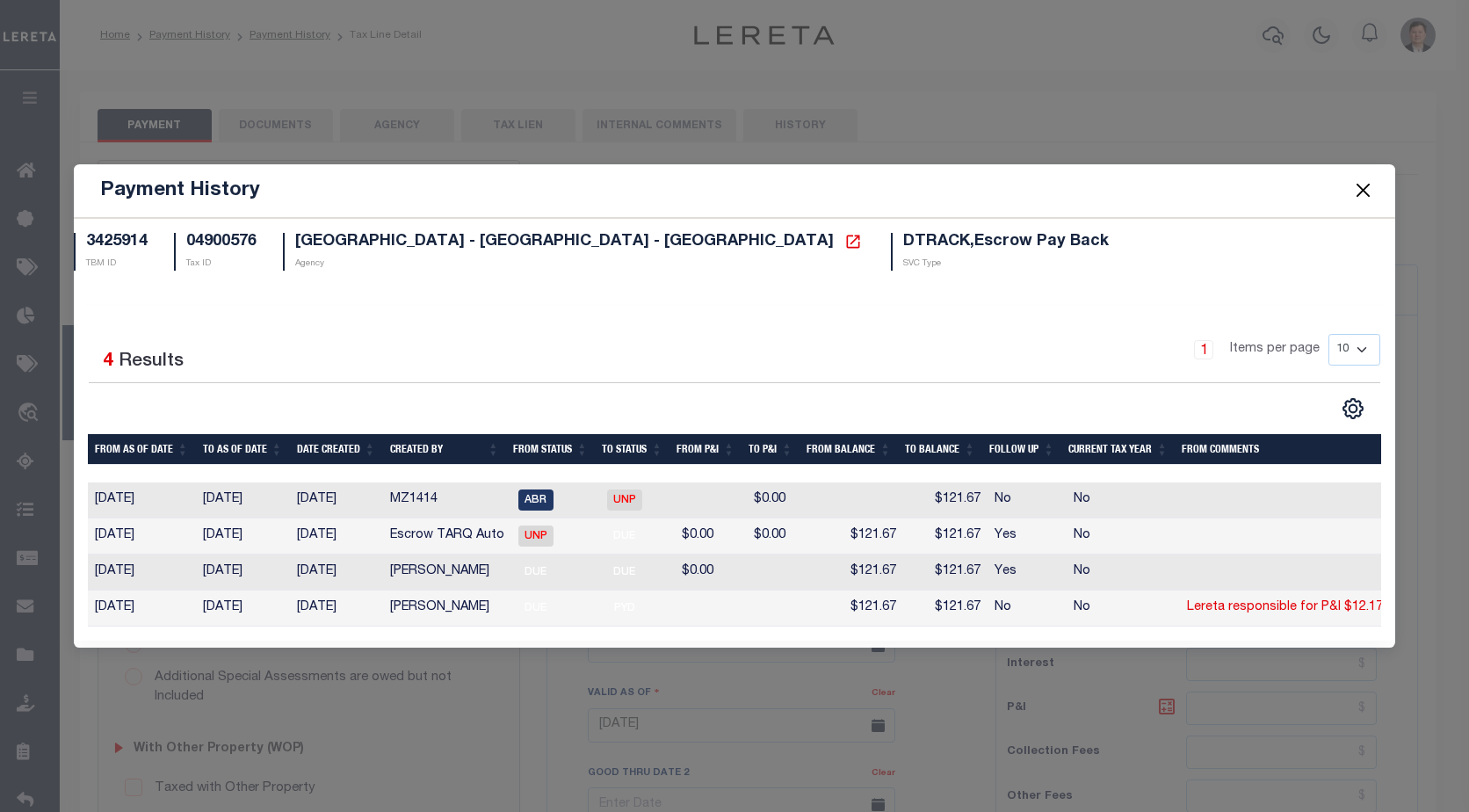
click at [1371, 181] on button "Close" at bounding box center [1364, 191] width 23 height 23
